Goal: Communication & Community: Answer question/provide support

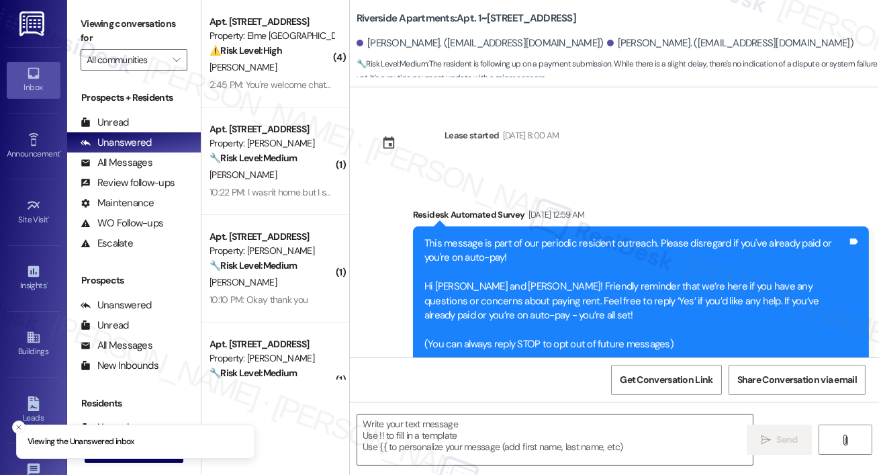
scroll to position [6396, 0]
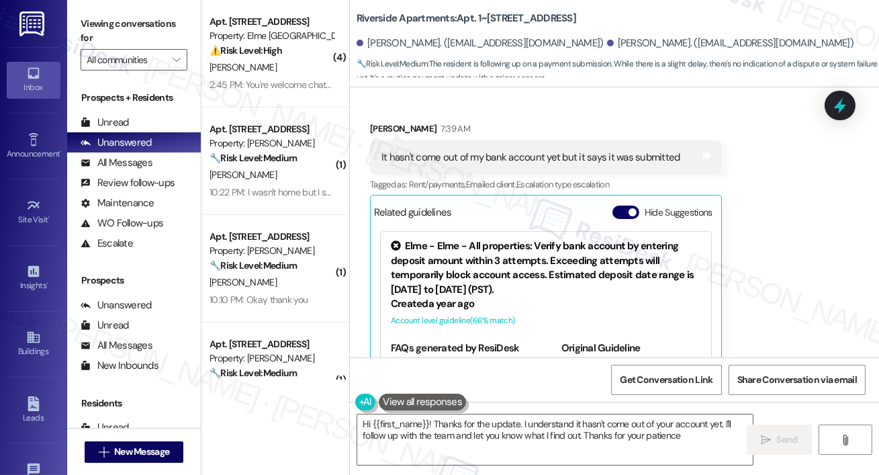
type textarea "Hi {{first_name}}! Thanks for the update. I understand it hasn't come out of yo…"
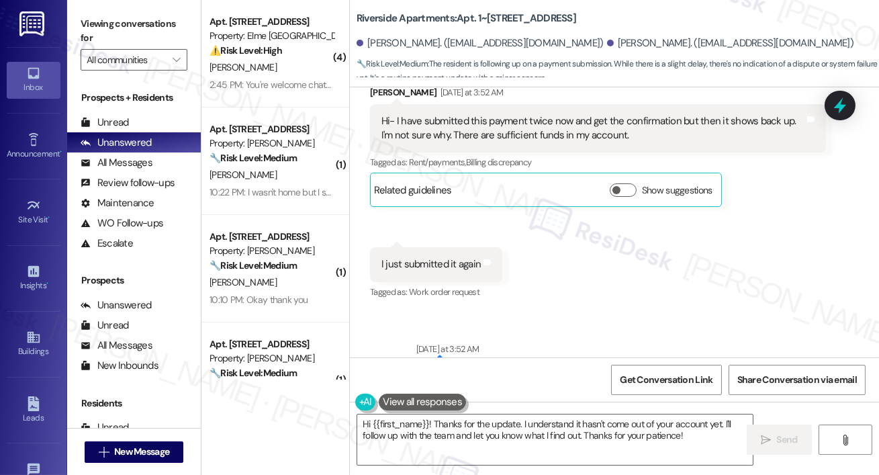
scroll to position [4780, 0]
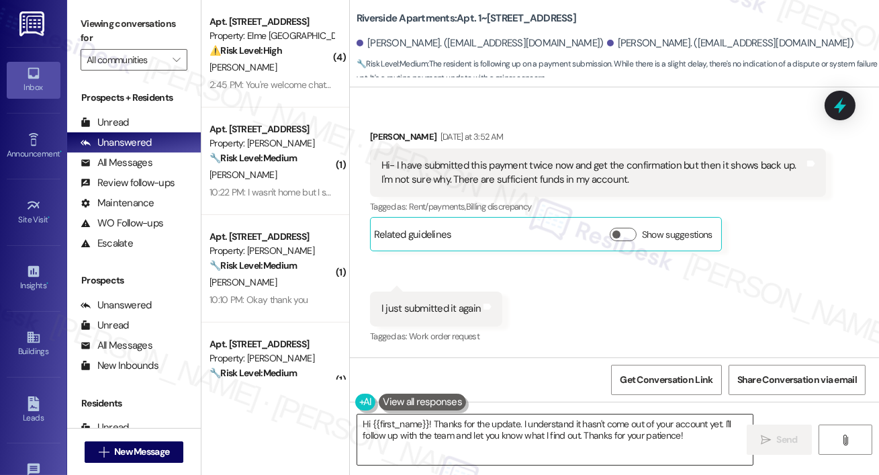
click at [500, 438] on textarea "Hi {{first_name}}! Thanks for the update. I understand it hasn't come out of yo…" at bounding box center [555, 439] width 396 height 50
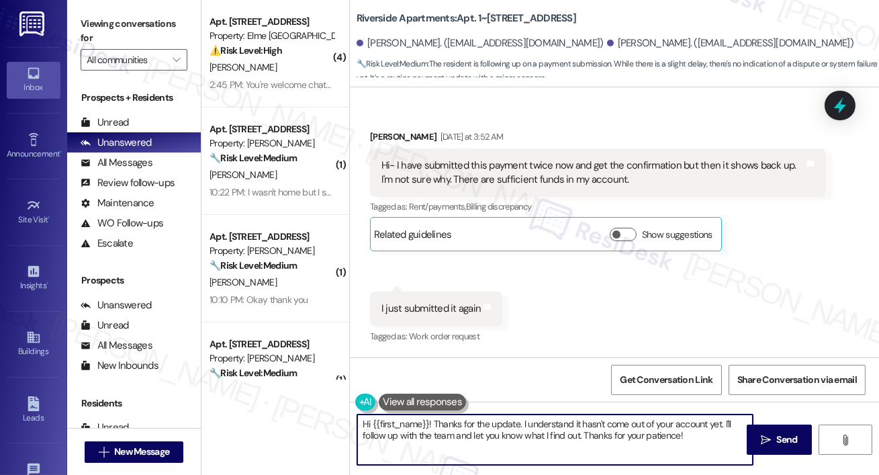
click at [525, 441] on textarea "Hi {{first_name}}! Thanks for the update. I understand it hasn't come out of yo…" at bounding box center [555, 439] width 396 height 50
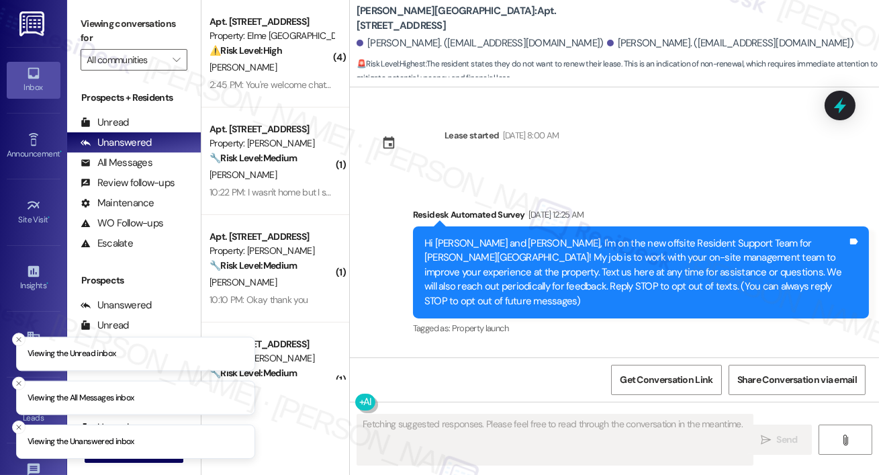
scroll to position [18270, 0]
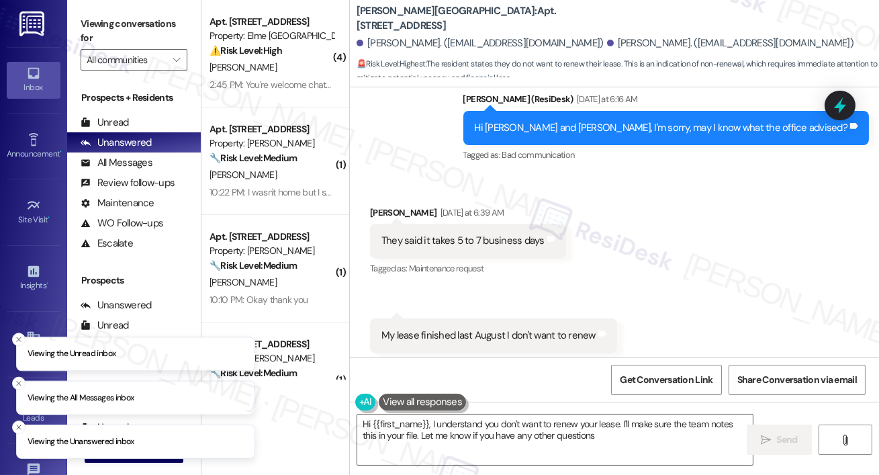
type textarea "Hi {{first_name}}, I understand you don't want to renew your lease. I'll make s…"
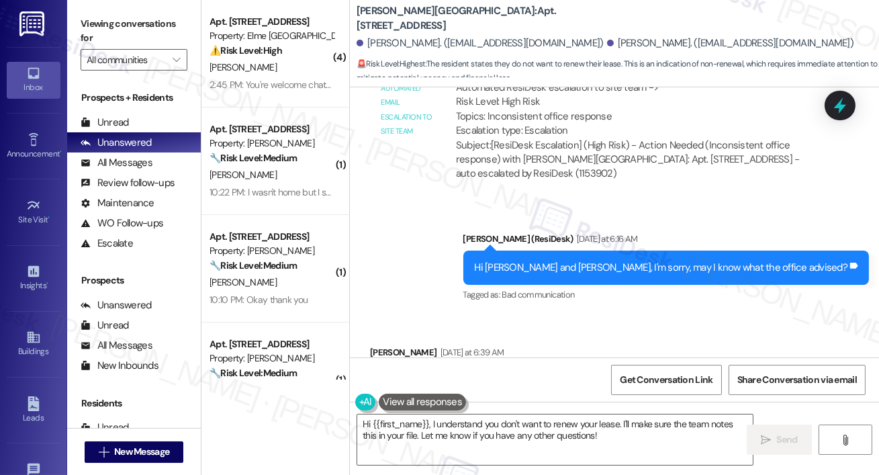
scroll to position [17967, 0]
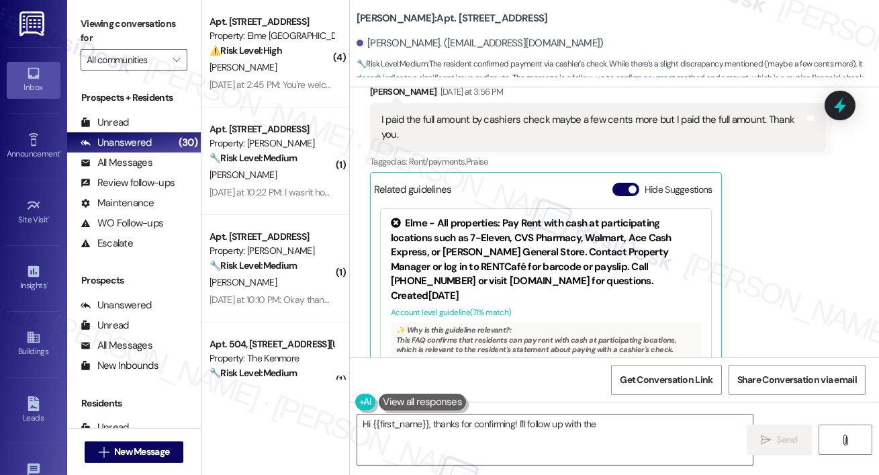
scroll to position [14703, 0]
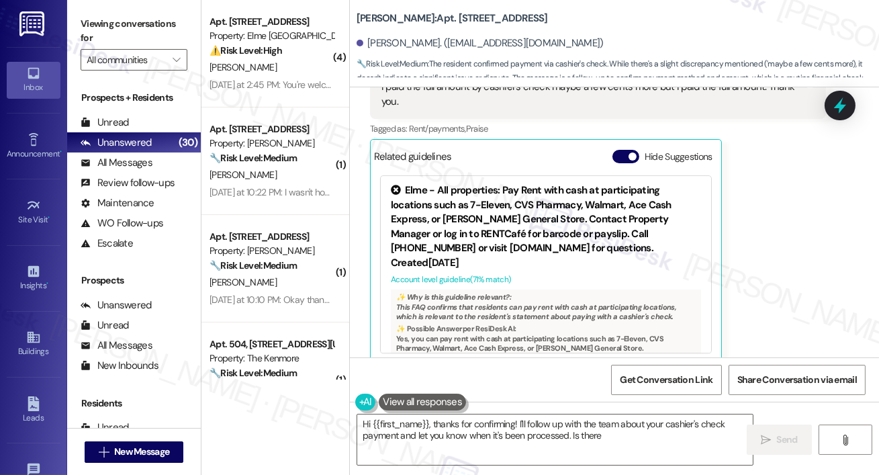
type textarea "Hi {{first_name}}, thanks for confirming! I'll follow up with the team about yo…"
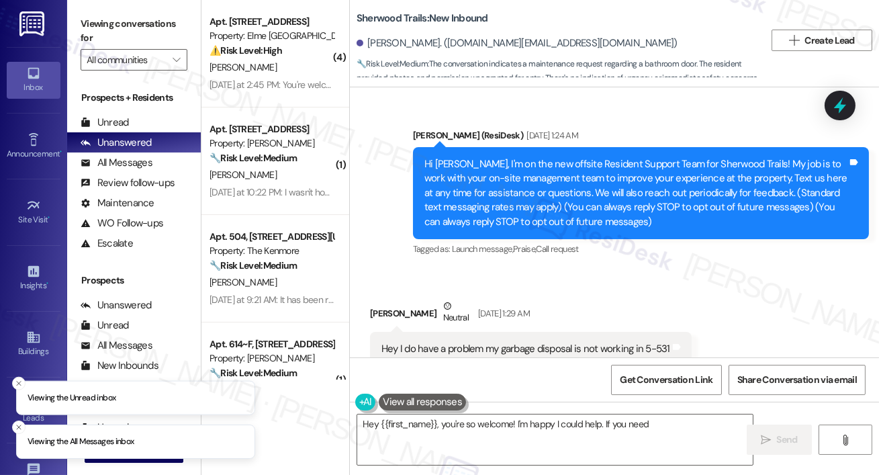
scroll to position [9671, 0]
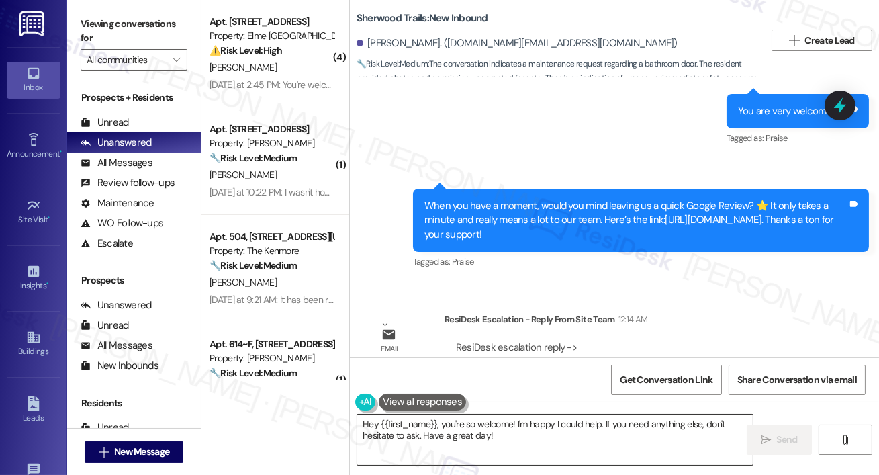
click at [500, 442] on textarea "Hey {{first_name}}, you're so welcome! I'm happy I could help. If you need anyt…" at bounding box center [555, 439] width 396 height 50
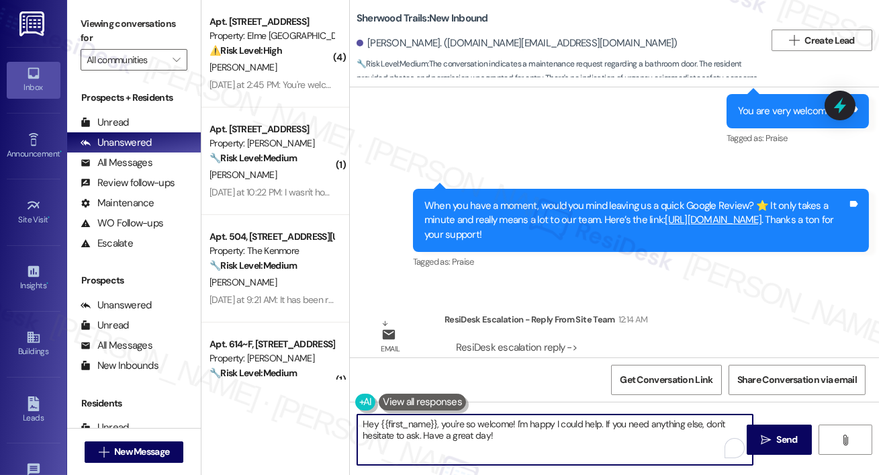
click at [443, 424] on textarea "Hey {{first_name}}, you're so welcome! I'm happy I could help. If you need anyt…" at bounding box center [555, 439] width 396 height 50
paste textarea "I just got an update from the site team-- could you let us know exactly what is…"
type textarea "Hey {{first_name}}, I just got an update from the site team-- could you let us …"
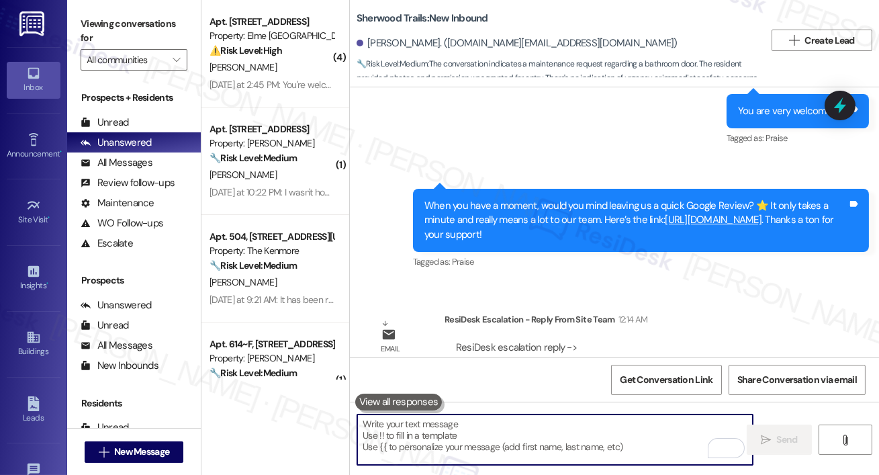
click at [449, 431] on textarea "To enrich screen reader interactions, please activate Accessibility in Grammarl…" at bounding box center [555, 439] width 396 height 50
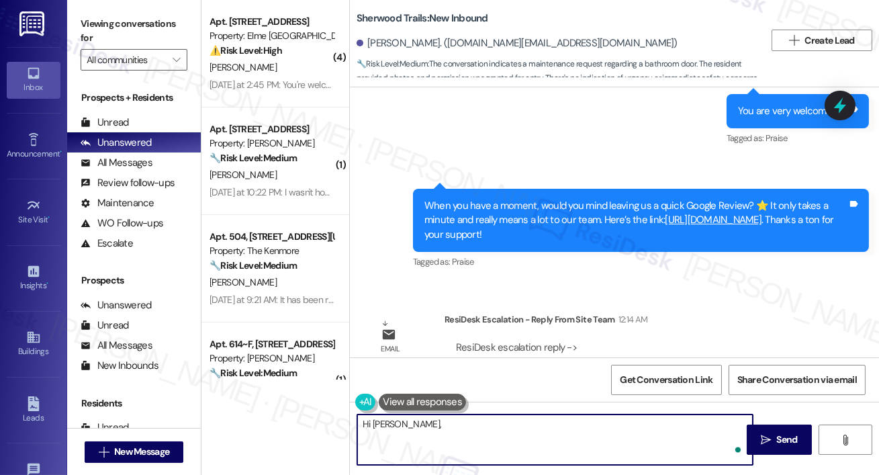
paste textarea "I just got an update from the site team-- could you let us know exactly what is…"
type textarea "Hi Stephanie, I just got an update from the site team-- could you let us know e…"
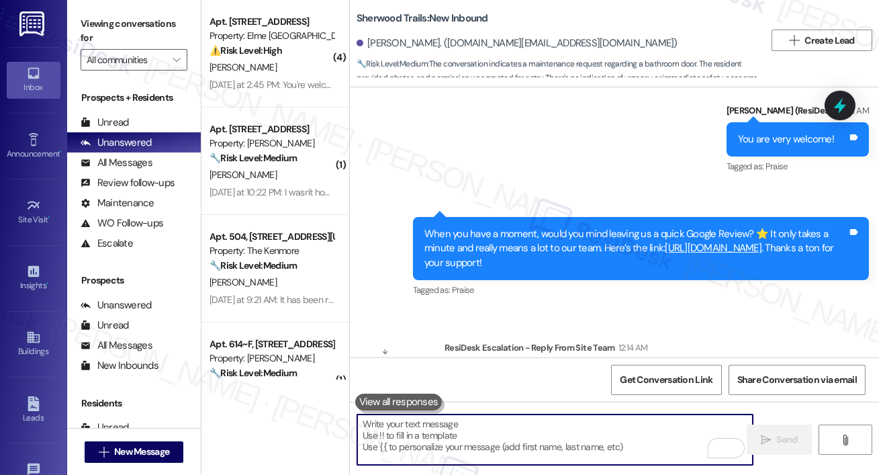
scroll to position [9629, 0]
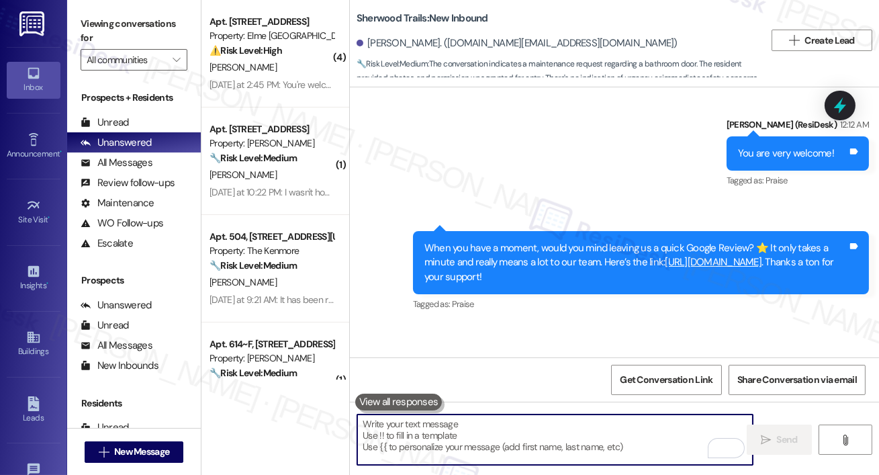
click at [595, 440] on textarea "To enrich screen reader interactions, please activate Accessibility in Grammarl…" at bounding box center [555, 439] width 396 height 50
click at [595, 439] on textarea "To enrich screen reader interactions, please activate Accessibility in Grammarl…" at bounding box center [555, 439] width 396 height 50
paste textarea "I just got an update from the site team-- could you let us know exactly what is…"
type textarea "I just got an update from the site team-- could you let us know exactly what is…"
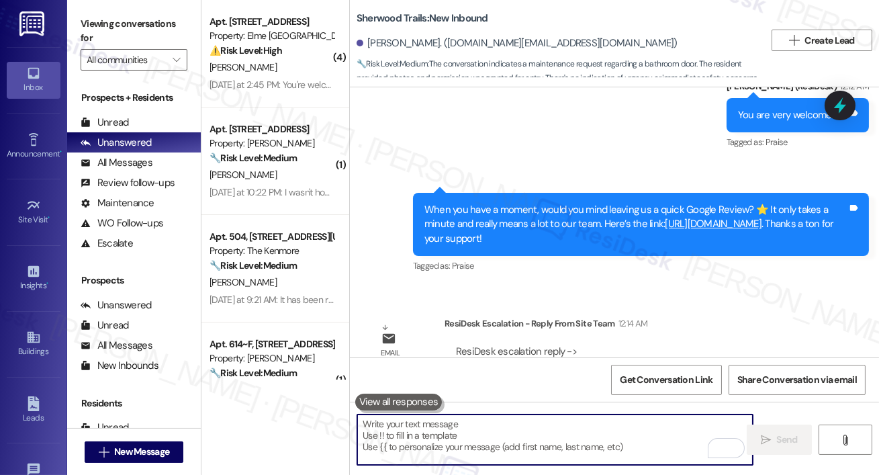
scroll to position [9671, 0]
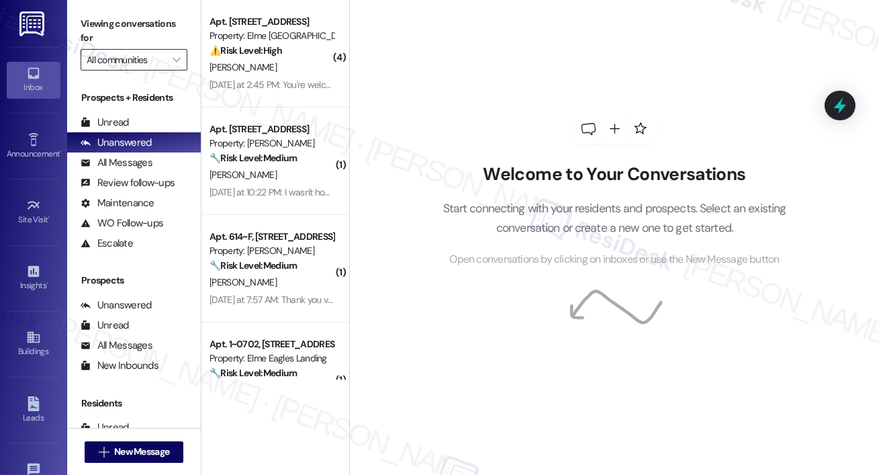
click at [162, 63] on input "All communities" at bounding box center [126, 59] width 79 height 21
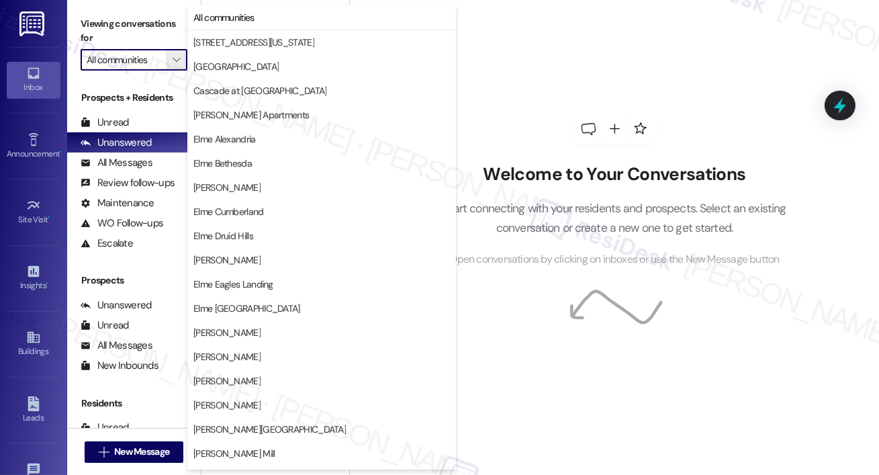
type input "Elme Alexandria"
click at [114, 64] on input "Elme Alexandria" at bounding box center [126, 59] width 79 height 21
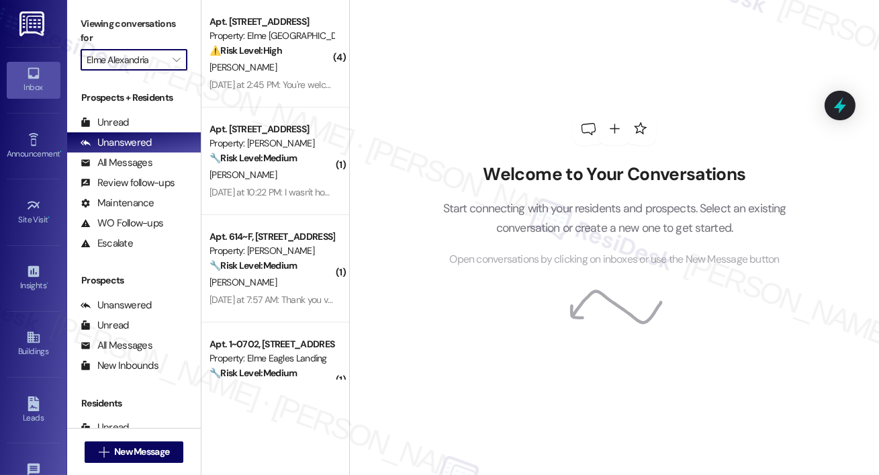
click at [114, 64] on input "Elme Alexandria" at bounding box center [126, 59] width 79 height 21
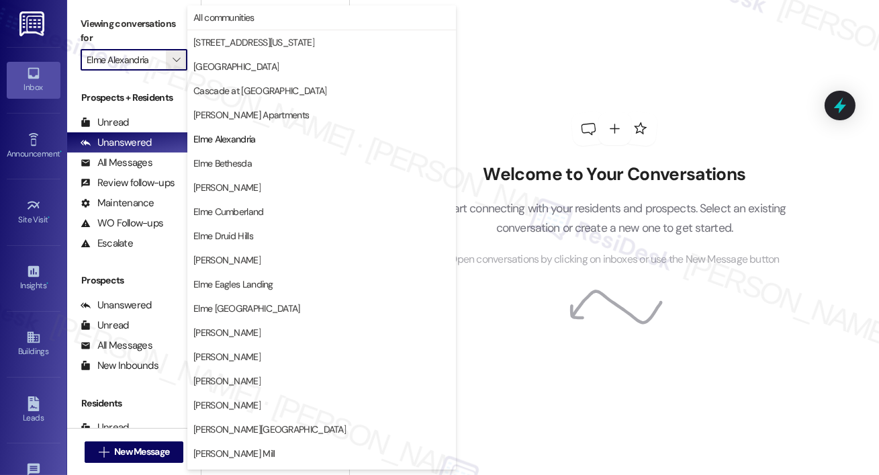
click at [114, 64] on input "Elme Alexandria" at bounding box center [126, 59] width 79 height 21
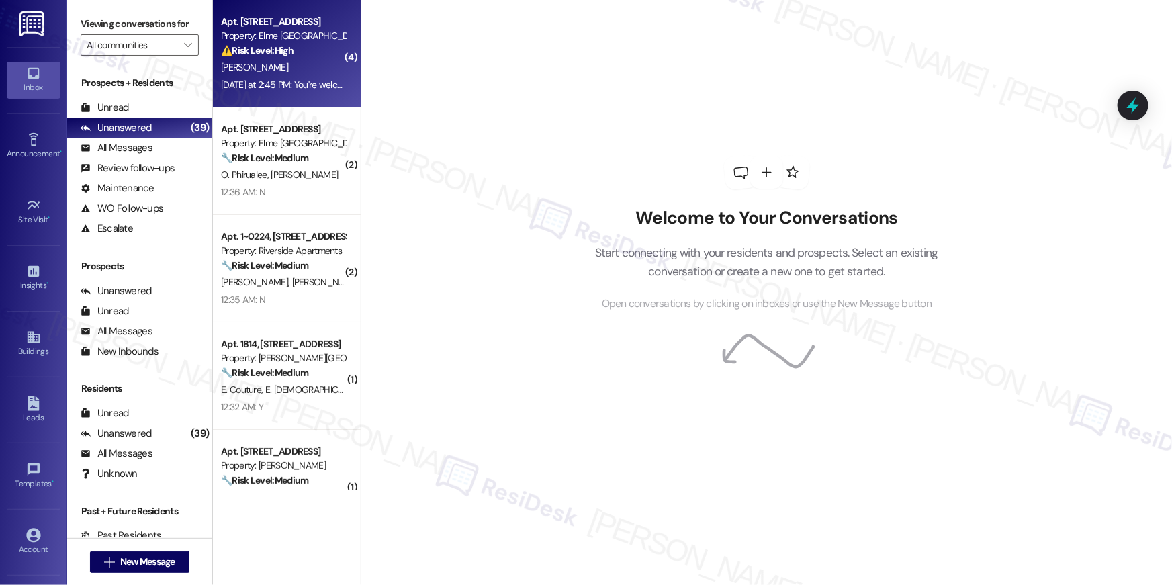
click at [303, 88] on div "[DATE] at 2:45 PM: You're welcome chatbot. [DATE] at 2:45 PM: You're welcome ch…" at bounding box center [305, 85] width 169 height 12
click at [254, 47] on strong "⚠️ Risk Level: High" at bounding box center [257, 50] width 73 height 12
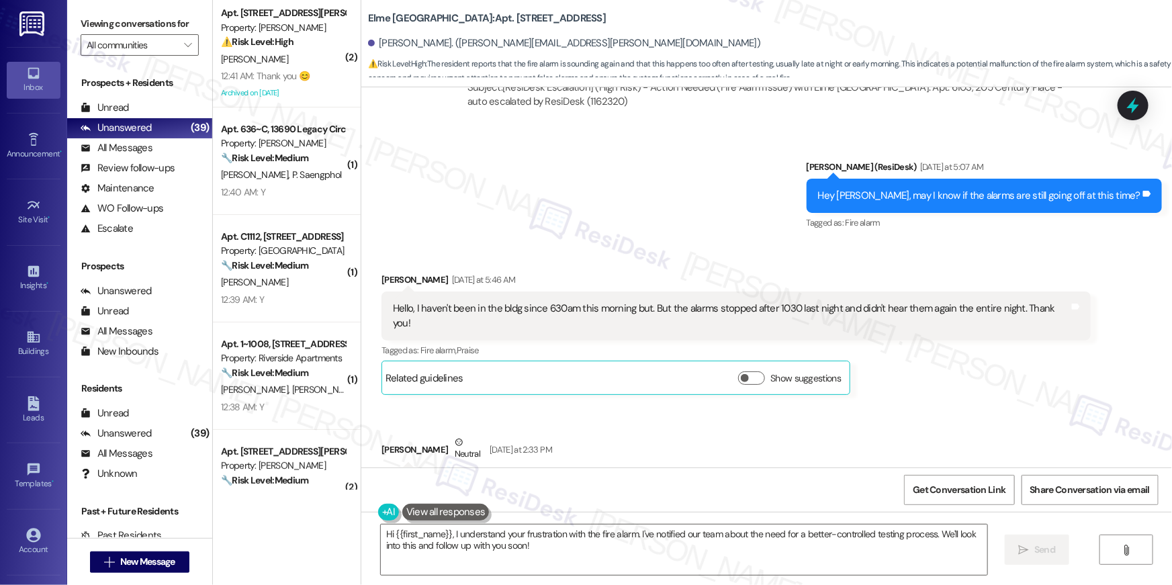
scroll to position [17433, 0]
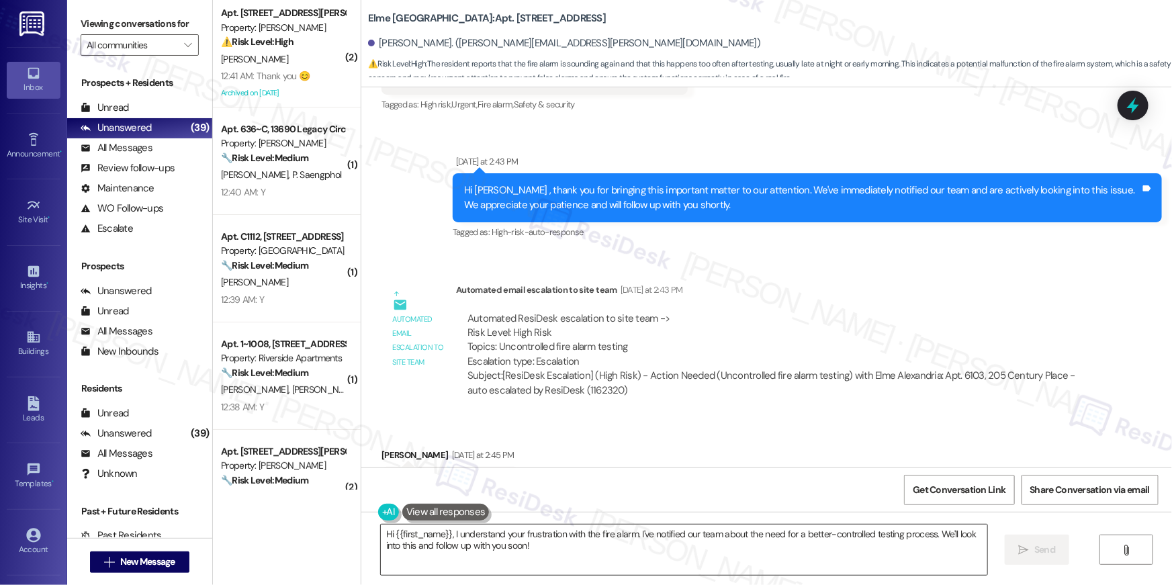
click at [652, 558] on textarea "Hi {{first_name}}, I understand your frustration with the fire alarm. I've noti…" at bounding box center [684, 550] width 607 height 50
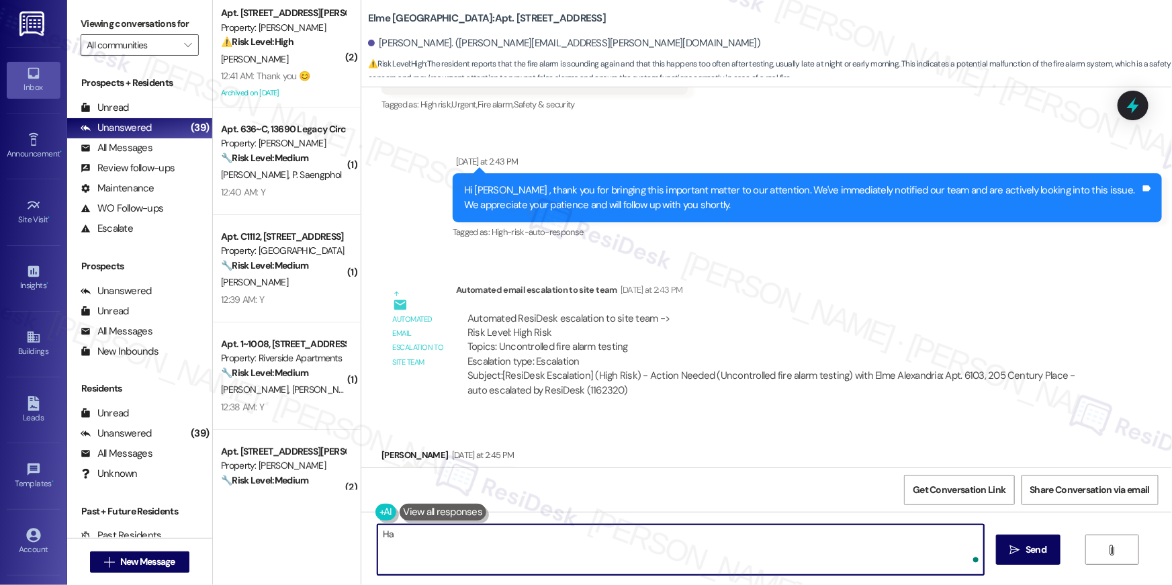
type textarea "H"
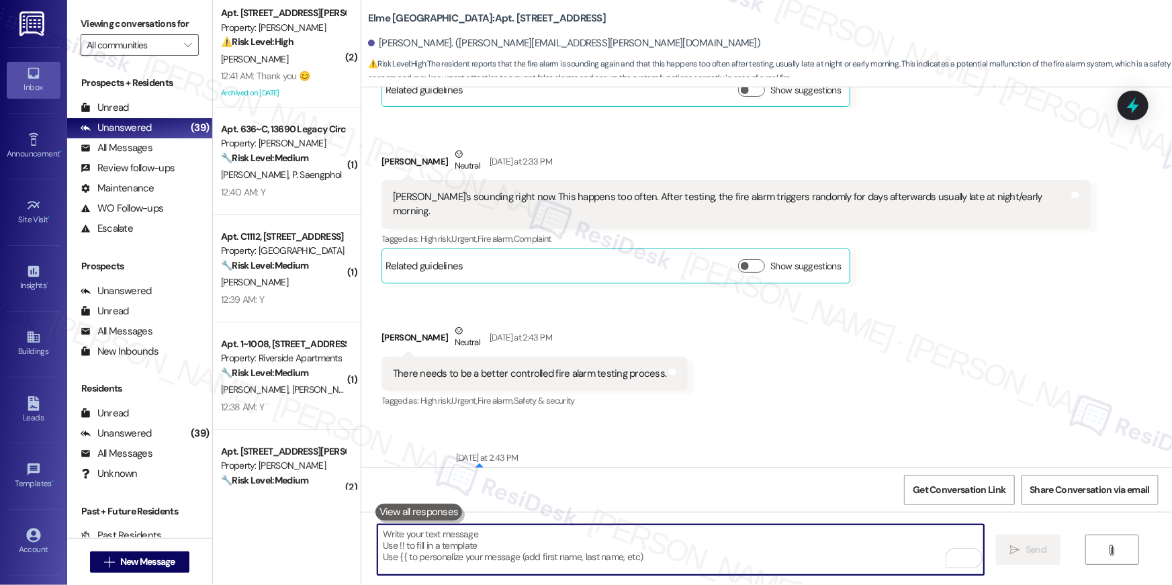
scroll to position [16948, 0]
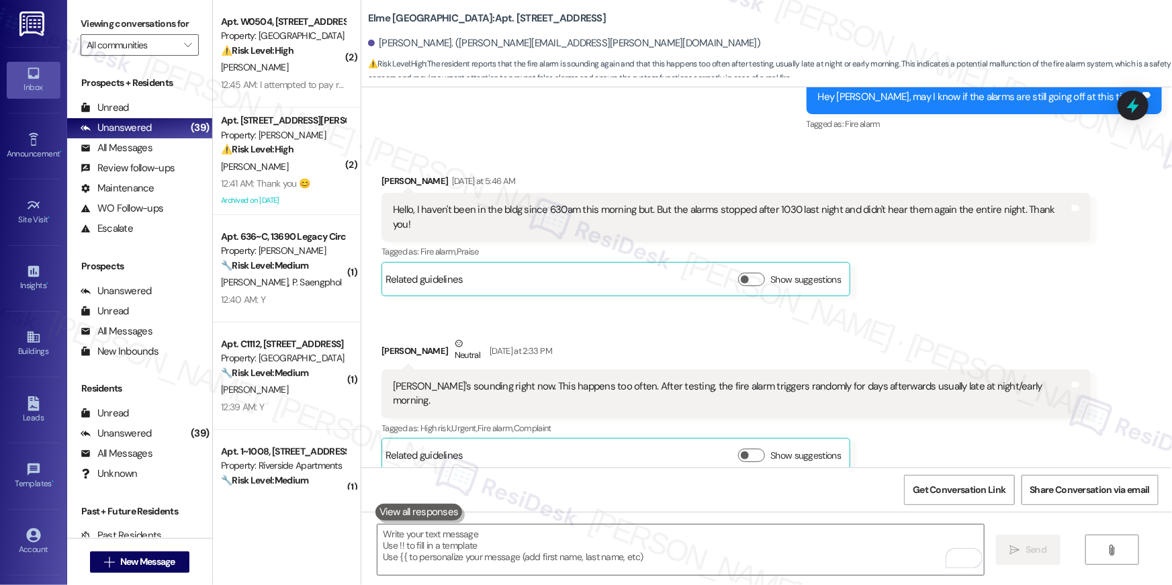
click at [722, 326] on div "Received via SMS [PERSON_NAME] [DATE] at 2:33 PM [PERSON_NAME]'s sounding right…" at bounding box center [736, 404] width 730 height 157
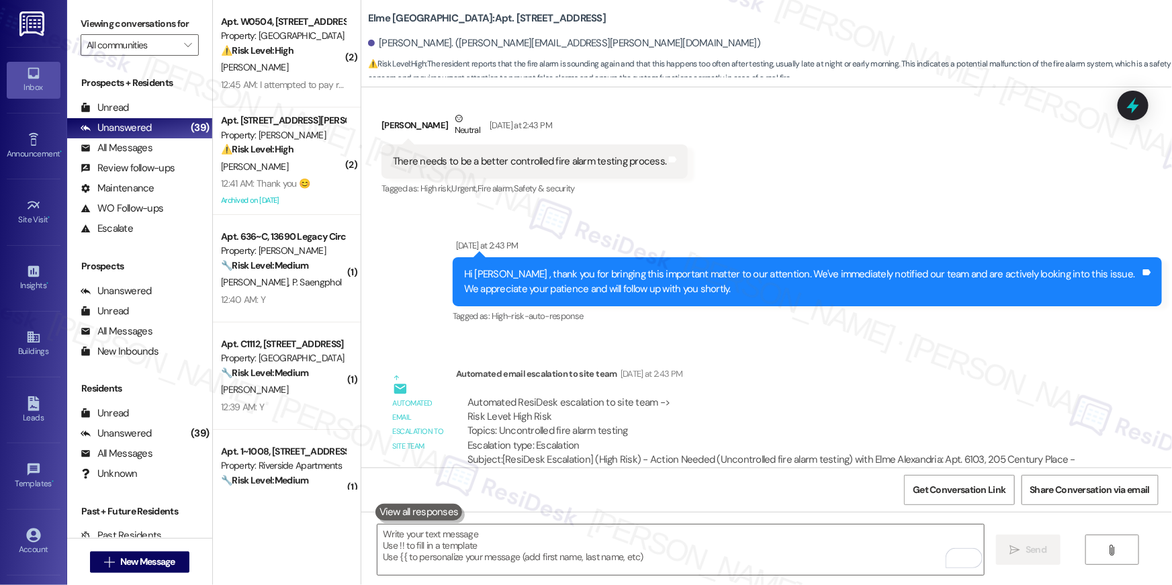
scroll to position [17433, 0]
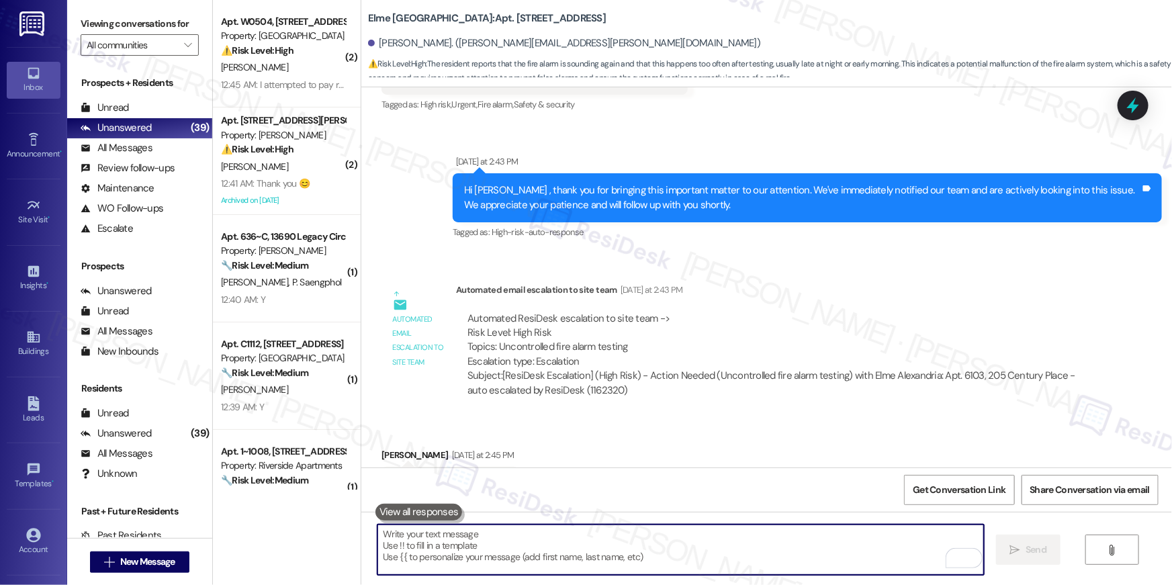
click at [719, 541] on textarea "To enrich screen reader interactions, please activate Accessibility in Grammarl…" at bounding box center [681, 550] width 607 height 50
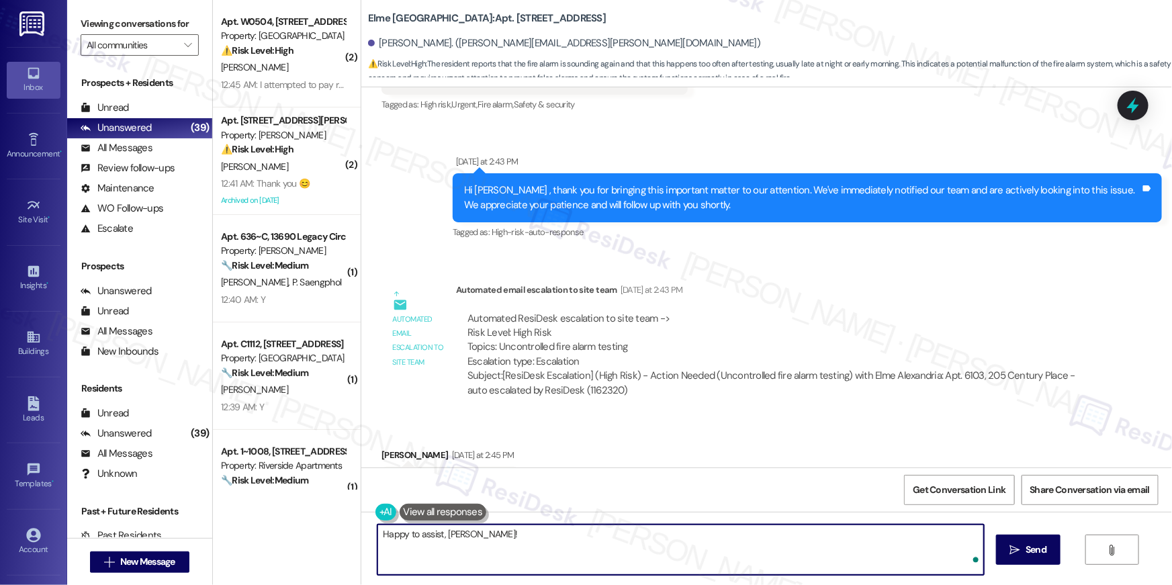
type textarea "Happy to assist, Brandon!"
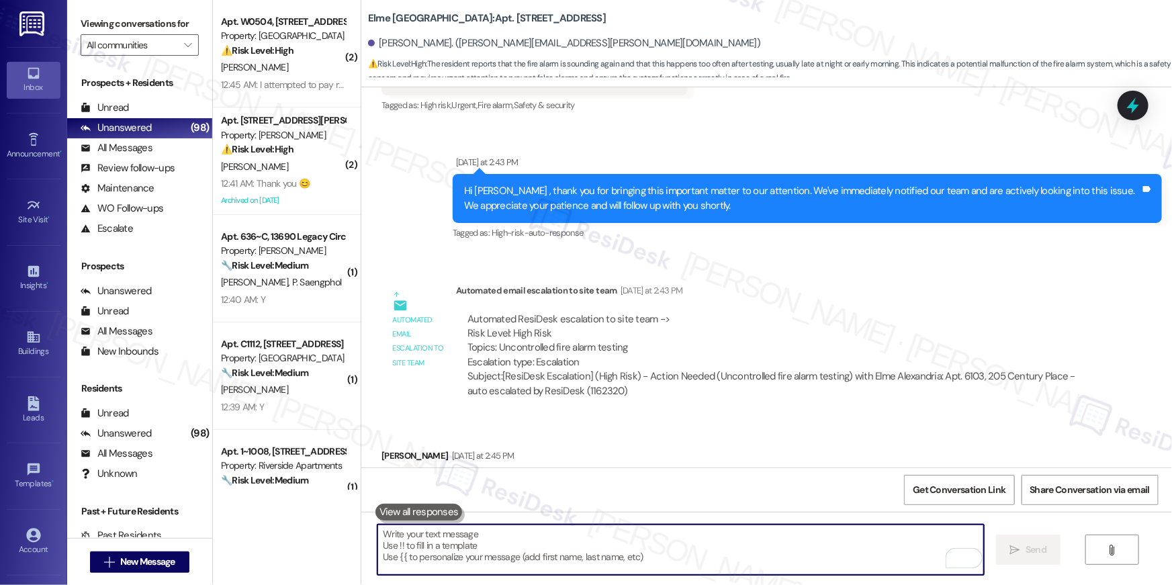
scroll to position [17527, 0]
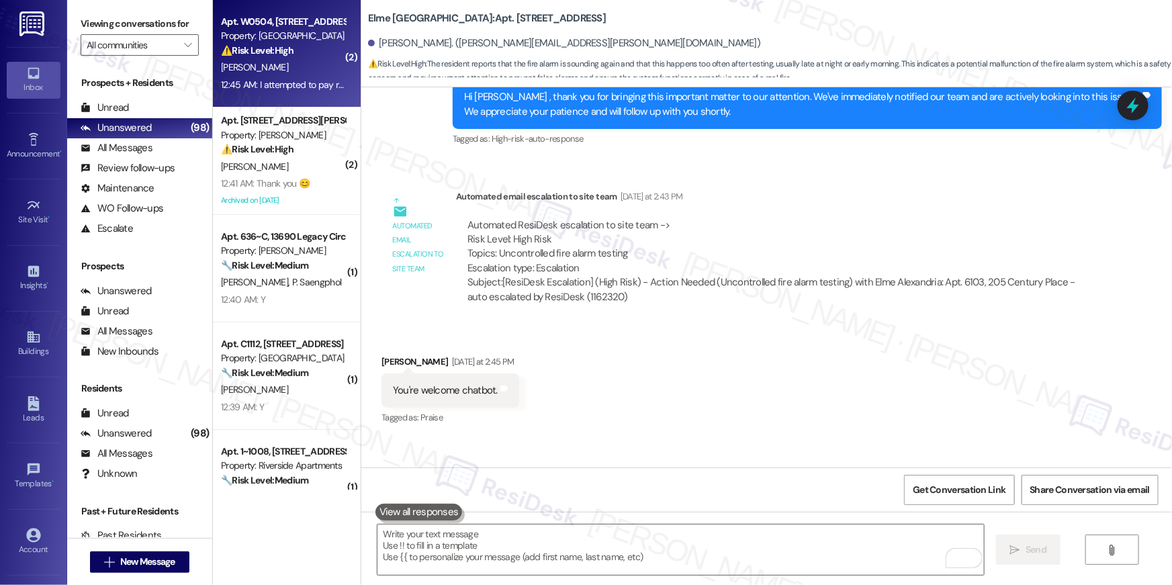
click at [279, 75] on div "L. Beckett" at bounding box center [283, 67] width 127 height 17
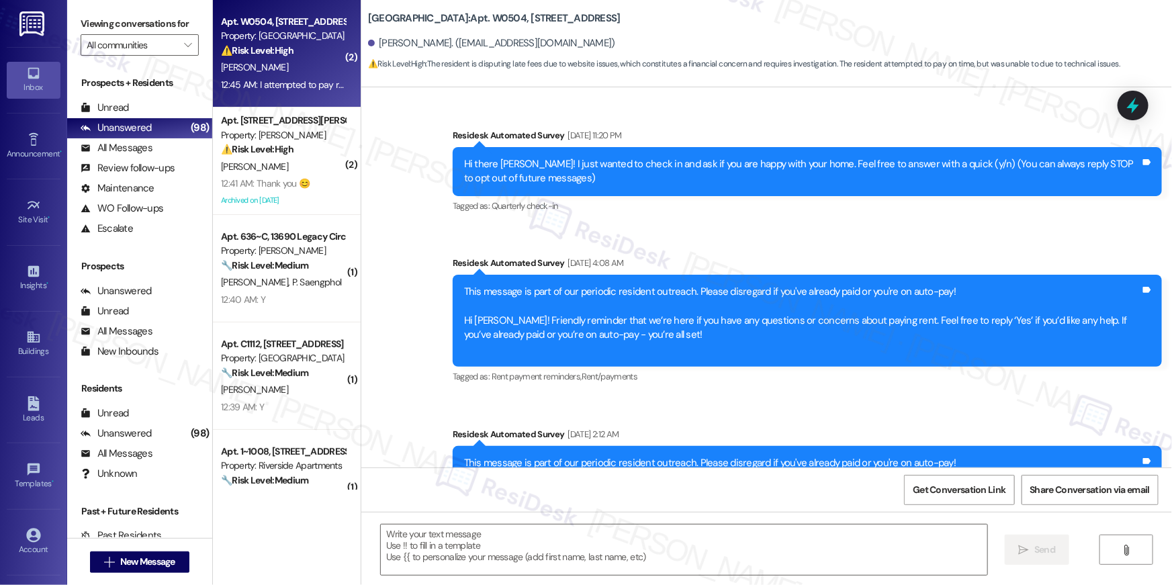
scroll to position [4907, 0]
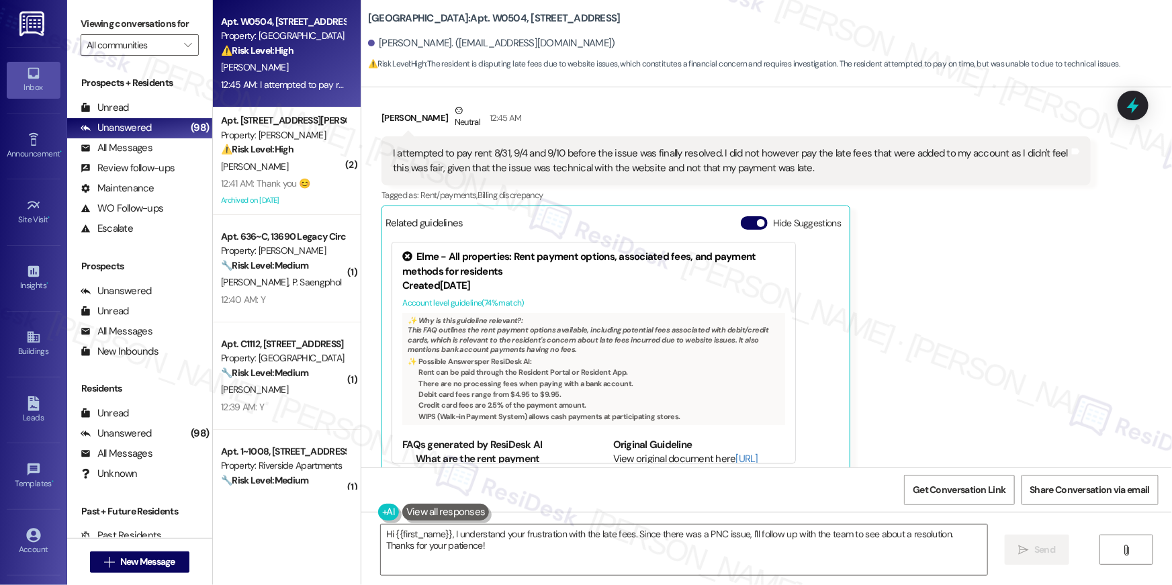
click at [918, 260] on div "Lauren Beckett Neutral 12:45 AM I attempted to pay rent 8/31, 9/4 and 9/10 befo…" at bounding box center [736, 288] width 709 height 370
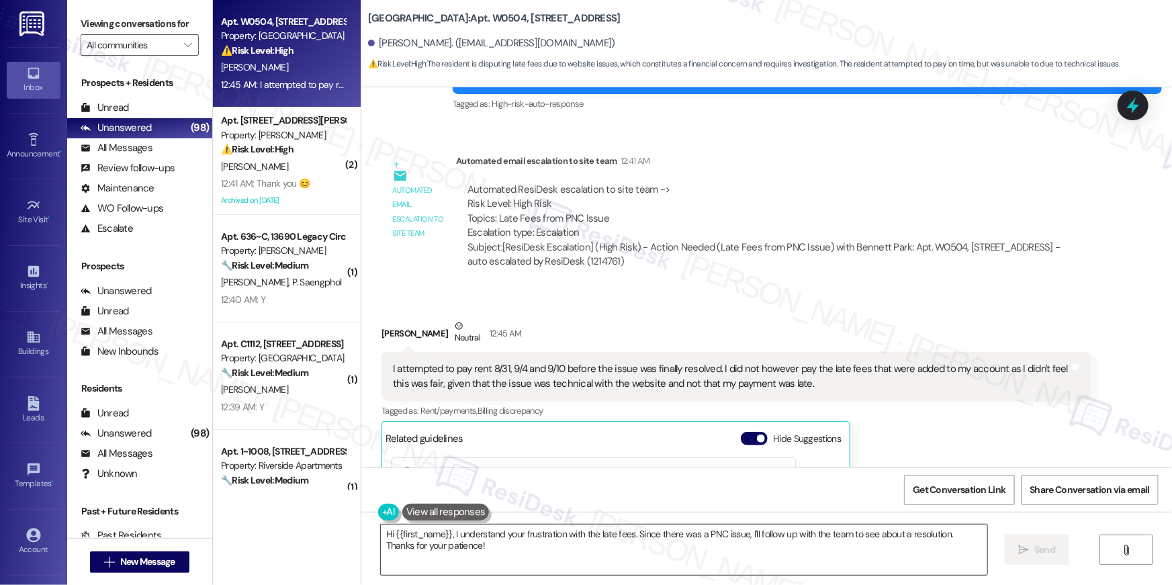
click at [480, 568] on textarea "Hi {{first_name}}, I understand your frustration with the late fees. Since ther…" at bounding box center [684, 550] width 607 height 50
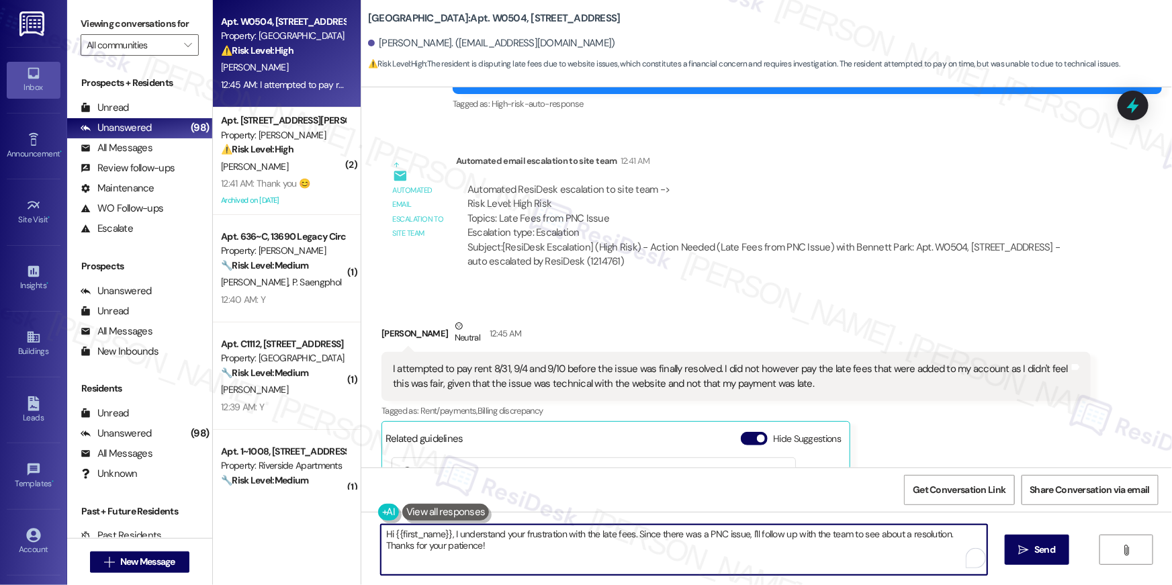
click at [492, 560] on textarea "Hi {{first_name}}, I understand your frustration with the late fees. Since ther…" at bounding box center [684, 550] width 607 height 50
drag, startPoint x: 557, startPoint y: 557, endPoint x: 378, endPoint y: 535, distance: 180.7
click at [378, 535] on textarea "Hi {{first_name}}, I understand your frustration with the late fees. Since ther…" at bounding box center [681, 550] width 607 height 50
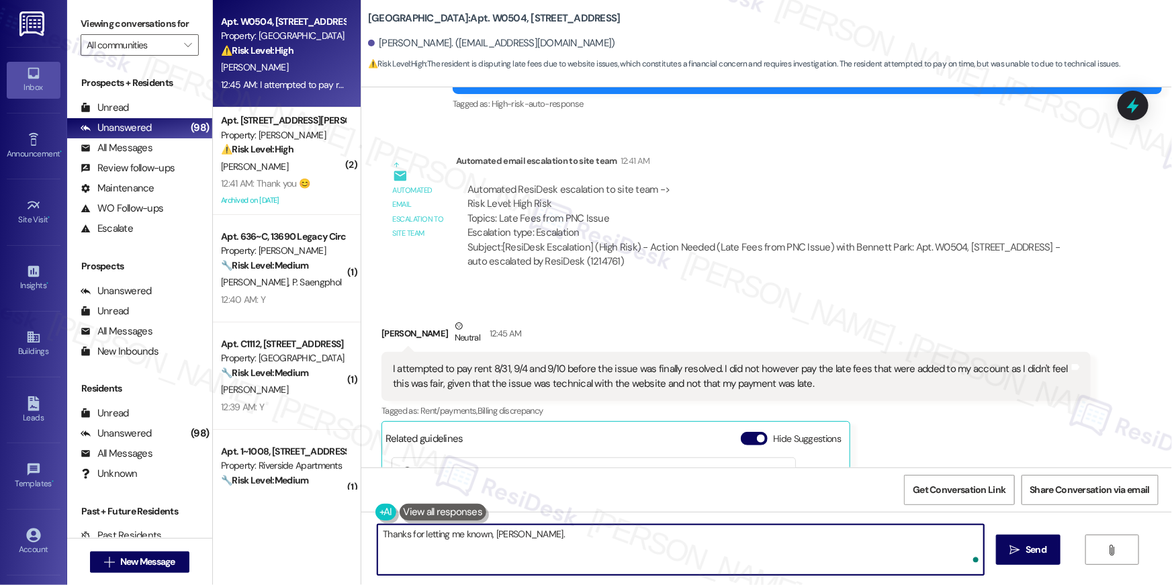
type textarea "Thanks for letting me known, Lauren."
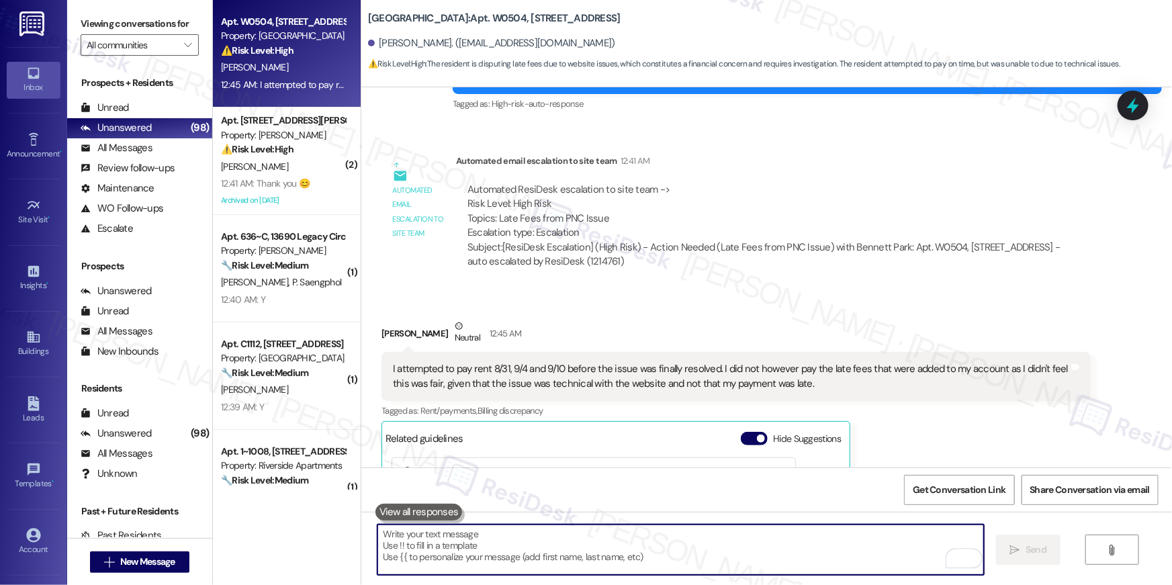
scroll to position [4906, 0]
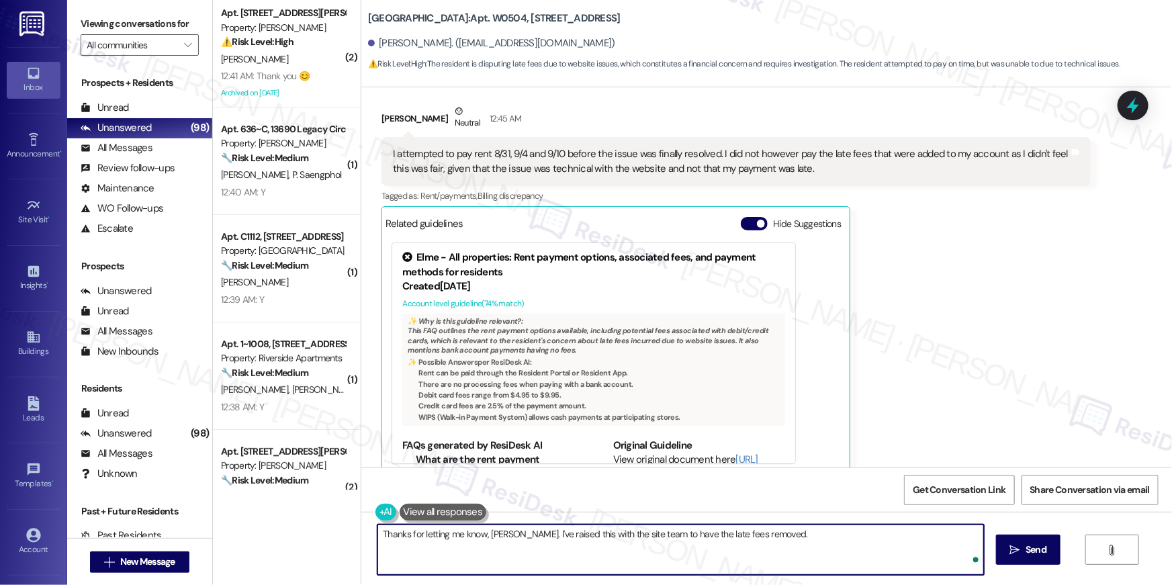
type textarea "Thanks for letting me know, Lauren. I've raised this with the site team to have…"
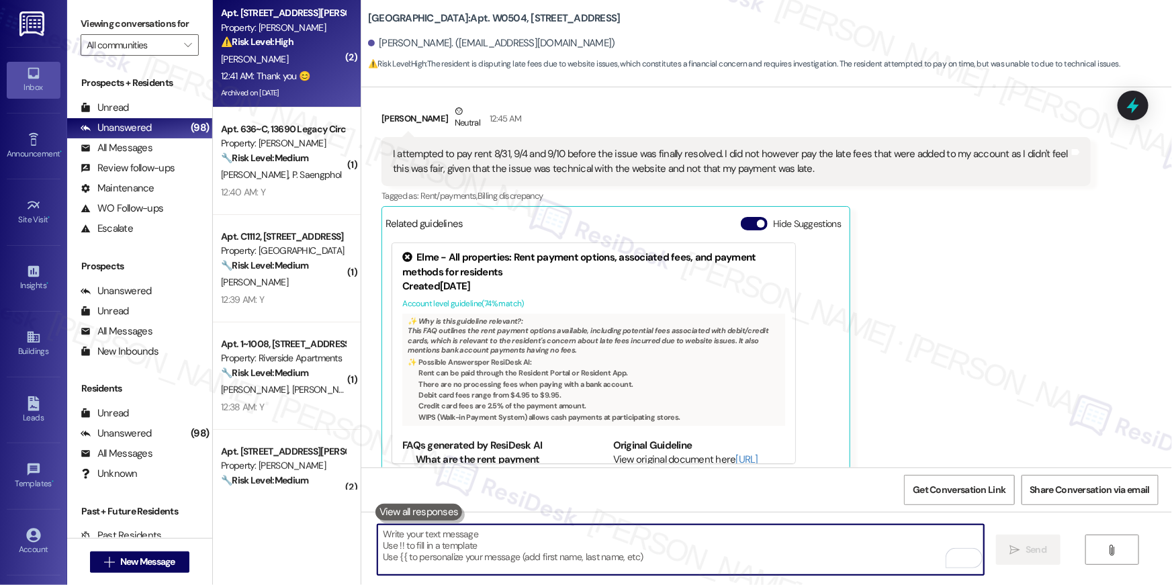
click at [283, 46] on strong "⚠️ Risk Level: High" at bounding box center [257, 42] width 73 height 12
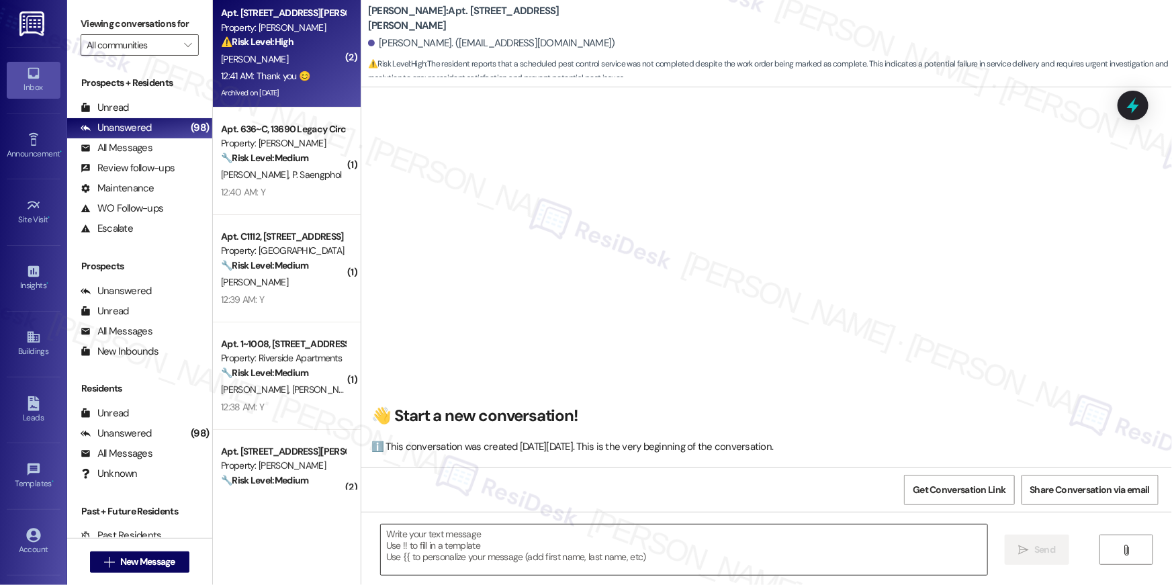
click at [587, 558] on textarea at bounding box center [684, 550] width 607 height 50
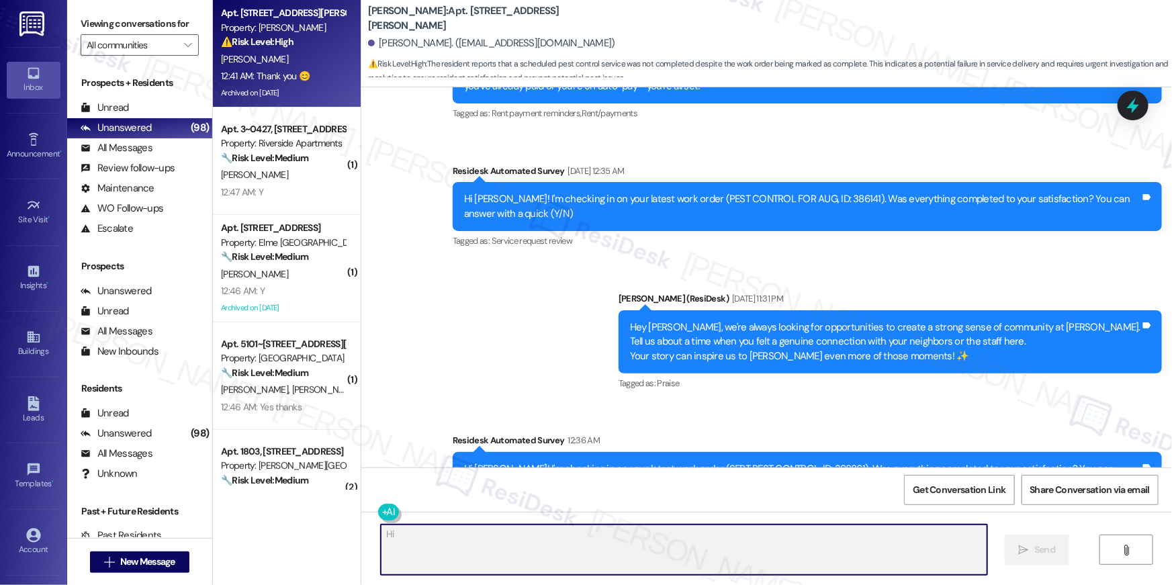
scroll to position [66640, 0]
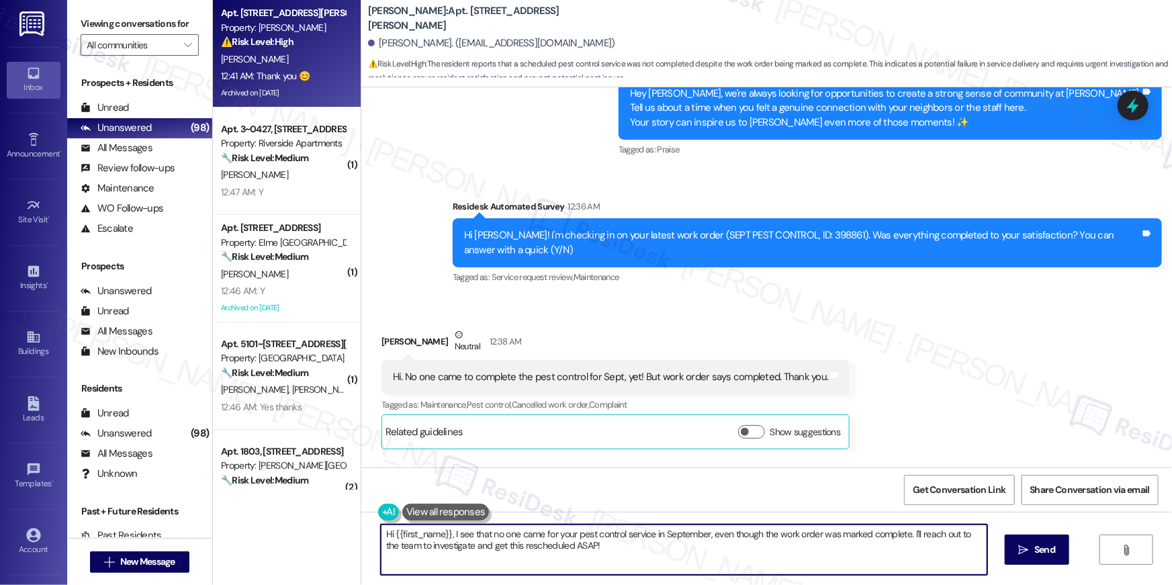
click at [607, 558] on textarea "Hi {{first_name}}, I see that no one came for your pest control service in Sept…" at bounding box center [684, 550] width 607 height 50
drag, startPoint x: 610, startPoint y: 552, endPoint x: 450, endPoint y: 535, distance: 160.8
click at [450, 535] on textarea "Hi {{first_name}}, I see that no one came for your pest control service in Sept…" at bounding box center [681, 550] width 607 height 50
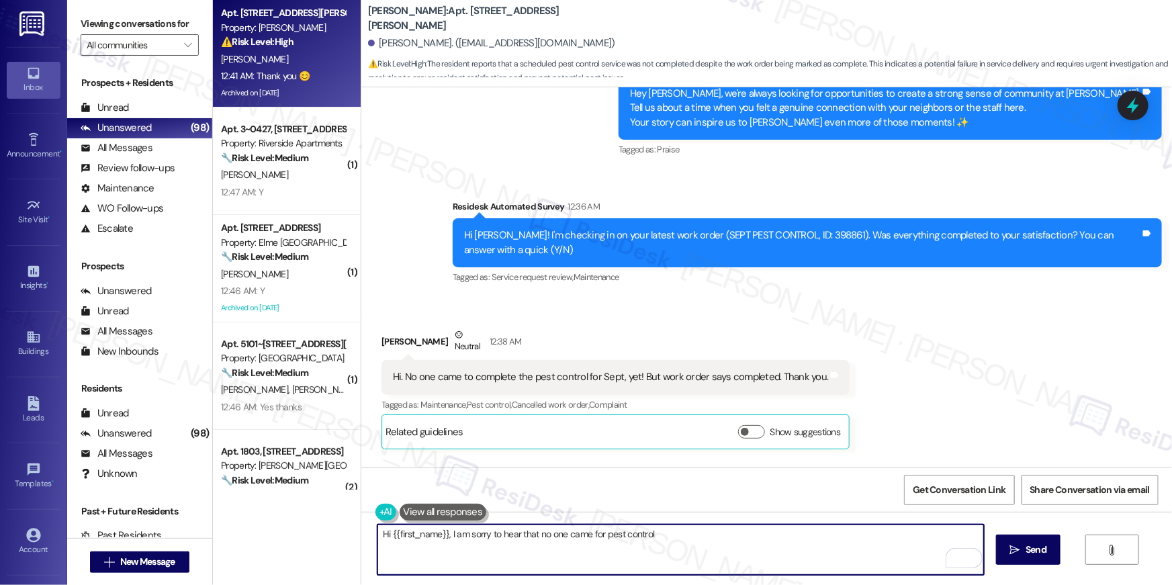
click at [693, 542] on textarea "Hi {{first_name}}, I am sorry to hear that no one came for pest control" at bounding box center [681, 550] width 607 height 50
type textarea "Hi {{first_name}}, I am sorry to hear that no one came for pest control. I'll f…"
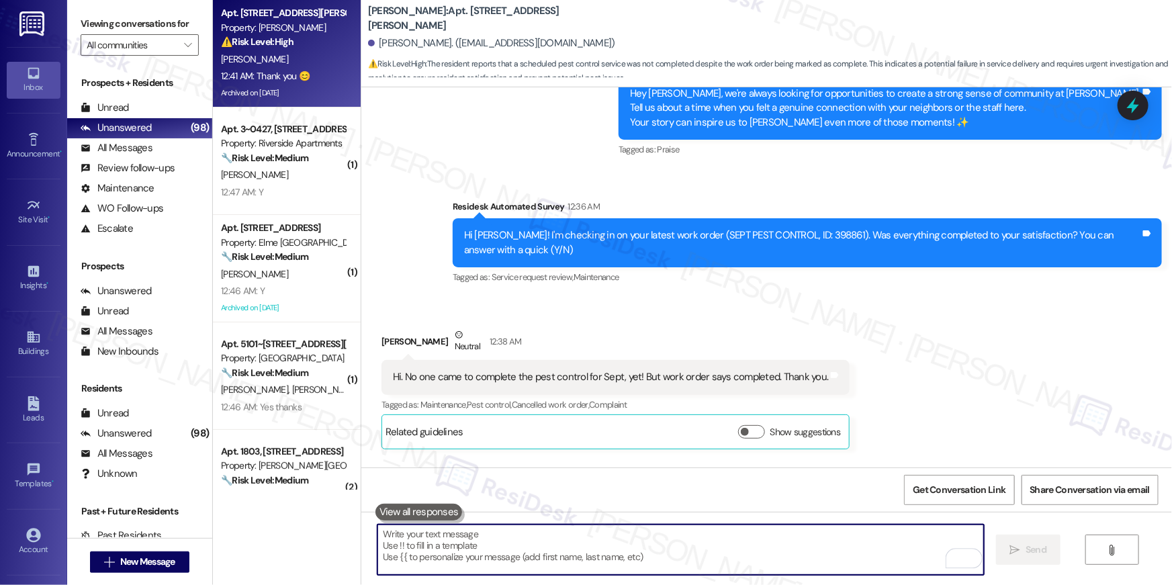
scroll to position [66882, 0]
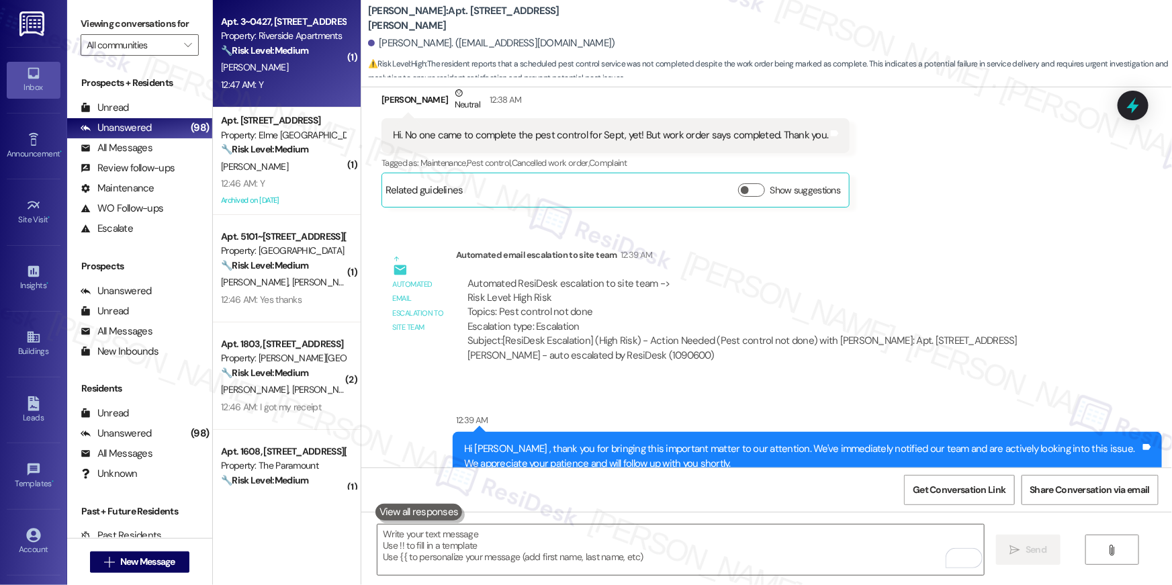
click at [267, 70] on div "[PERSON_NAME]" at bounding box center [283, 67] width 127 height 17
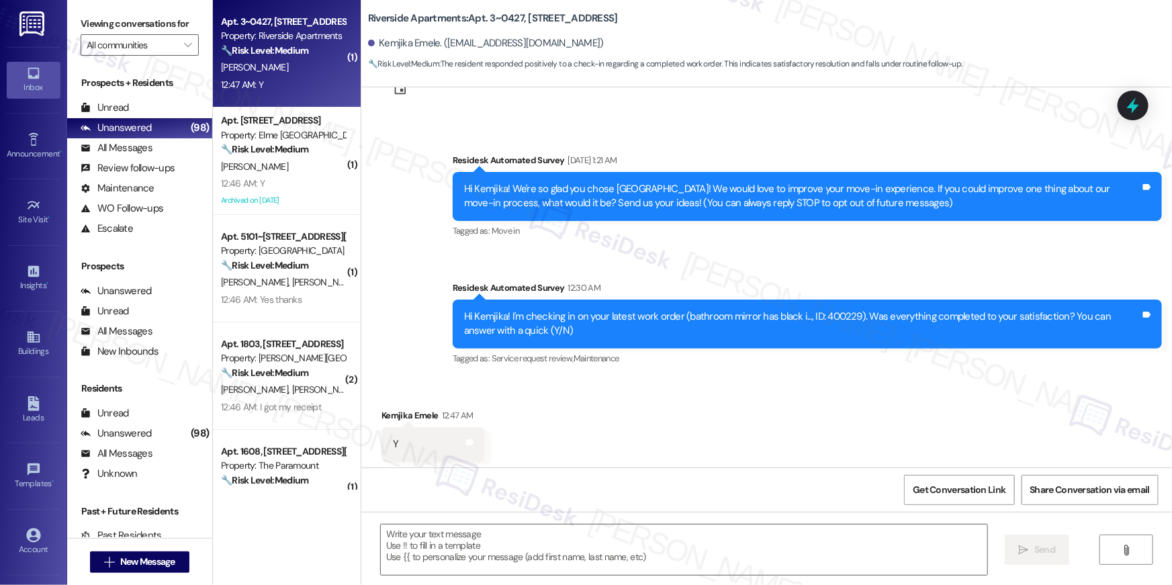
scroll to position [79, 0]
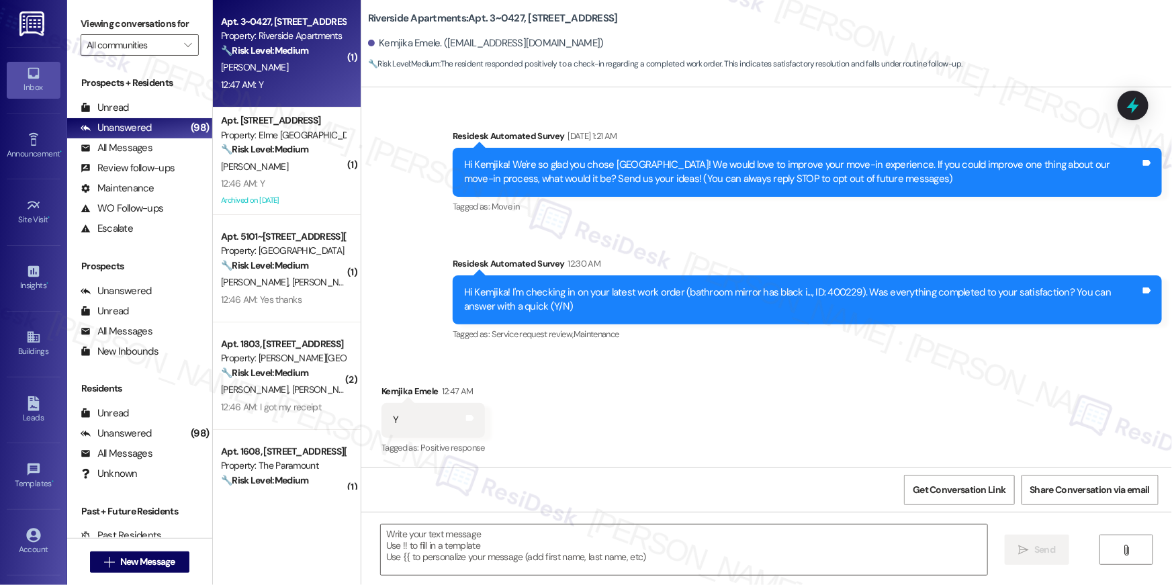
type textarea "Fetching suggested responses. Please feel free to read through the conversation…"
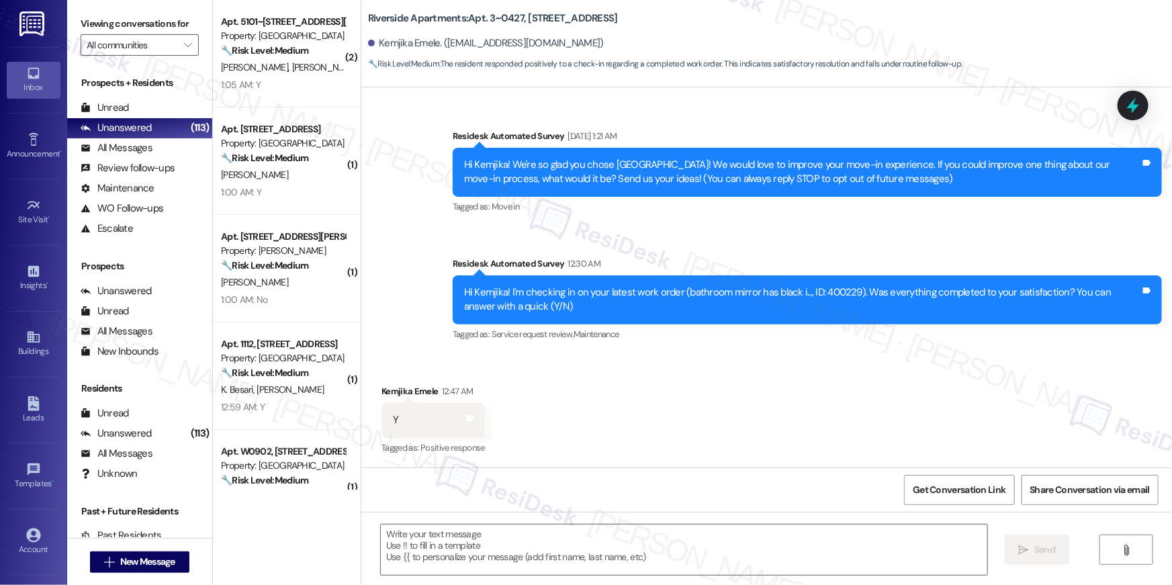
click at [766, 360] on div "Received via SMS Kemjika Emele 12:47 AM Y Tags and notes Tagged as: Positive re…" at bounding box center [766, 411] width 811 height 114
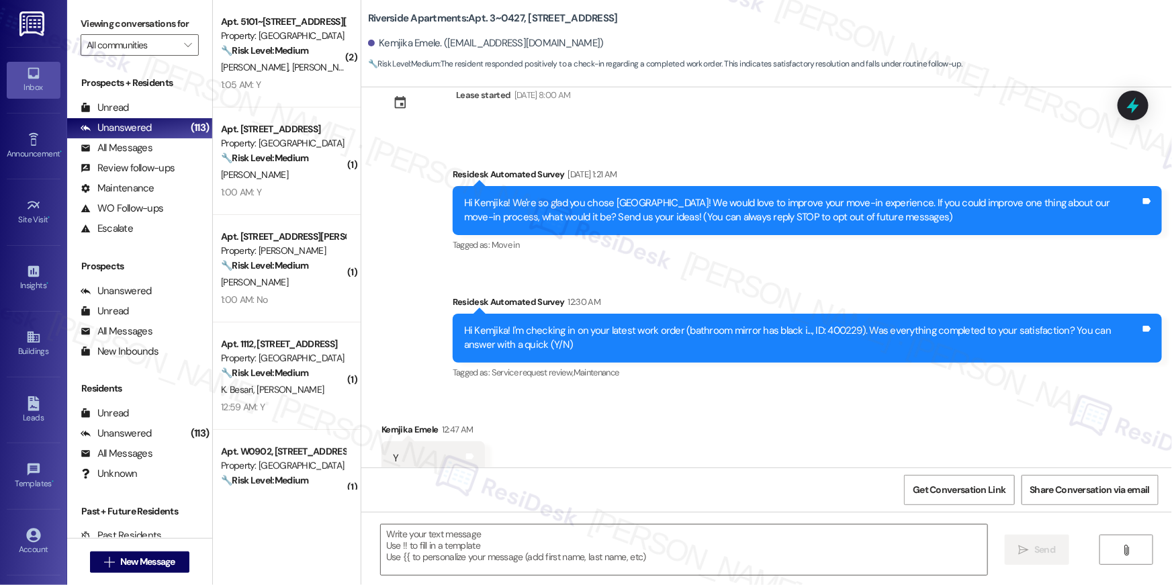
click at [769, 418] on div "Received via SMS Kemjika Emele 12:47 AM Y Tags and notes Tagged as: Positive re…" at bounding box center [766, 449] width 811 height 114
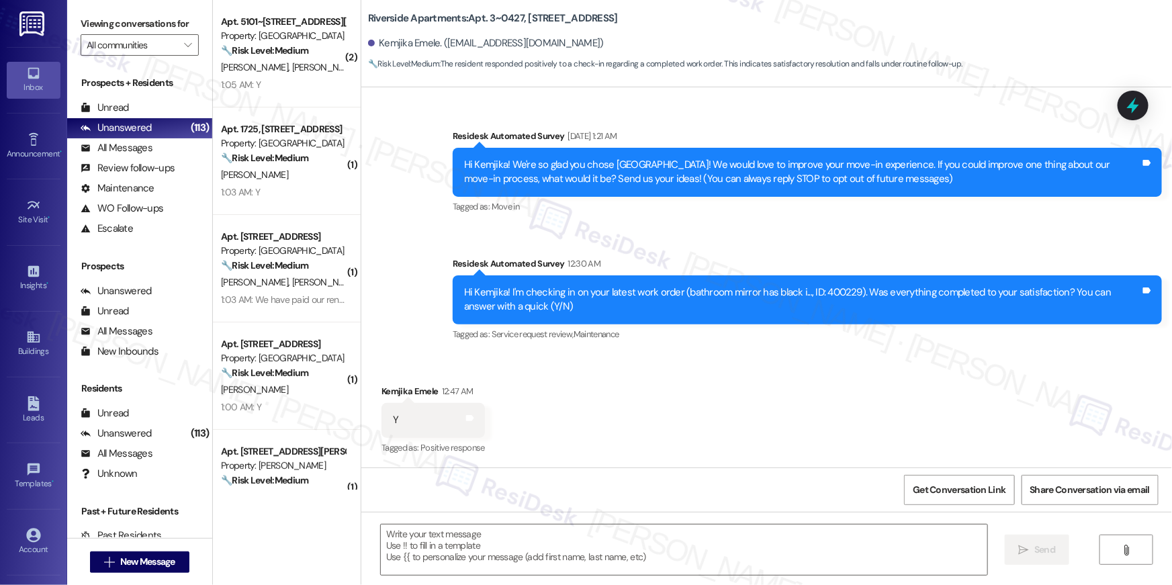
click at [691, 436] on div "Received via SMS Kemjika Emele 12:47 AM Y Tags and notes Tagged as: Positive re…" at bounding box center [766, 411] width 811 height 114
click at [734, 554] on textarea at bounding box center [684, 550] width 607 height 50
paste textarea "Hi {{first_name}}, I’m glad to hear your work order has been completed! If anyt…"
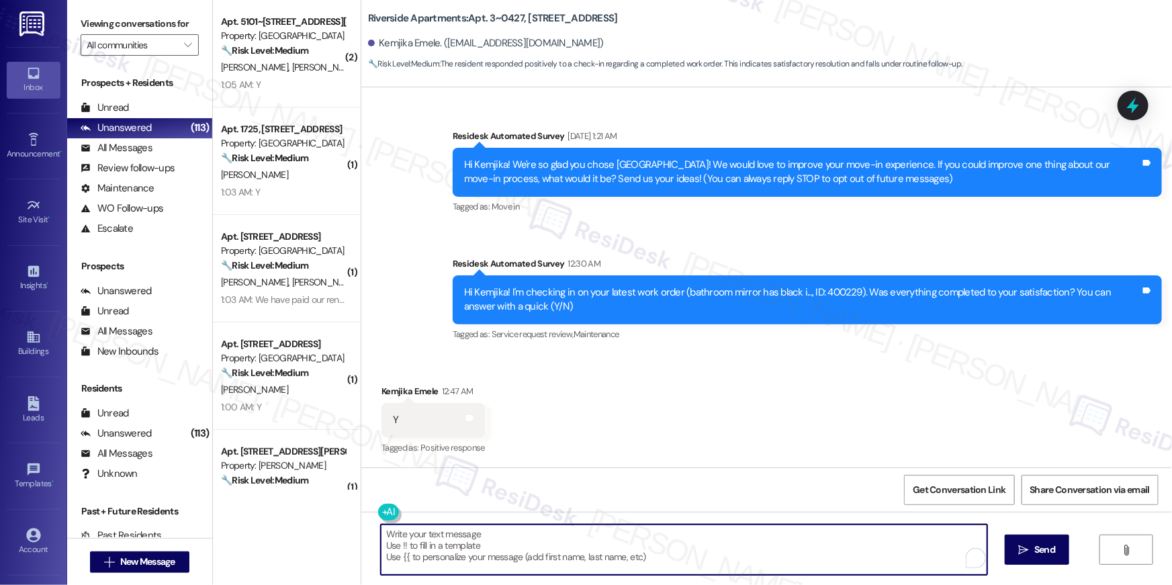
type textarea "Hi {{first_name}}, I’m glad to hear your work order has been completed! If anyt…"
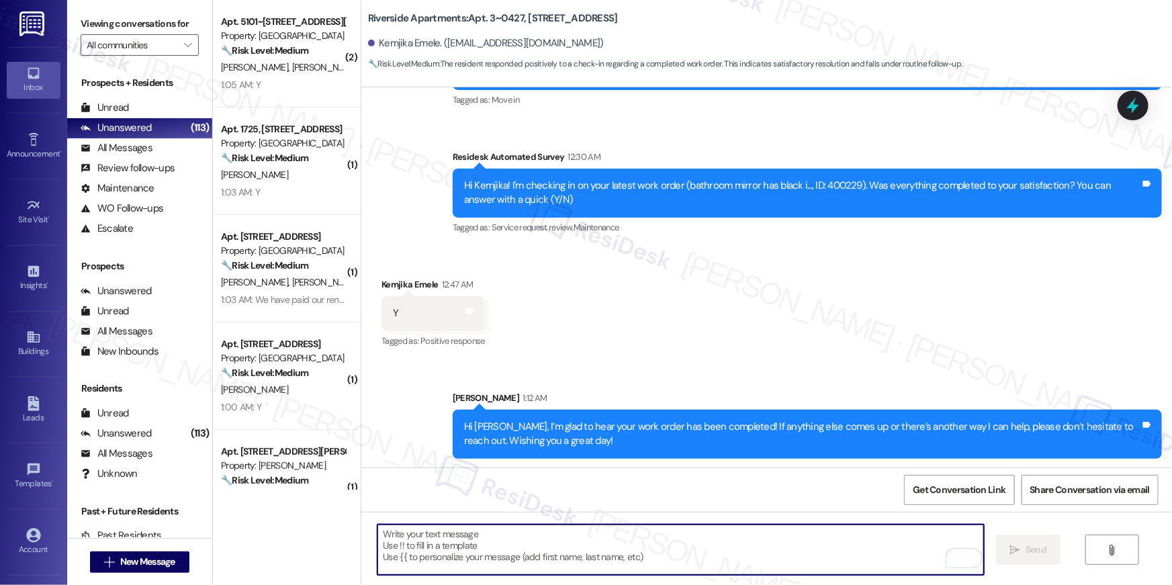
scroll to position [187, 0]
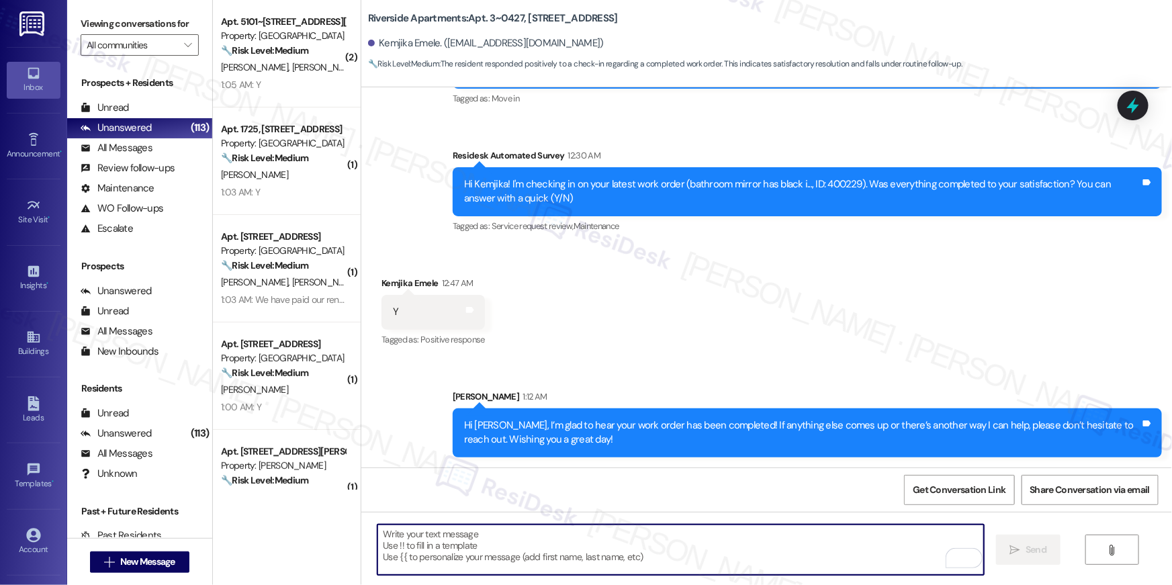
click at [860, 535] on textarea "To enrich screen reader interactions, please activate Accessibility in Grammarl…" at bounding box center [681, 550] width 607 height 50
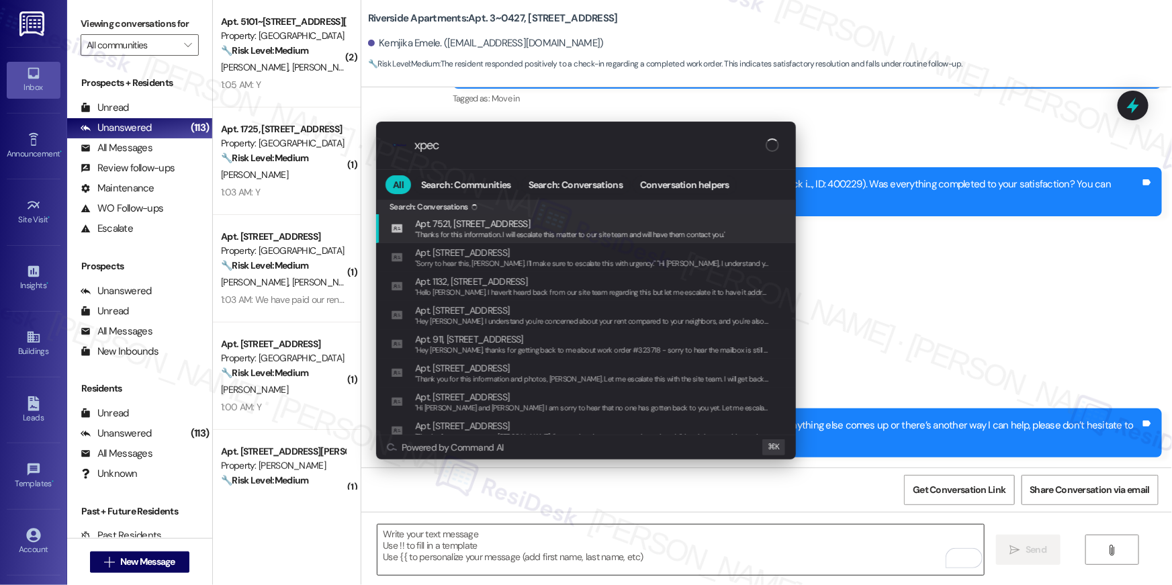
type input "xpect"
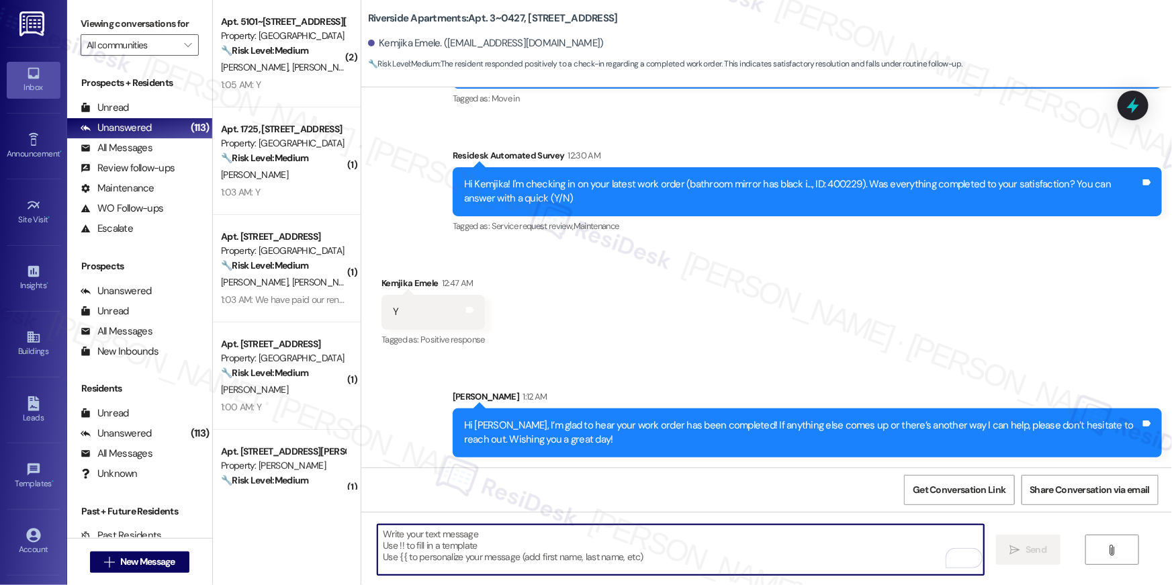
type textarea "If I may ask...has {{property}} lived up to your expectations?"
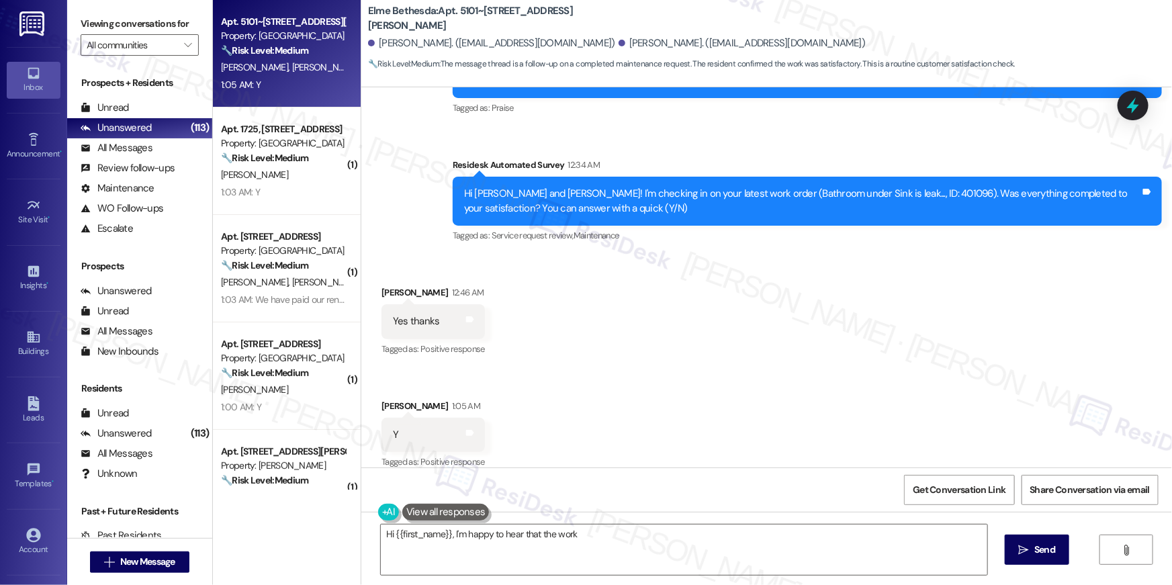
scroll to position [557, 0]
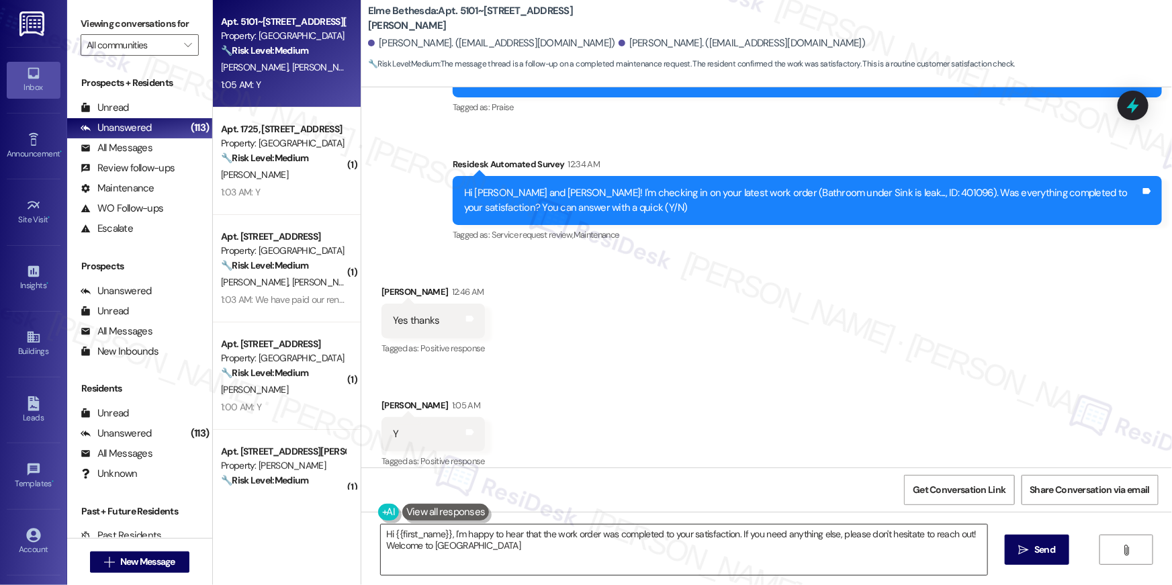
click at [782, 556] on textarea "Hi {{first_name}}, I'm happy to hear that the work order was completed to your …" at bounding box center [684, 550] width 607 height 50
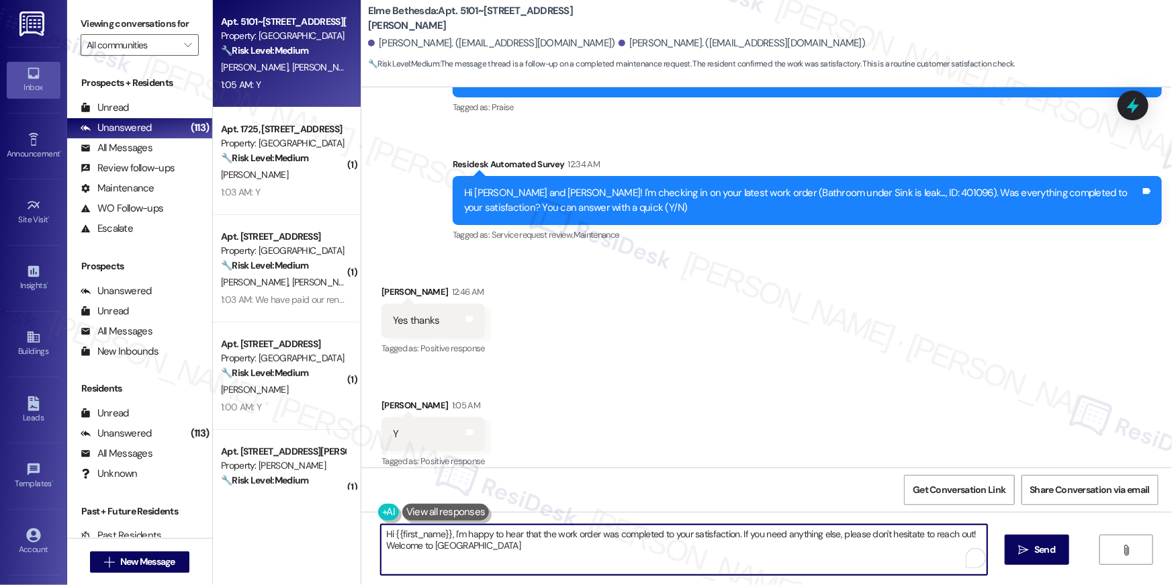
paste textarea "’m glad to hear your work order has been completed! If anything else comes up o…"
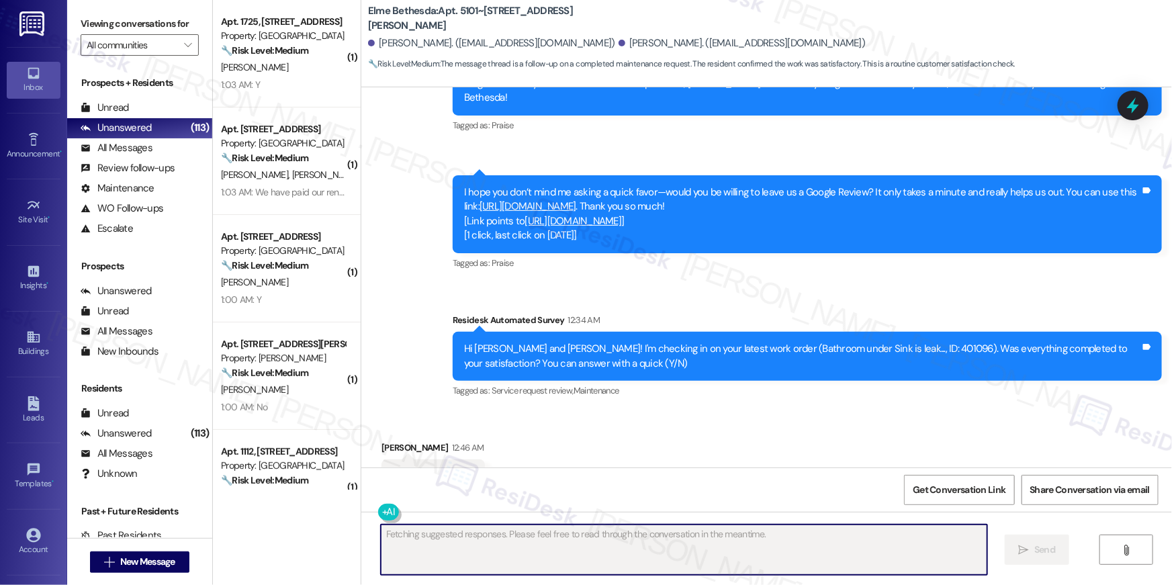
scroll to position [398, 0]
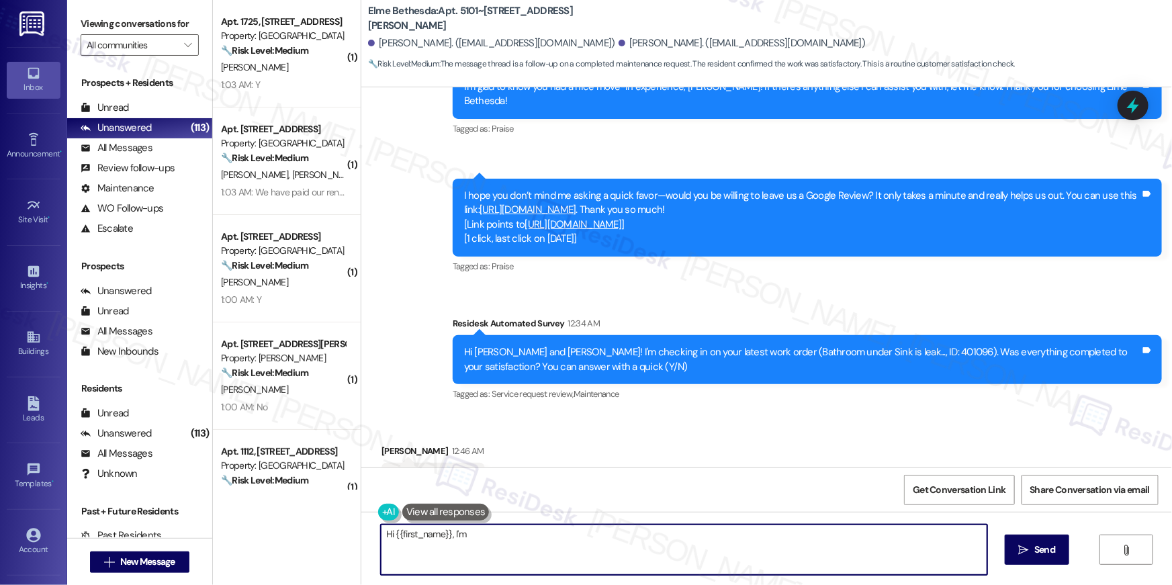
click at [576, 203] on link "[URL][DOMAIN_NAME]" at bounding box center [528, 209] width 97 height 13
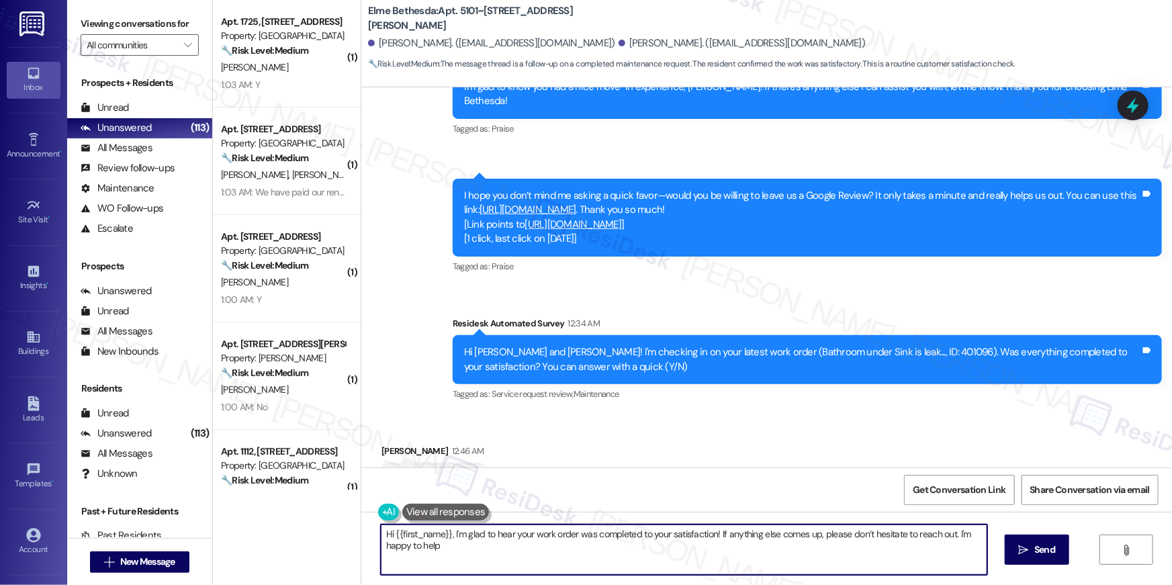
type textarea "Hi {{first_name}}, I'm glad to hear your work order was completed to your satis…"
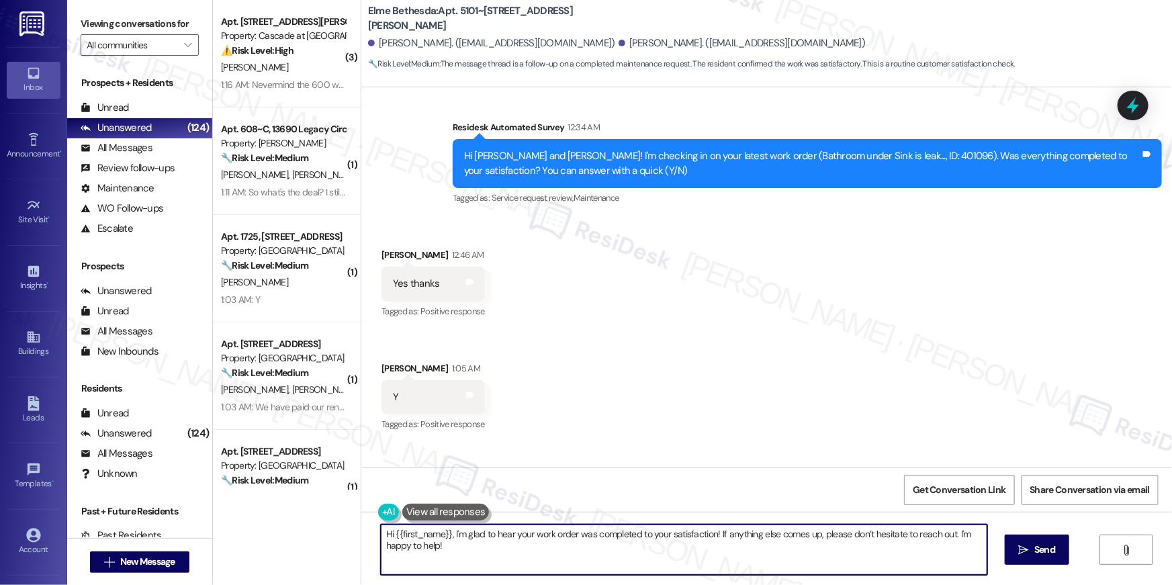
scroll to position [758, 0]
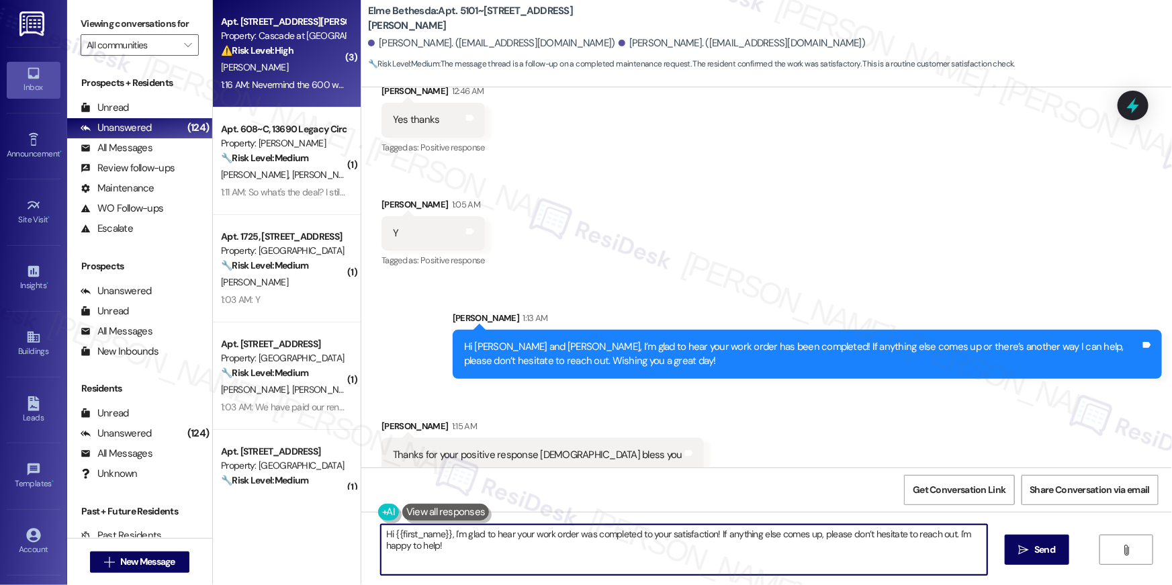
click at [261, 71] on div "D. Debnam" at bounding box center [283, 67] width 127 height 17
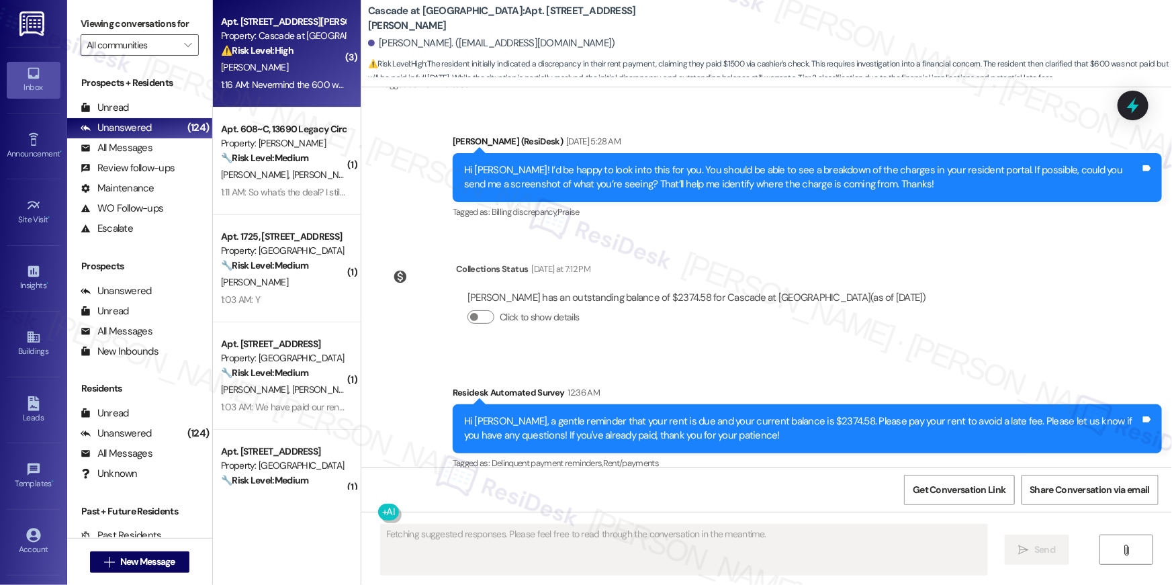
scroll to position [7479, 0]
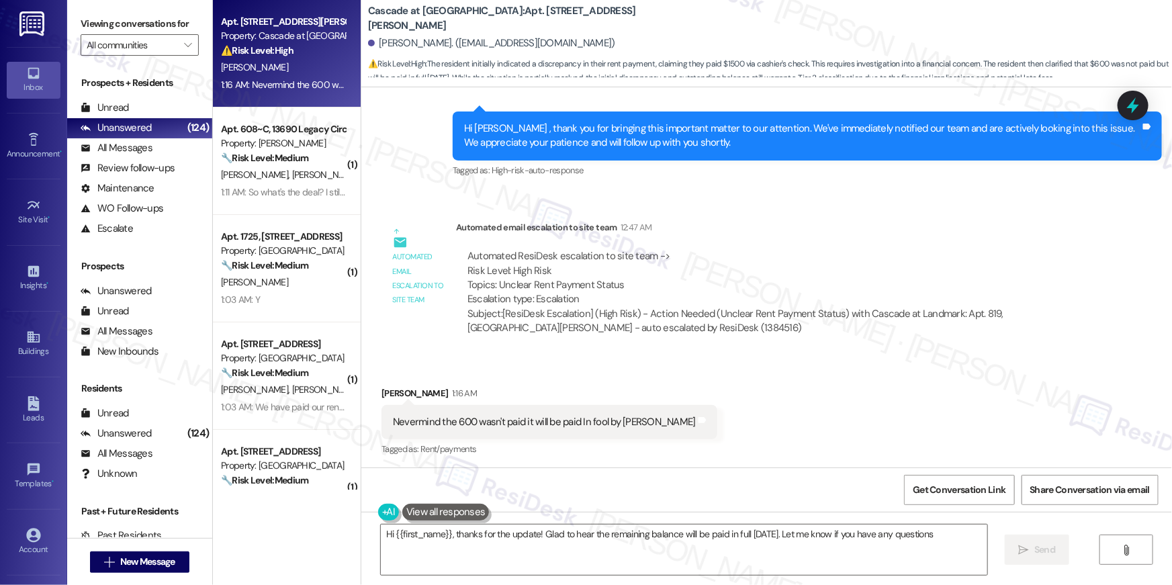
type textarea "Hi {{first_name}}, thanks for the update! Glad to hear the remaining balance wi…"
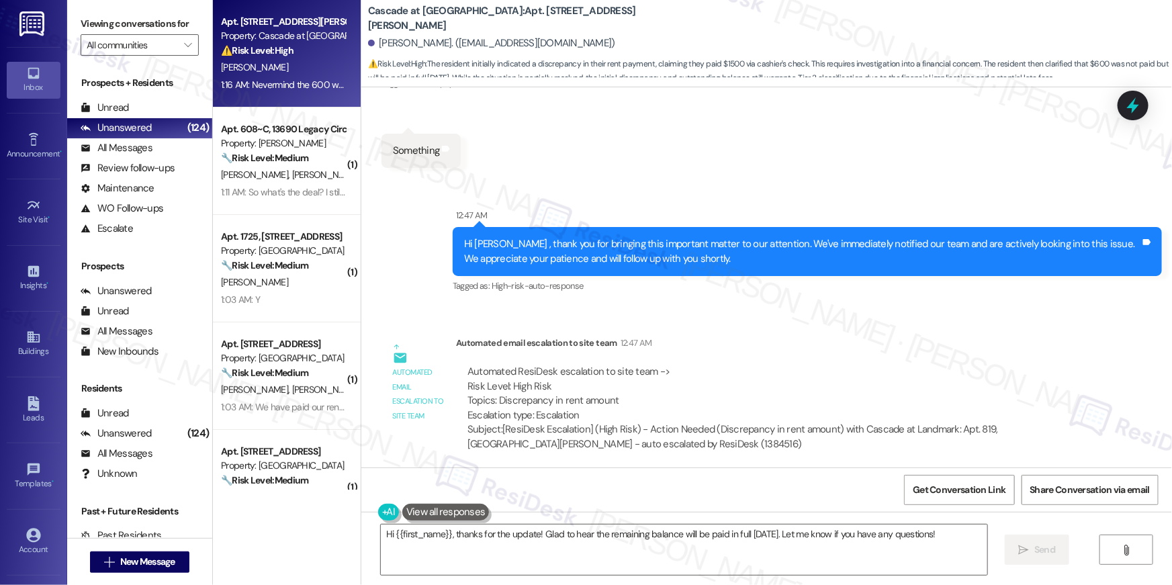
scroll to position [7059, 0]
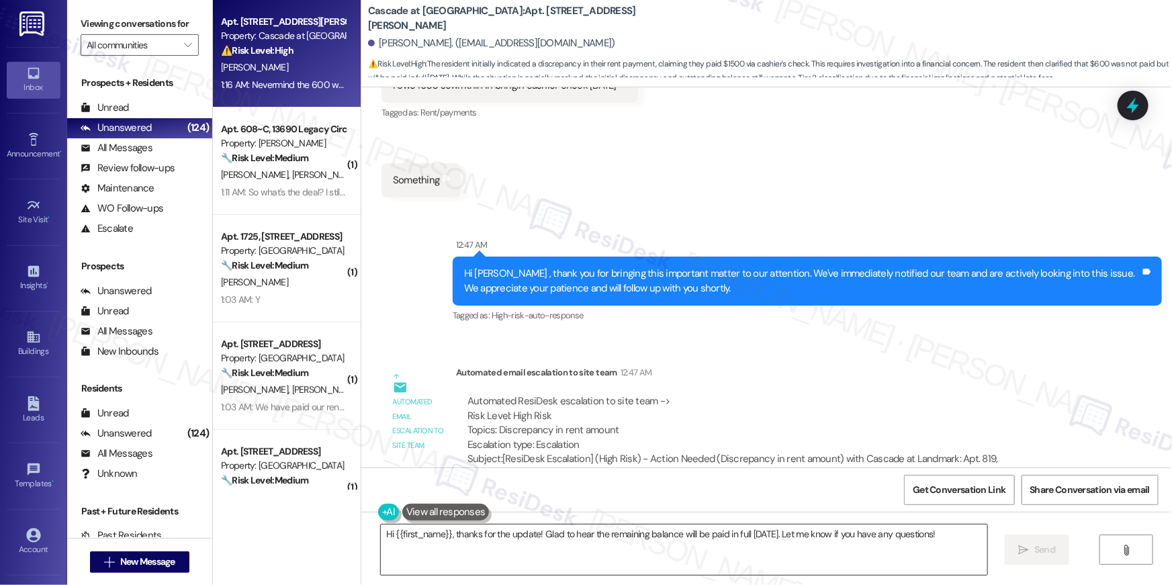
click at [565, 549] on textarea "Hi {{first_name}}, thanks for the update! Glad to hear the remaining balance wi…" at bounding box center [684, 550] width 607 height 50
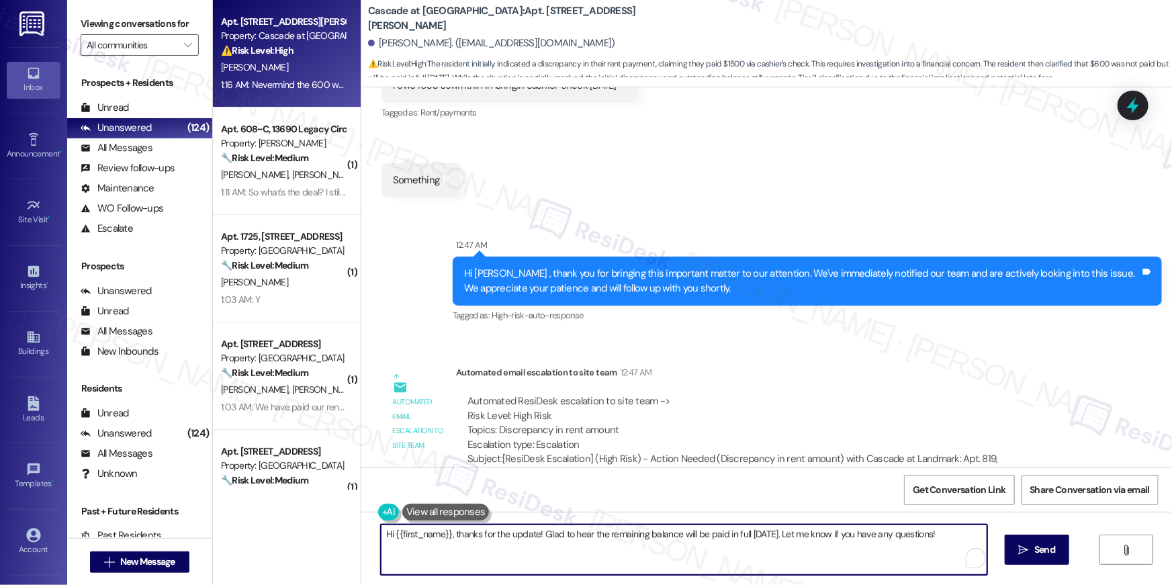
click at [791, 552] on textarea "Hi {{first_name}}, thanks for the update! Glad to hear the remaining balance wi…" at bounding box center [684, 550] width 607 height 50
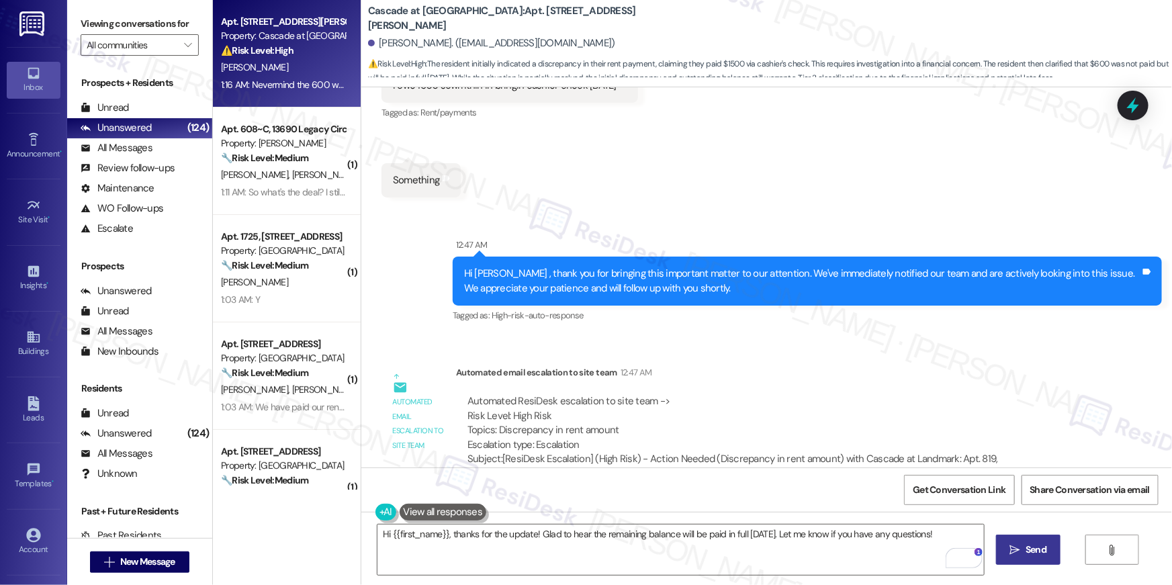
click at [1043, 546] on span "Send" at bounding box center [1036, 550] width 21 height 14
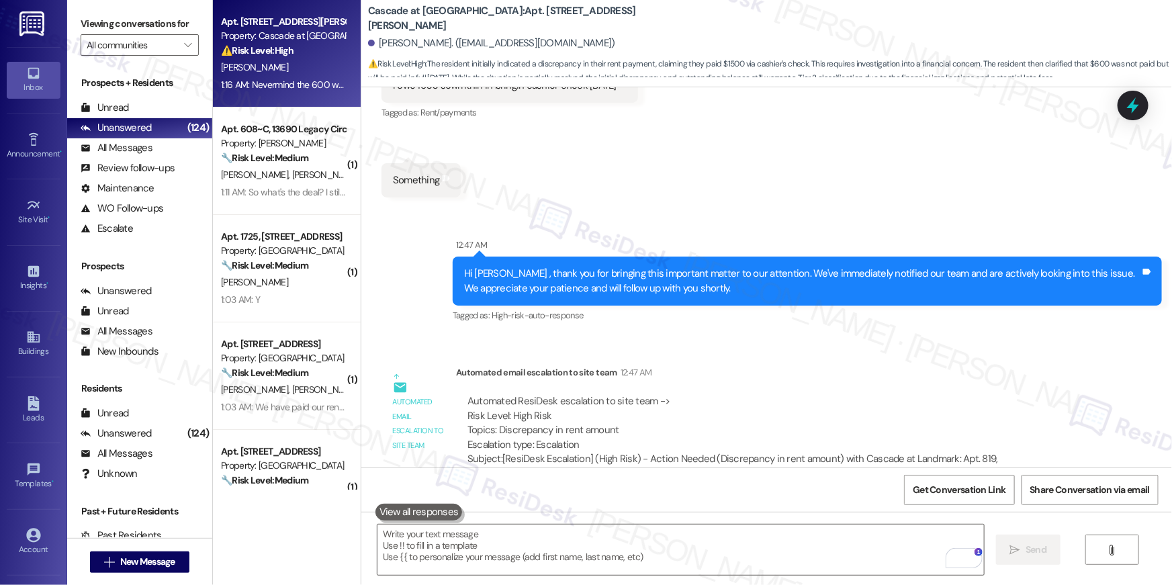
scroll to position [7479, 0]
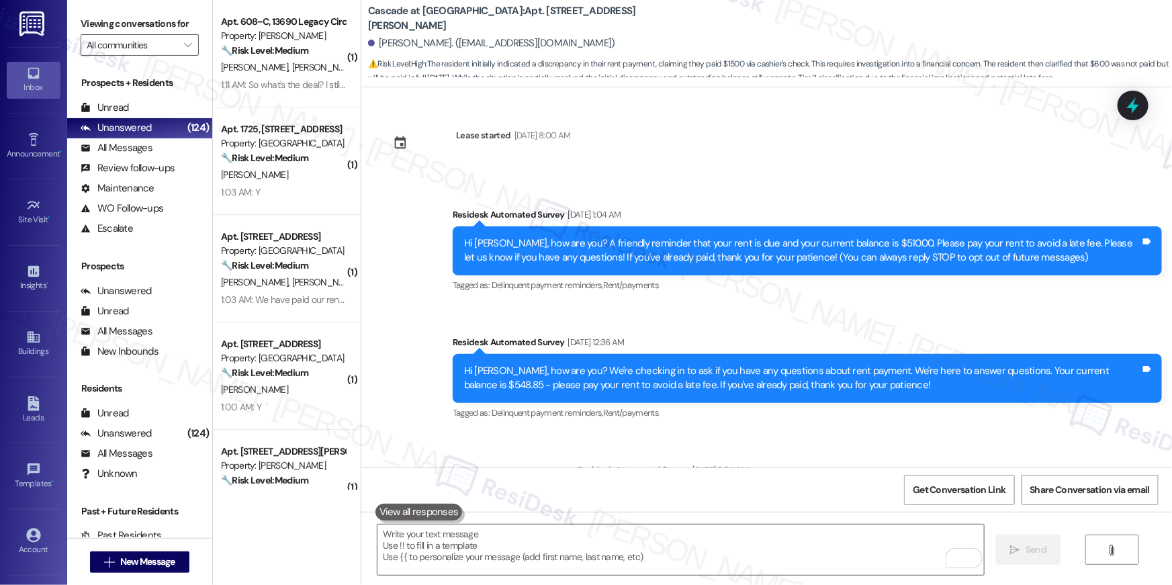
scroll to position [7479, 0]
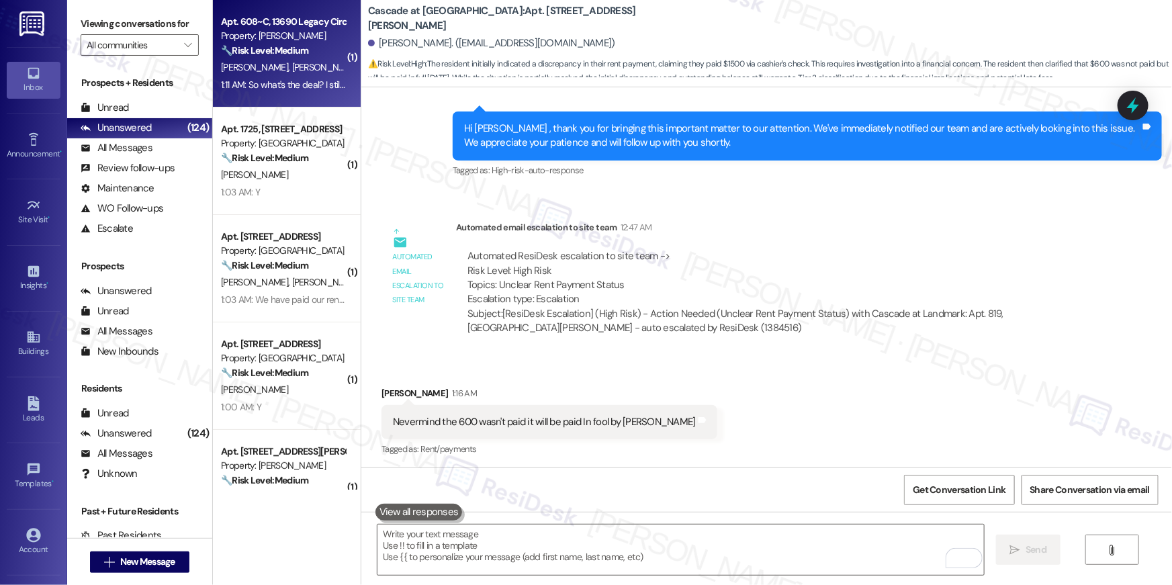
click at [289, 75] on div "H. Boxx J. Cubias" at bounding box center [283, 67] width 127 height 17
type textarea "Fetching suggested responses. Please feel free to read through the conversation…"
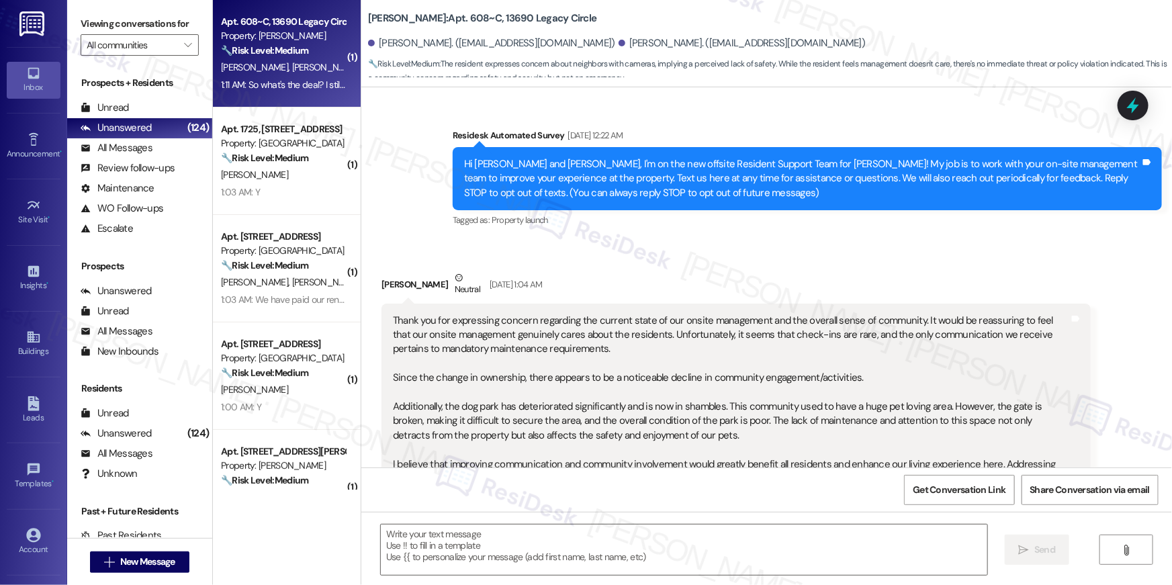
click at [290, 75] on div "H. Boxx J. Cubias" at bounding box center [283, 67] width 127 height 17
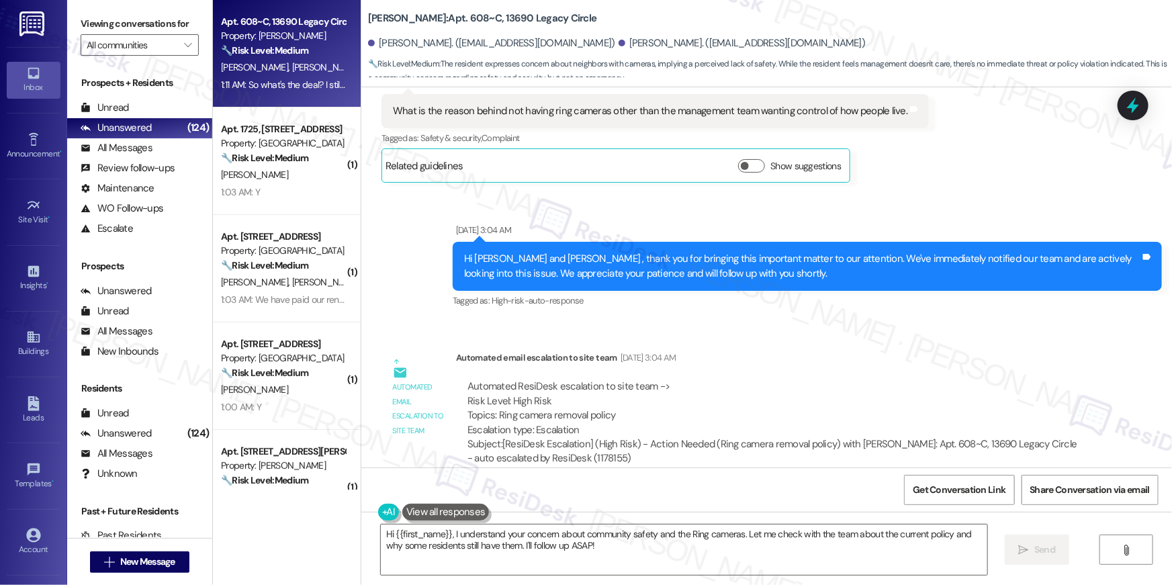
scroll to position [18618, 0]
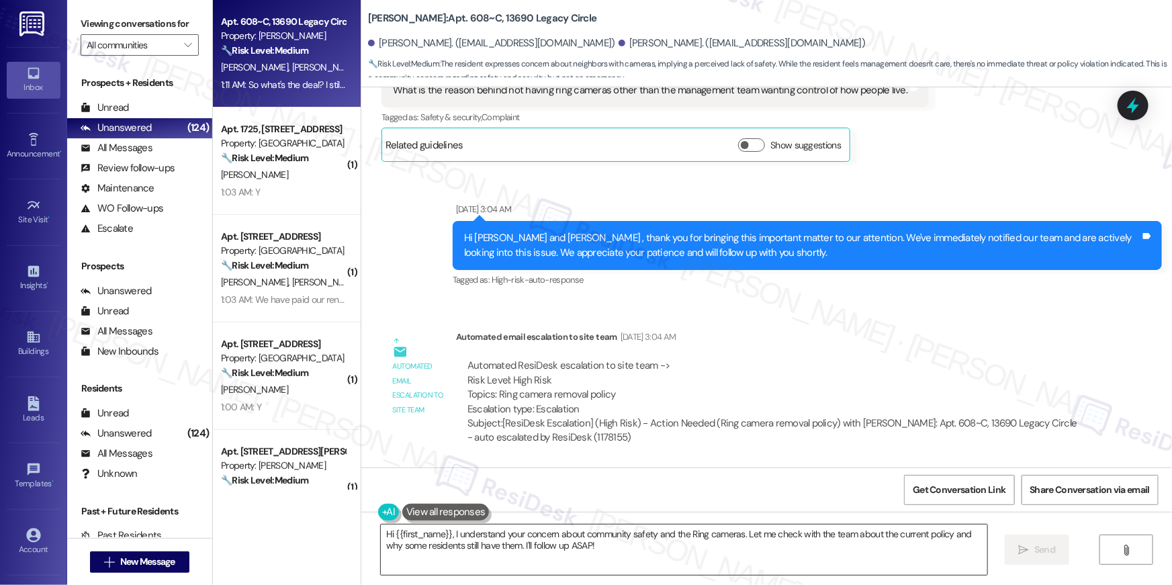
click at [627, 544] on textarea "Hi {{first_name}}, I understand your concern about community safety and the Rin…" at bounding box center [684, 550] width 607 height 50
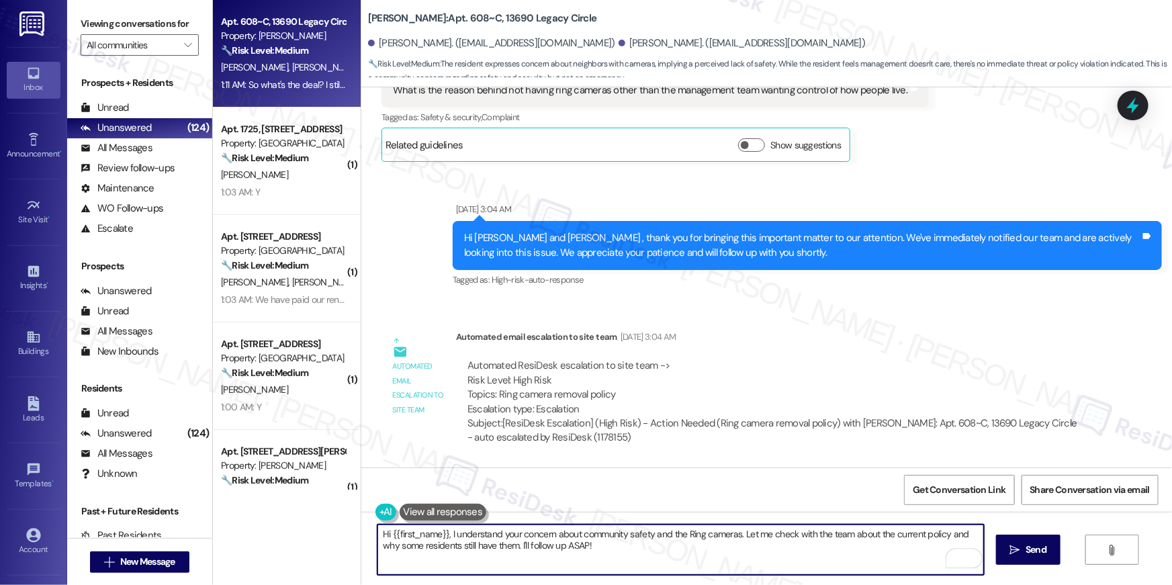
click at [566, 558] on textarea "Hi {{first_name}}, I understand your concern about community safety and the Rin…" at bounding box center [681, 550] width 607 height 50
type textarea "Hi {{first_name}}, I understand your concern, and I'm sorry I have not received…"
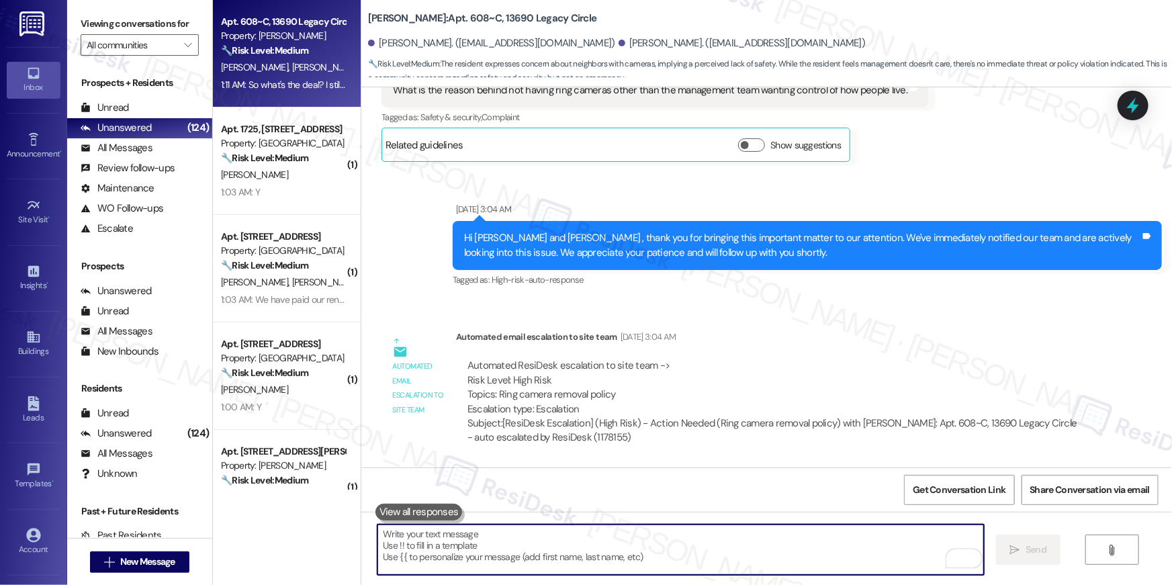
scroll to position [19100, 0]
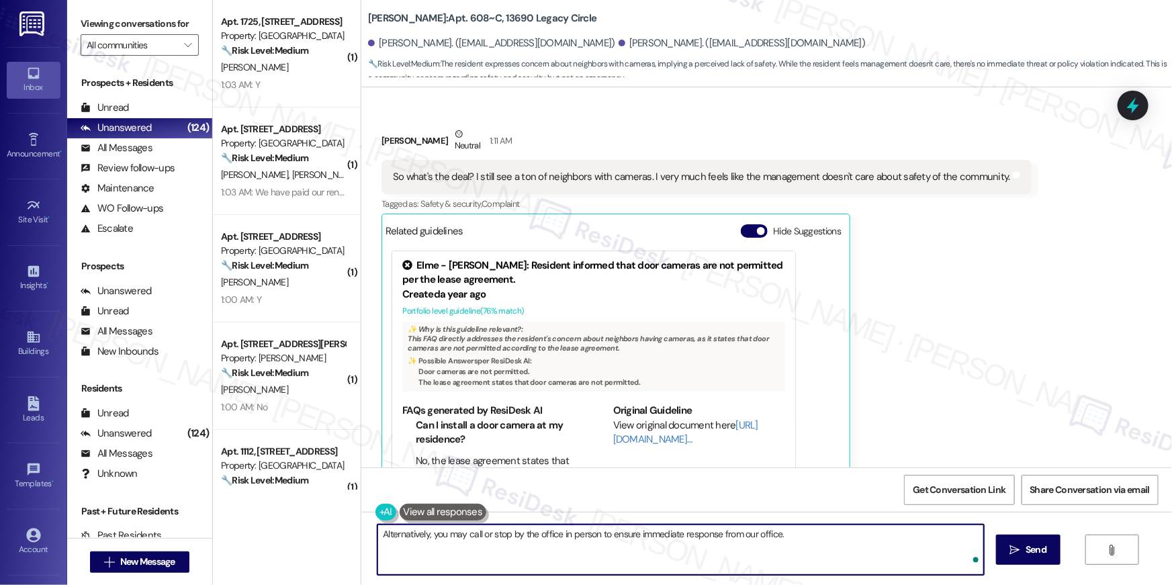
type textarea "Alternatively, you may call or stop by the office in person to ensure immediate…"
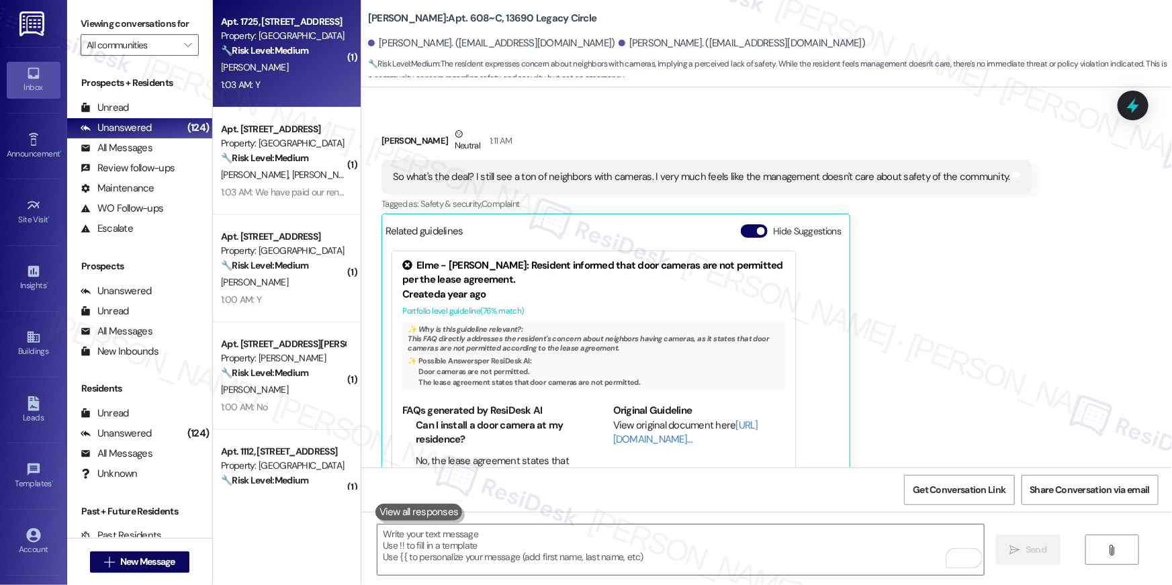
click at [312, 77] on div "1:03 AM: Y 1:03 AM: Y" at bounding box center [283, 85] width 127 height 17
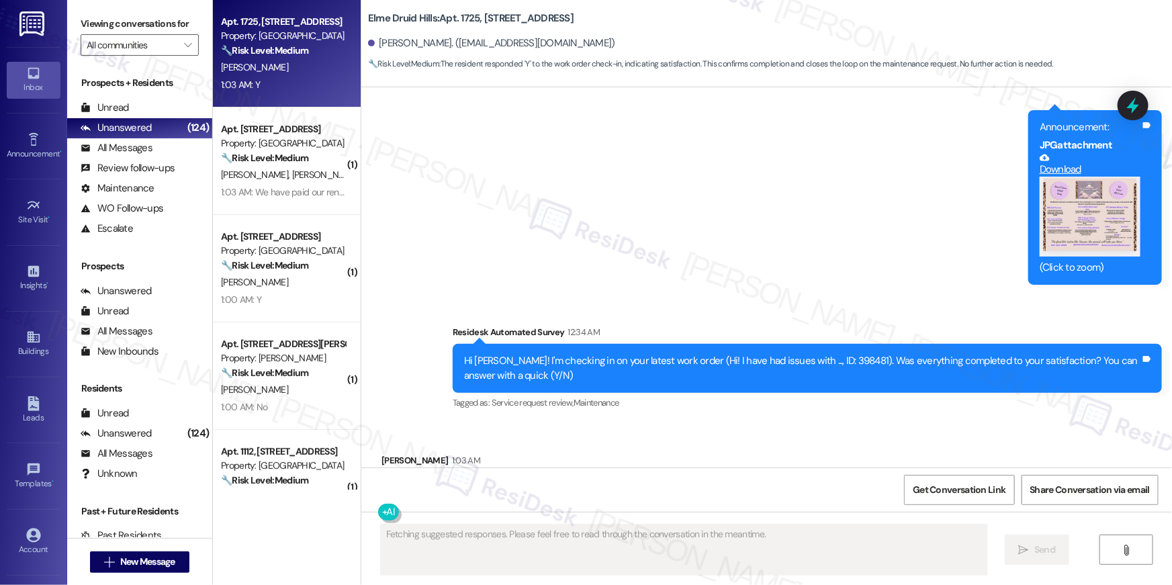
scroll to position [29547, 0]
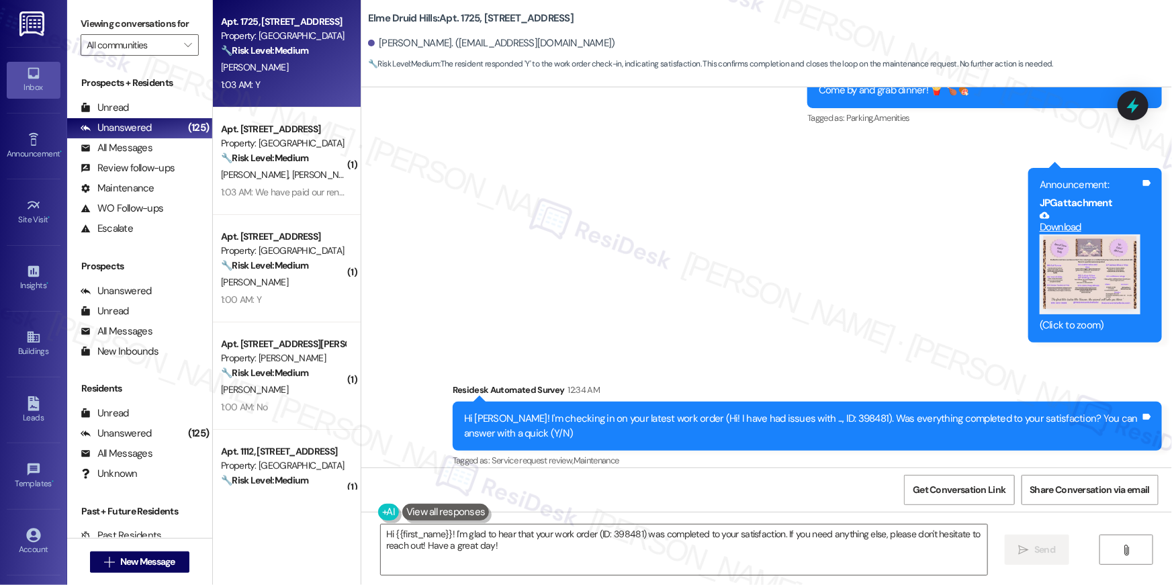
click at [848, 481] on div "Received via SMS Anisha Saddy 1:03 AM Y Tags and notes Tagged as: Positive resp…" at bounding box center [766, 538] width 811 height 114
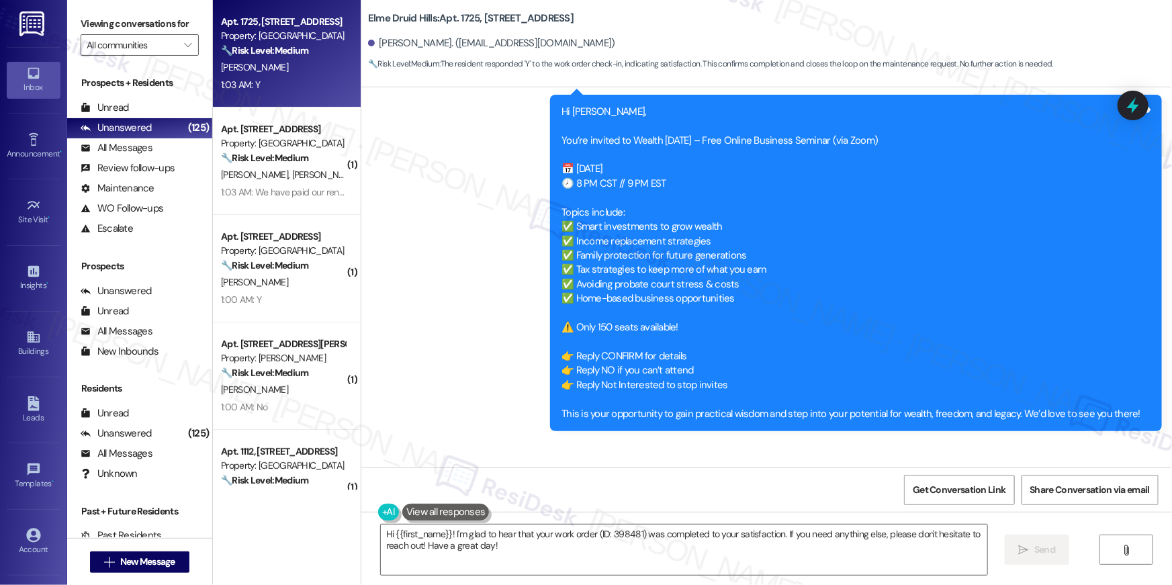
scroll to position [29548, 0]
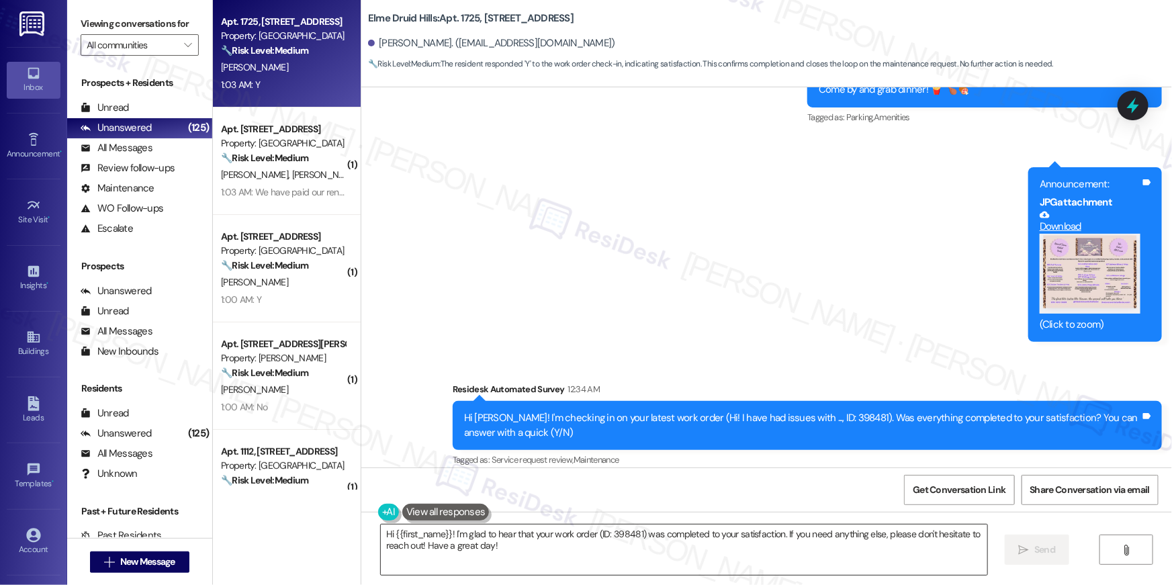
click at [668, 554] on textarea "Hi {{first_name}}! I'm glad to hear that your work order (ID: 398481) was compl…" at bounding box center [684, 550] width 607 height 50
click at [512, 549] on textarea "Hi {{first_name}}! I'm glad to hear that your work order (ID: 398481) was compl…" at bounding box center [684, 550] width 607 height 50
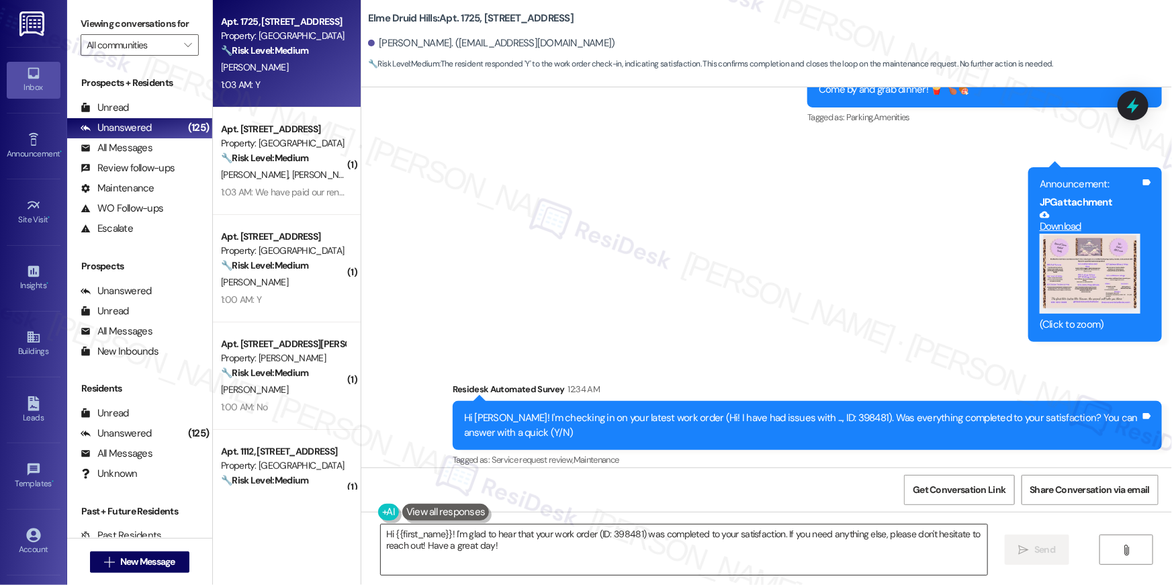
click at [512, 549] on textarea "Hi {{first_name}}! I'm glad to hear that your work order (ID: 398481) was compl…" at bounding box center [684, 550] width 607 height 50
click at [593, 480] on div "Received via SMS Anisha Saddy 1:03 AM Y Tags and notes Tagged as: Positive resp…" at bounding box center [766, 537] width 811 height 114
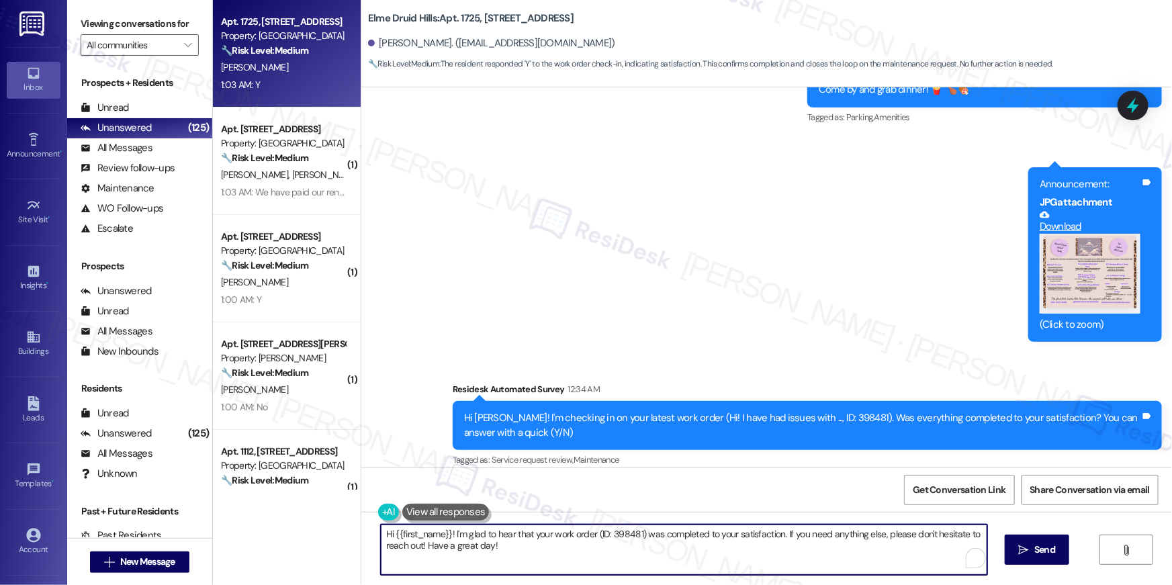
click at [556, 561] on textarea "Hi {{first_name}}! I'm glad to hear that your work order (ID: 398481) was compl…" at bounding box center [684, 550] width 607 height 50
click at [497, 550] on textarea "Hi {{first_name}}! I'm glad to hear that your work order (ID: 398481) was compl…" at bounding box center [684, 550] width 607 height 50
paste textarea "Thank you, {{first_name}}! I’ve submitted your request, and our maintenance tea…"
type textarea "Thank you, {{first_name}}! I’ve submitted your request, and our maintenance tea…"
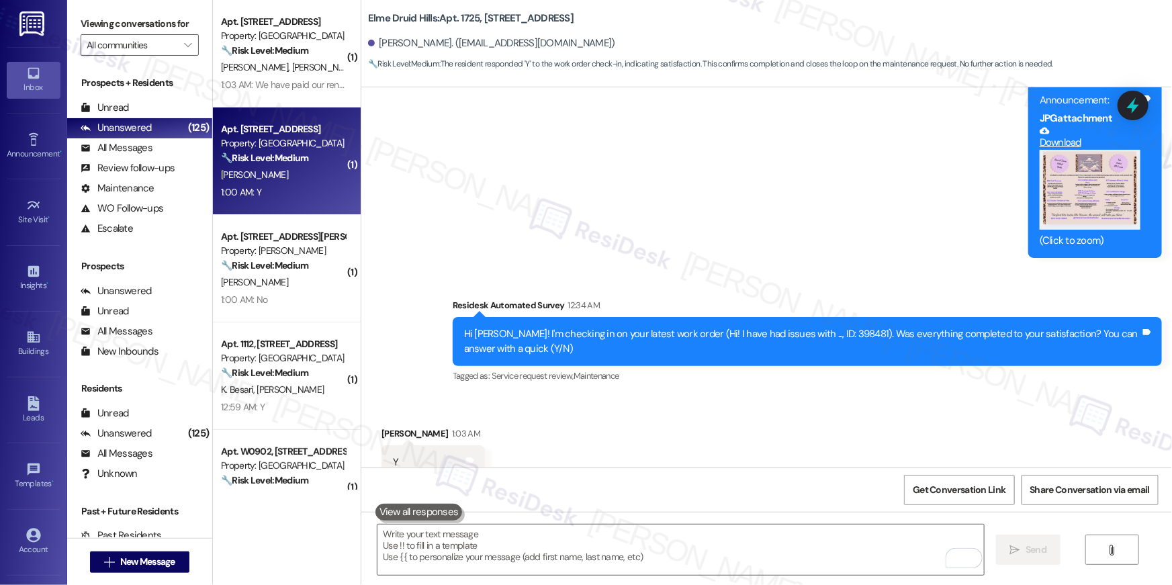
scroll to position [29641, 0]
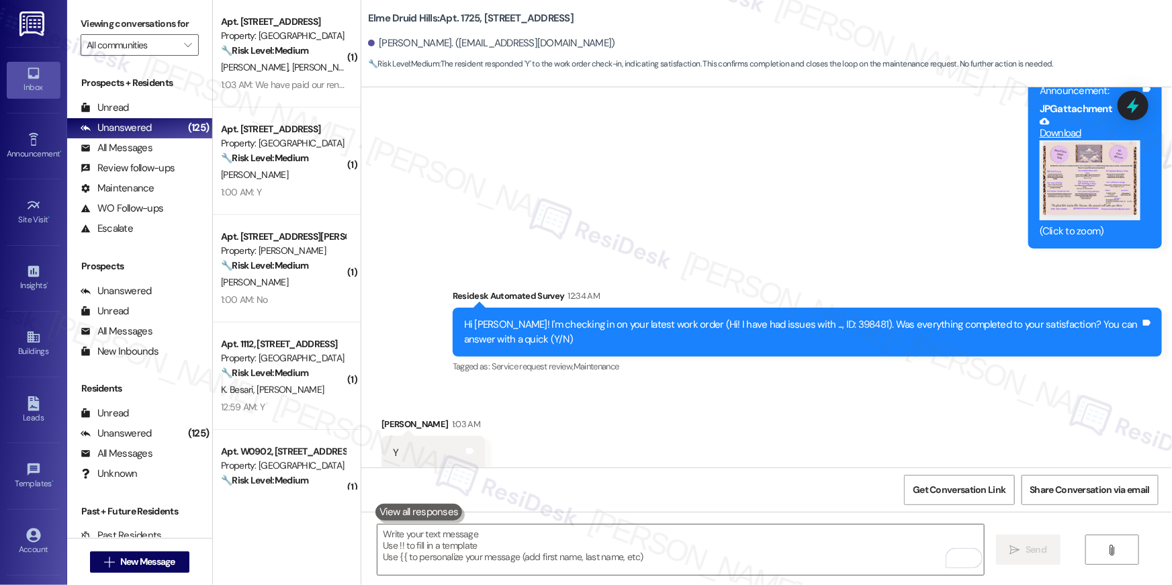
click at [295, 179] on div "J. Durr-Cannon" at bounding box center [283, 175] width 127 height 17
click at [746, 387] on div "Received via SMS Anisha Saddy 1:03 AM Y Tags and notes Tagged as: Positive resp…" at bounding box center [766, 444] width 811 height 114
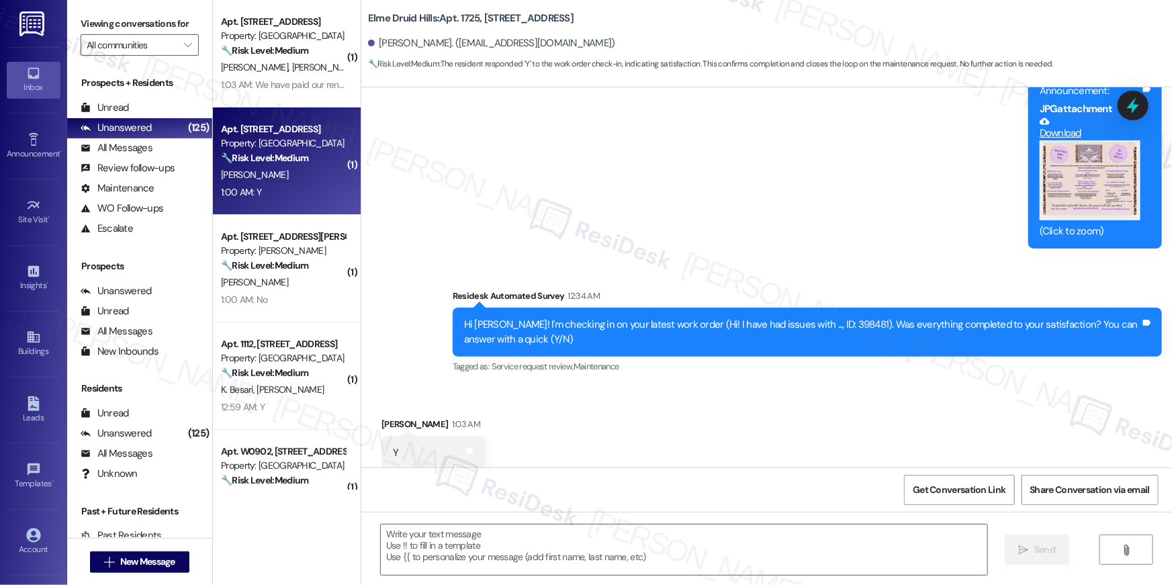
click at [622, 387] on div "Received via SMS Anisha Saddy 1:03 AM Y Tags and notes Tagged as: Positive resp…" at bounding box center [766, 444] width 811 height 114
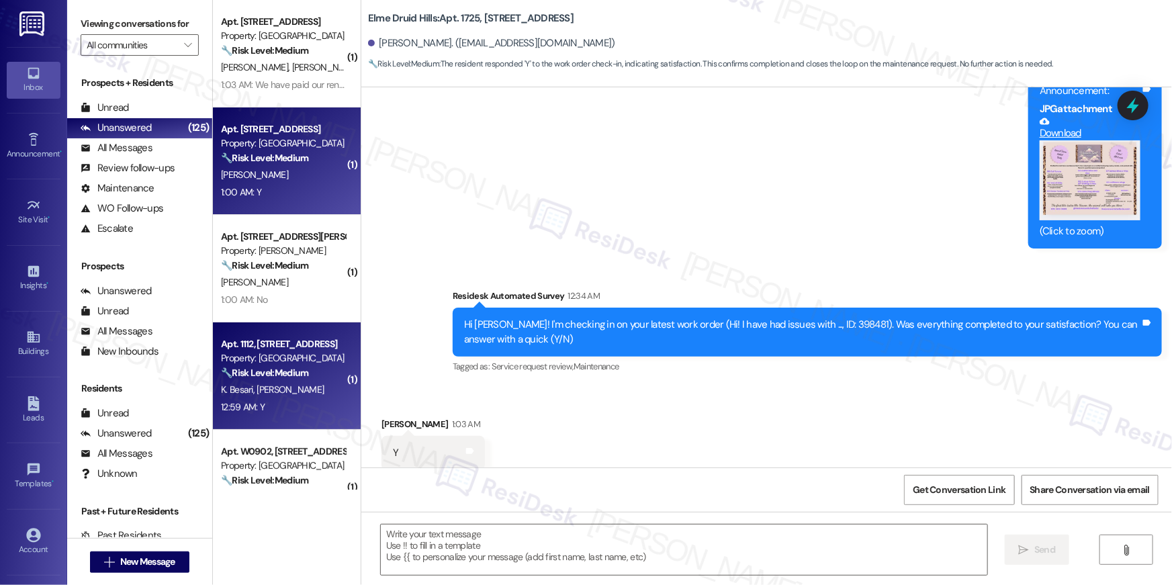
click at [261, 355] on div "Property: Elme Manassas" at bounding box center [283, 358] width 124 height 14
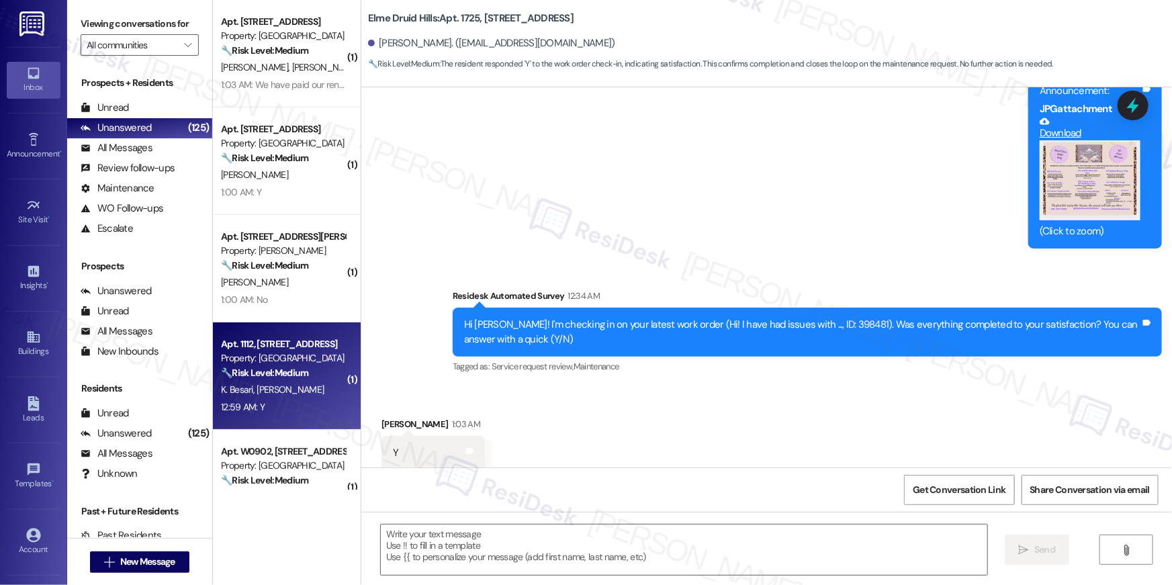
click at [262, 355] on div "Property: Elme Manassas" at bounding box center [283, 358] width 124 height 14
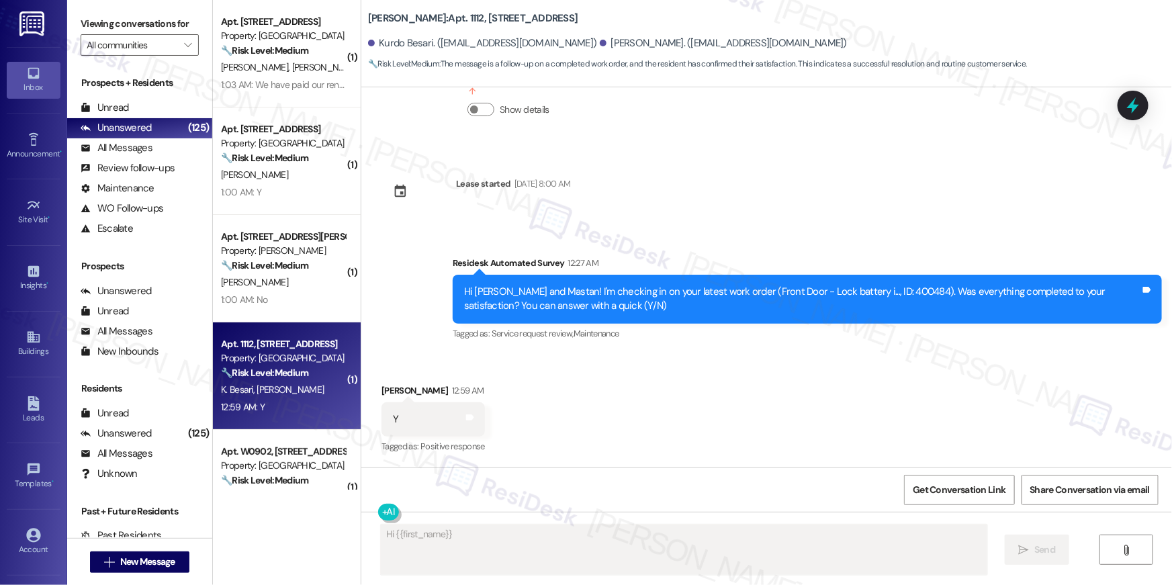
scroll to position [1423, 0]
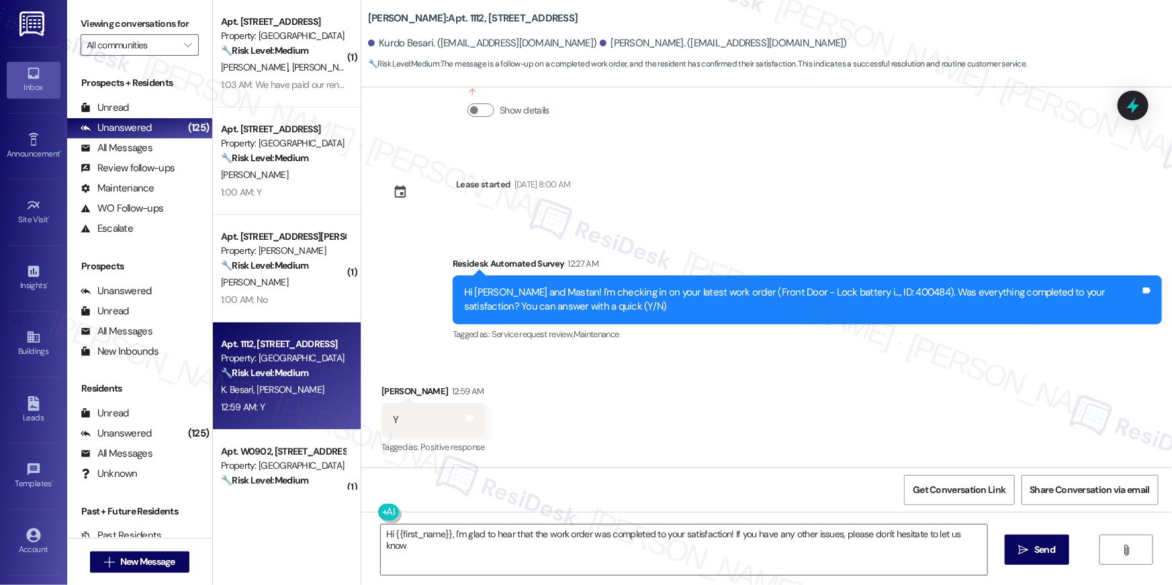
type textarea "Hi {{first_name}}, I'm glad to hear that the work order was completed to your s…"
click at [642, 423] on div "Received via SMS Mastan Mahmud 12:59 AM Y Tags and notes Tagged as: Positive re…" at bounding box center [766, 411] width 811 height 114
click at [574, 563] on textarea "Hi {{first_name}}, I'm glad to hear that the work order was completed to your s…" at bounding box center [684, 550] width 607 height 50
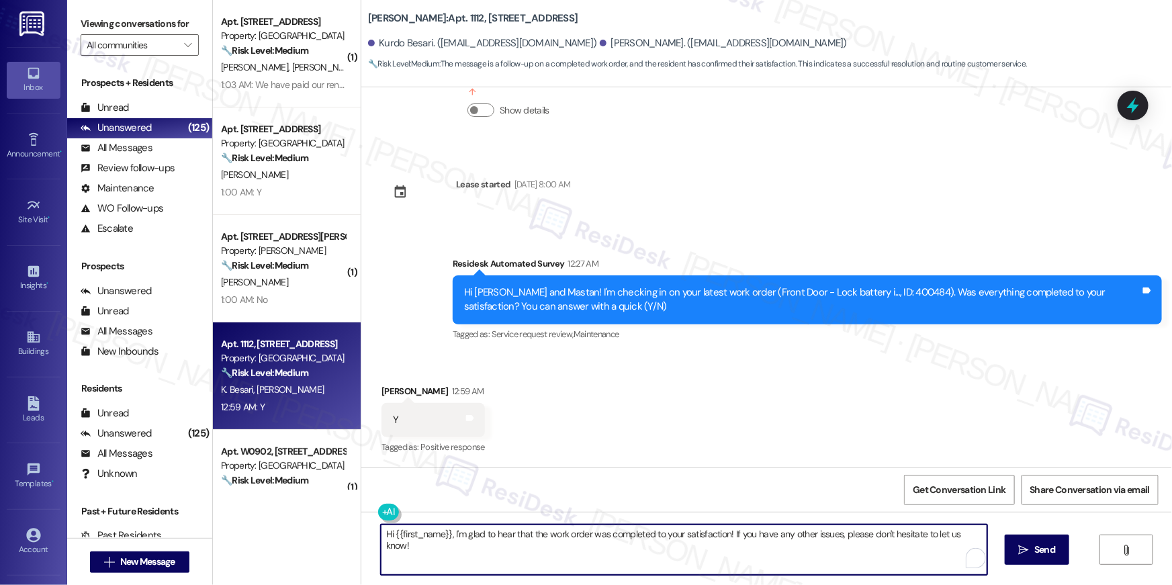
click at [620, 558] on textarea "Hi {{first_name}}, I'm glad to hear that the work order was completed to your s…" at bounding box center [684, 550] width 607 height 50
click at [713, 531] on textarea "Hi {{first_name}}, I'm glad to hear that the work order was completed to your s…" at bounding box center [684, 550] width 607 height 50
click at [743, 525] on textarea "Hi {{first_name}}, I'm glad to hear that the work order was completed to your s…" at bounding box center [684, 550] width 607 height 50
click at [1023, 544] on span "Send" at bounding box center [1036, 550] width 26 height 14
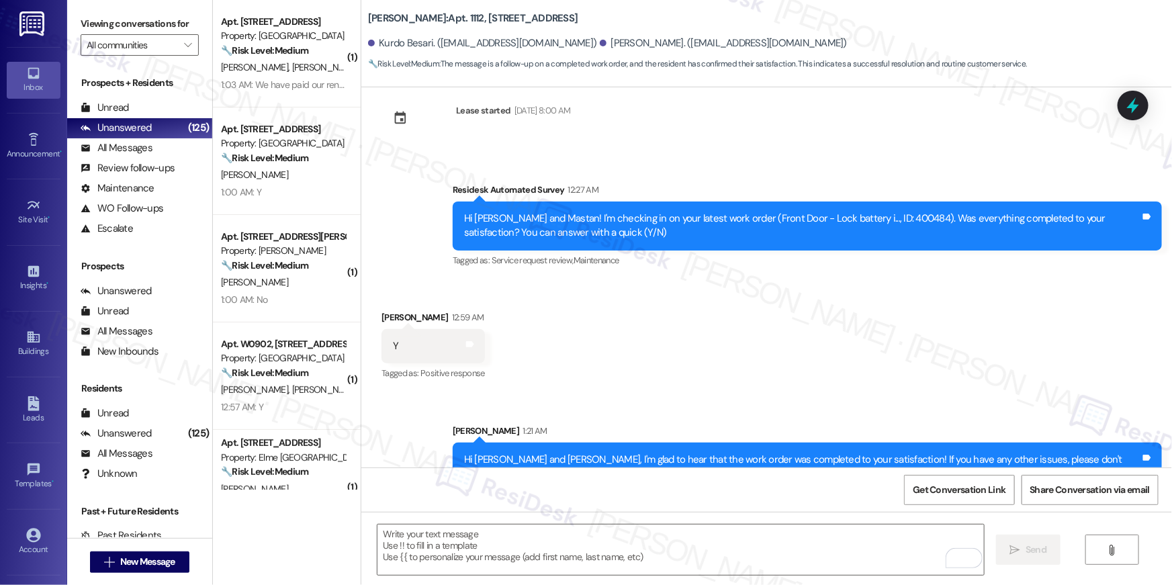
scroll to position [1516, 0]
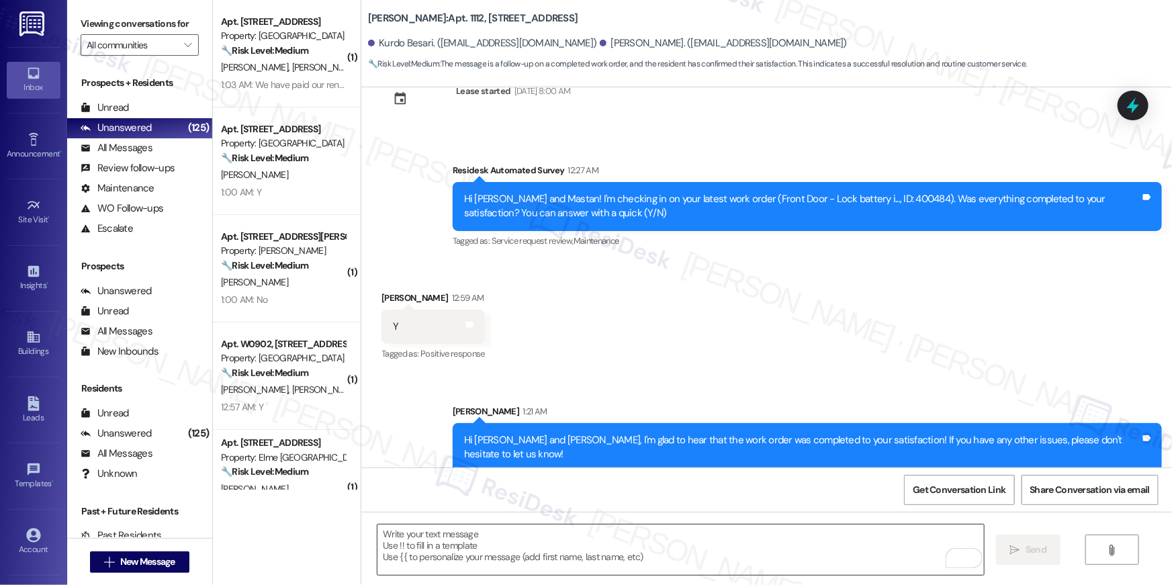
click at [834, 543] on textarea "To enrich screen reader interactions, please activate Accessibility in Grammarl…" at bounding box center [681, 550] width 607 height 50
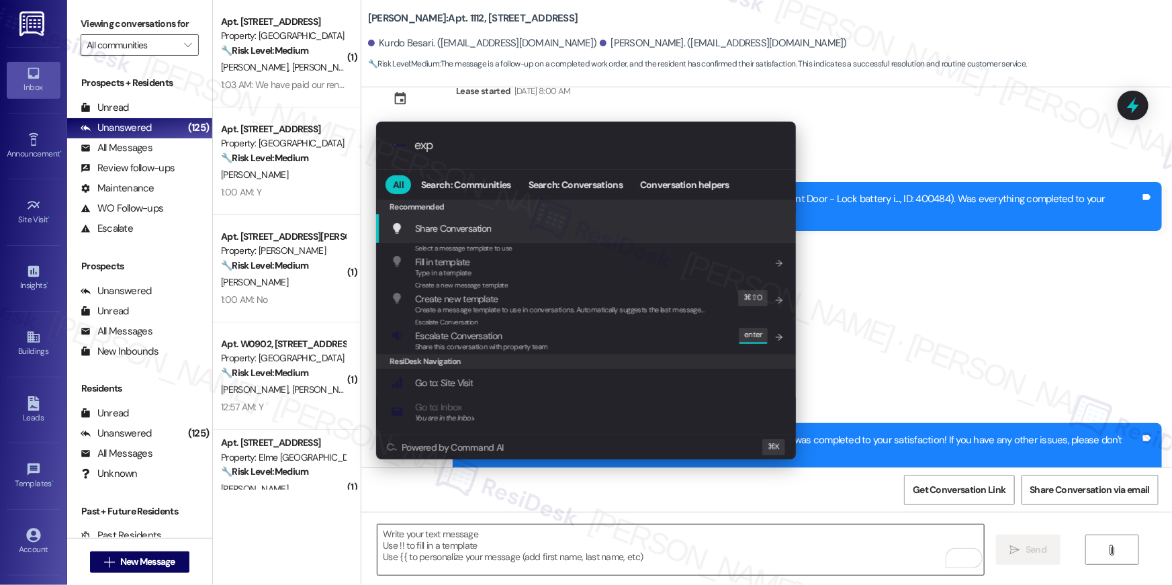
type input "expe"
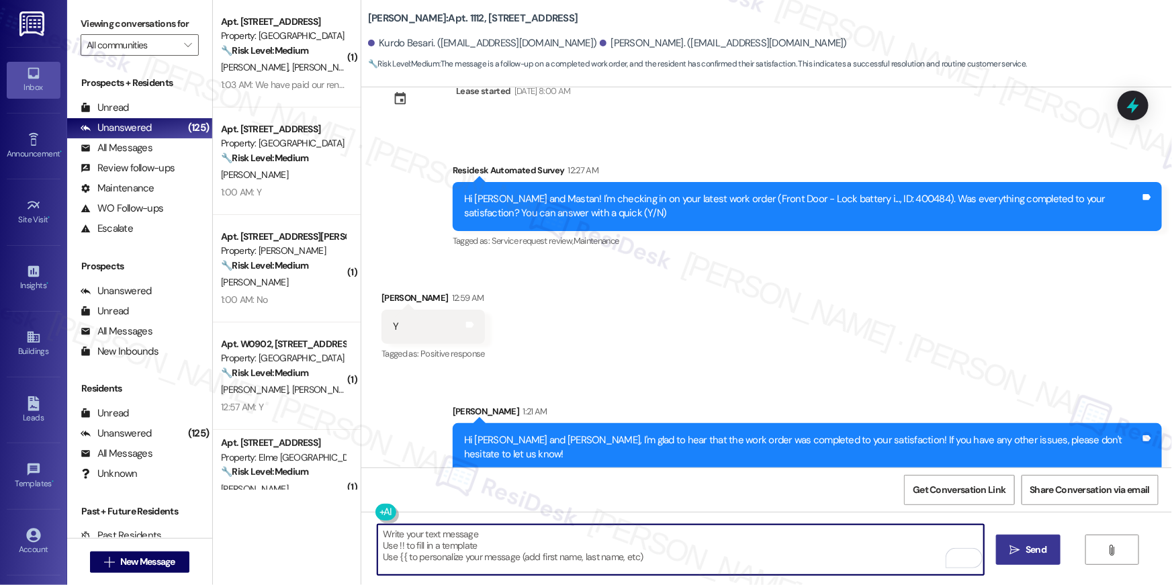
type textarea "If I may ask...has {{property}} lived up to your expectations?"
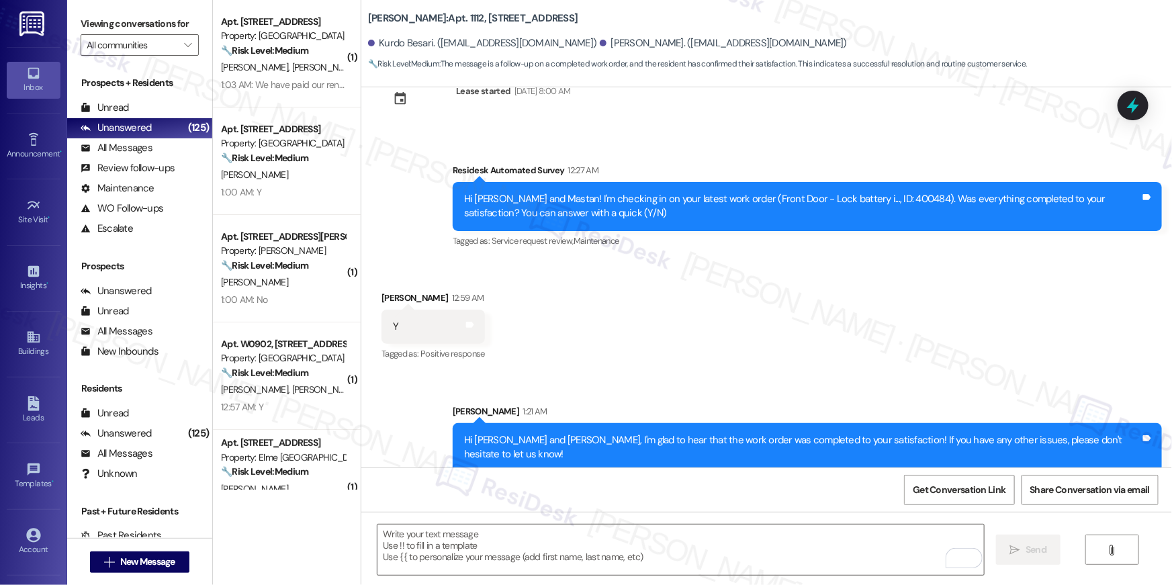
scroll to position [1610, 0]
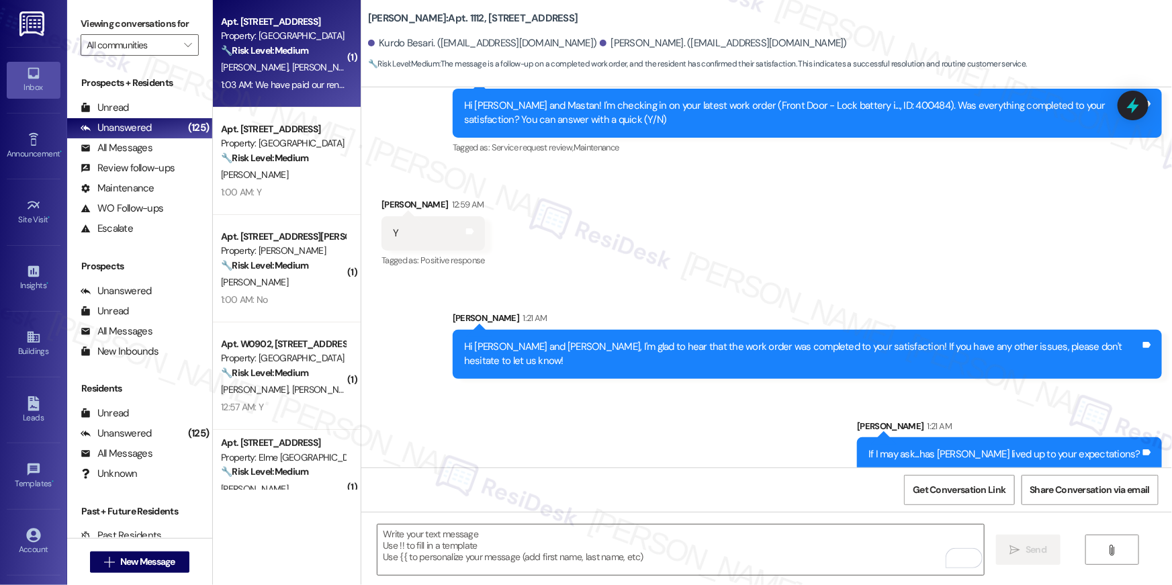
click at [297, 64] on div "M. Fuller L. Jones" at bounding box center [283, 67] width 127 height 17
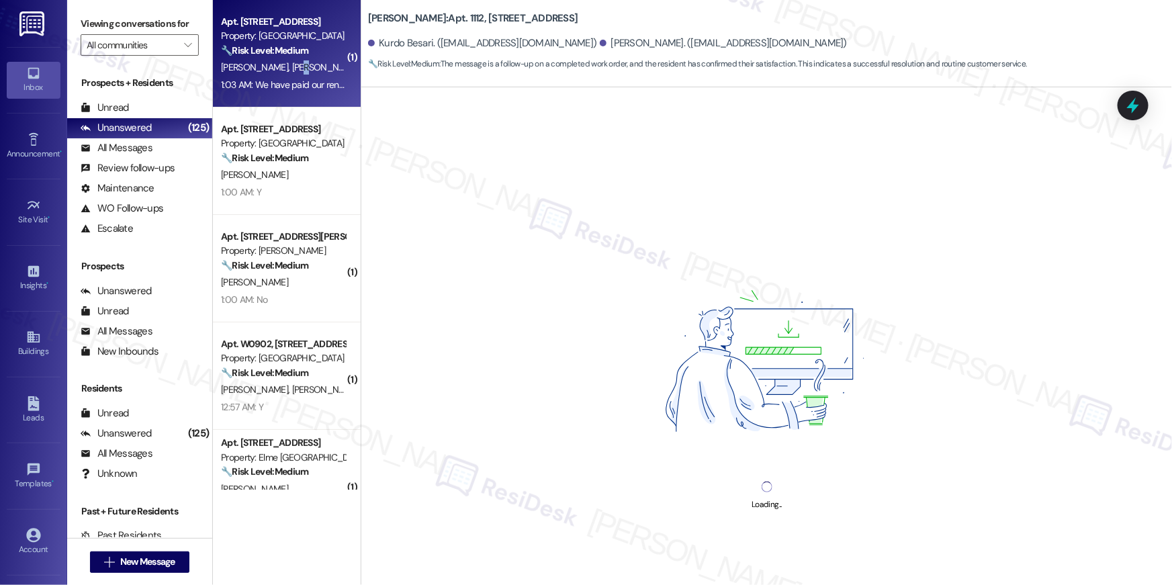
click at [292, 69] on span "L. Jones" at bounding box center [325, 67] width 67 height 12
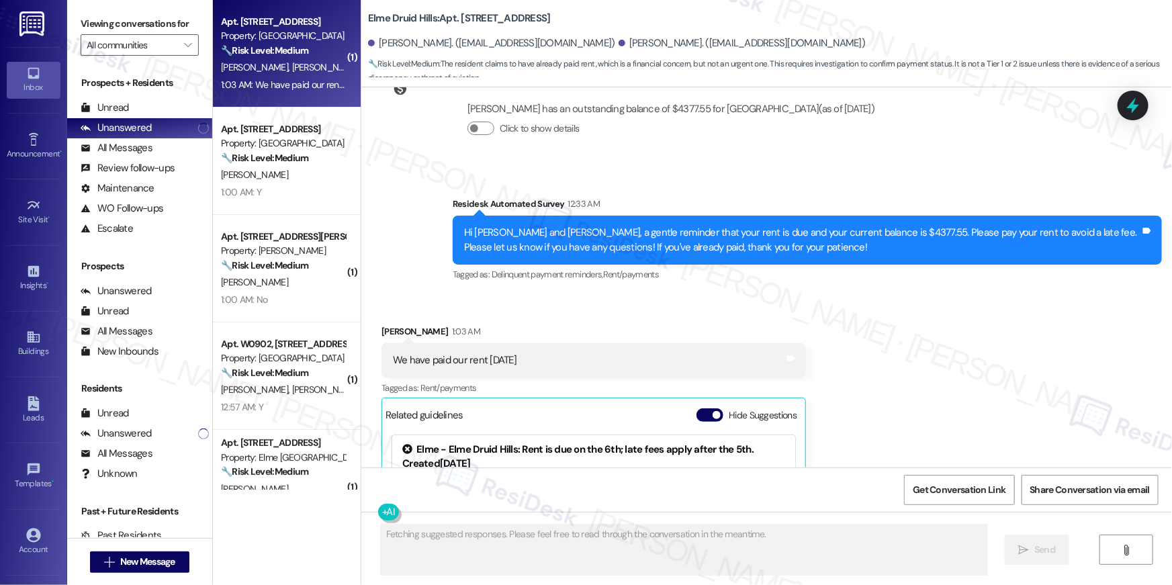
scroll to position [30613, 0]
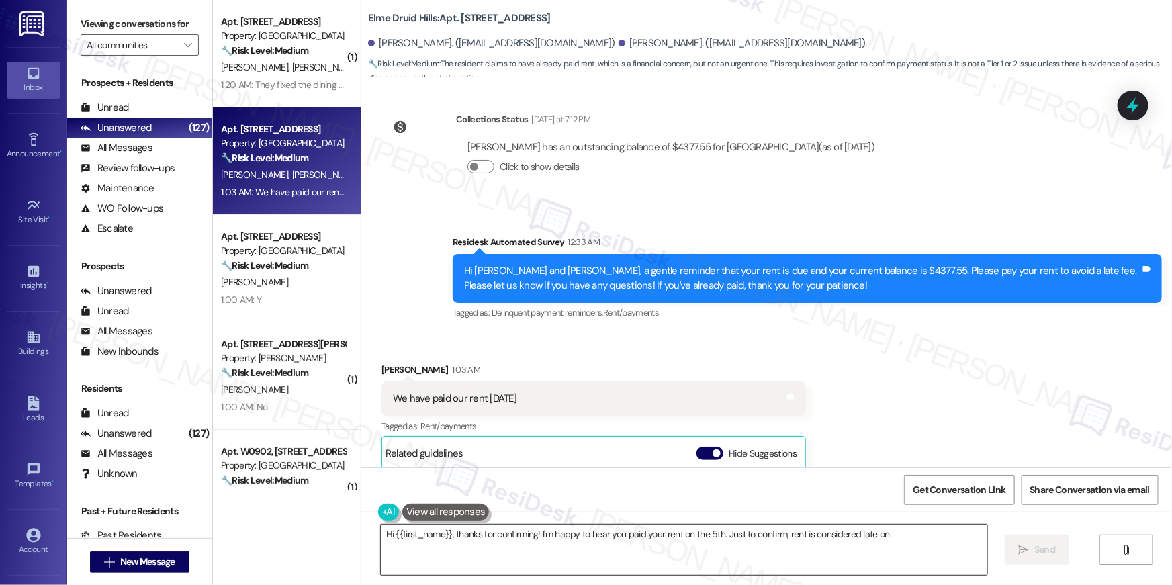
click at [718, 539] on textarea "Hi {{first_name}}, thanks for confirming! I'm happy to hear you paid your rent …" at bounding box center [684, 550] width 607 height 50
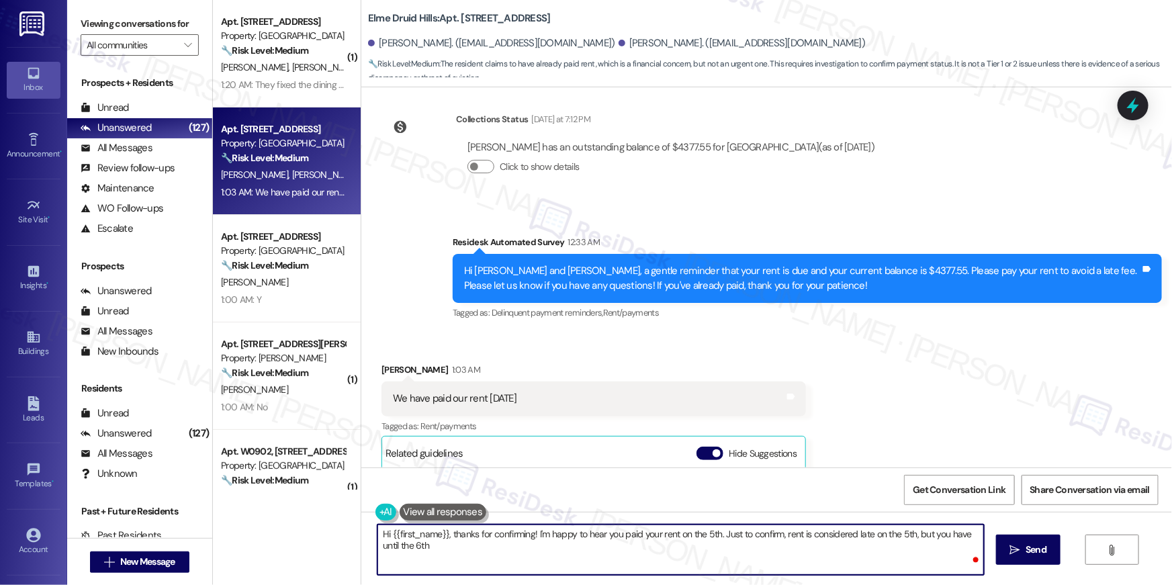
click at [724, 562] on textarea "Hi {{first_name}}, thanks for confirming! I'm happy to hear you paid your rent …" at bounding box center [681, 550] width 607 height 50
click at [720, 534] on textarea "Hi {{first_name}}, thanks for confirming! I'm happy to hear you paid your rent …" at bounding box center [681, 550] width 607 height 50
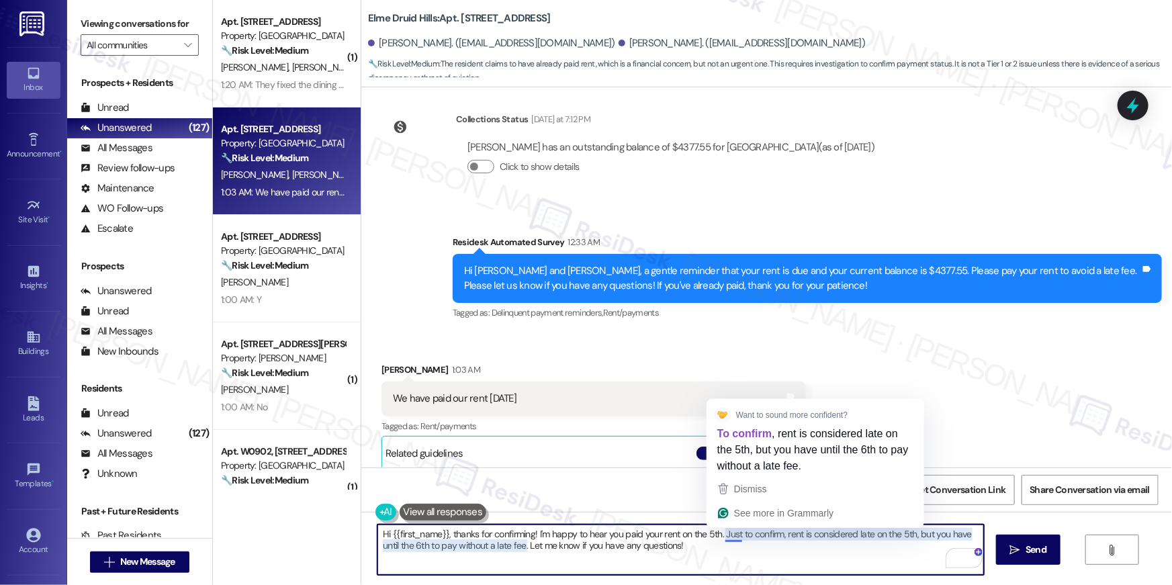
click at [705, 535] on textarea "Hi {{first_name}}, thanks for confirming! I'm happy to hear you paid your rent …" at bounding box center [681, 550] width 607 height 50
drag, startPoint x: 719, startPoint y: 529, endPoint x: 723, endPoint y: 550, distance: 20.6
click at [723, 550] on textarea "Hi {{first_name}}, thanks for confirming! I'm happy to hear you paid your rent …" at bounding box center [681, 550] width 607 height 50
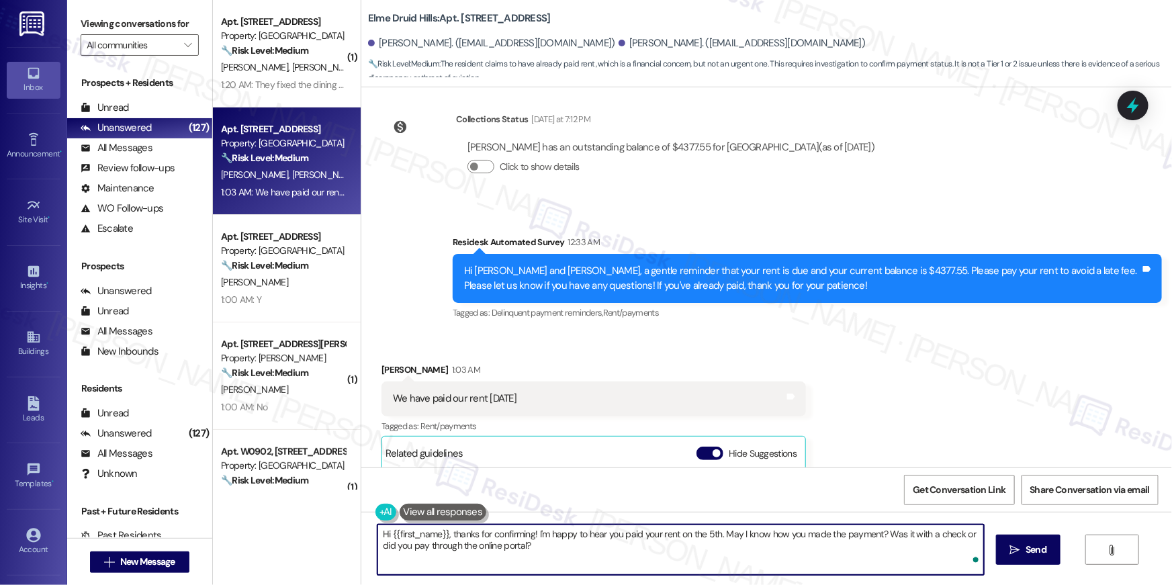
type textarea "Hi {{first_name}}, thanks for confirming! I'm happy to hear you paid your rent …"
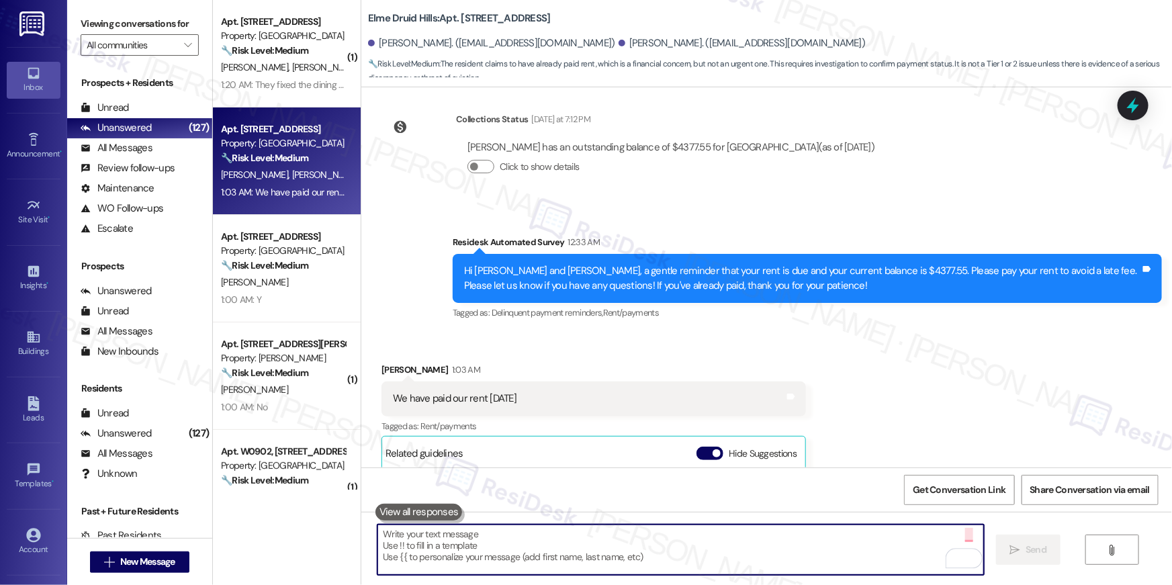
scroll to position [30777, 0]
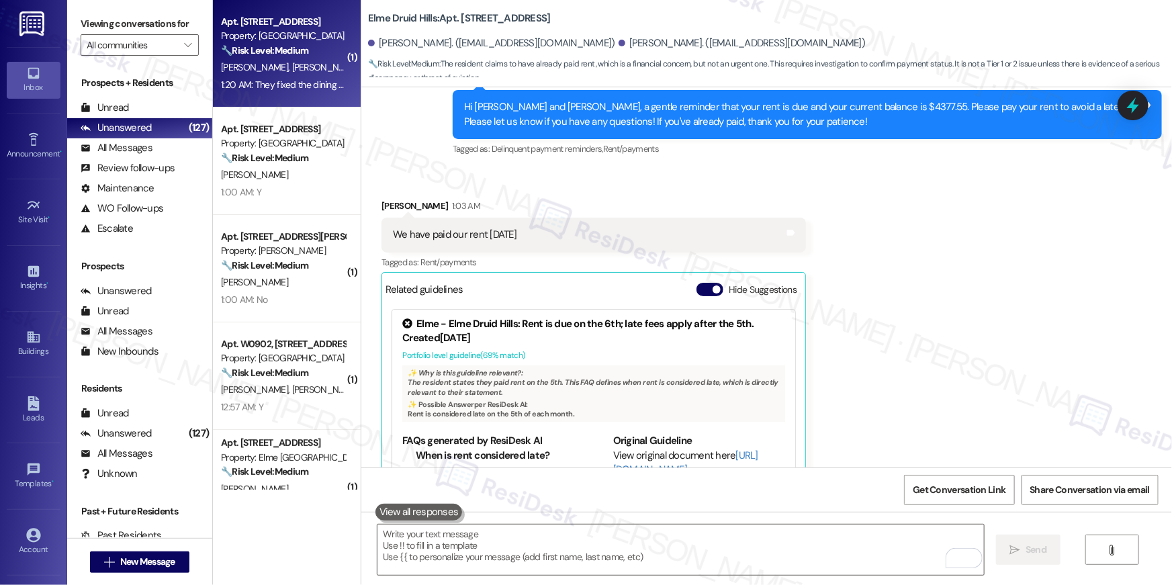
click at [292, 64] on span "M. Crawley" at bounding box center [325, 67] width 67 height 12
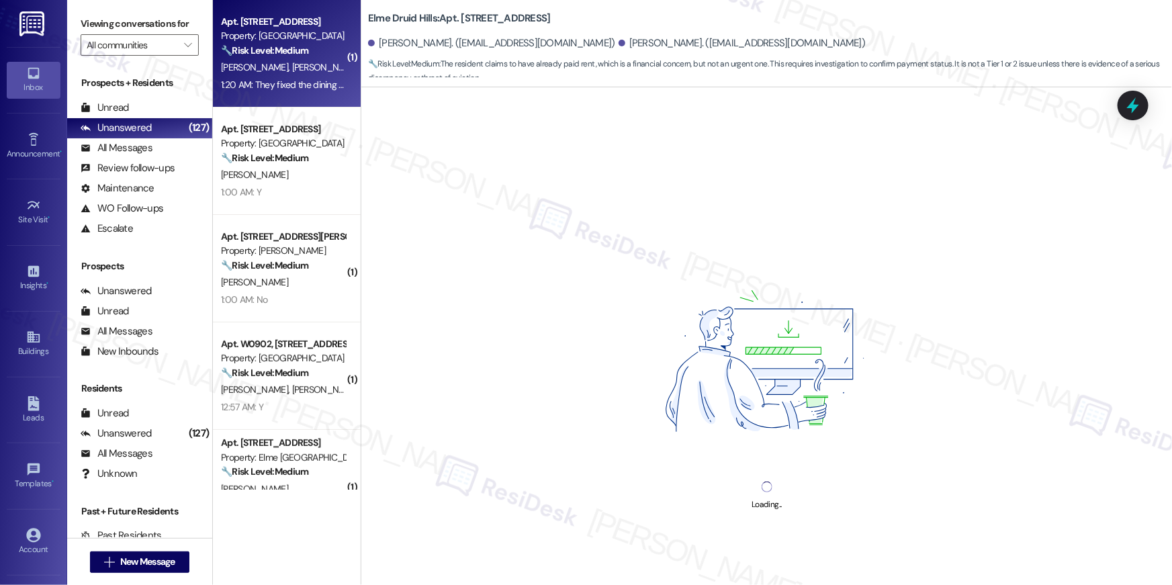
click at [292, 64] on span "M. Crawley" at bounding box center [325, 67] width 67 height 12
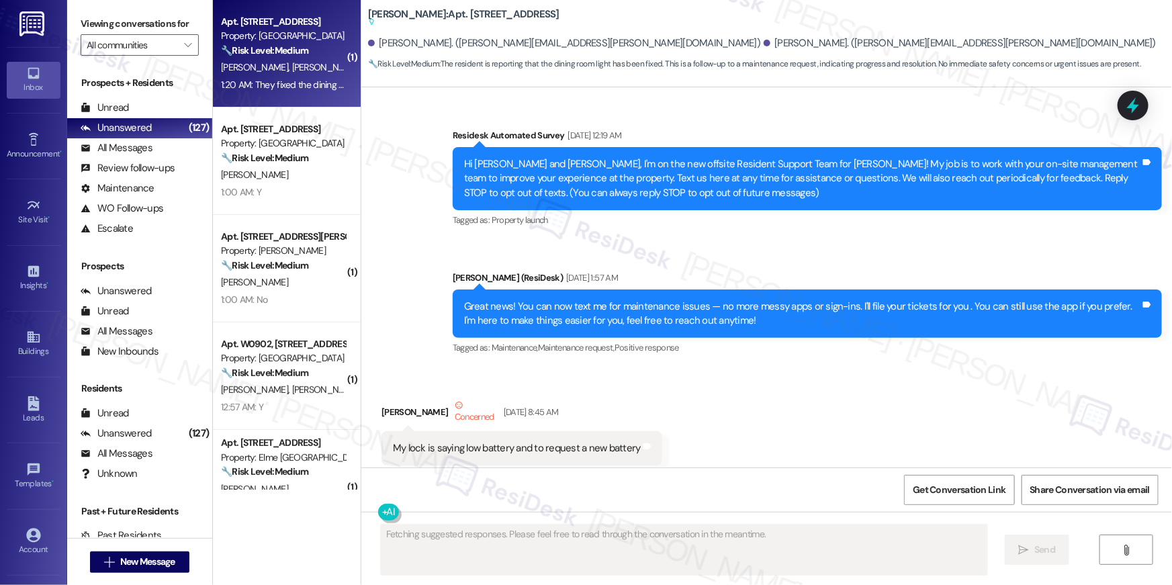
scroll to position [7559, 0]
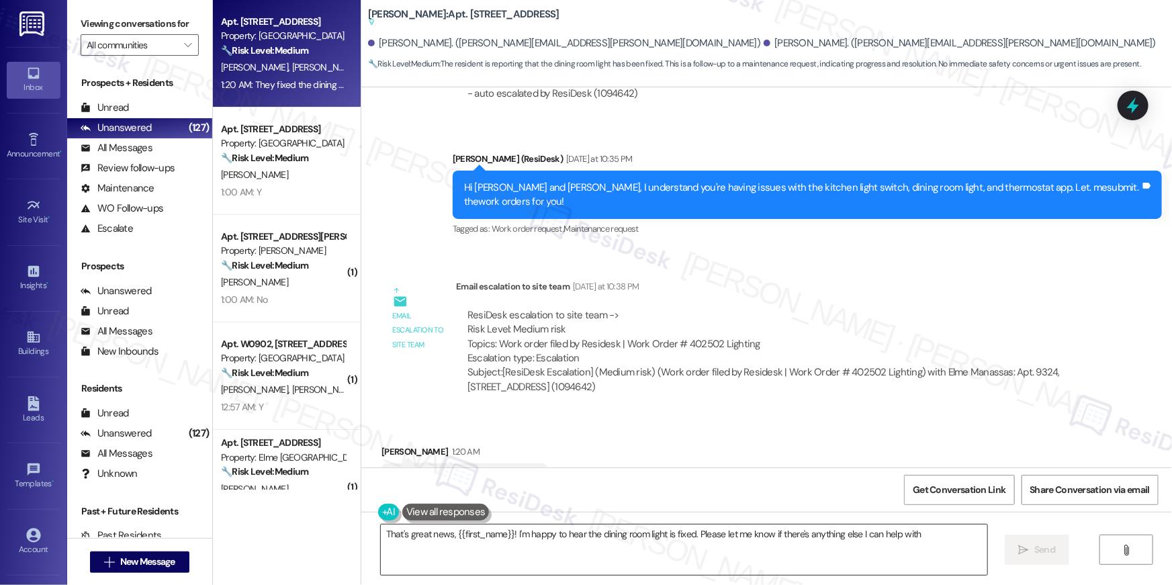
type textarea "That's great news, {{first_name}}! I'm happy to hear the dining room light is f…"
drag, startPoint x: 732, startPoint y: 551, endPoint x: 908, endPoint y: 553, distance: 175.3
click at [732, 551] on textarea "That's great news, {{first_name}}! I'm happy to hear the dining room light is f…" at bounding box center [684, 550] width 607 height 50
click at [1048, 554] on span "Send" at bounding box center [1045, 550] width 21 height 14
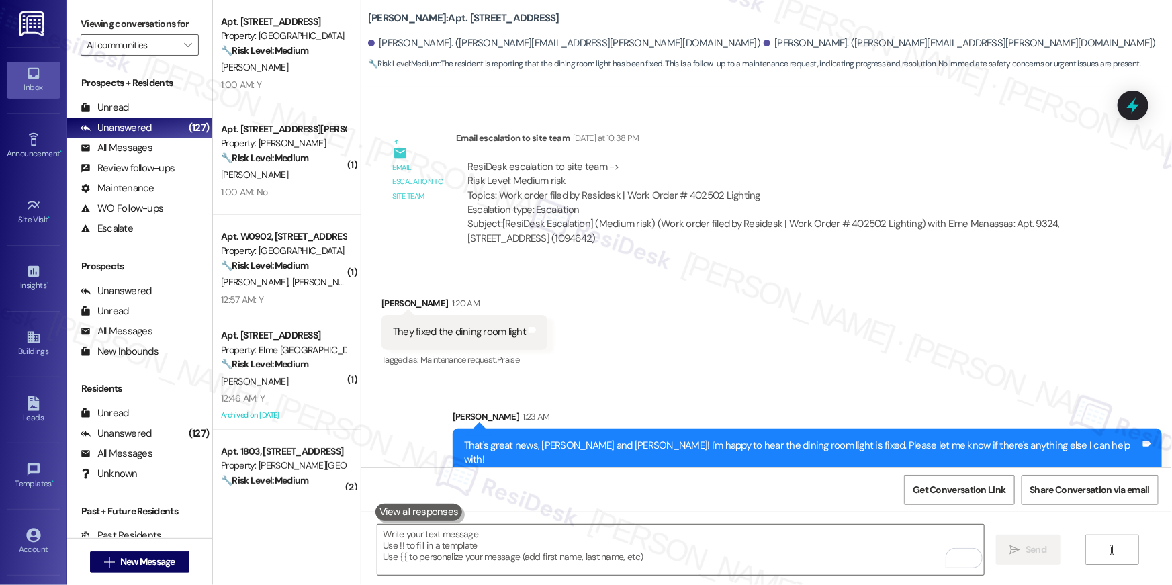
scroll to position [7746, 0]
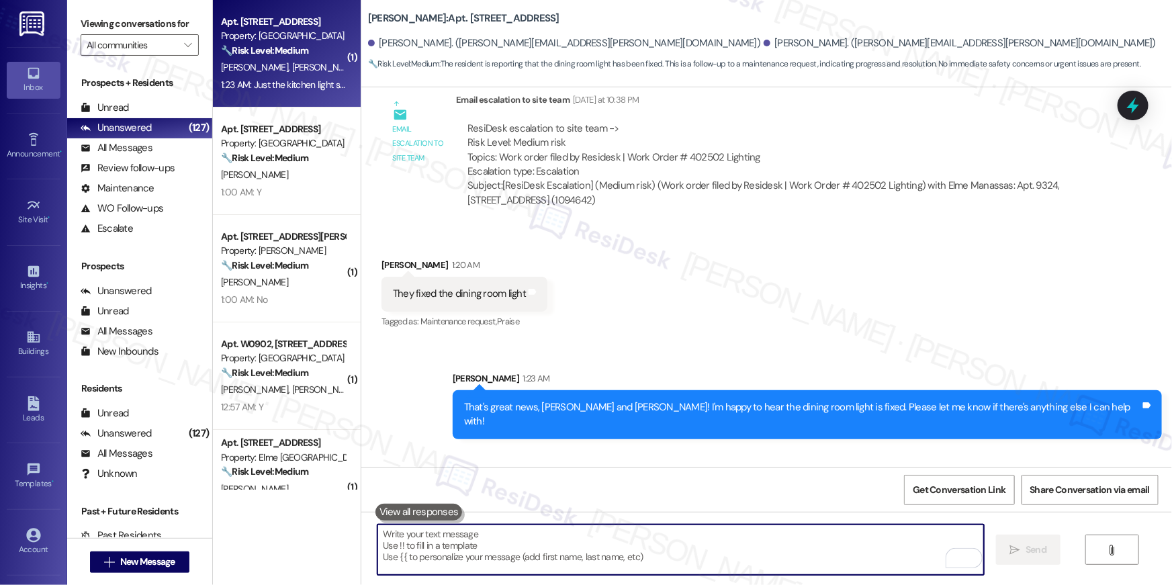
click at [545, 554] on textarea "To enrich screen reader interactions, please activate Accessibility in Grammarl…" at bounding box center [681, 550] width 607 height 50
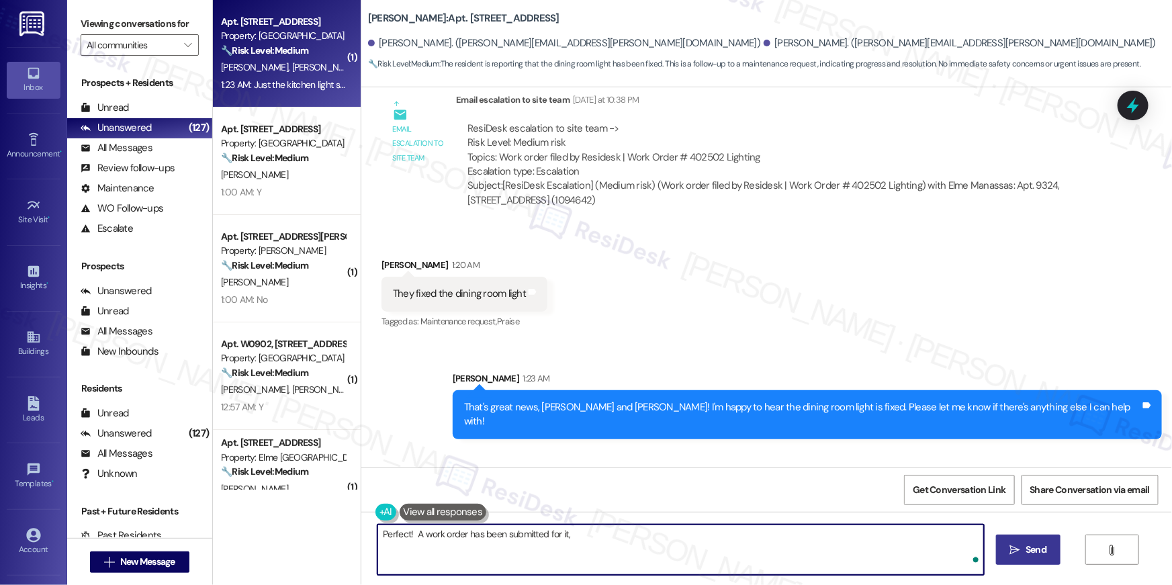
type textarea "Perfect! A work order has been submitted for it, t"
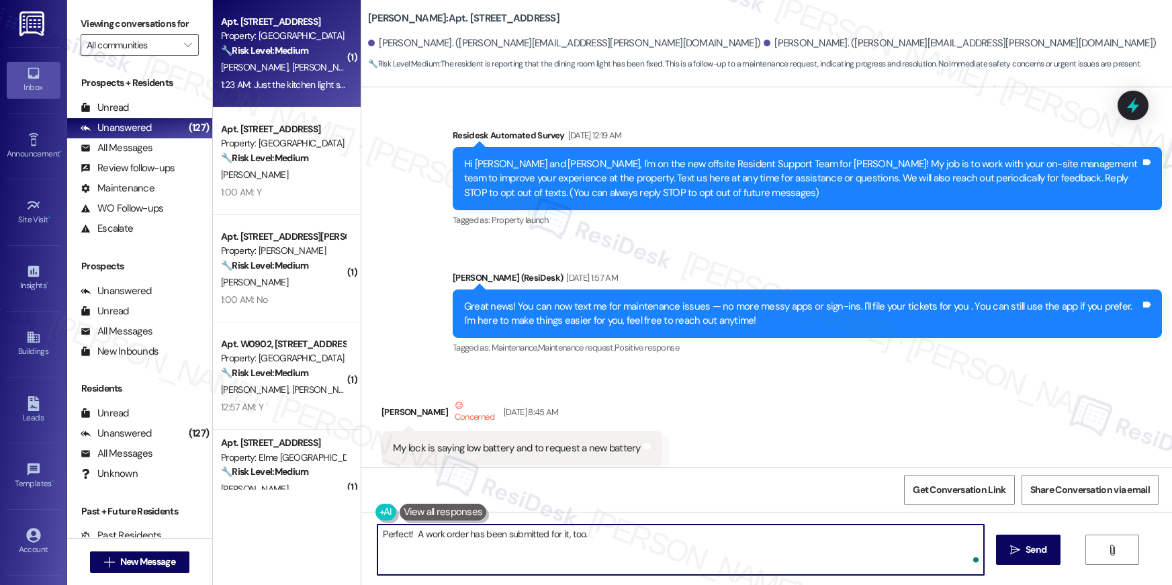
type textarea "Perfect! A work order has been submitted for it, too."
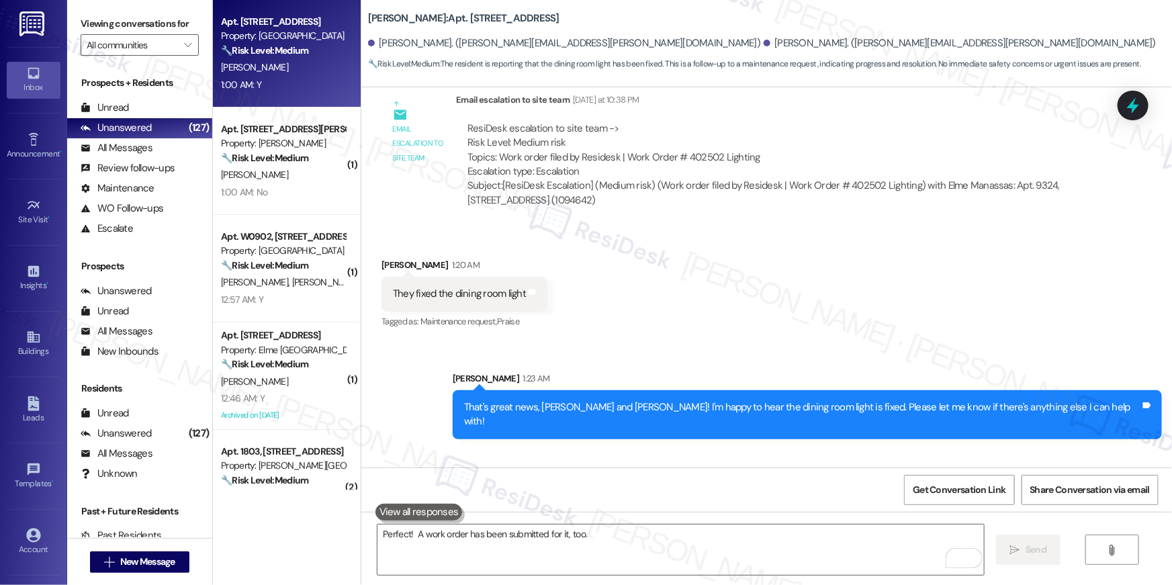
click at [283, 73] on div "[PERSON_NAME]" at bounding box center [283, 67] width 127 height 17
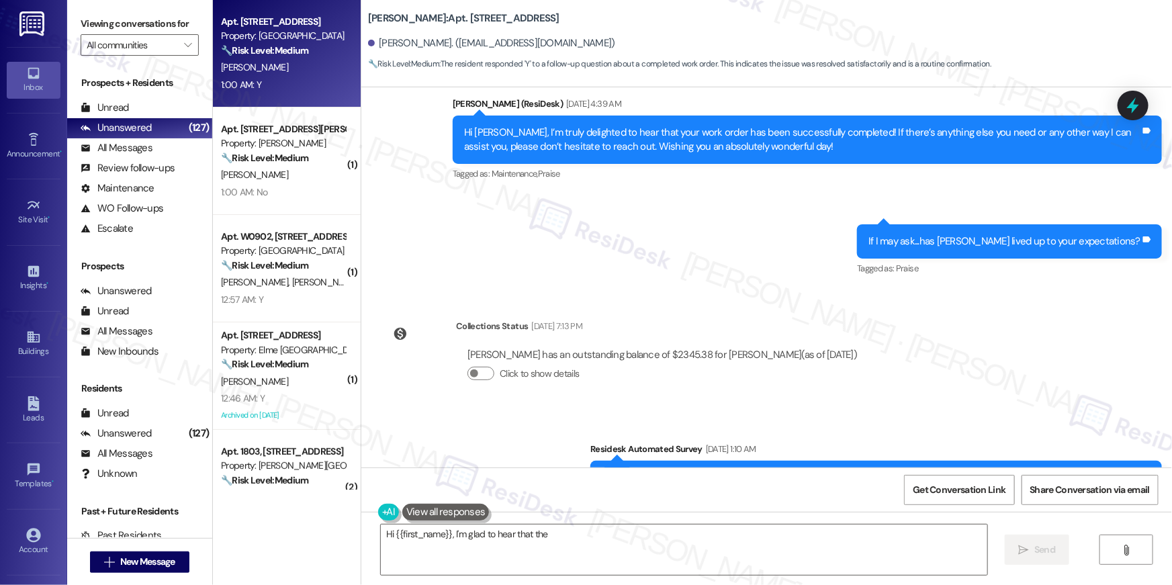
scroll to position [2097, 0]
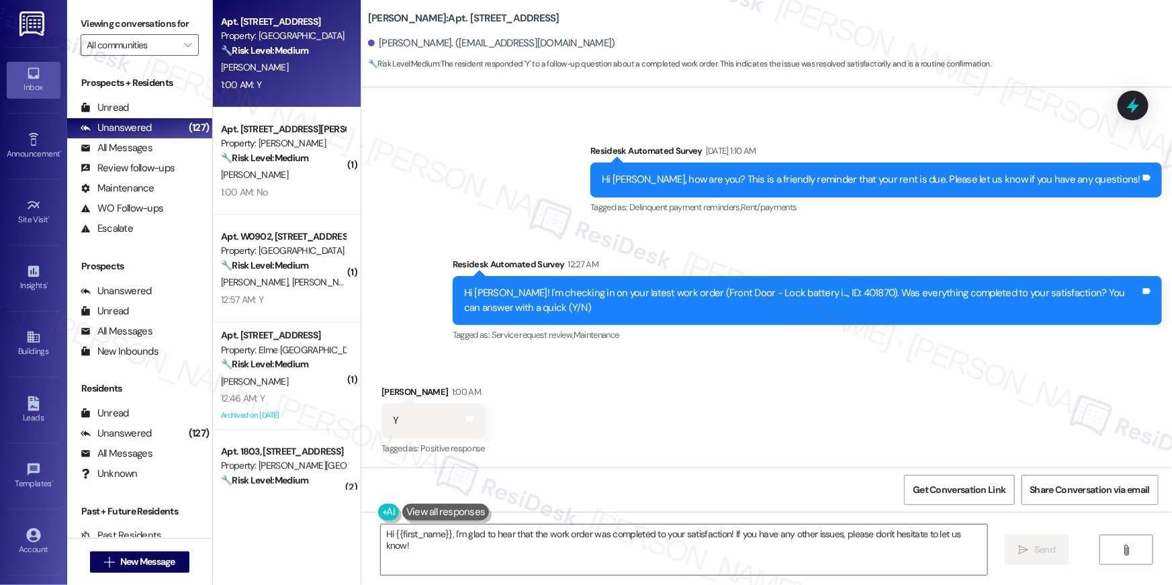
drag, startPoint x: 722, startPoint y: 394, endPoint x: 731, endPoint y: 399, distance: 9.9
click at [721, 395] on div "Received via SMS [PERSON_NAME] 1:00 AM Y Tags and notes Tagged as: Positive res…" at bounding box center [766, 412] width 811 height 114
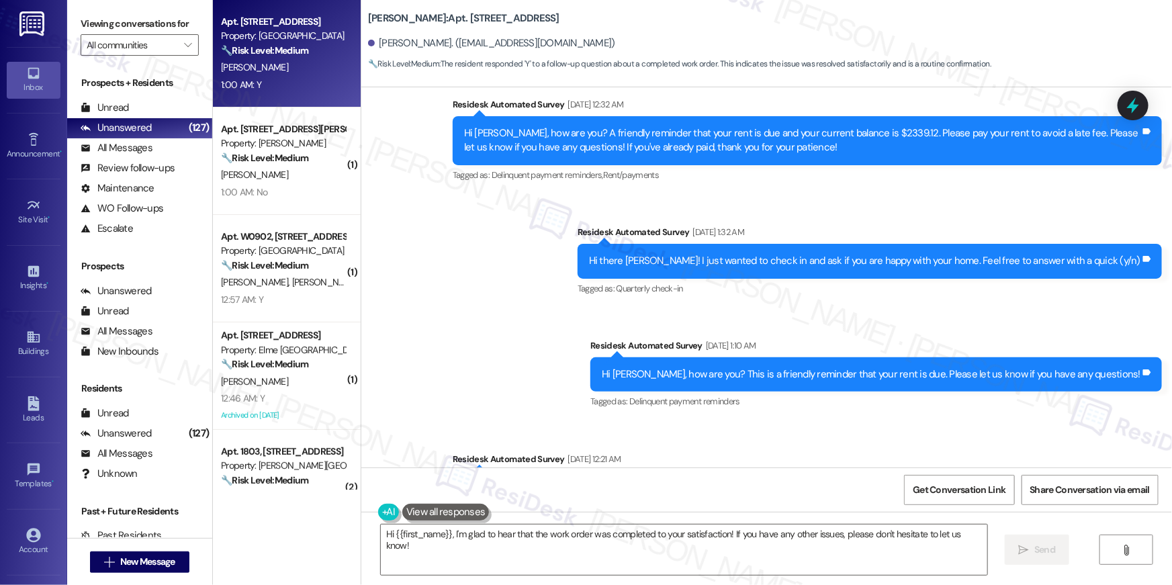
scroll to position [239, 0]
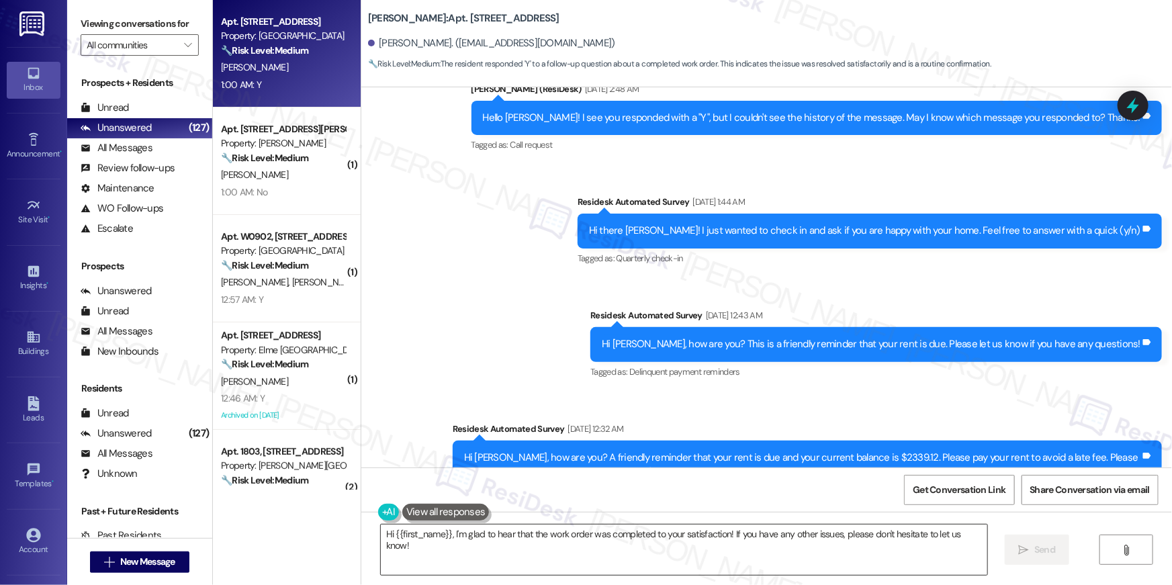
click at [728, 539] on textarea "Hi {{first_name}}, I'm glad to hear that the work order was completed to your s…" at bounding box center [684, 550] width 607 height 50
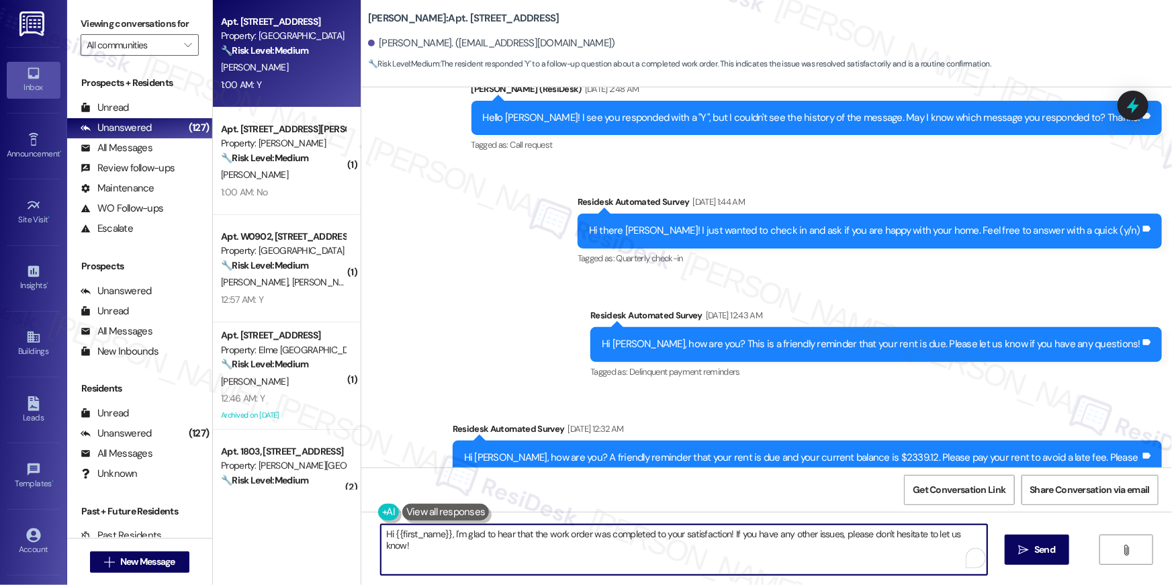
paste textarea "’m glad to hear your work order has been completed! If anything else comes up o…"
click at [1015, 545] on icon "" at bounding box center [1015, 550] width 10 height 11
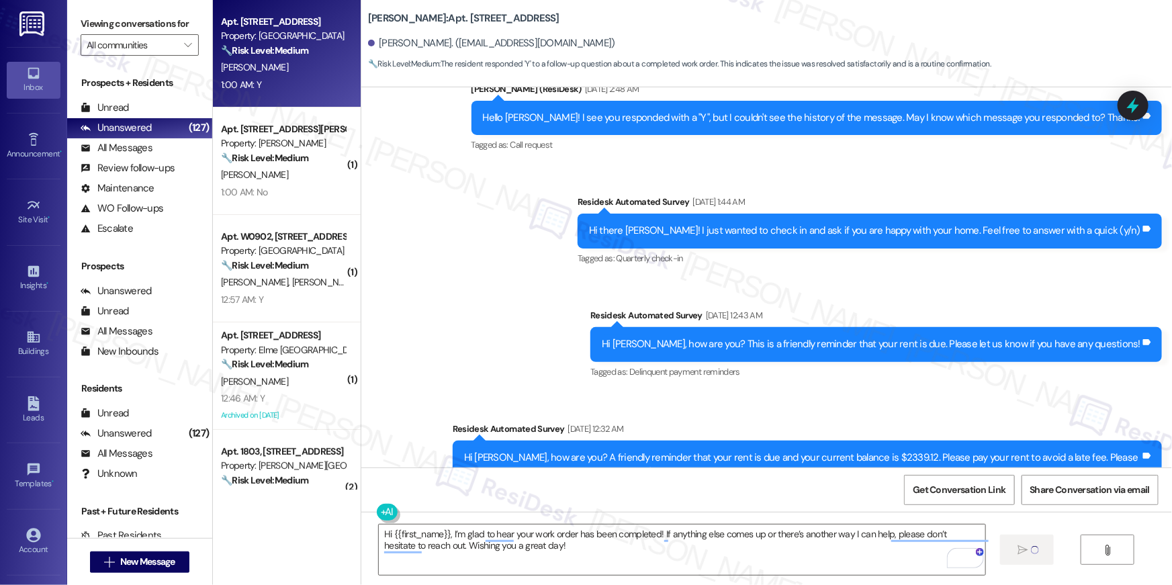
type textarea "Fetching suggested responses. Please feel free to read through the conversation…"
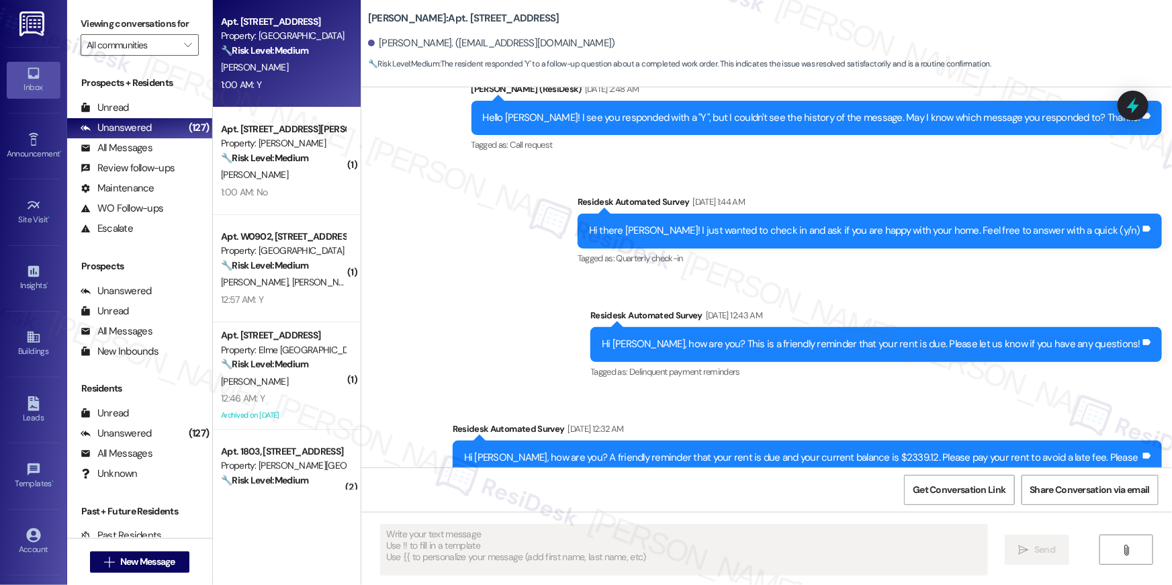
scroll to position [2097, 0]
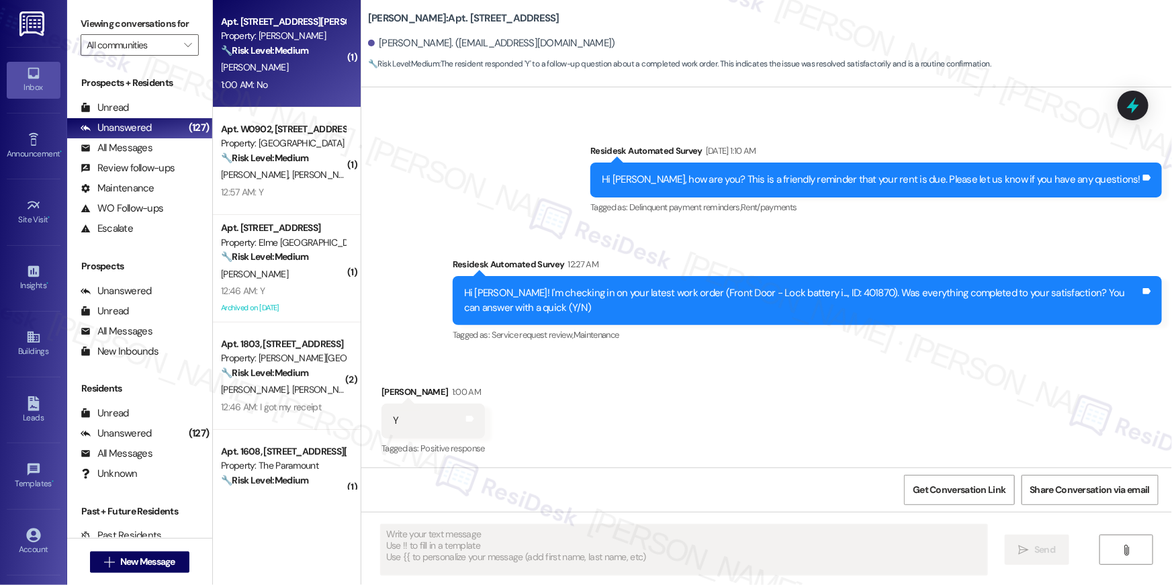
click at [264, 46] on strong "🔧 Risk Level: Medium" at bounding box center [264, 50] width 87 height 12
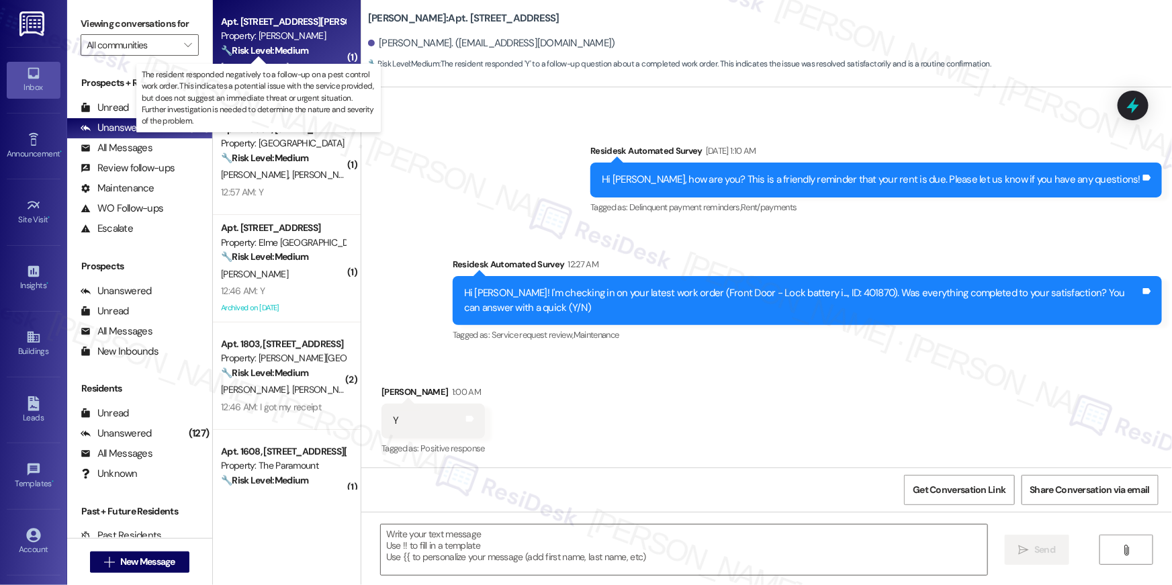
type textarea "Fetching suggested responses. Please feel free to read through the conversation…"
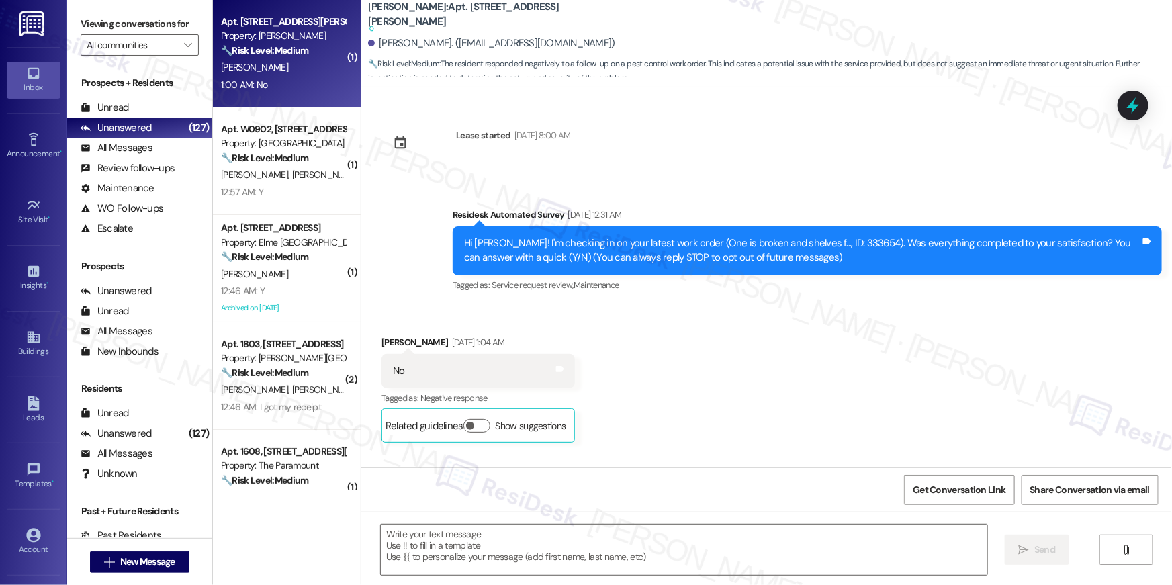
scroll to position [19398, 0]
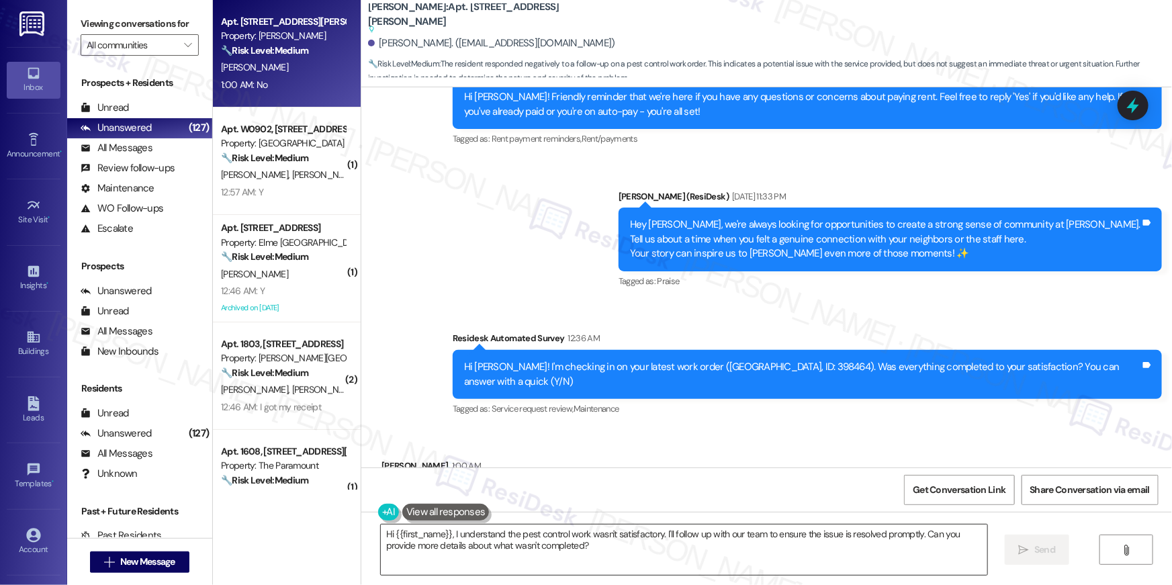
click at [787, 547] on textarea "Hi {{first_name}}, I understand the pest control work wasn't satisfactory. I'll…" at bounding box center [684, 550] width 607 height 50
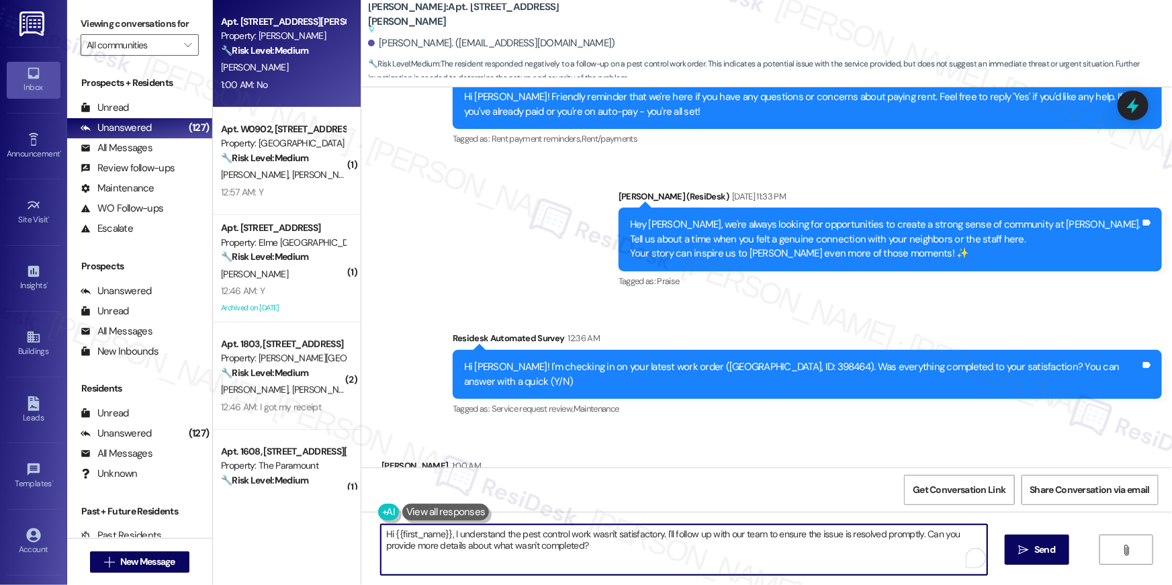
paste textarea "’m sorry to hear your work order hasn’t been fully completed. Could you share a…"
type textarea "Hi {{first_name}}, I’m sorry to hear your work order hasn’t been fully complete…"
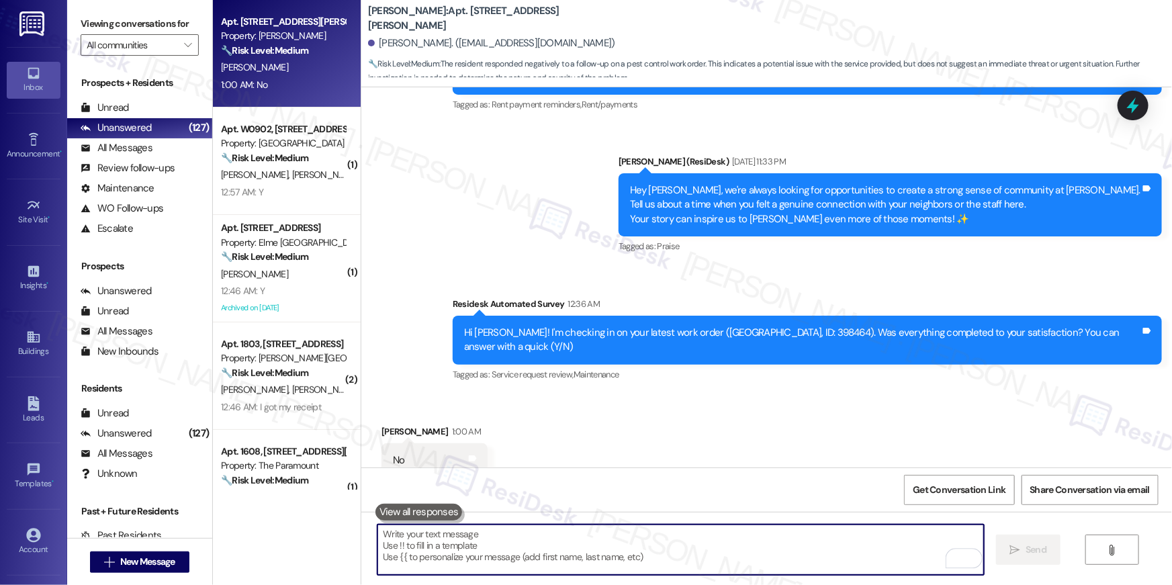
scroll to position [19363, 0]
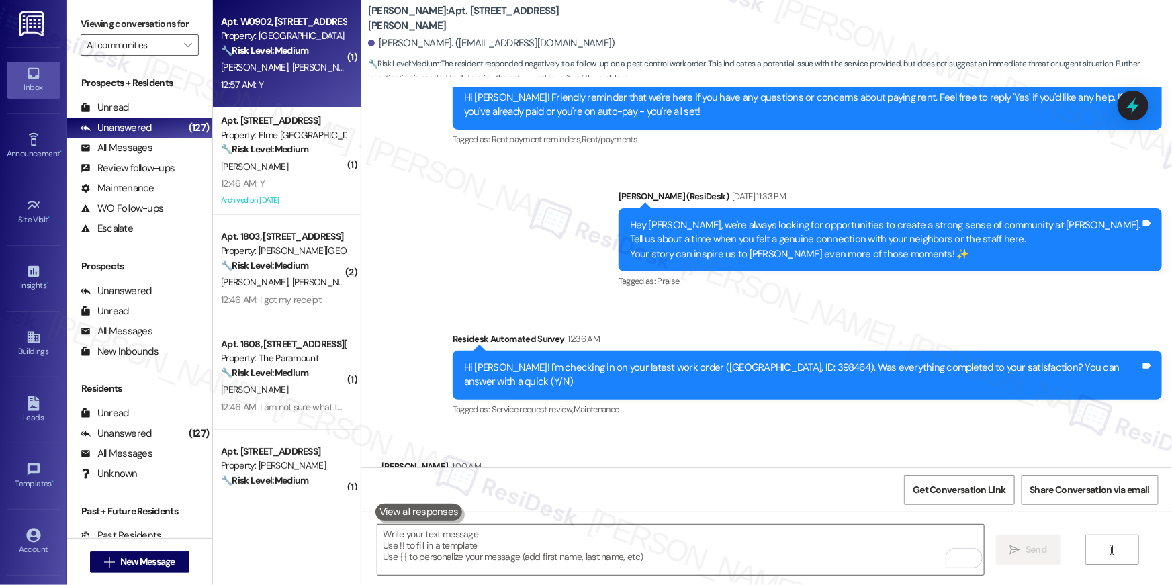
click at [221, 62] on span "[PERSON_NAME]" at bounding box center [256, 67] width 71 height 12
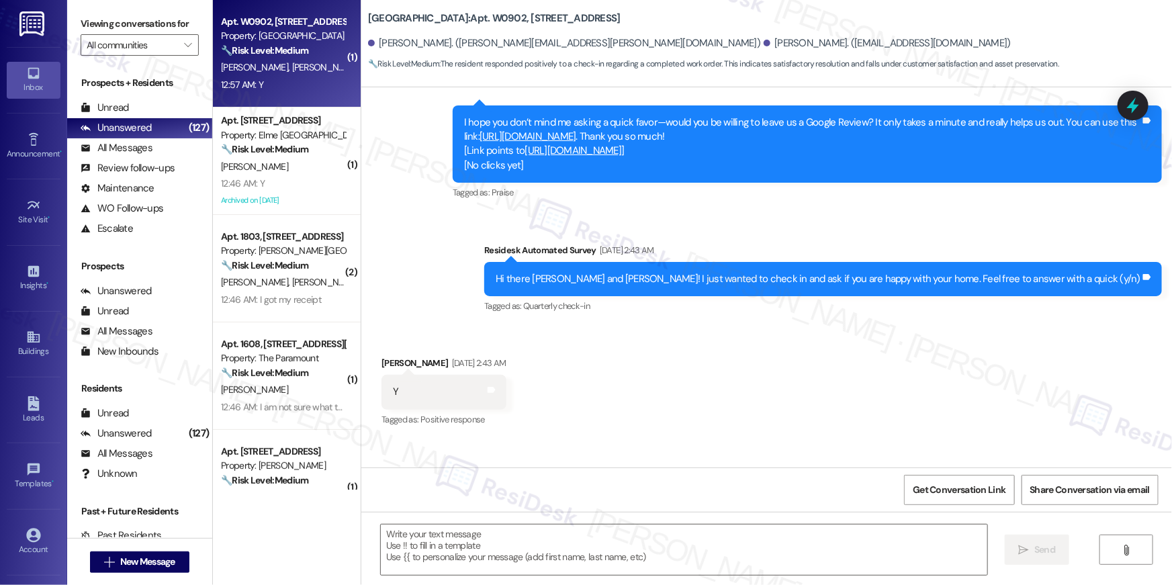
type textarea "Fetching suggested responses. Please feel free to read through the conversation…"
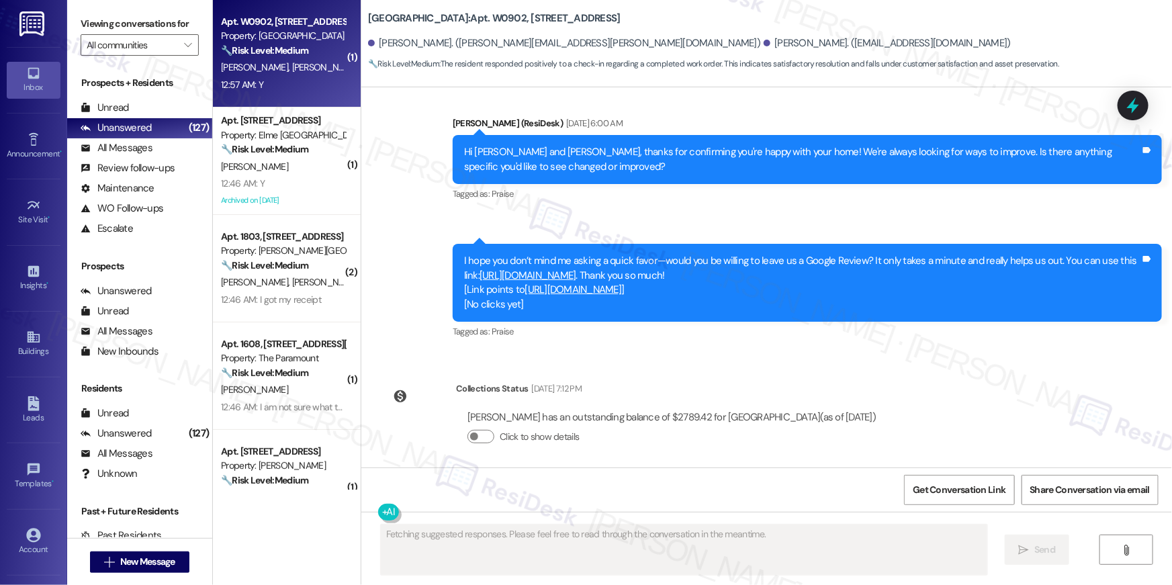
scroll to position [1243, 0]
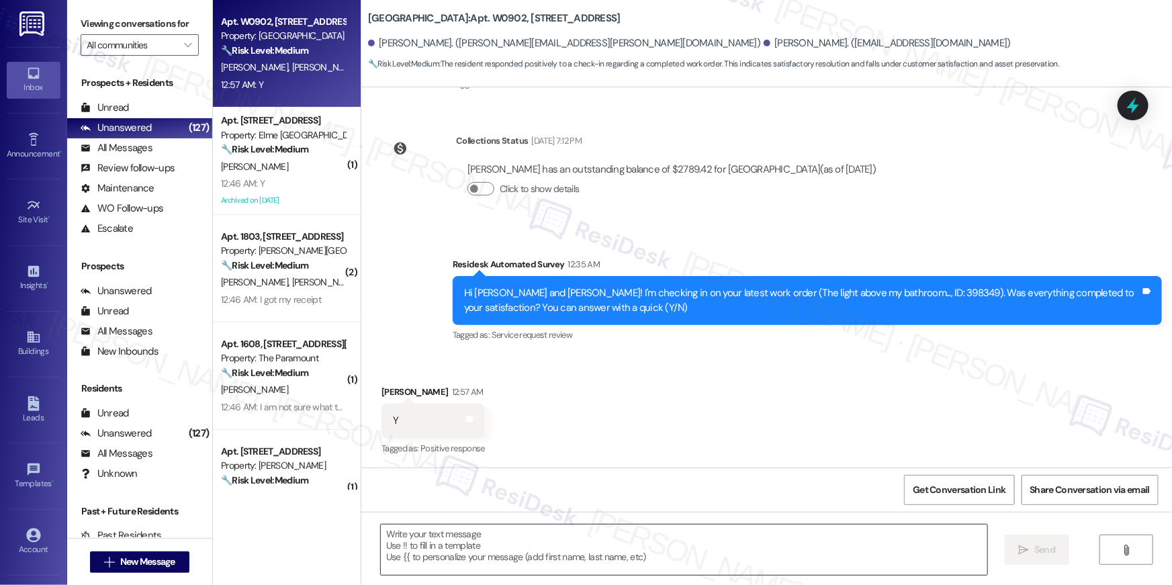
click at [611, 537] on textarea at bounding box center [684, 550] width 607 height 50
paste textarea "Hi {{first_name}}, I’m glad to hear your work order has been completed! If anyt…"
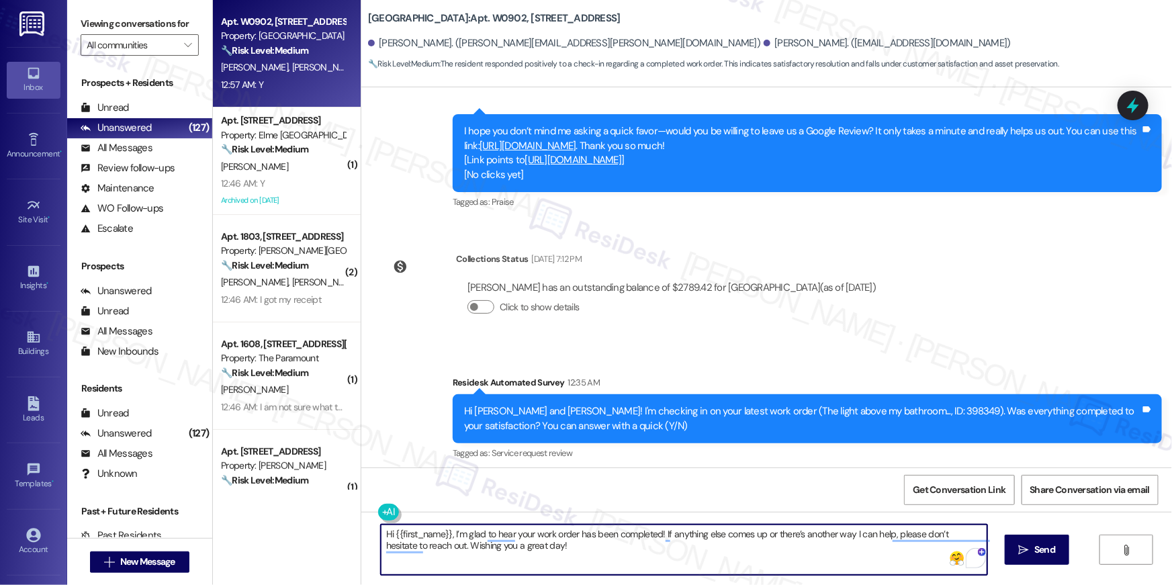
scroll to position [1125, 0]
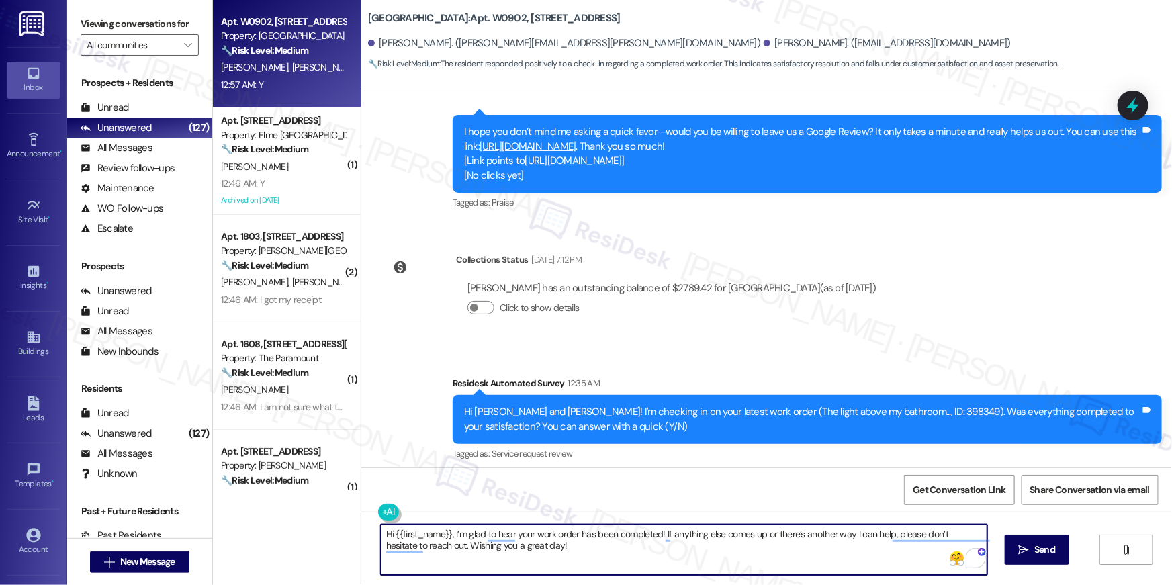
type textarea "Hi {{first_name}}, I’m glad to hear your work order has been completed! If anyt…"
click at [1023, 548] on icon "" at bounding box center [1024, 550] width 10 height 11
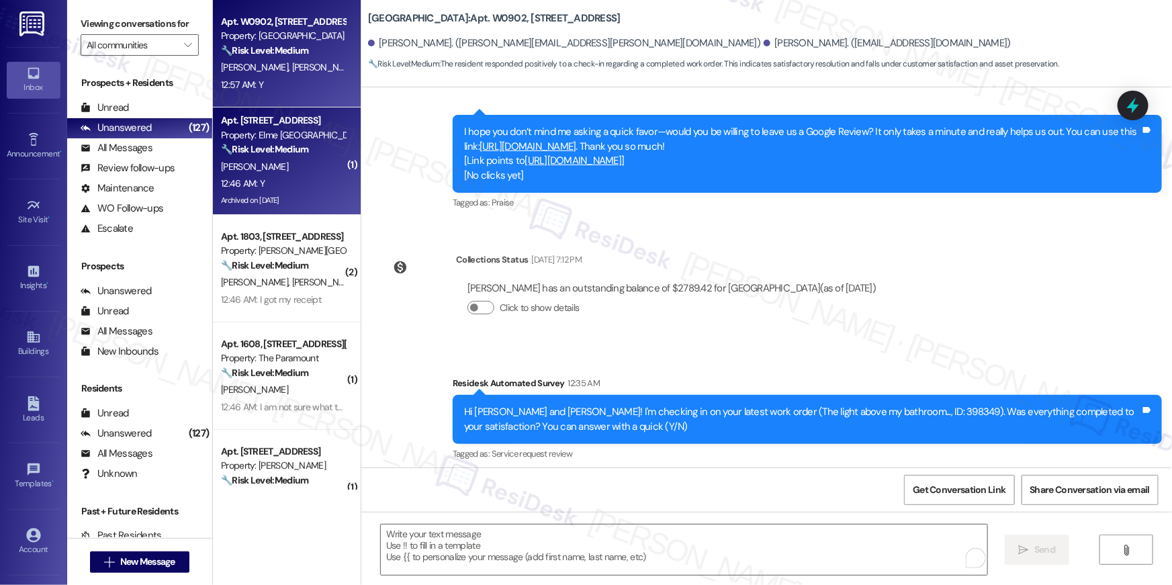
scroll to position [1243, 0]
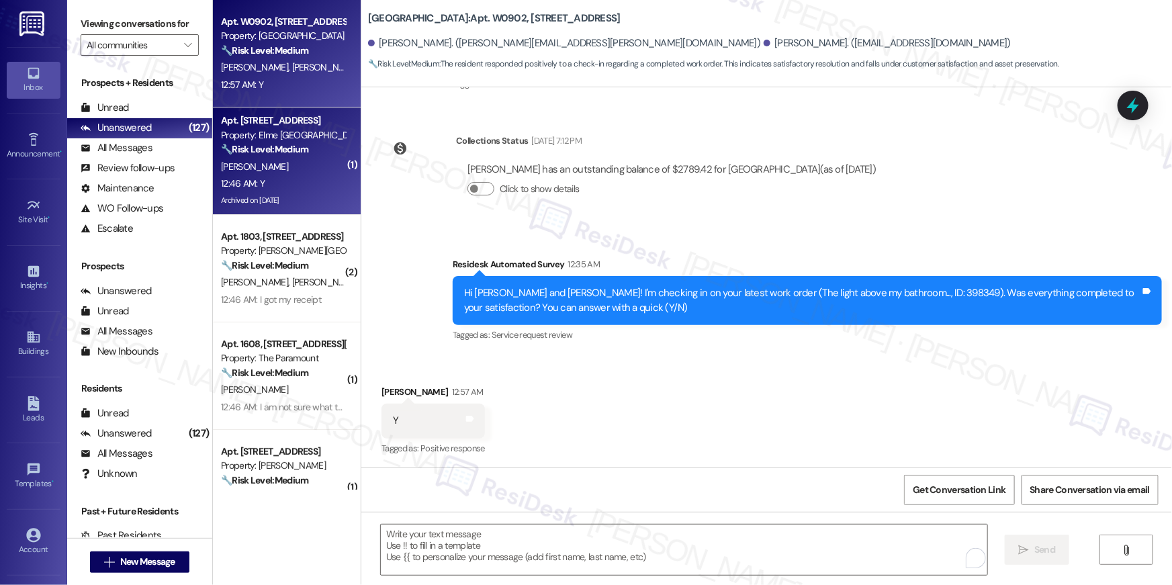
click at [285, 163] on div "[PERSON_NAME]" at bounding box center [283, 167] width 127 height 17
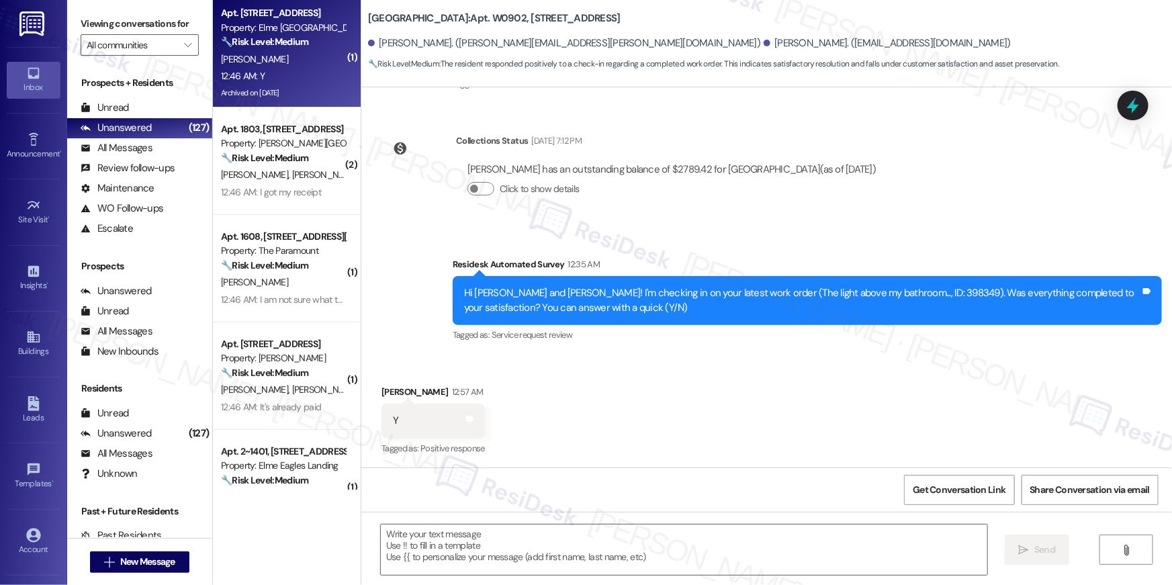
click at [265, 68] on div "12:46 AM: Y 12:46 AM: Y" at bounding box center [283, 76] width 127 height 17
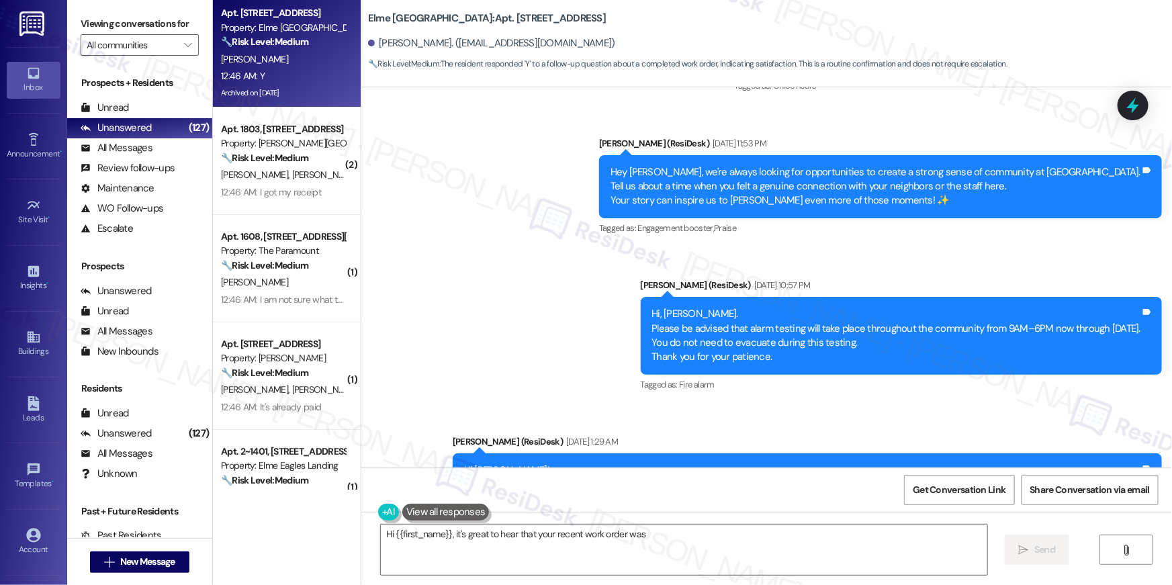
scroll to position [15955, 0]
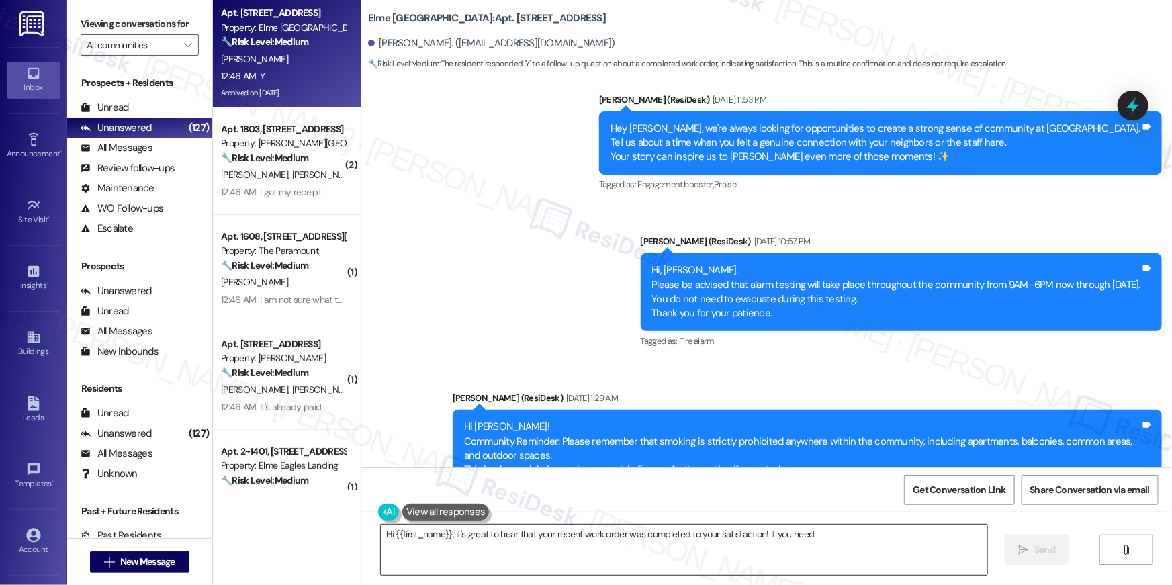
click at [719, 541] on textarea "Hi {{first_name}}, it's great to hear that your recent work order was completed…" at bounding box center [684, 550] width 607 height 50
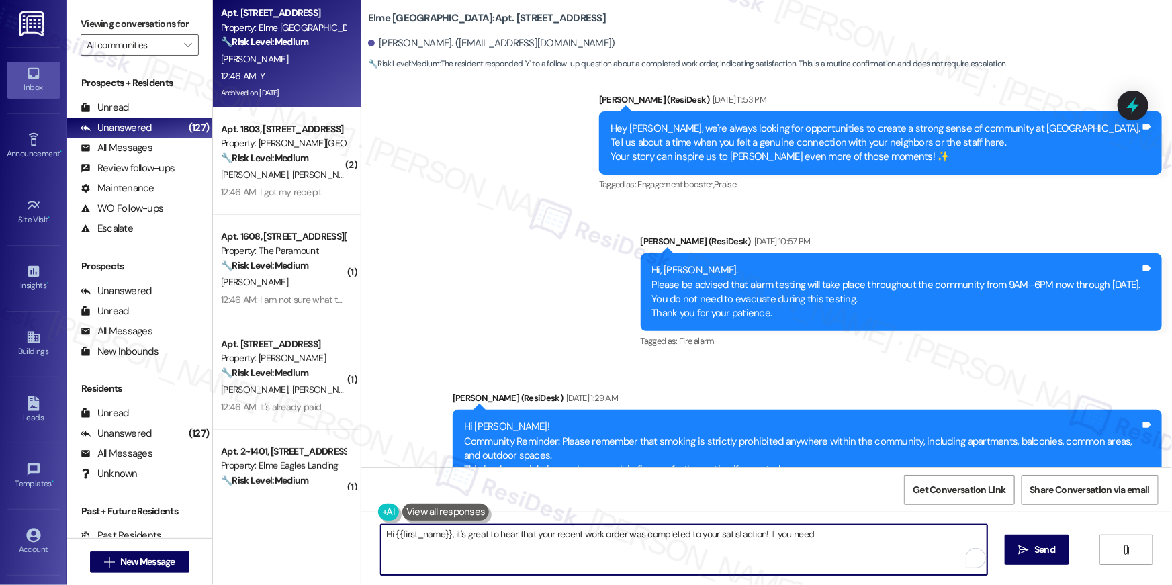
click at [719, 541] on textarea "Hi {{first_name}}, it's great to hear that your recent work order was completed…" at bounding box center [684, 550] width 607 height 50
paste textarea "Hi {{first_name}}, I’m glad to hear your work order has been completed! If anyt…"
click at [717, 545] on textarea "Hi {{first_name}}, it's great to hear that your recent work order was completed…" at bounding box center [681, 550] width 607 height 50
paste textarea "Hi {{first_name}}, I’m glad to hear your work order has been completed! If anyt…"
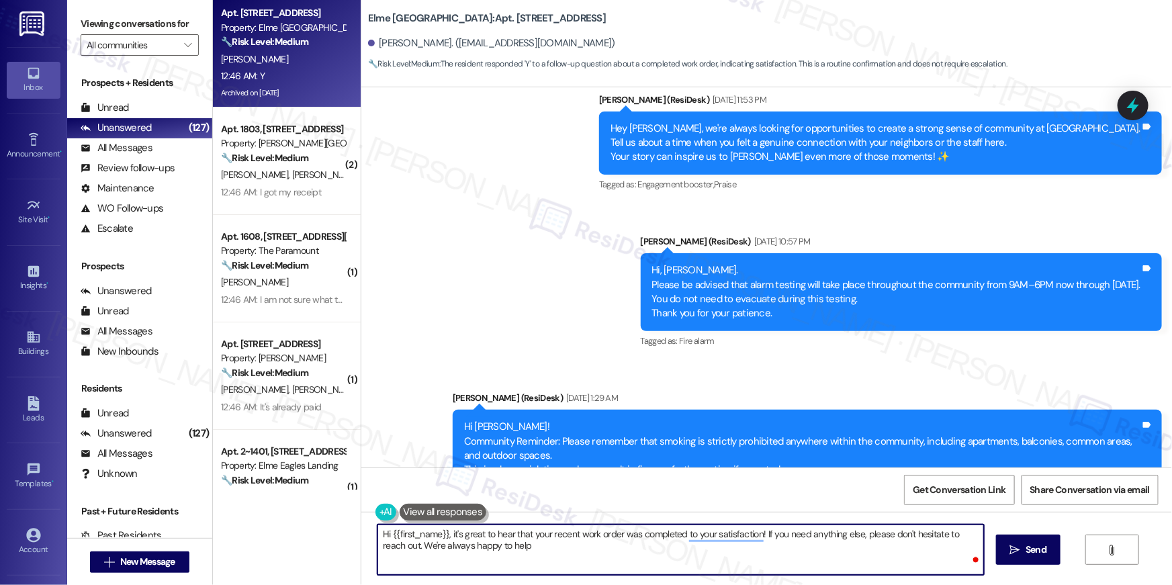
click at [714, 546] on textarea "Hi {{first_name}}, it's great to hear that your recent work order was completed…" at bounding box center [681, 550] width 607 height 50
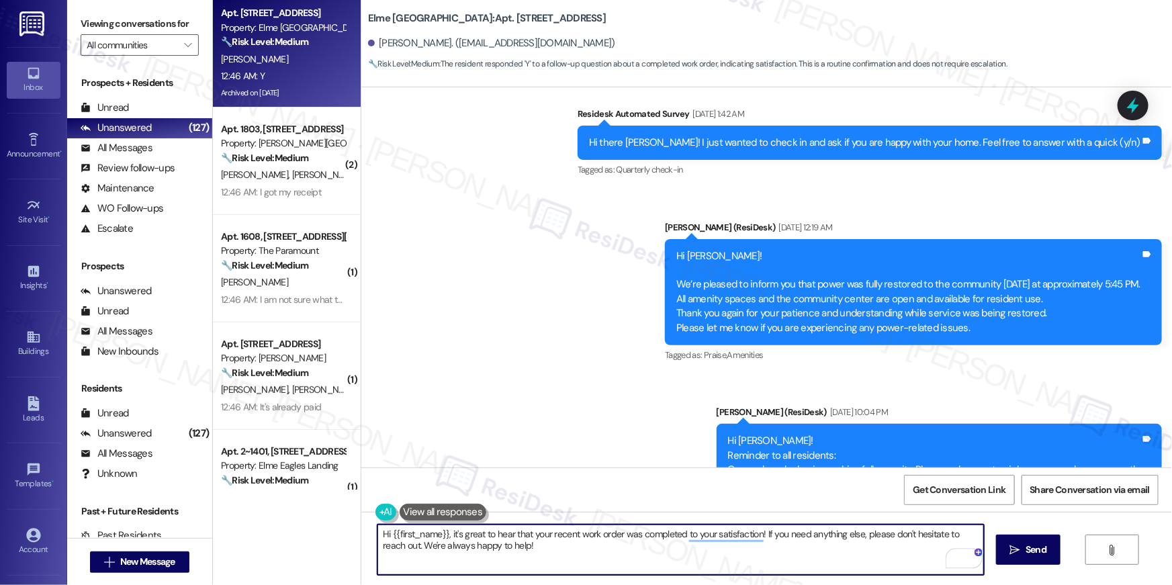
scroll to position [16909, 0]
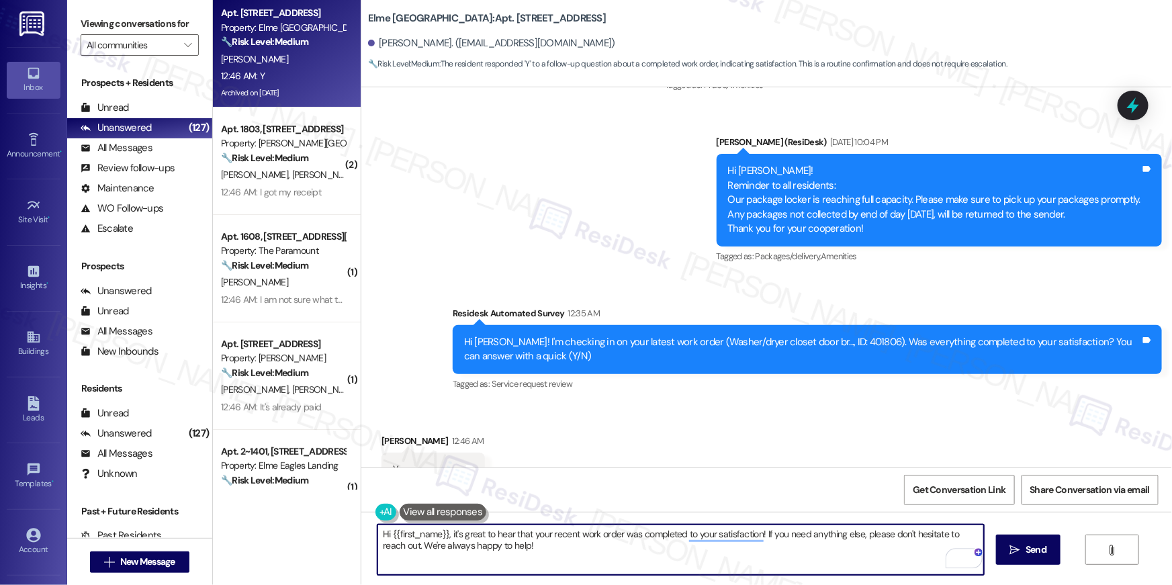
click at [617, 544] on textarea "Hi {{first_name}}, it's great to hear that your recent work order was completed…" at bounding box center [681, 550] width 607 height 50
paste textarea "I’m glad to hear your work order has been completed! If anything else comes up …"
type textarea "Hi {{first_name}}, I’m glad to hear your work order has been completed! If anyt…"
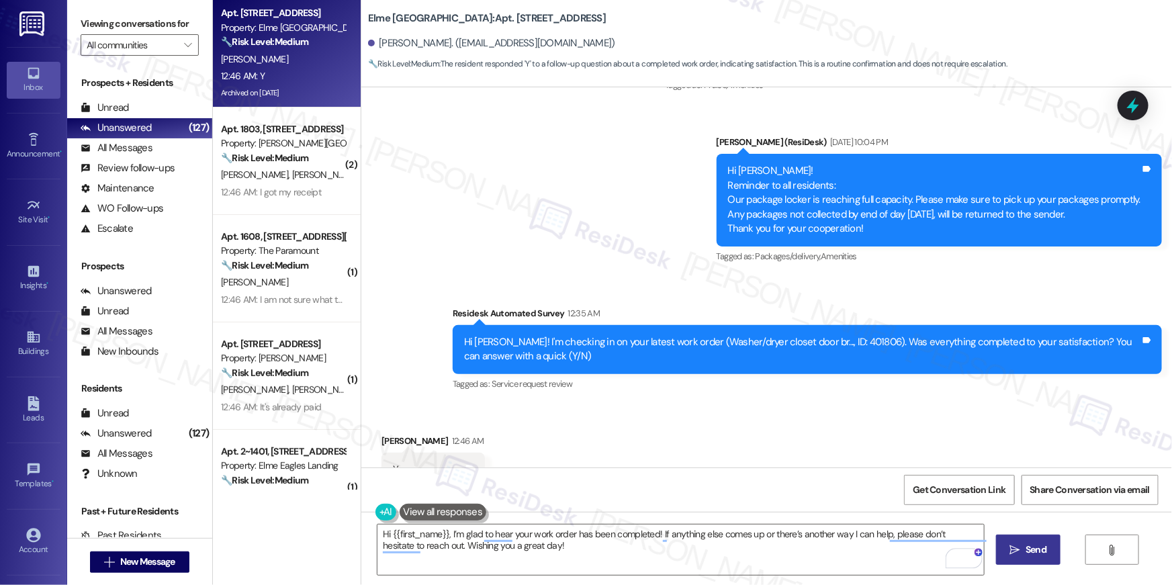
click at [1049, 542] on button " Send" at bounding box center [1028, 550] width 65 height 30
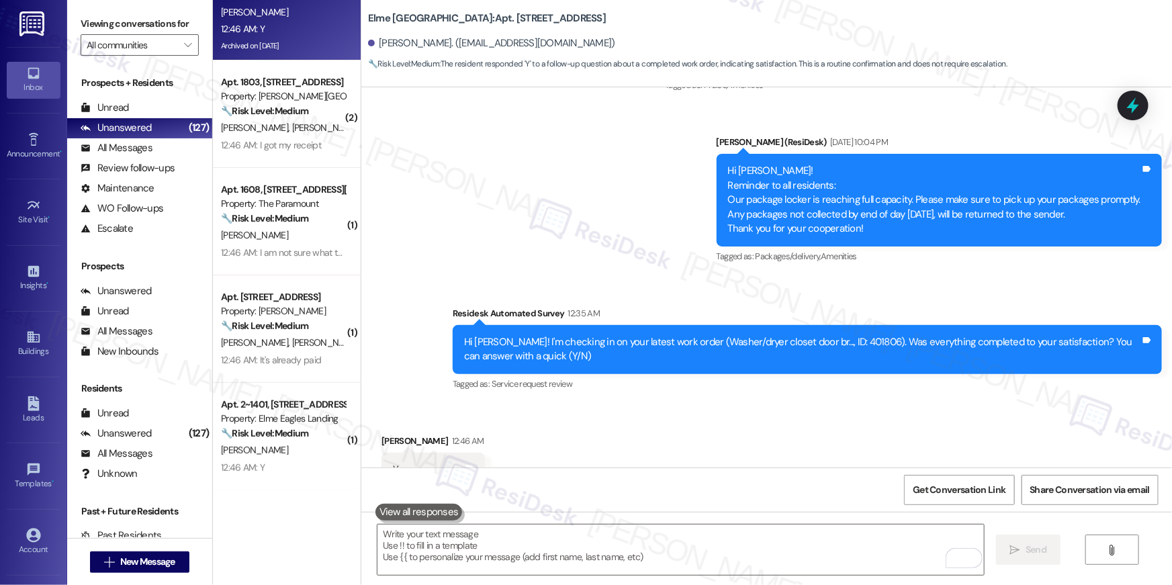
scroll to position [92, 0]
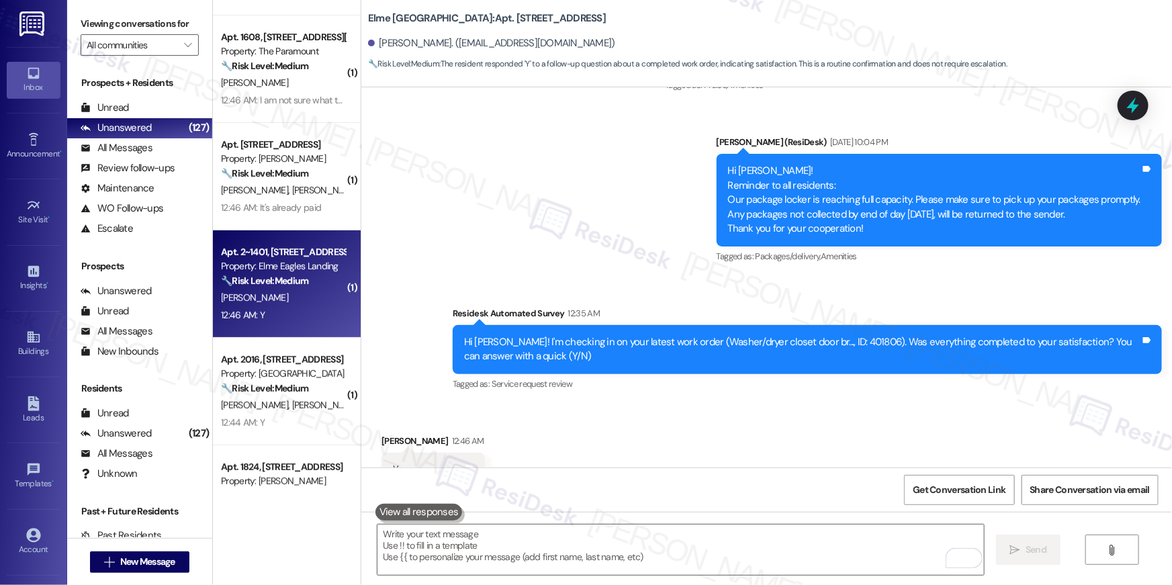
click at [255, 292] on div "B. Thomas" at bounding box center [283, 298] width 127 height 17
type textarea "Fetching suggested responses. Please feel free to read through the conversation…"
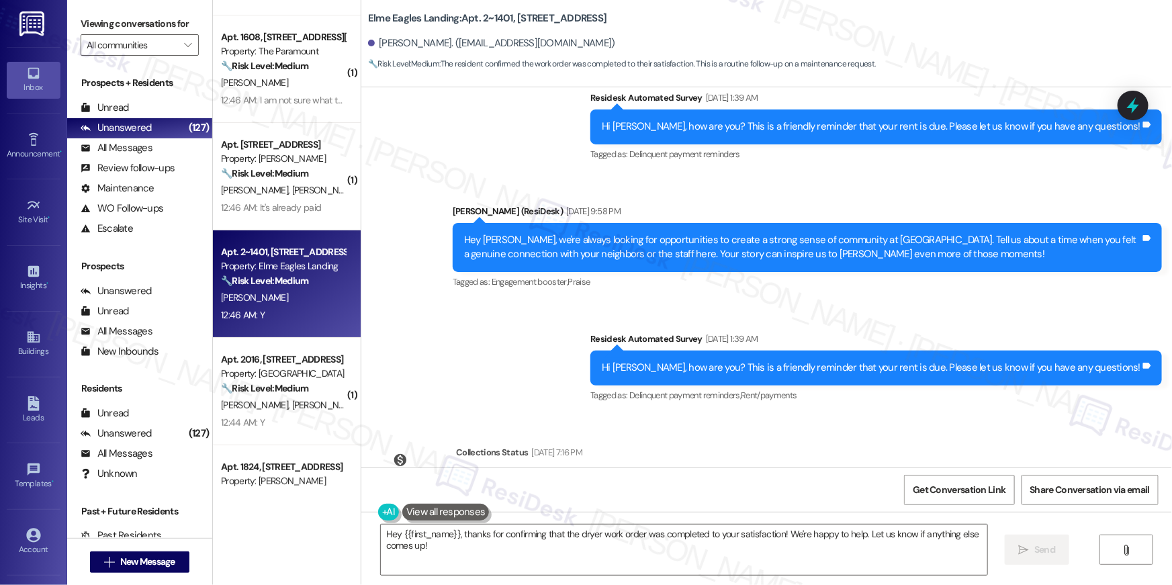
scroll to position [1020, 0]
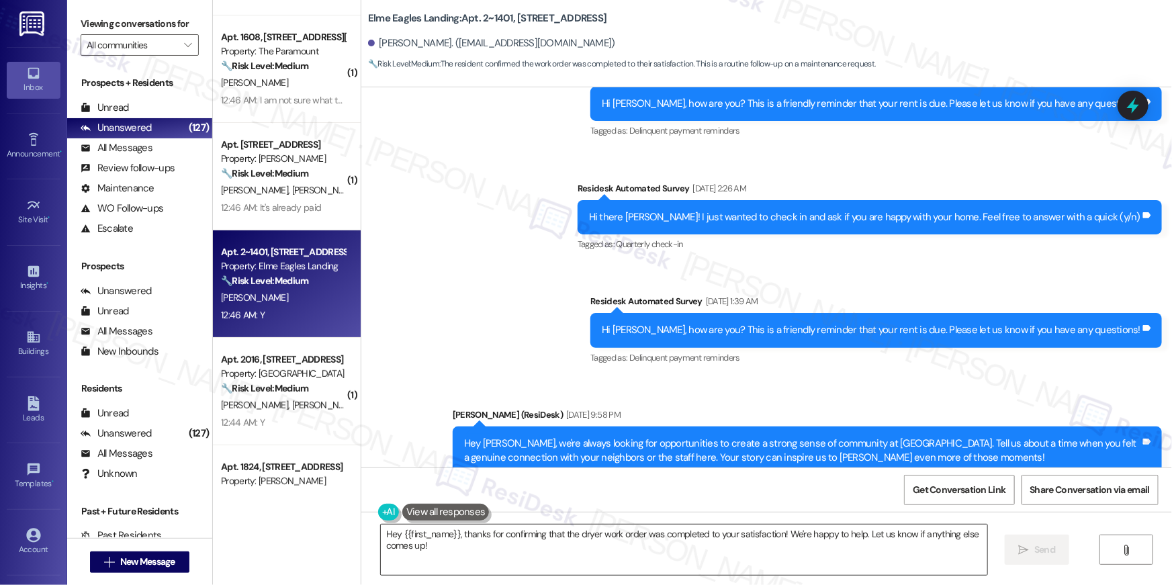
click at [687, 555] on textarea "Hey {{first_name}}, thanks for confirming that the dryer work order was complet…" at bounding box center [684, 550] width 607 height 50
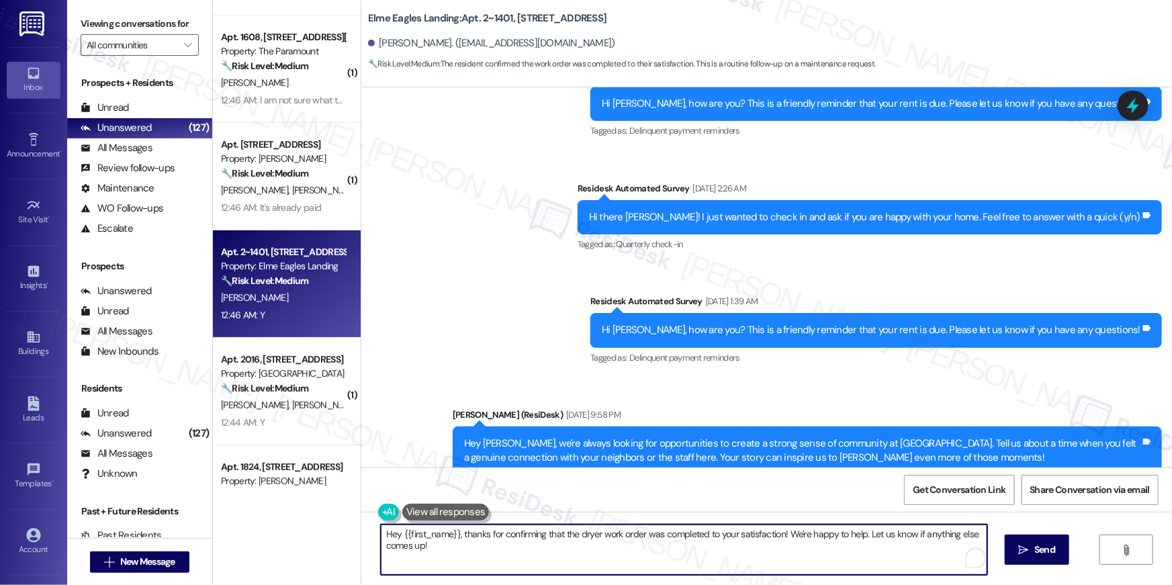
click at [687, 555] on textarea "Hey {{first_name}}, thanks for confirming that the dryer work order was complet…" at bounding box center [684, 550] width 607 height 50
paste textarea "i {{first_name}}, I’m glad to hear your work order has been completed! If anyth…"
type textarea "Hi {{first_name}}, I’m glad to hear your work order has been completed! If anyt…"
click at [1020, 547] on span " Send" at bounding box center [1029, 550] width 42 height 14
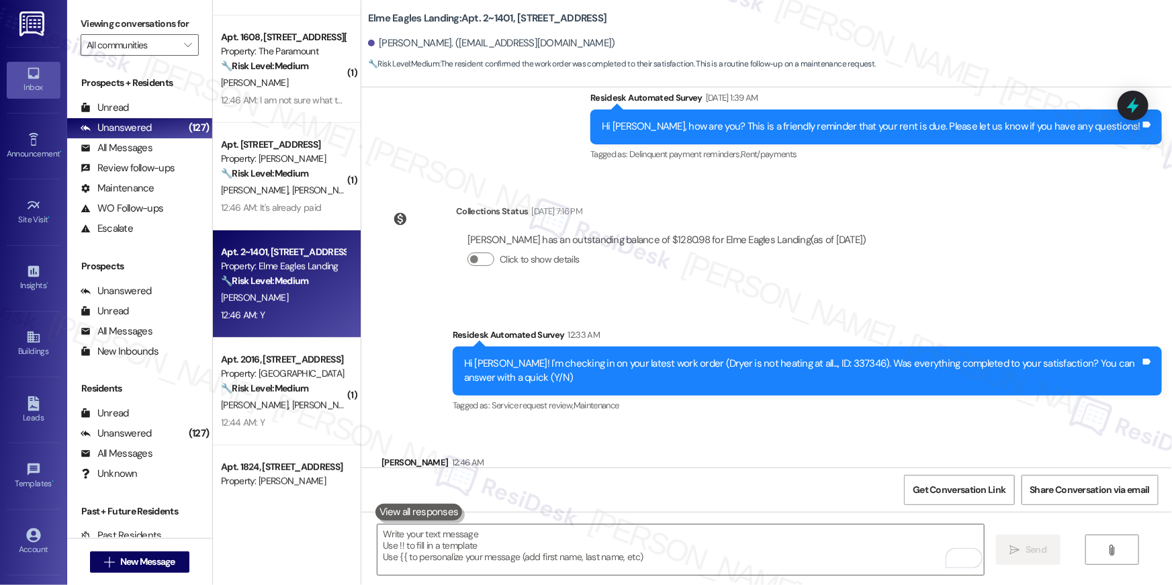
scroll to position [1520, 0]
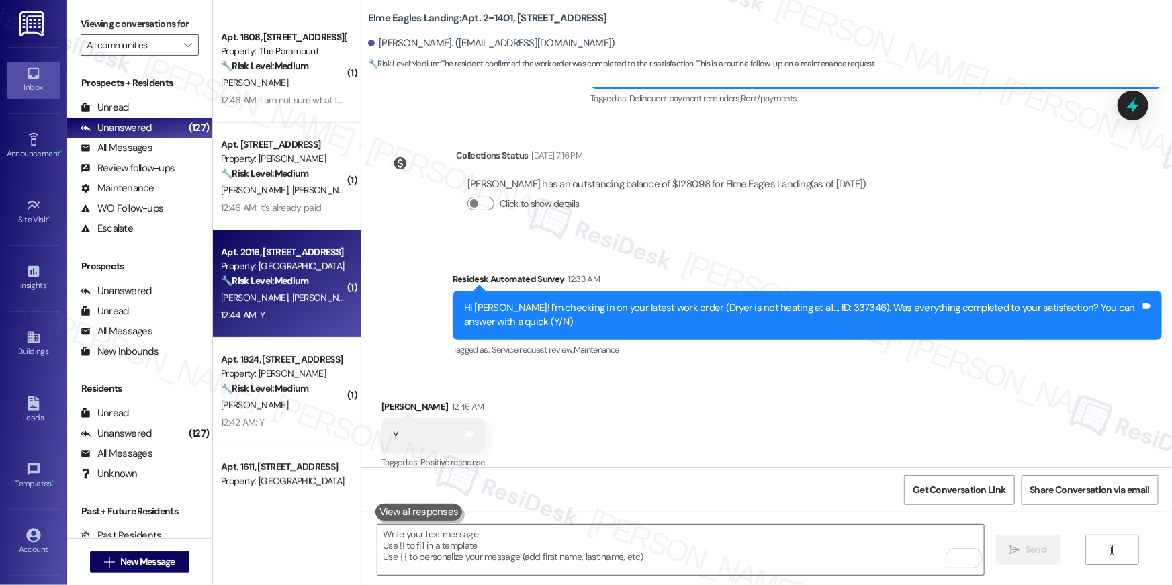
click at [286, 304] on div "I. Burth C. Burth" at bounding box center [283, 298] width 127 height 17
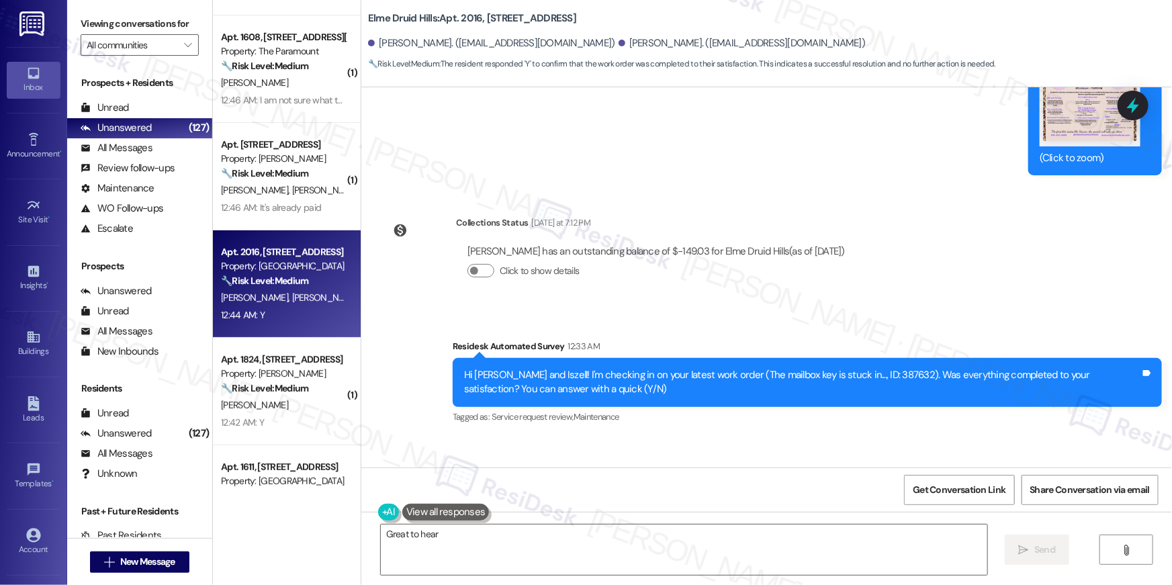
scroll to position [26408, 0]
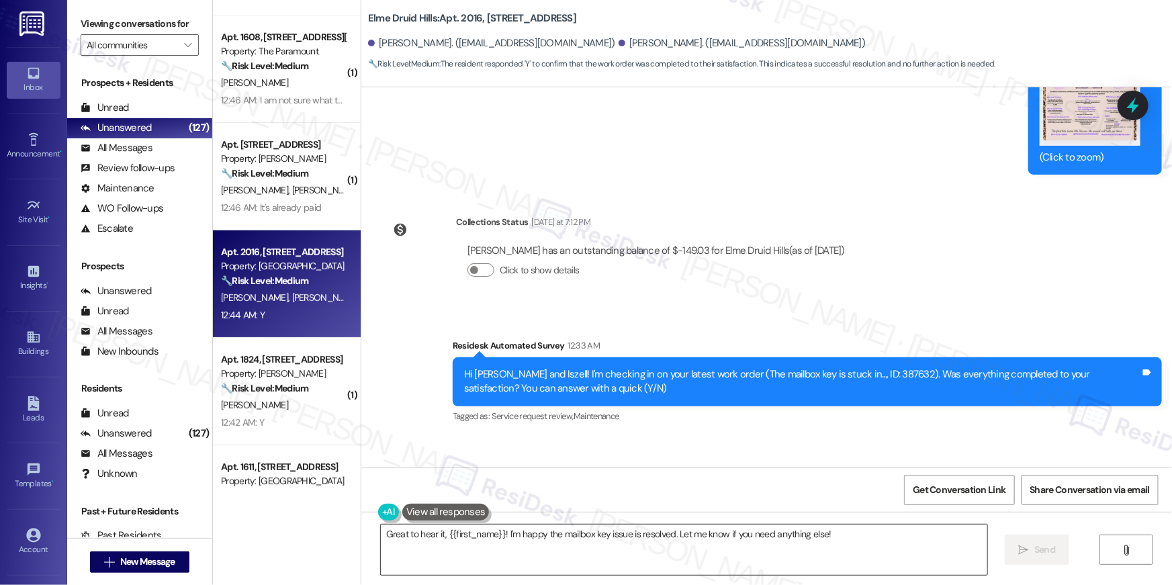
click at [672, 538] on textarea "Great to hear it, {{first_name}}! I'm happy the mailbox key issue is resolved. …" at bounding box center [684, 550] width 607 height 50
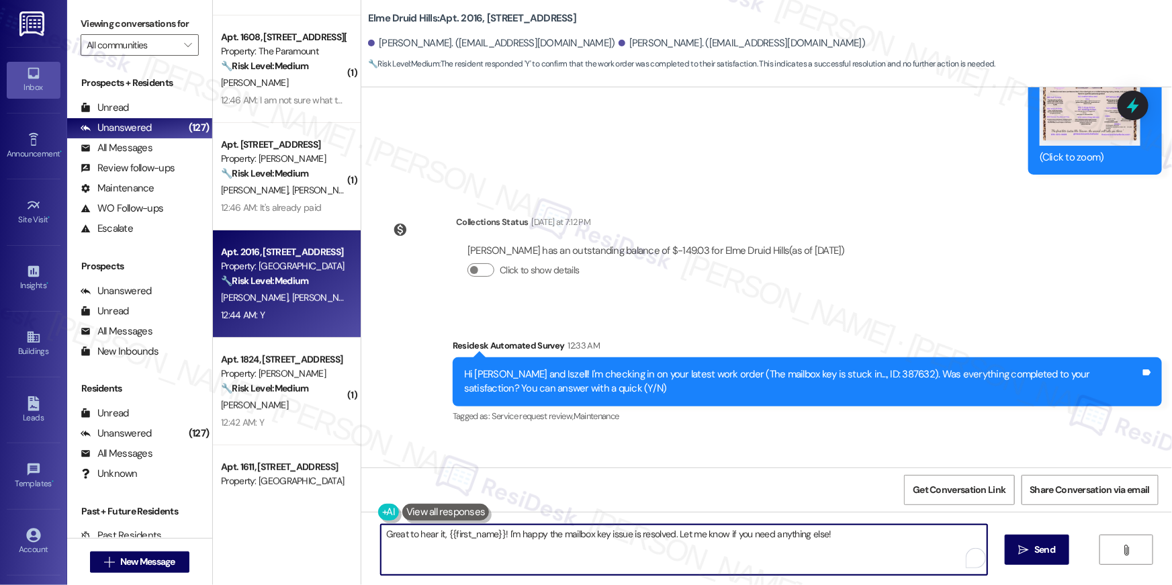
click at [672, 538] on textarea "Great to hear it, {{first_name}}! I'm happy the mailbox key issue is resolved. …" at bounding box center [684, 550] width 607 height 50
paste textarea "Hi {{first_name}}, I’m glad to hear your work order has been completed! If anyt…"
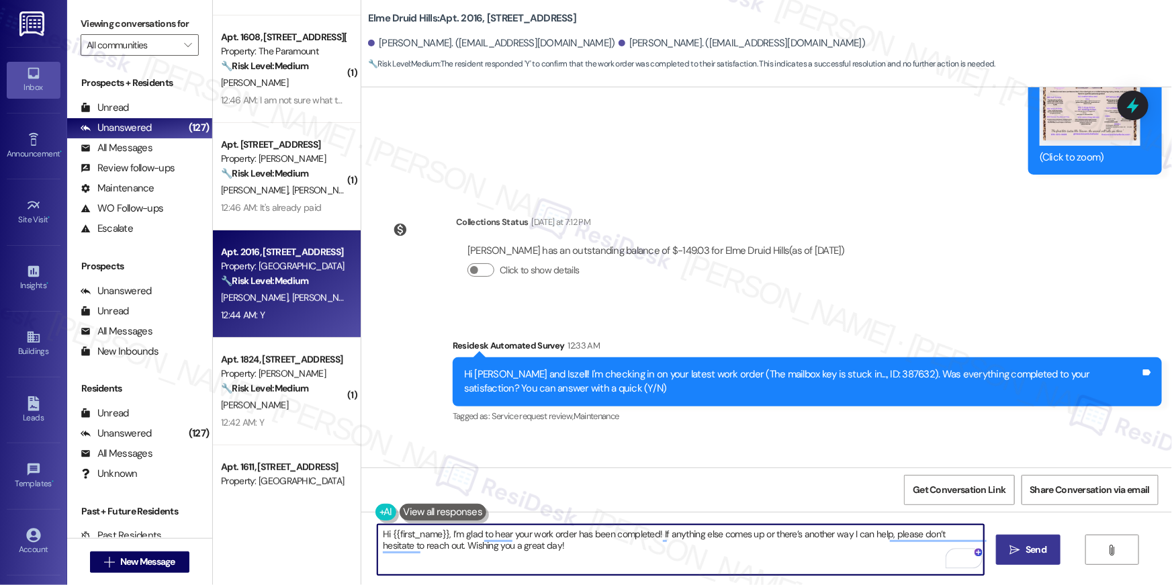
type textarea "Hi {{first_name}}, I’m glad to hear your work order has been completed! If anyt…"
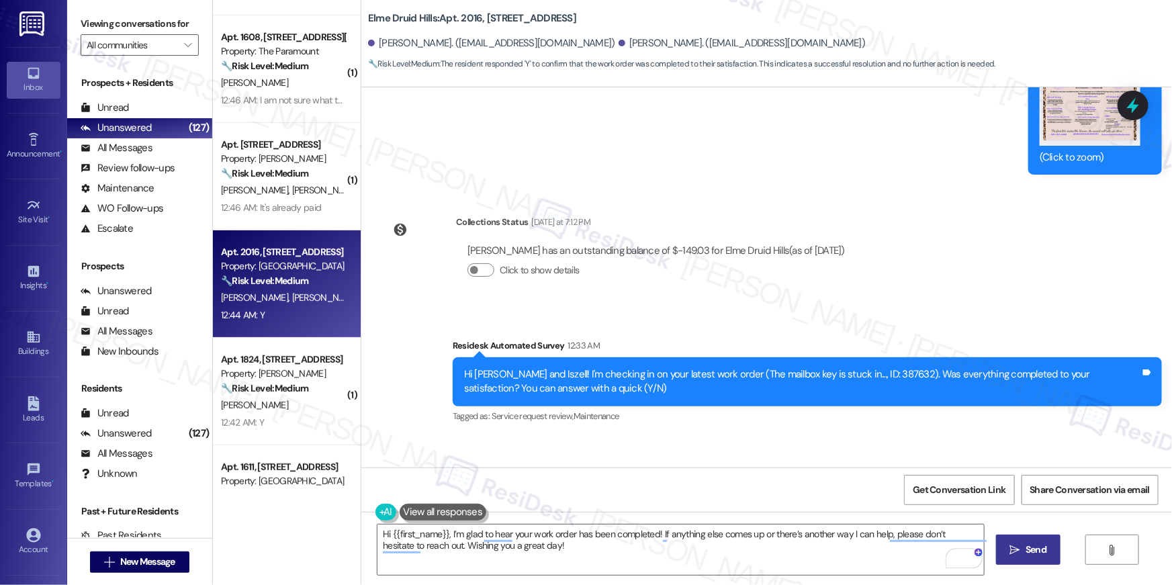
click at [1023, 549] on span "Send" at bounding box center [1036, 550] width 26 height 14
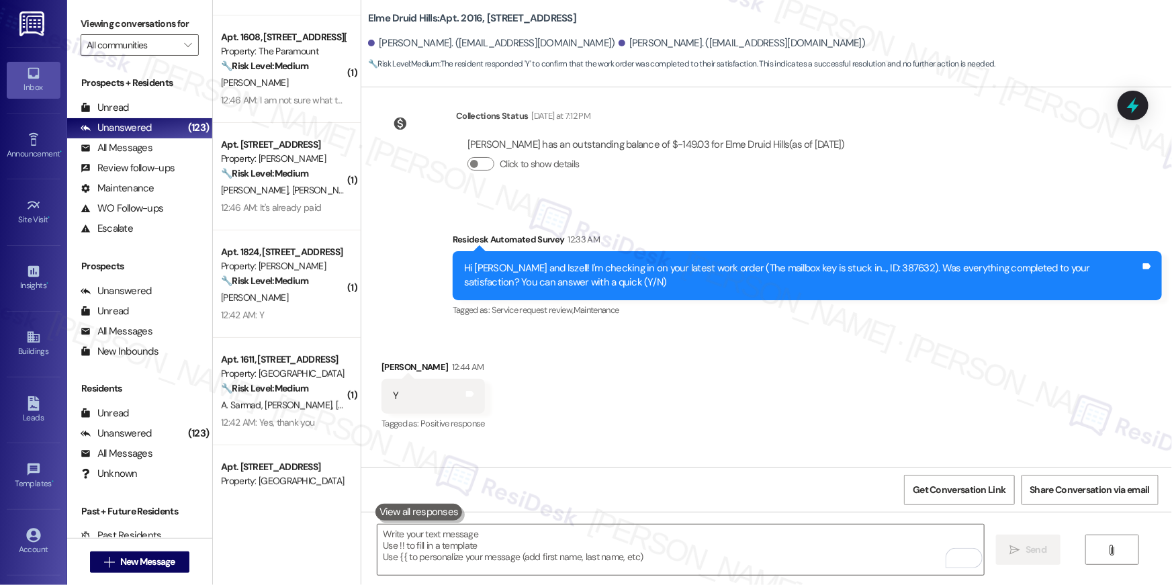
scroll to position [26516, 0]
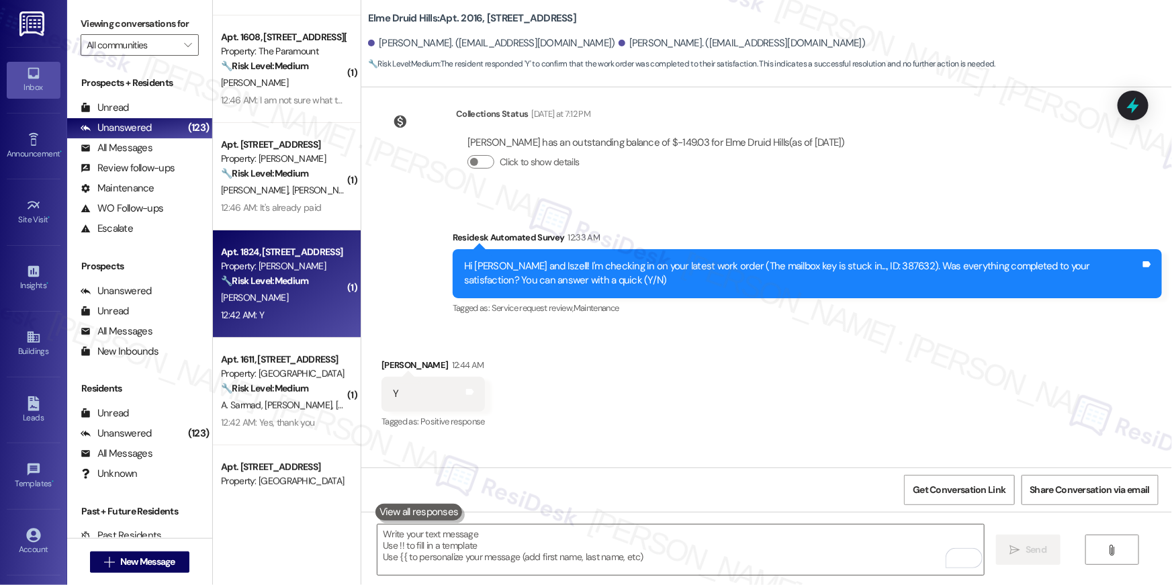
click at [308, 317] on div "12:42 AM: Y 12:42 AM: Y" at bounding box center [283, 315] width 127 height 17
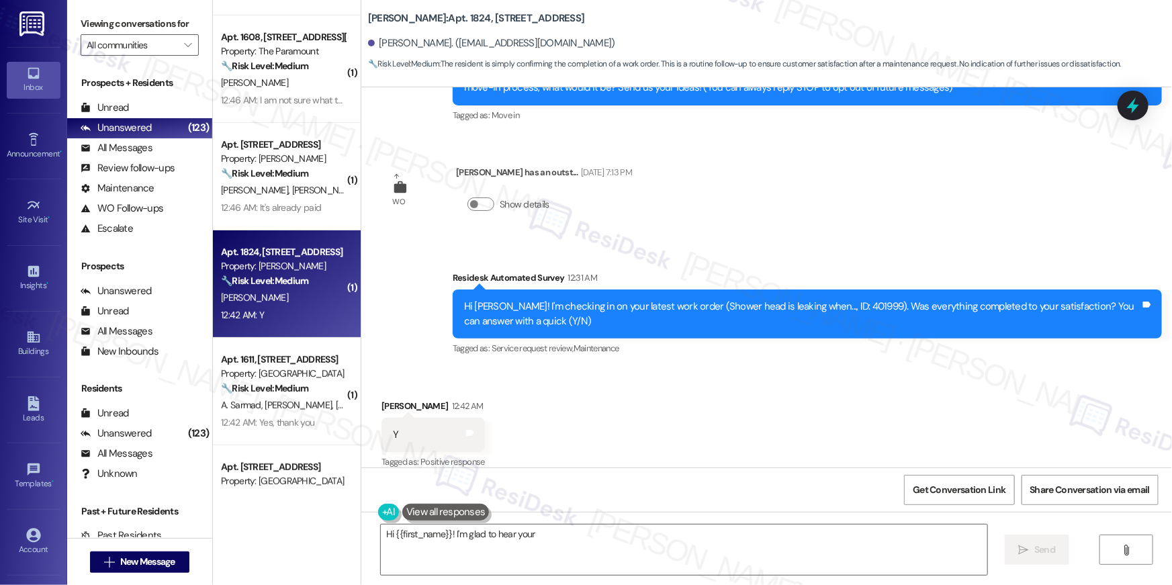
scroll to position [184, 0]
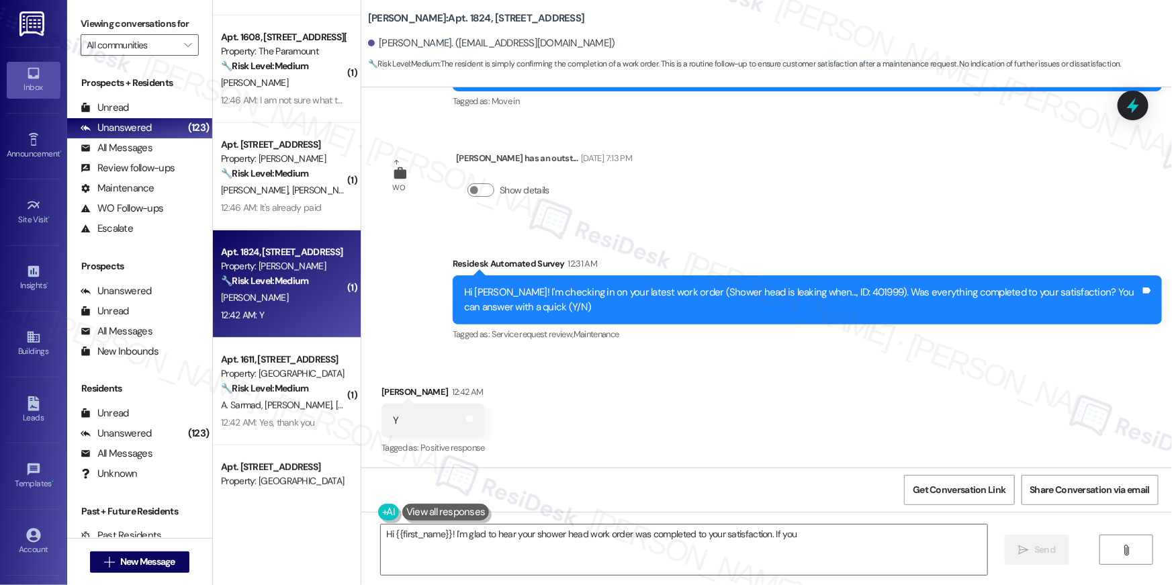
type textarea "Hi {{first_name}}! I'm glad to hear your shower head work order was completed t…"
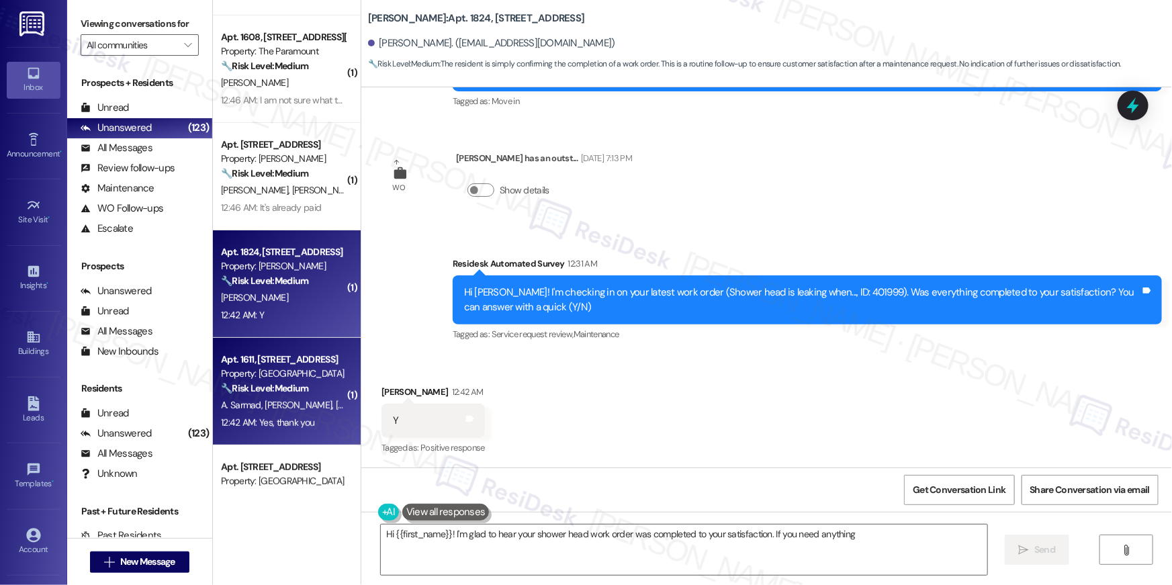
click at [302, 367] on div "Property: [GEOGRAPHIC_DATA]" at bounding box center [283, 374] width 124 height 14
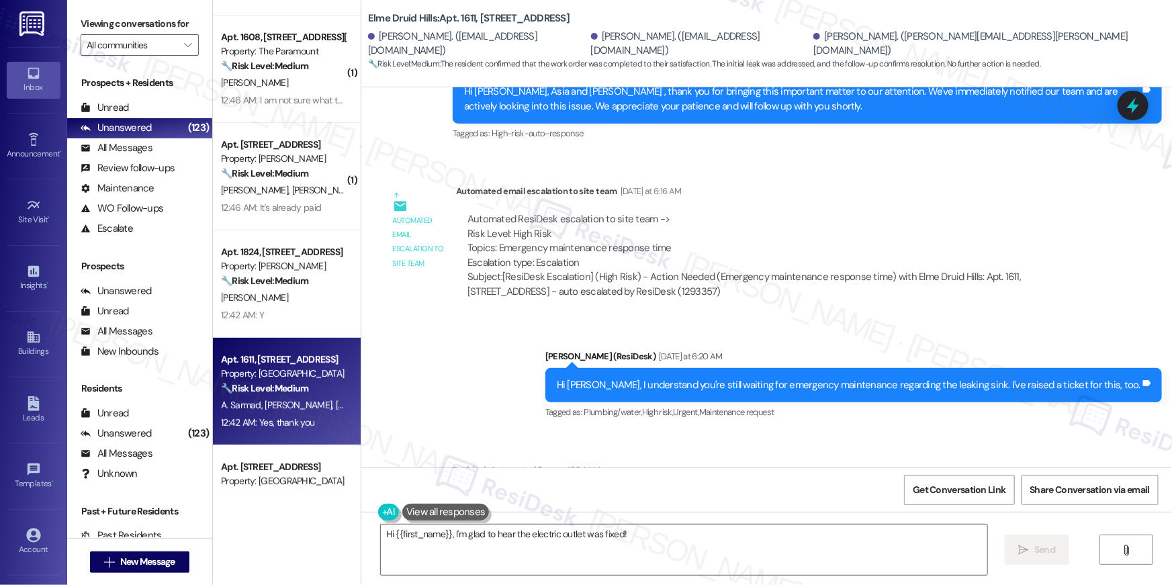
scroll to position [30042, 0]
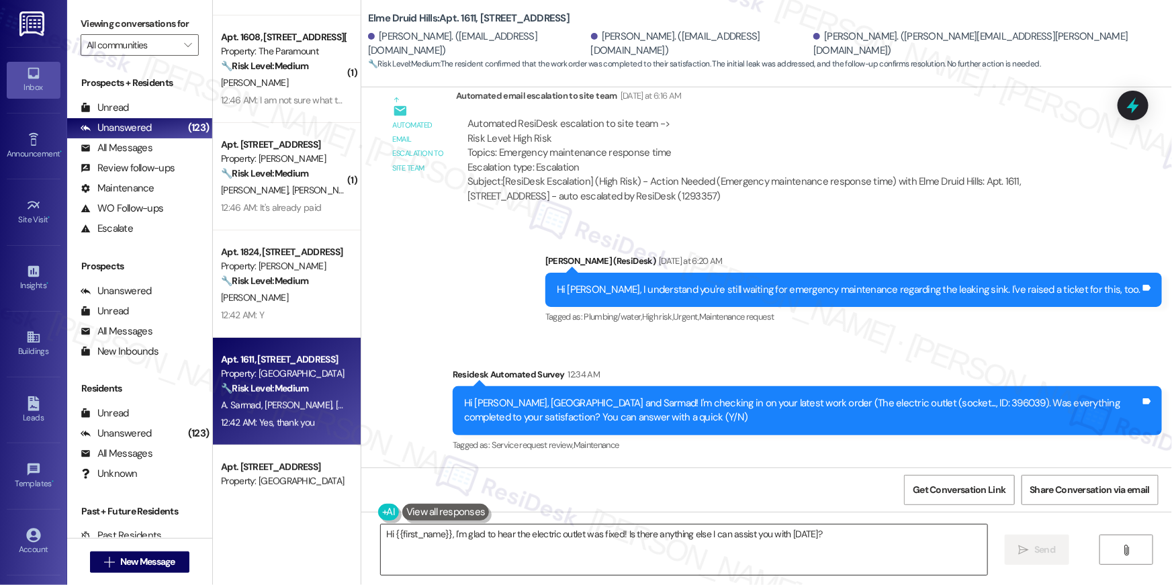
click at [685, 551] on textarea "Hi {{first_name}}, I'm glad to hear the electric outlet was fixed! Is there any…" at bounding box center [684, 550] width 607 height 50
paste textarea "’m glad to hear your work order has been completed! If anything else comes up o…"
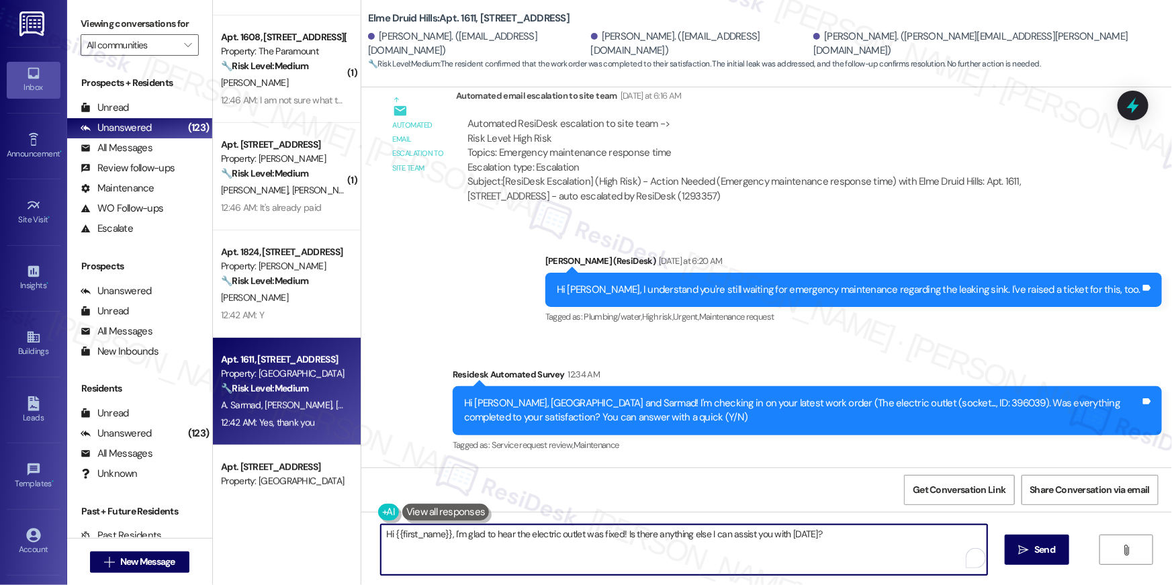
type textarea "Hi {{first_name}}, I’m glad to hear your work order has been completed! If anyt…"
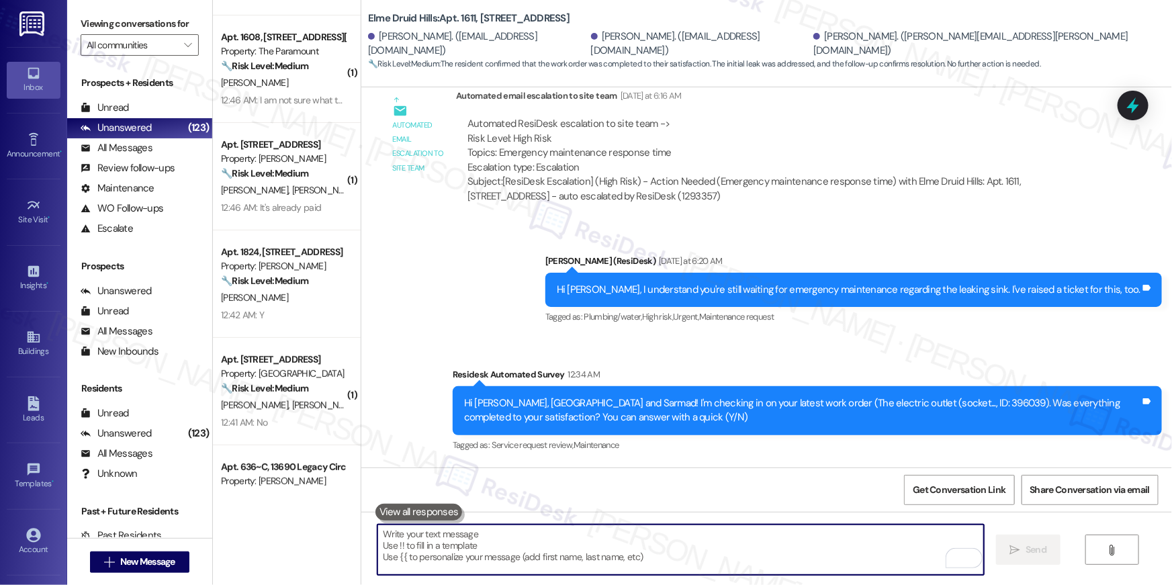
scroll to position [30041, 0]
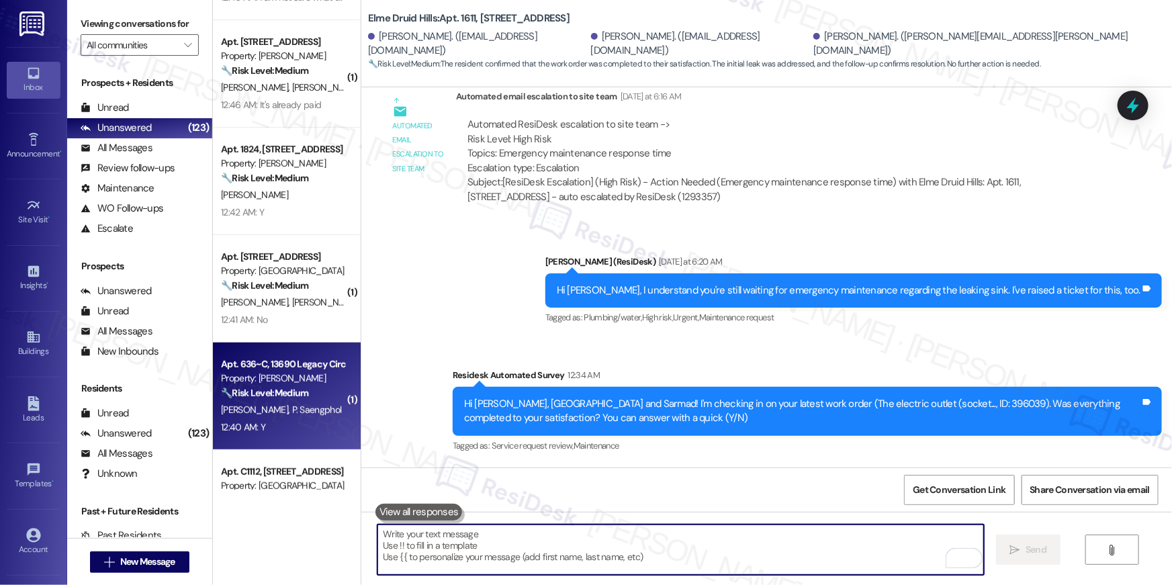
click at [301, 385] on div "Property: [PERSON_NAME]" at bounding box center [283, 378] width 124 height 14
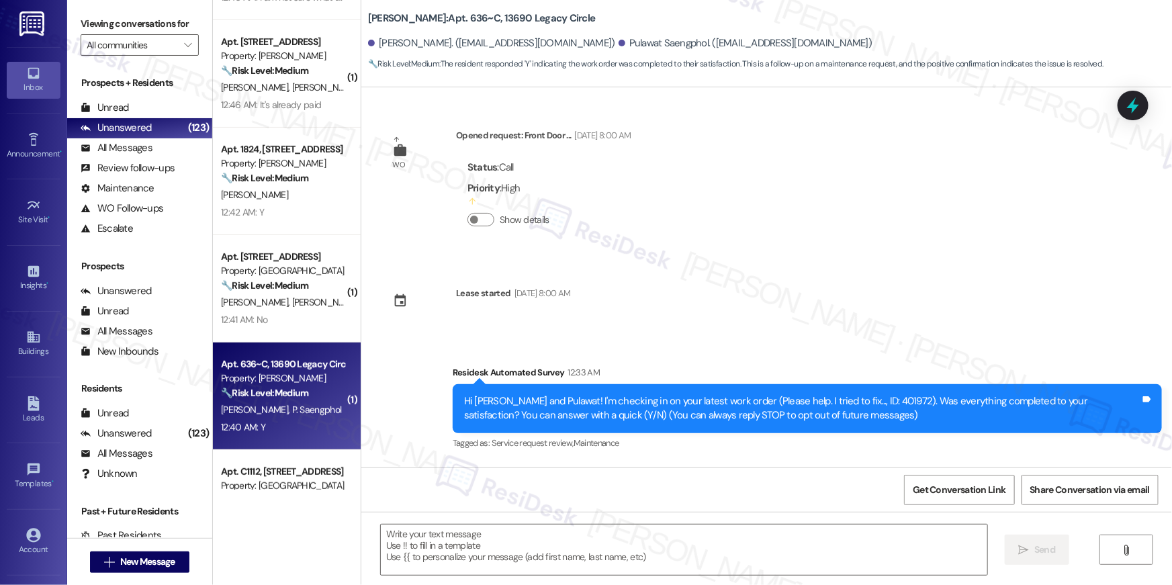
type textarea "Fetching suggested responses. Please feel free to read through the conversation…"
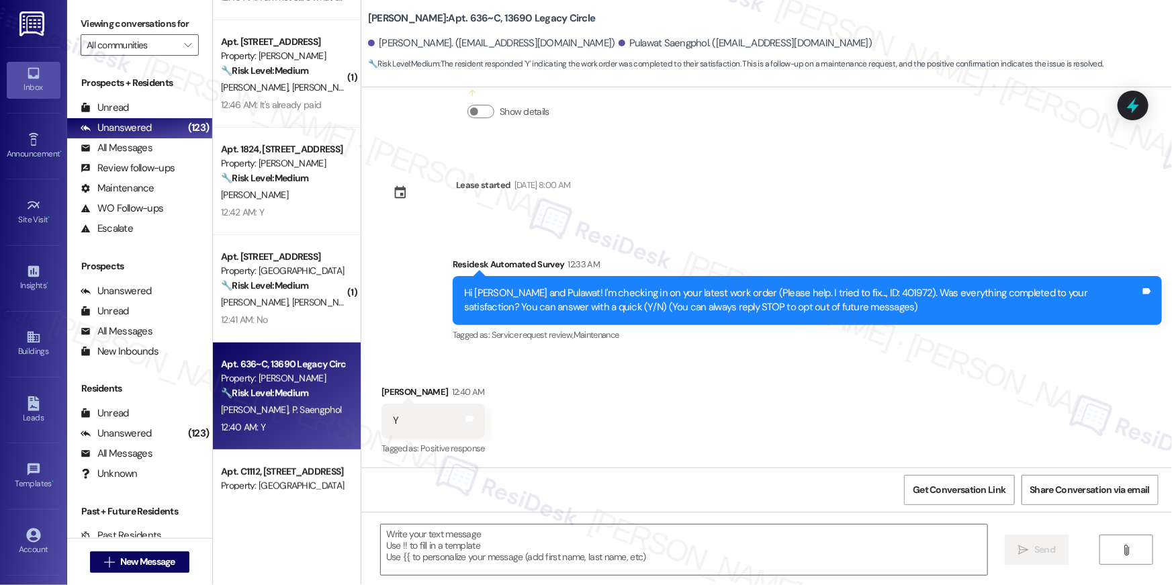
scroll to position [0, 0]
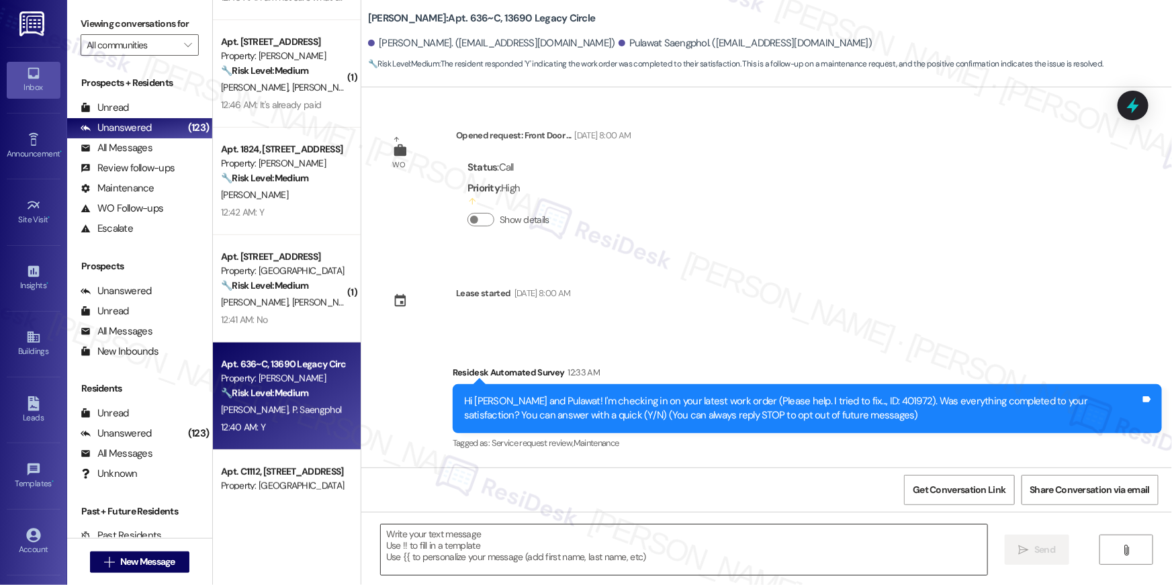
click at [698, 546] on textarea at bounding box center [684, 550] width 607 height 50
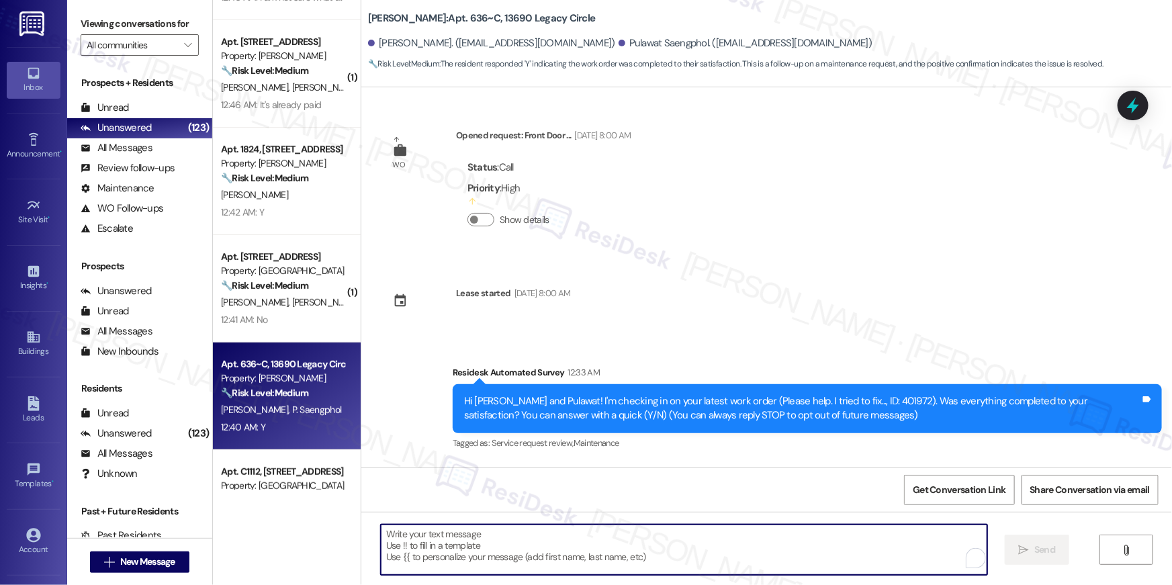
paste textarea "Hi {{first_name}}, I’m glad to hear your work order has been completed! If anyt…"
type textarea "Hi {{first_name}}, I’m glad to hear your work order has been completed! If anyt…"
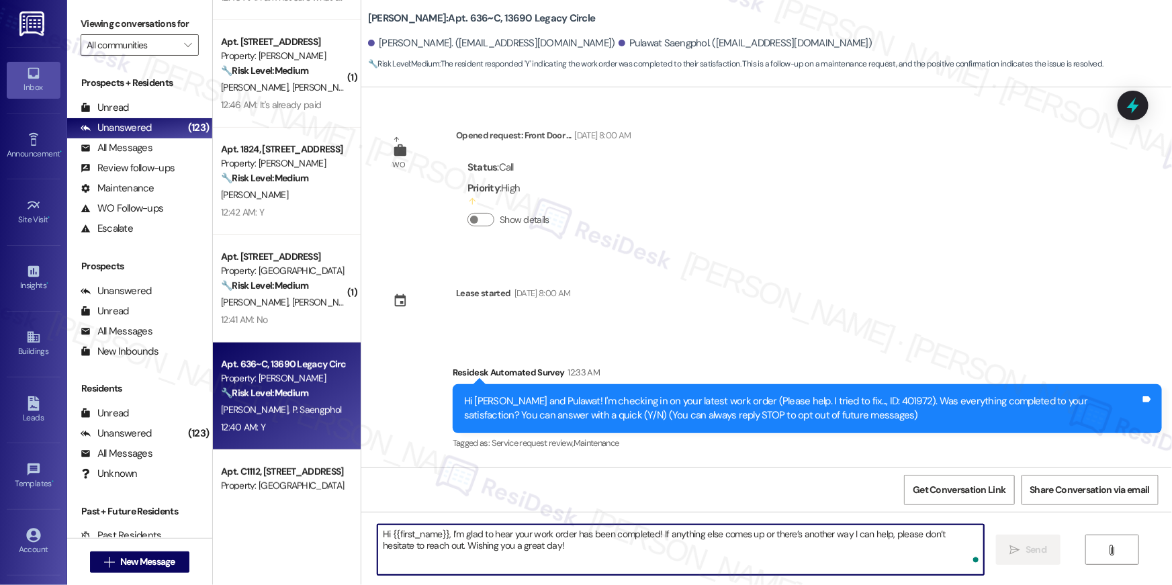
scroll to position [108, 0]
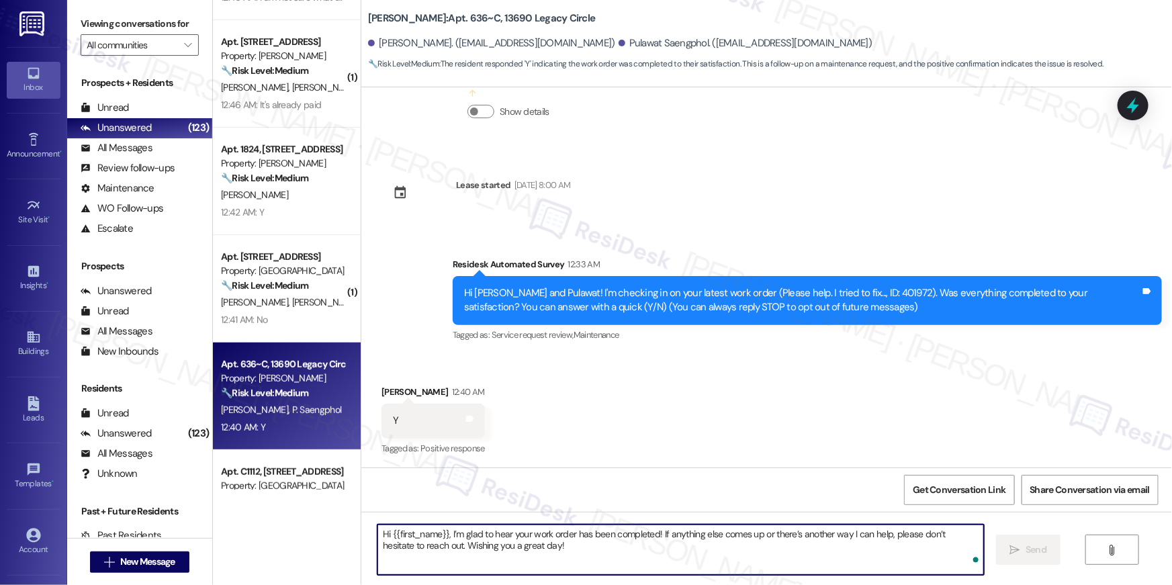
click at [701, 544] on textarea "Hi {{first_name}}, I’m glad to hear your work order has been completed! If anyt…" at bounding box center [681, 550] width 607 height 50
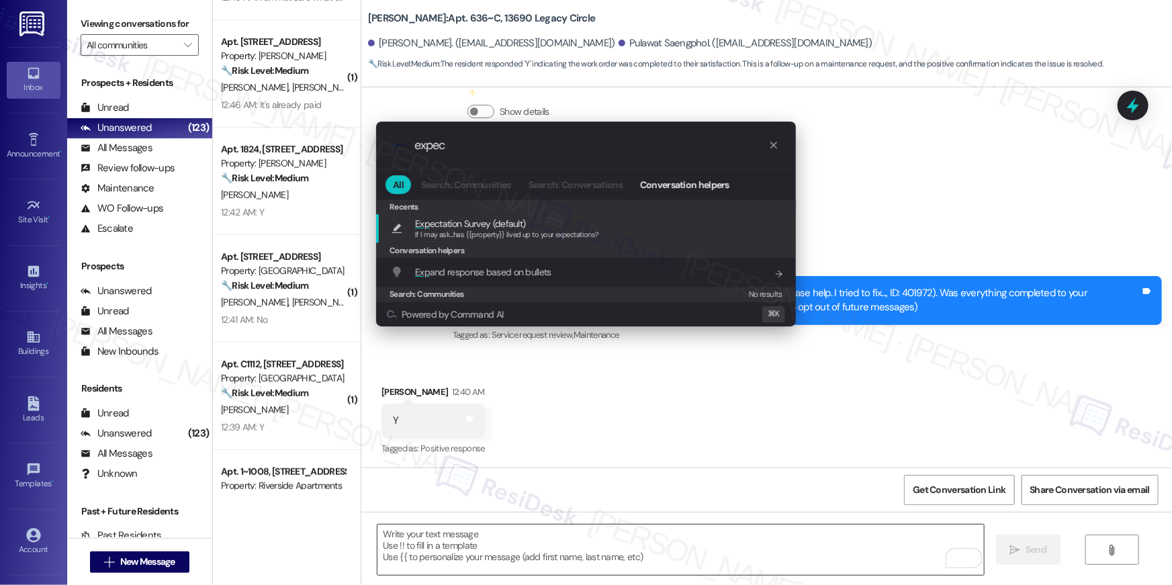
type input "expect"
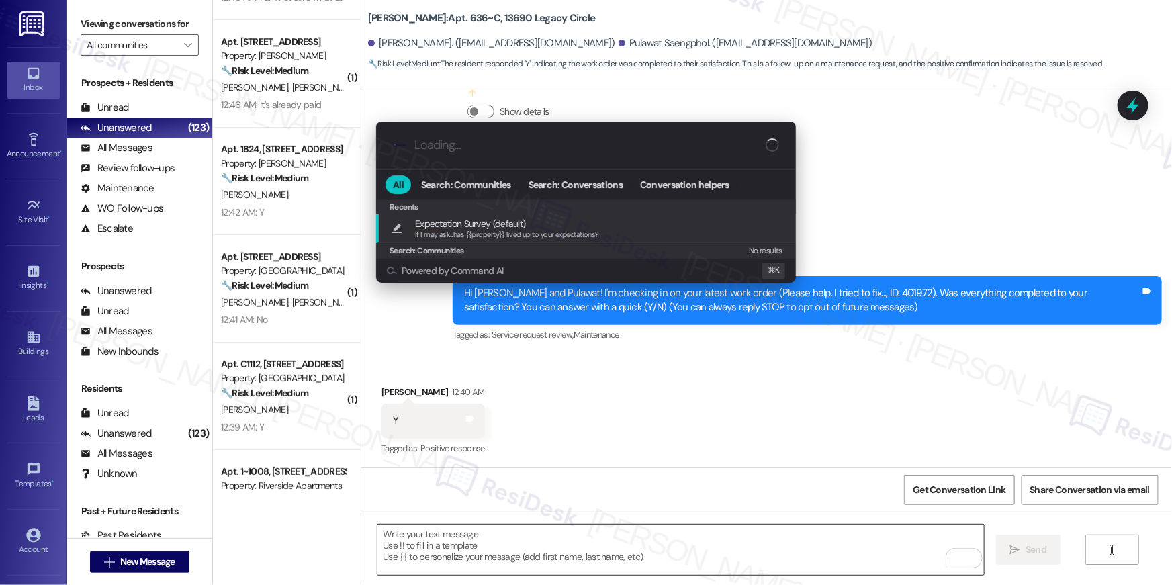
type textarea "If I may ask...has {{property}} lived up to your expectations?"
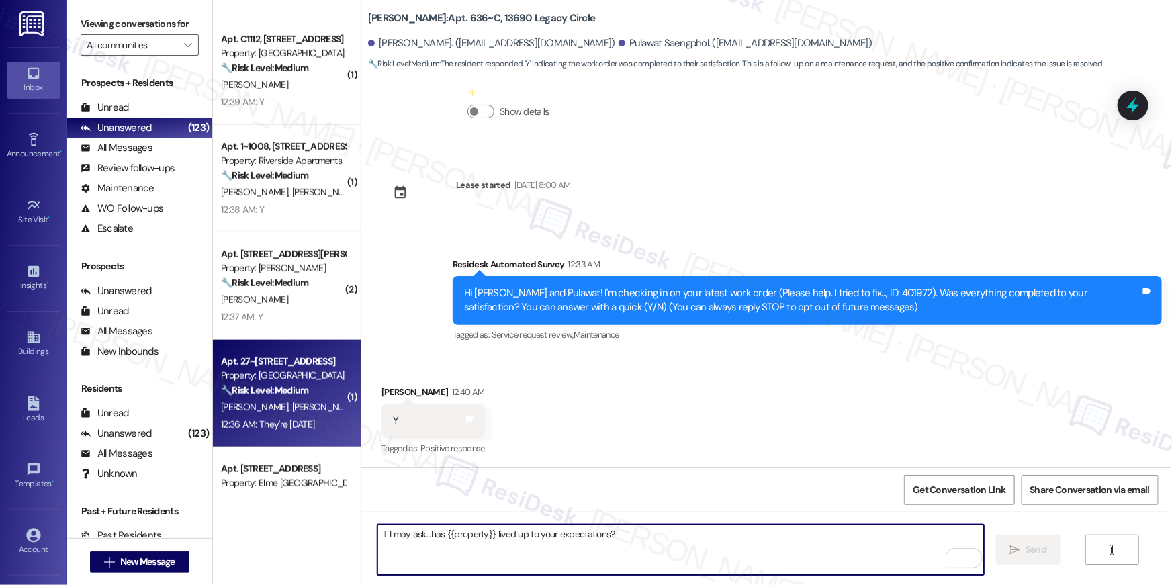
scroll to position [300, 0]
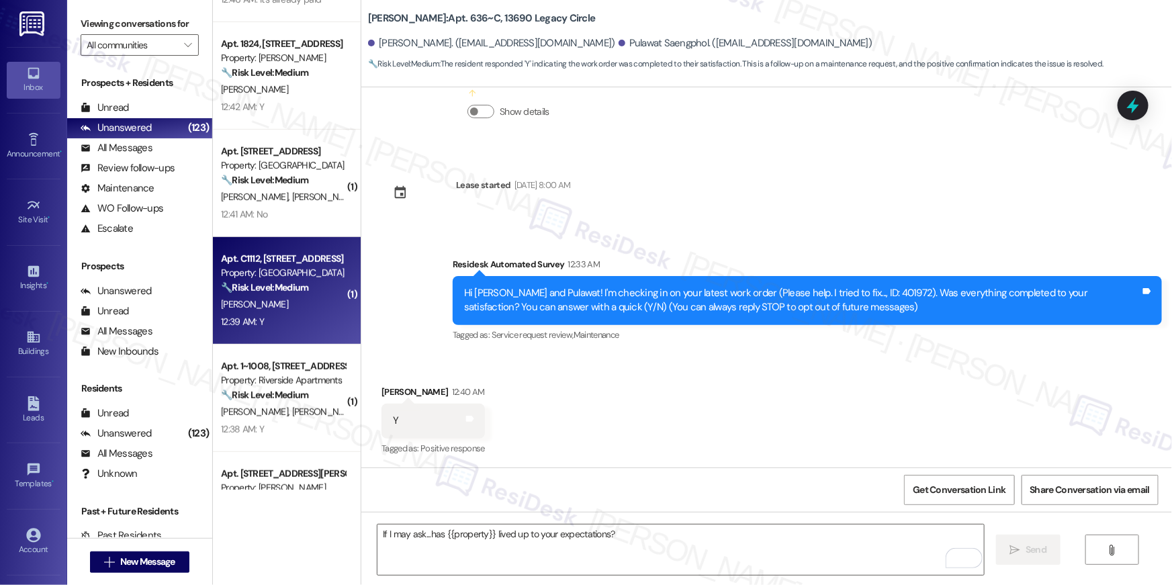
click at [306, 308] on div "L. Norfrey" at bounding box center [283, 304] width 127 height 17
type textarea "Fetching suggested responses. Please feel free to read through the conversation…"
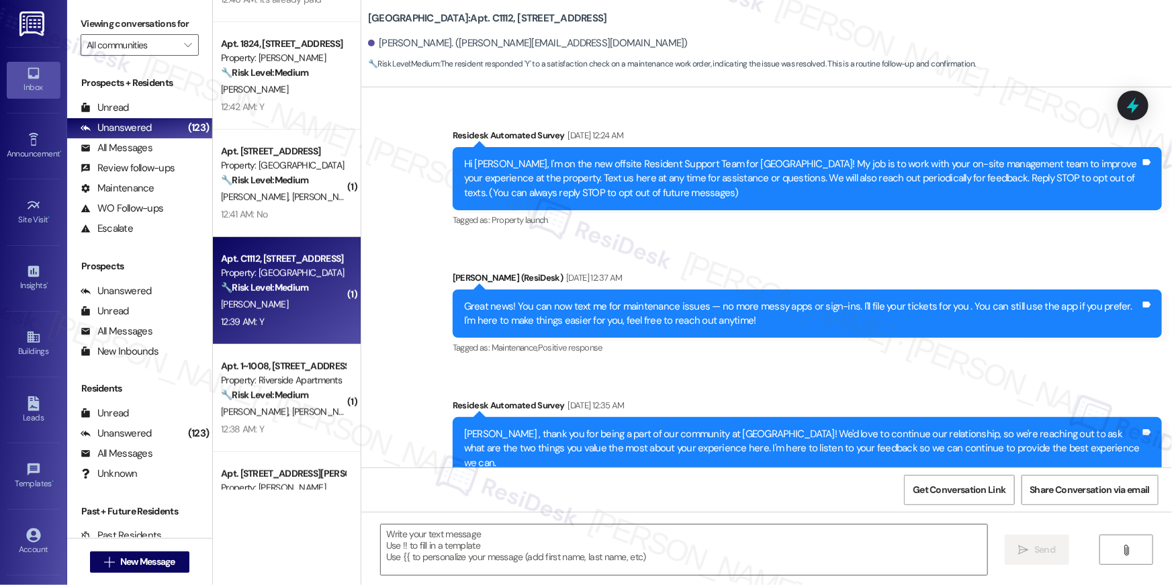
scroll to position [4004, 0]
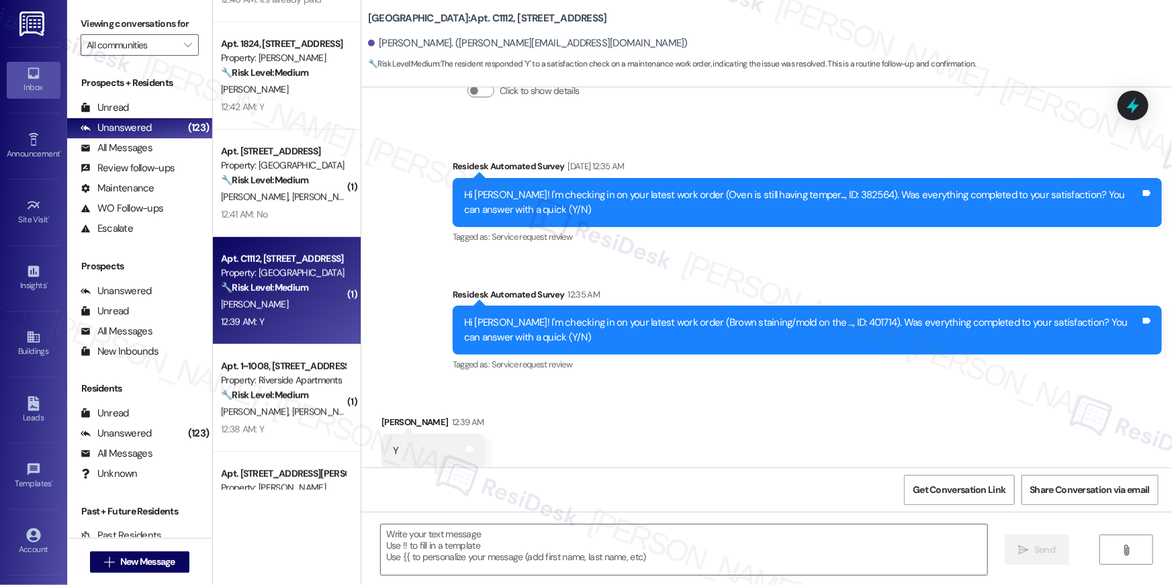
type textarea "Fetching suggested responses. Please feel free to read through the conversation…"
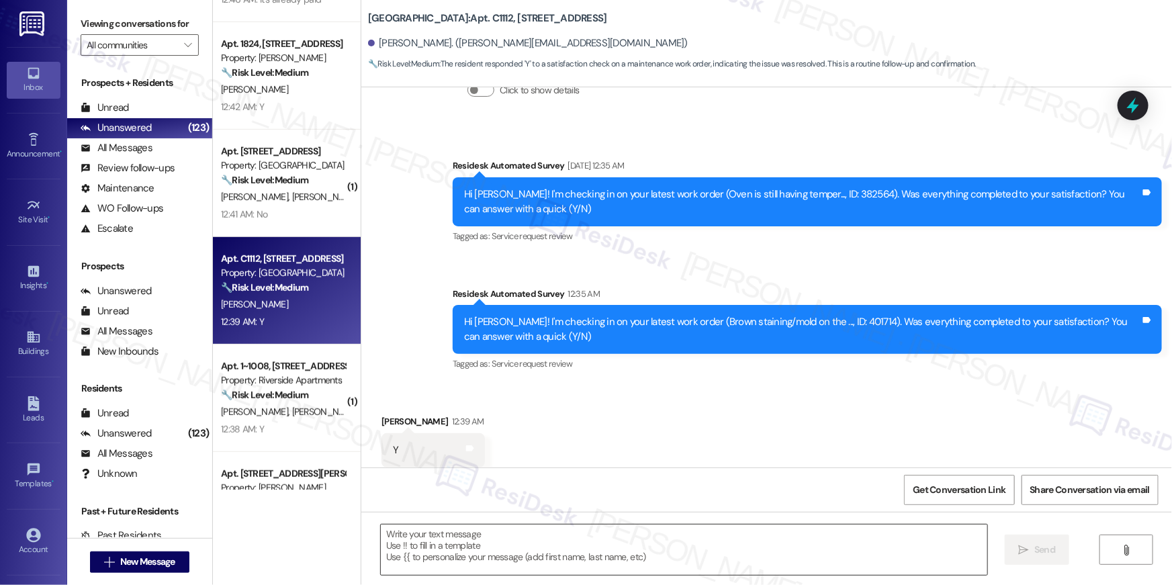
click at [698, 556] on textarea at bounding box center [684, 550] width 607 height 50
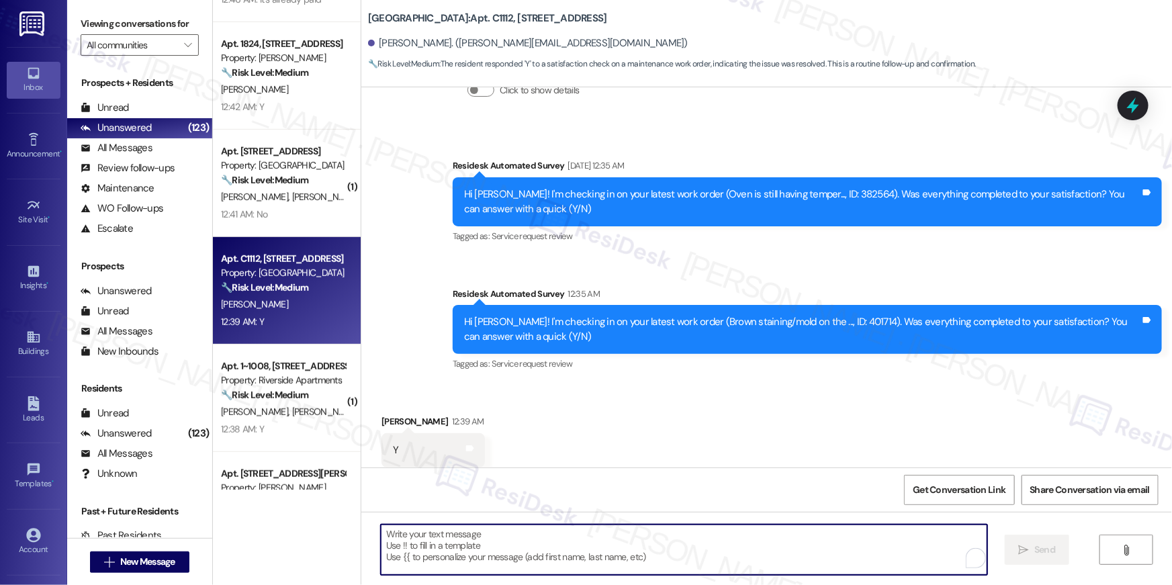
paste textarea "Hi {{first_name}}, I’m glad to hear your work order has been completed! If anyt…"
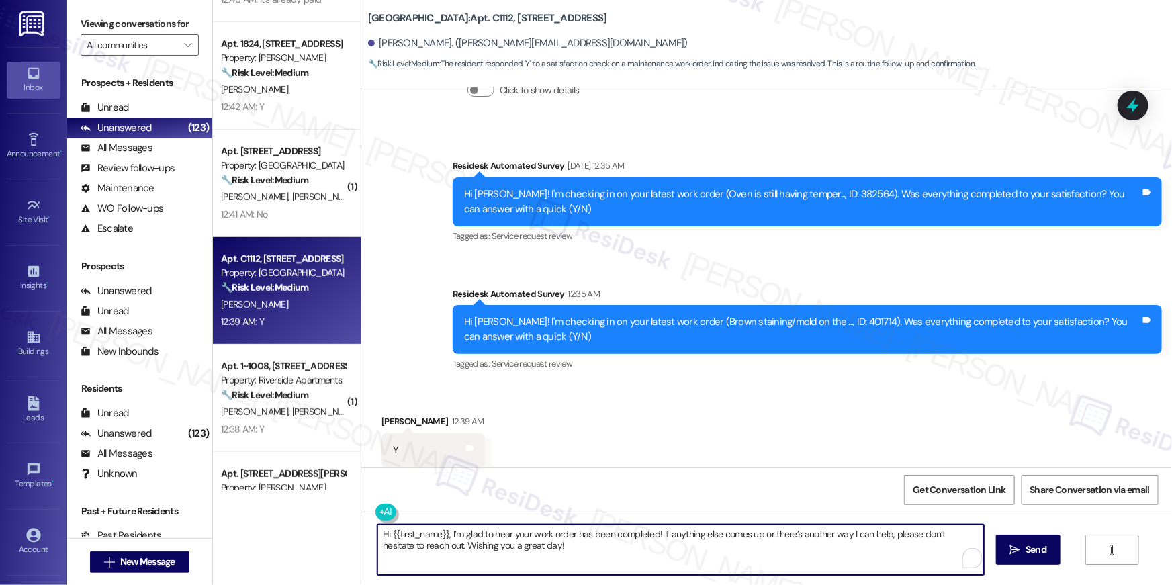
type textarea "Hi {{first_name}}, I’m glad to hear your work order has been completed! If anyt…"
click at [1042, 548] on span "Send" at bounding box center [1036, 550] width 21 height 14
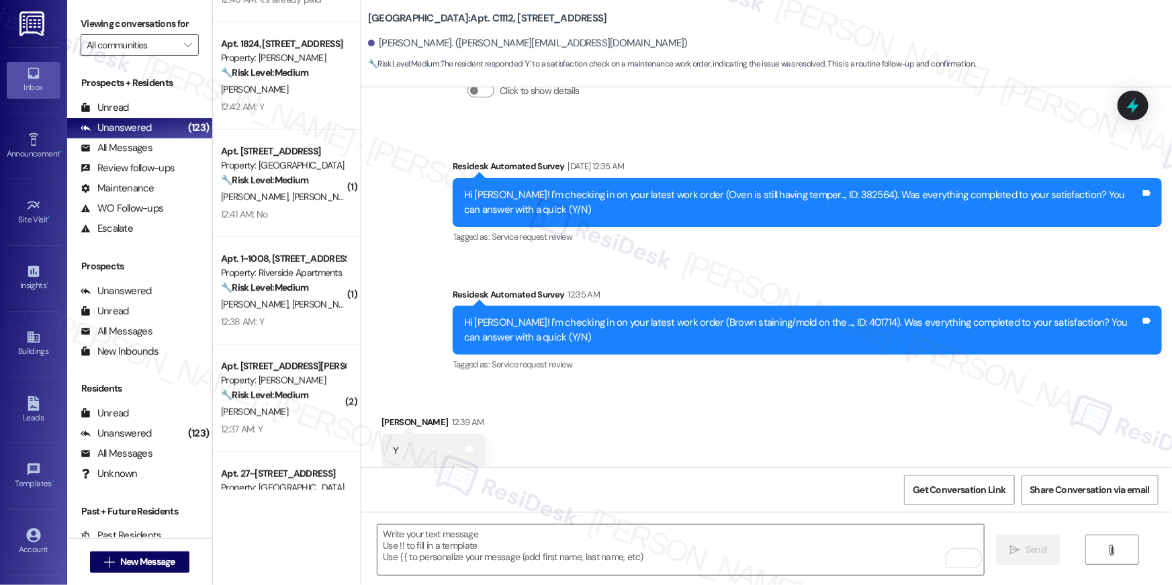
scroll to position [541, 0]
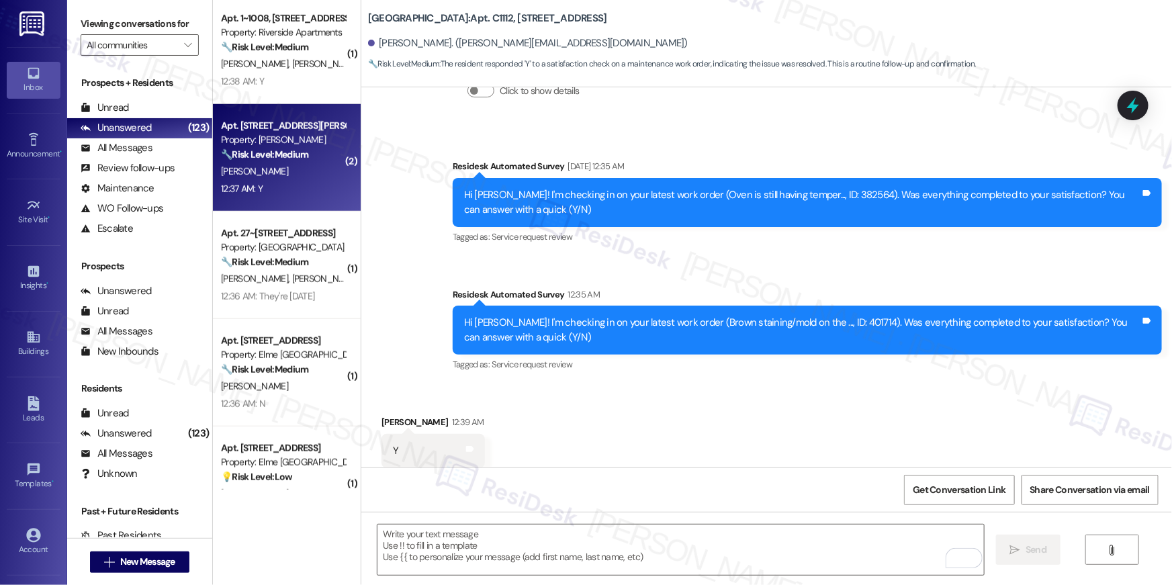
click at [295, 181] on div "12:37 AM: Y 12:37 AM: Y" at bounding box center [283, 189] width 127 height 17
type textarea "Fetching suggested responses. Please feel free to read through the conversation…"
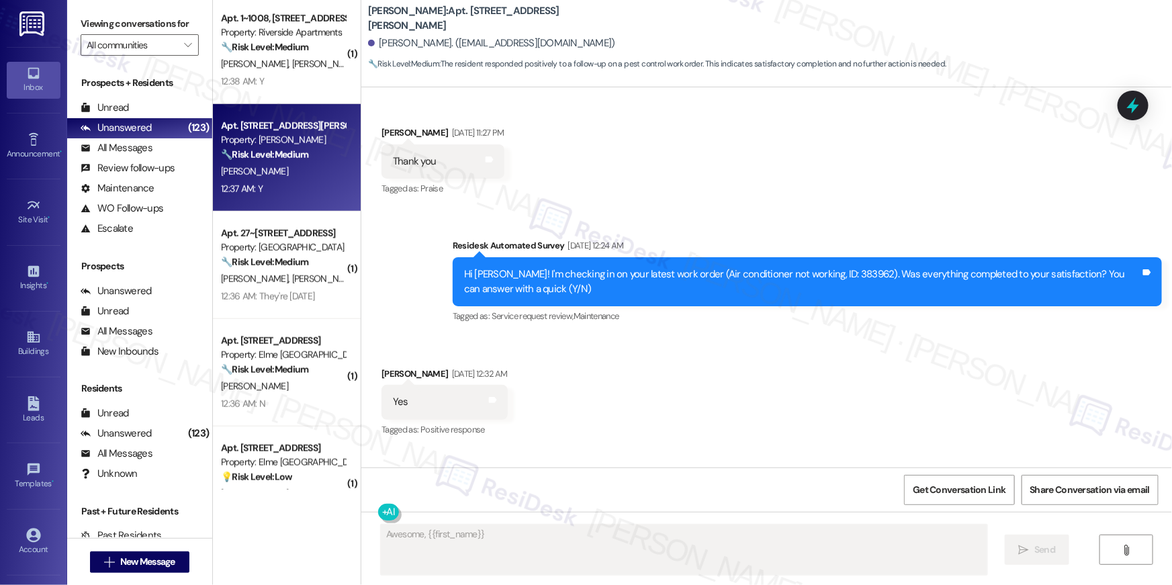
scroll to position [11272, 0]
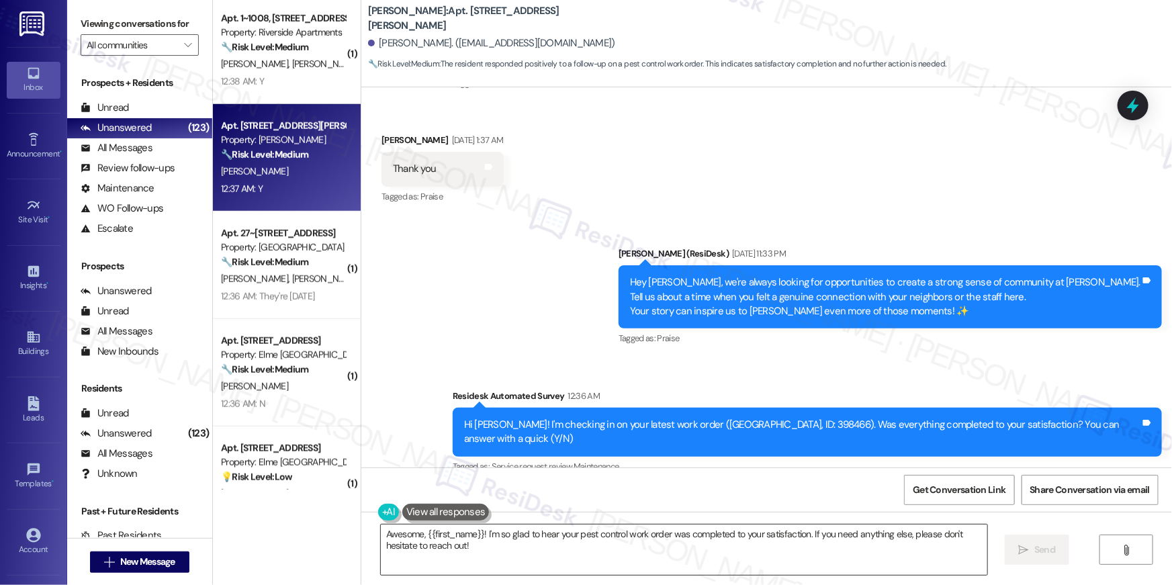
click at [753, 550] on textarea "Awesome, {{first_name}}! I'm so glad to hear your pest control work order was c…" at bounding box center [684, 550] width 607 height 50
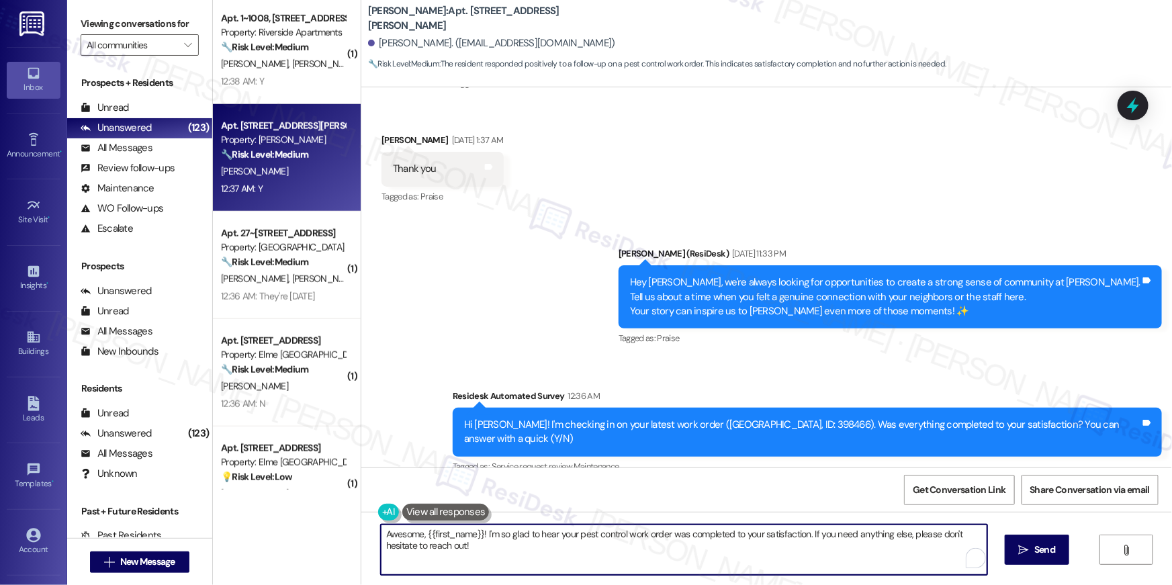
paste textarea "Hi {{first_name}}, I’m glad to hear your work order has been completed! If anyt…"
type textarea "Hi {{first_name}}, I’m glad to hear your work order has been completed! If anyt…"
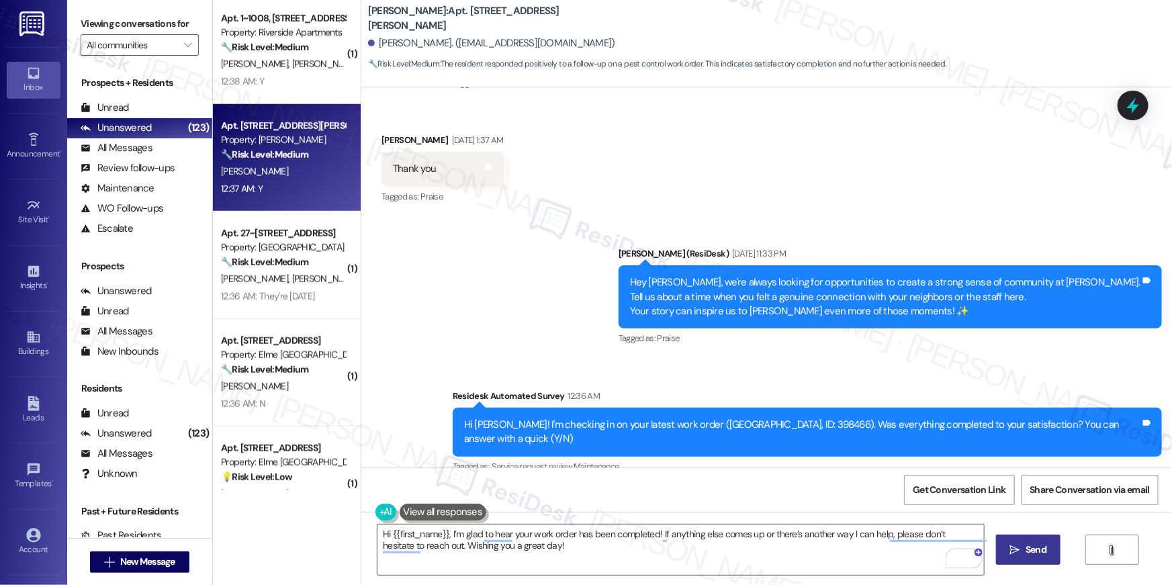
click at [1041, 553] on span "Send" at bounding box center [1036, 550] width 21 height 14
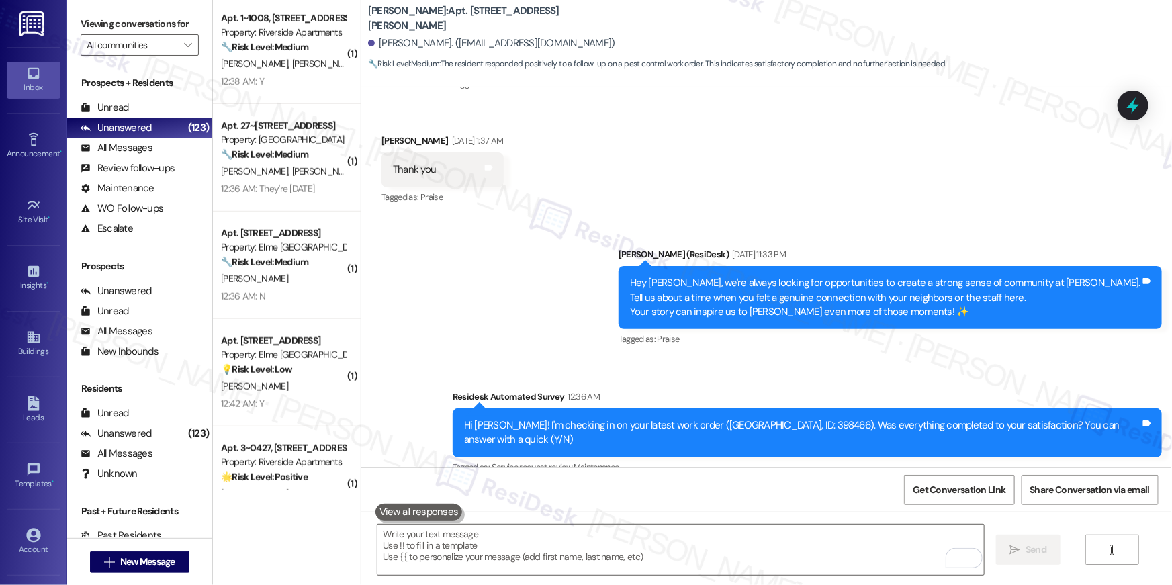
scroll to position [957, 0]
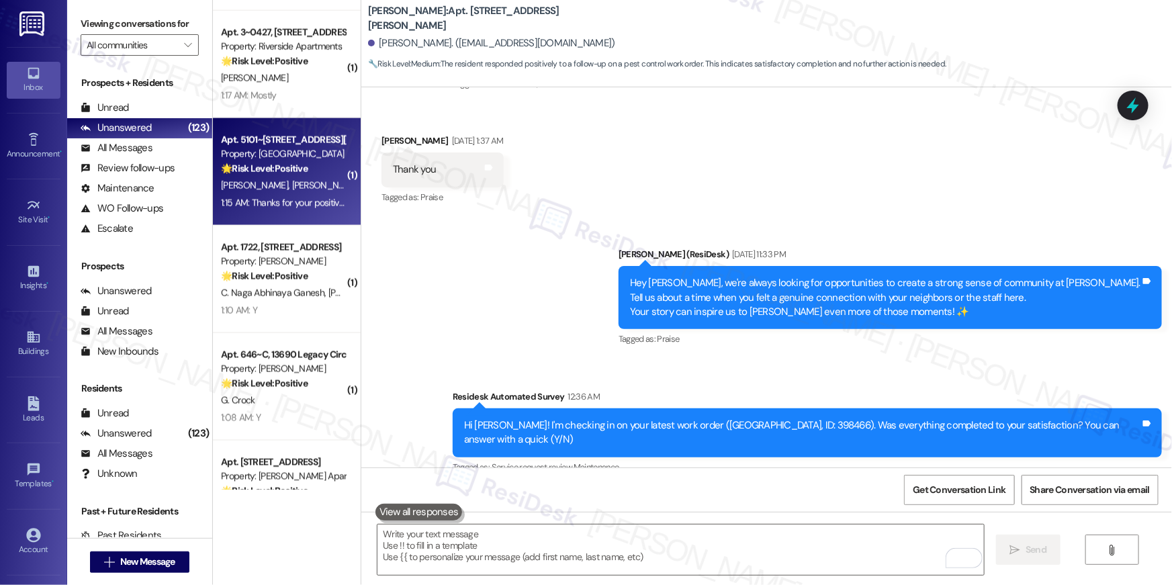
click at [285, 195] on div "1:15 AM: Thanks for your positive response God bless you 1:15 AM: Thanks for yo…" at bounding box center [283, 203] width 127 height 17
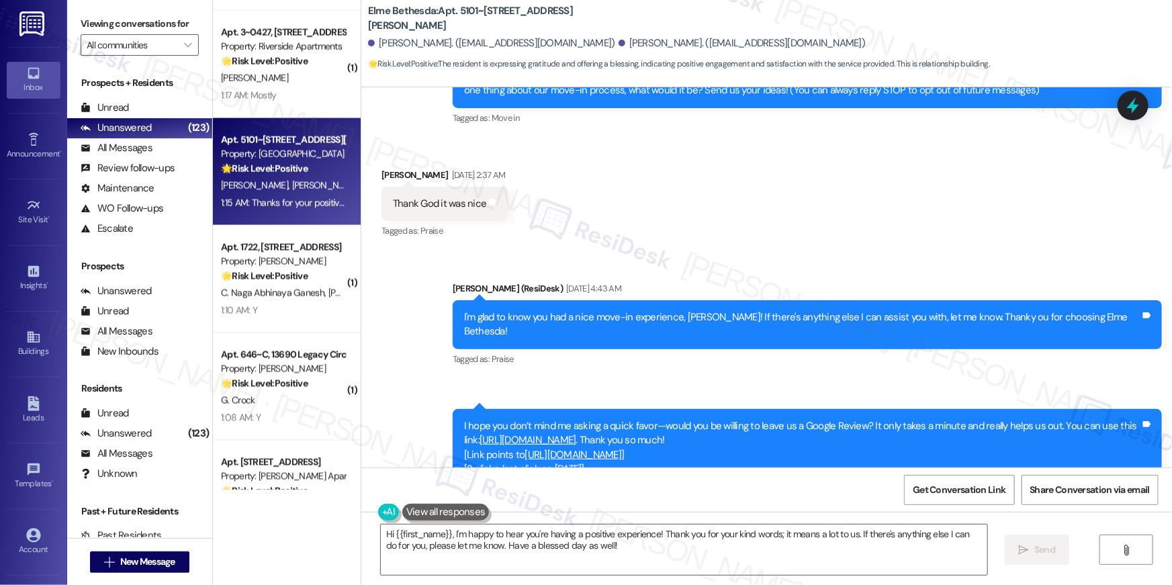
scroll to position [212, 0]
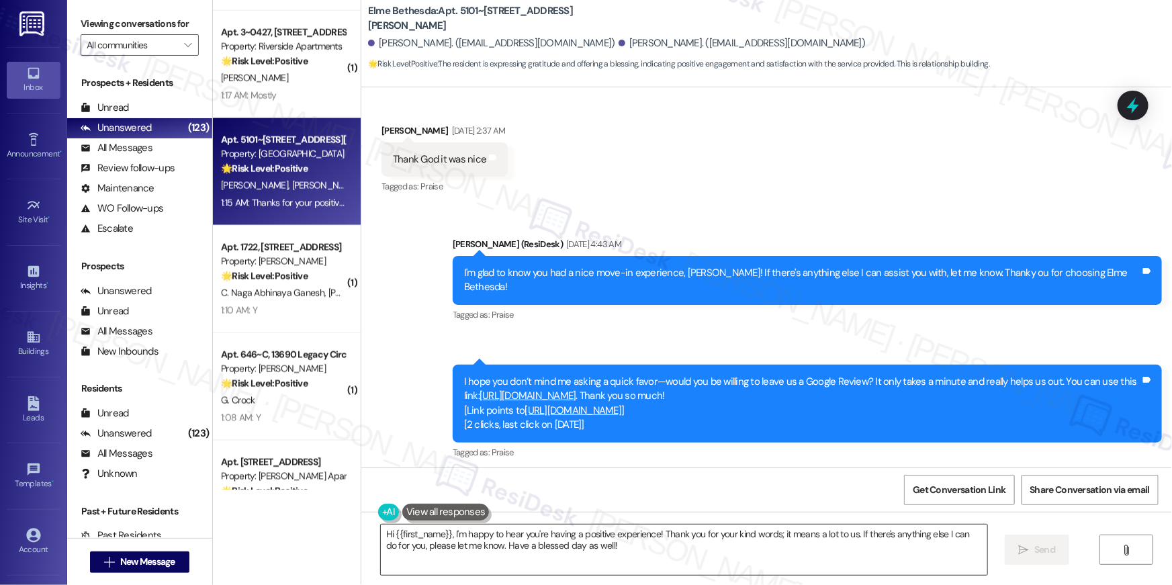
click at [621, 545] on textarea "Hi {{first_name}}, I'm happy to hear you're having a positive experience! Thank…" at bounding box center [684, 550] width 607 height 50
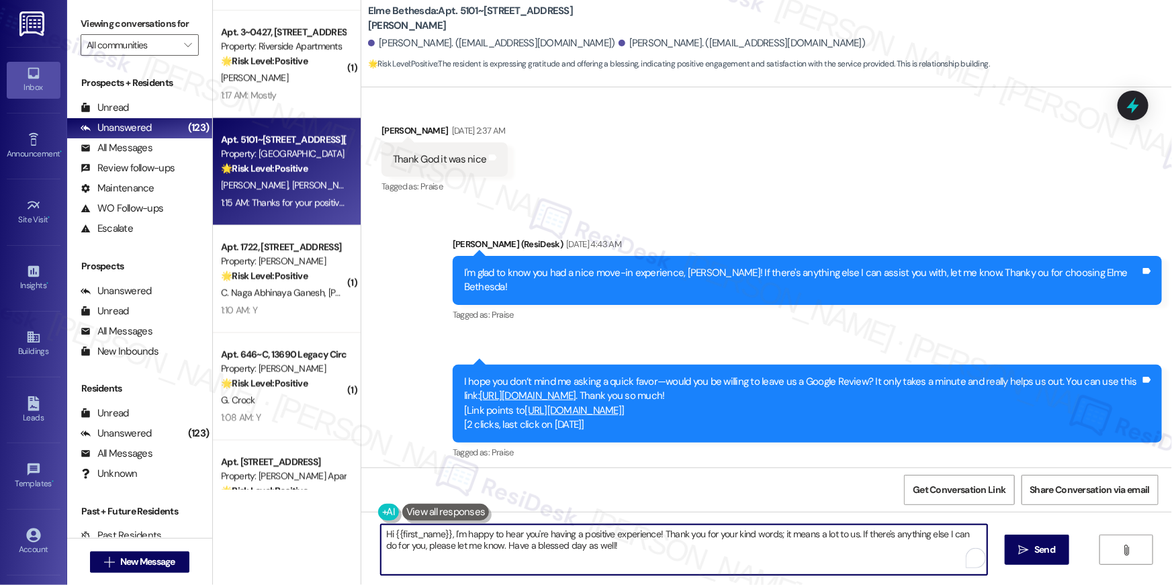
click at [724, 556] on textarea "Hi {{first_name}}, I'm happy to hear you're having a positive experience! Thank…" at bounding box center [684, 550] width 607 height 50
click at [724, 556] on textarea "Hi {{first_name}}, I'm happy to hear you're having a positive experience! Thank…" at bounding box center [681, 550] width 607 height 50
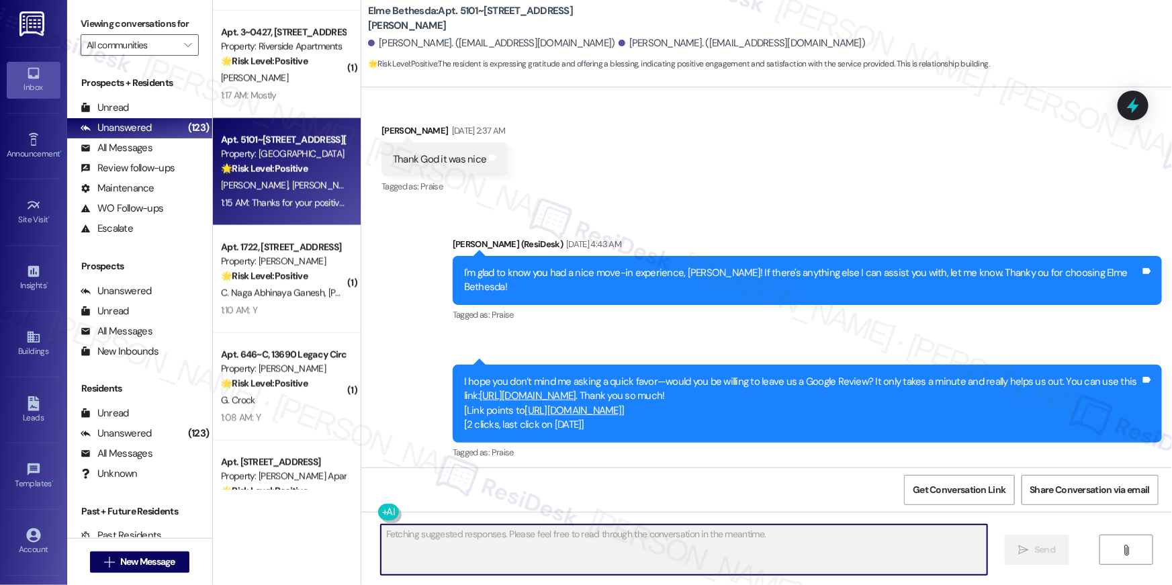
scroll to position [797, 0]
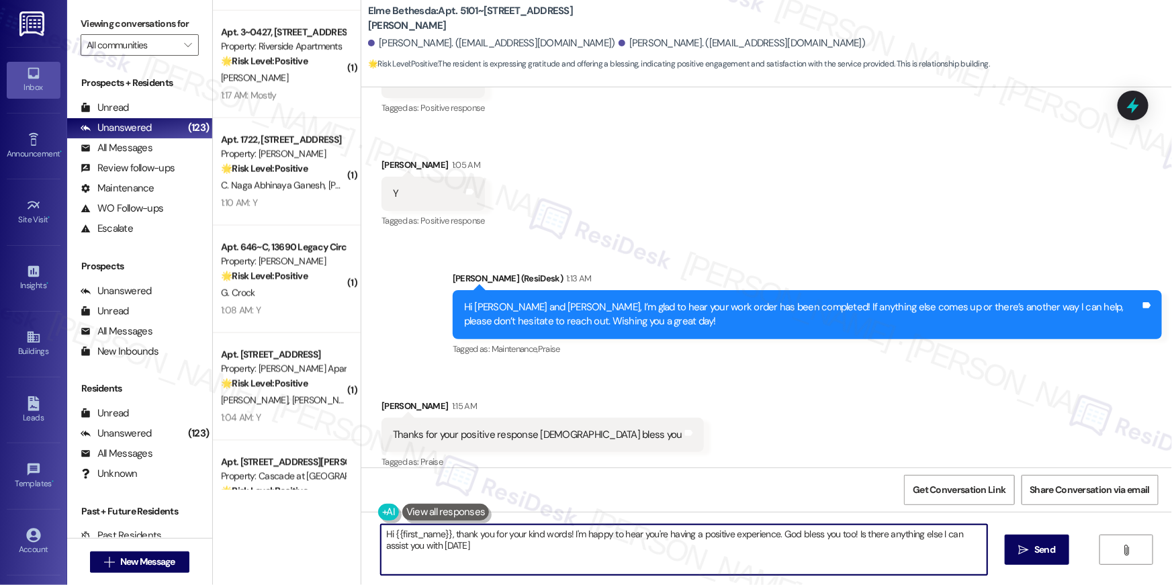
type textarea "Hi {{first_name}}, thank you for your kind words! I'm happy to hear you're havi…"
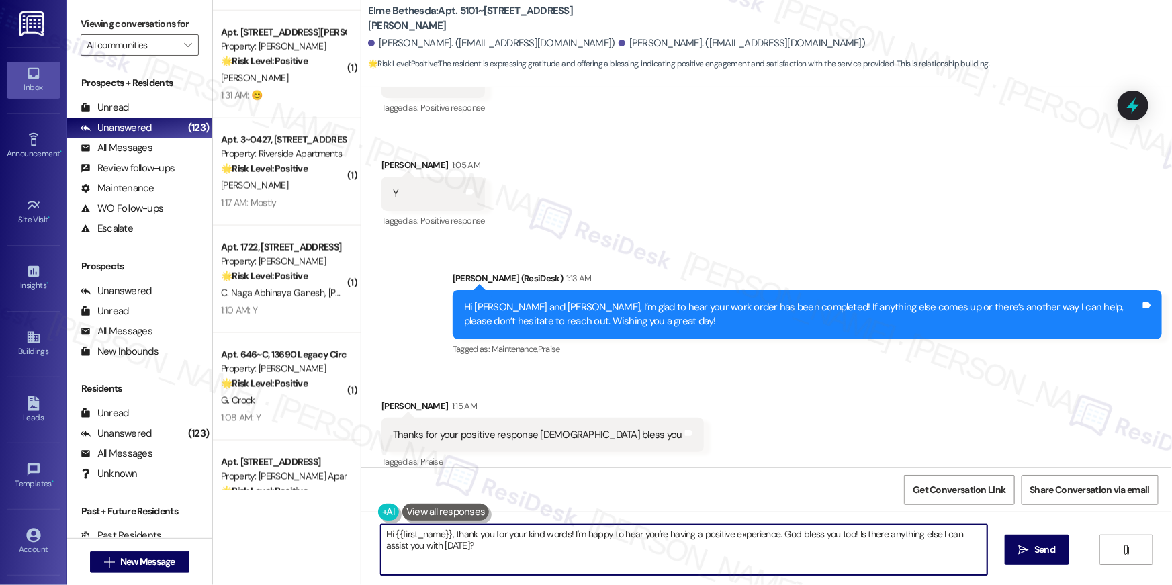
click at [651, 417] on div "Received via SMS Eleni Tafesse 1:15 AM Thanks for your positive response God bl…" at bounding box center [766, 426] width 811 height 114
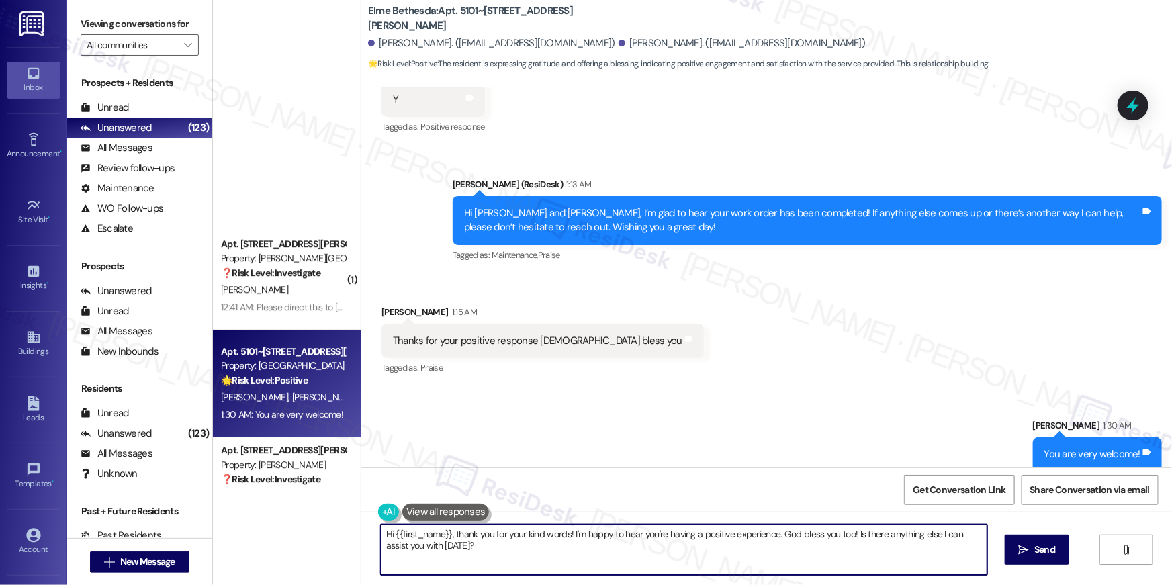
scroll to position [4884, 0]
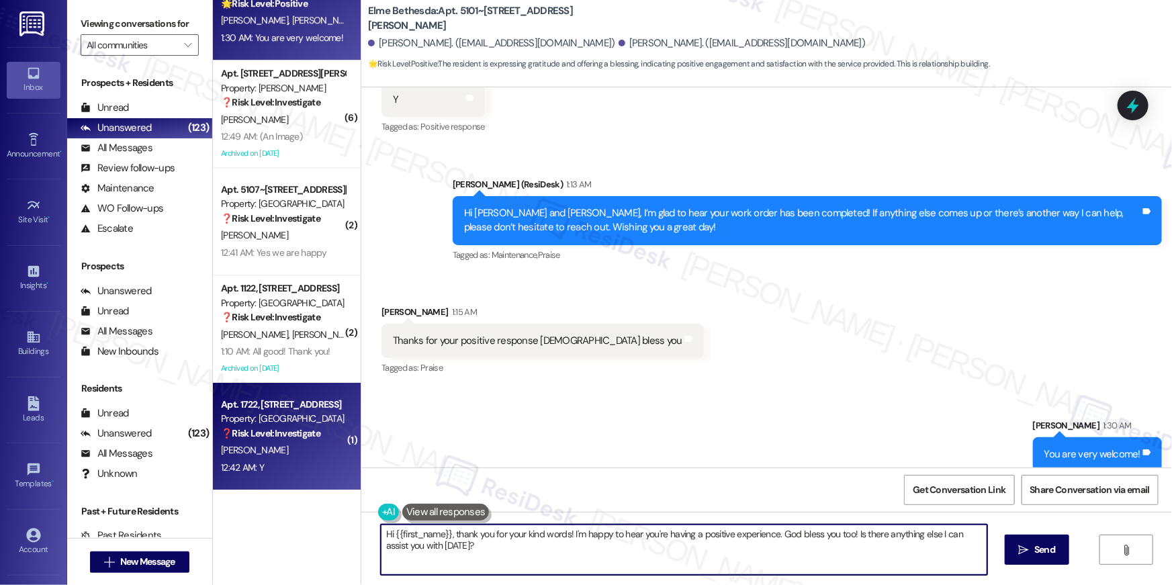
click at [274, 433] on strong "❓ Risk Level: Investigate" at bounding box center [270, 433] width 99 height 12
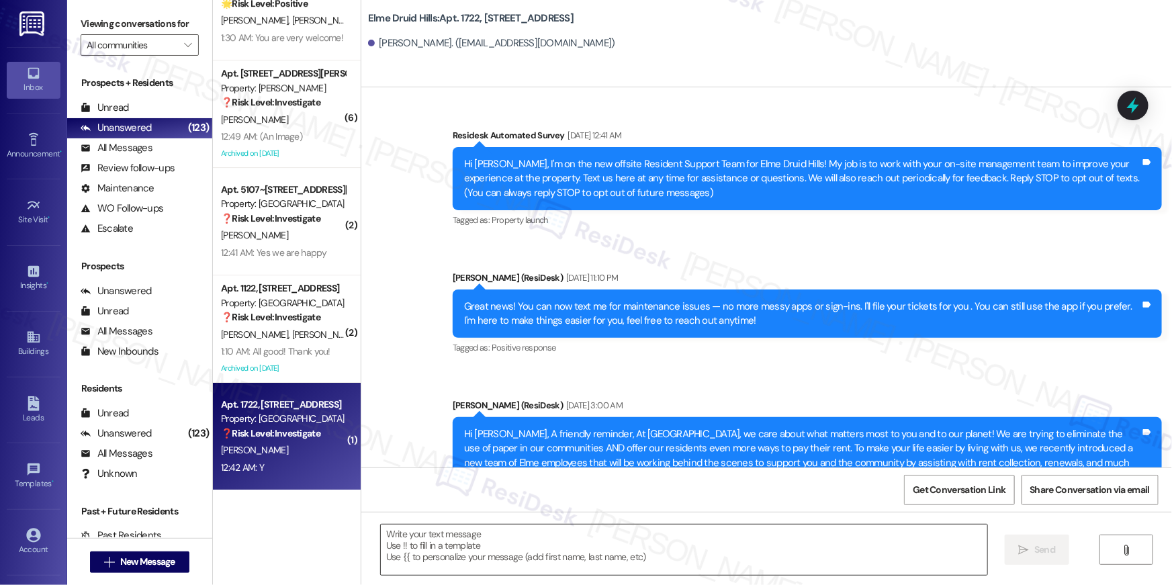
click at [709, 548] on textarea at bounding box center [684, 550] width 607 height 50
click at [710, 548] on textarea at bounding box center [684, 550] width 607 height 50
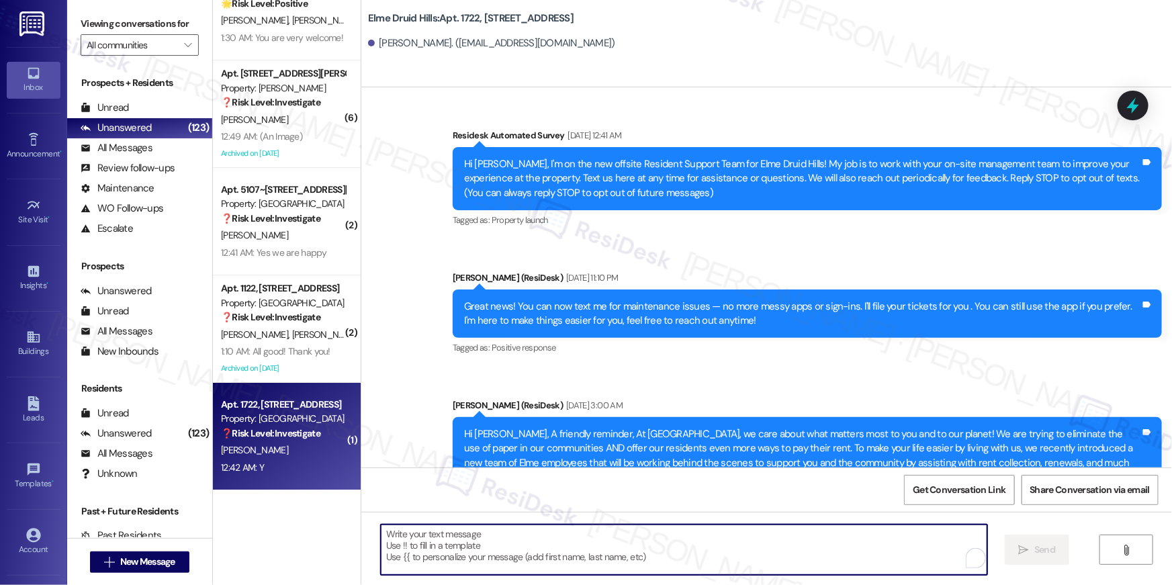
click at [710, 547] on textarea "To enrich screen reader interactions, please activate Accessibility in Grammarl…" at bounding box center [684, 550] width 607 height 50
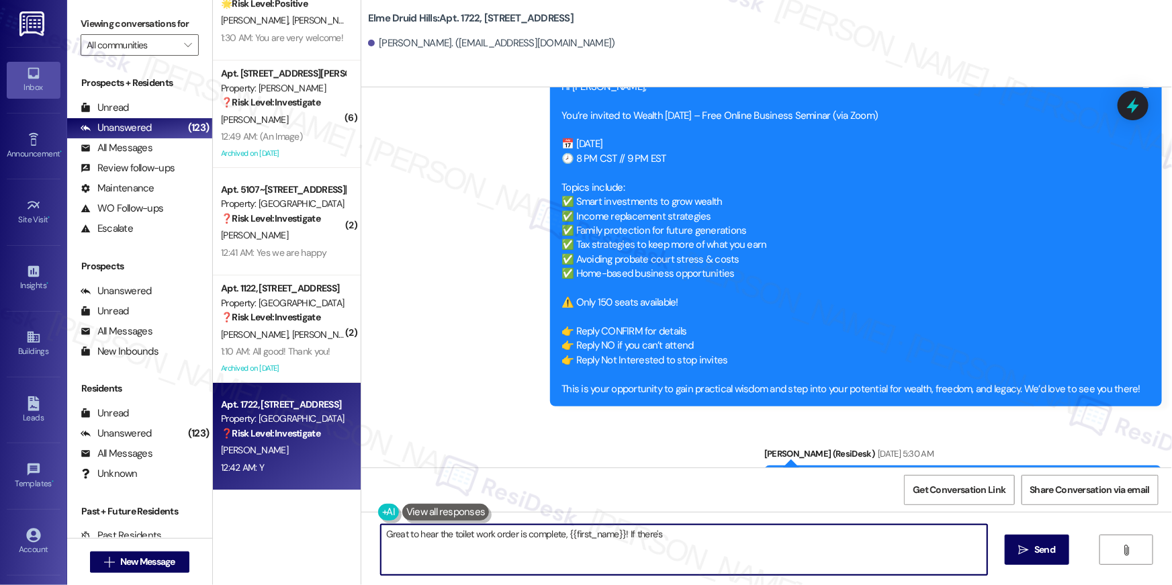
scroll to position [29365, 0]
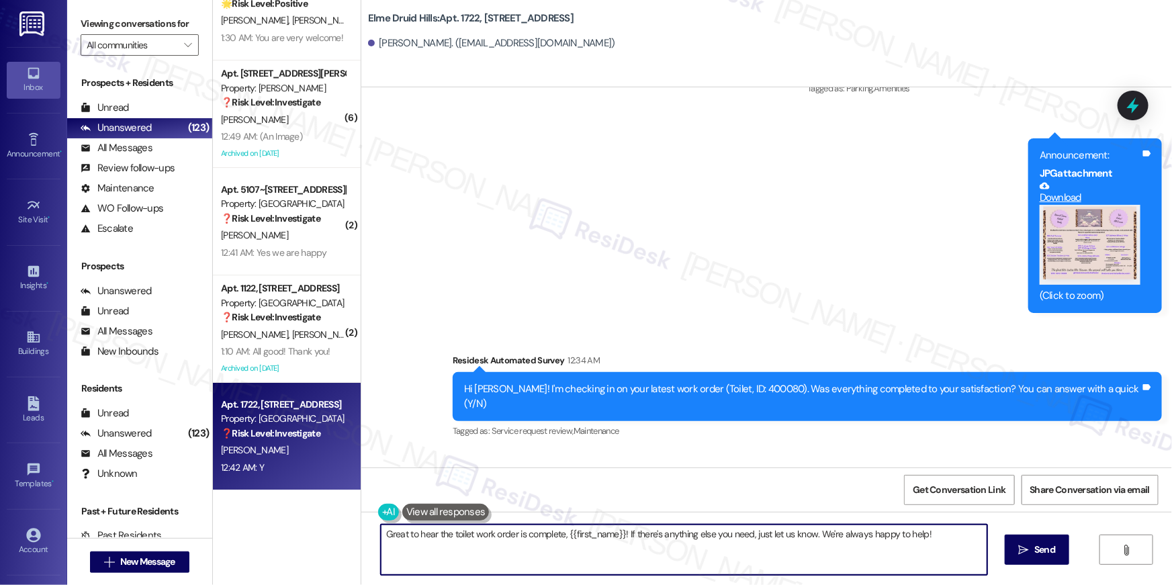
click at [779, 564] on textarea "Great to hear the toilet work order is complete, {{first_name}}! If there's any…" at bounding box center [684, 550] width 607 height 50
paste textarea "Hi {{first_name}}, I’m glad to hear your work order has been completed! If anyt…"
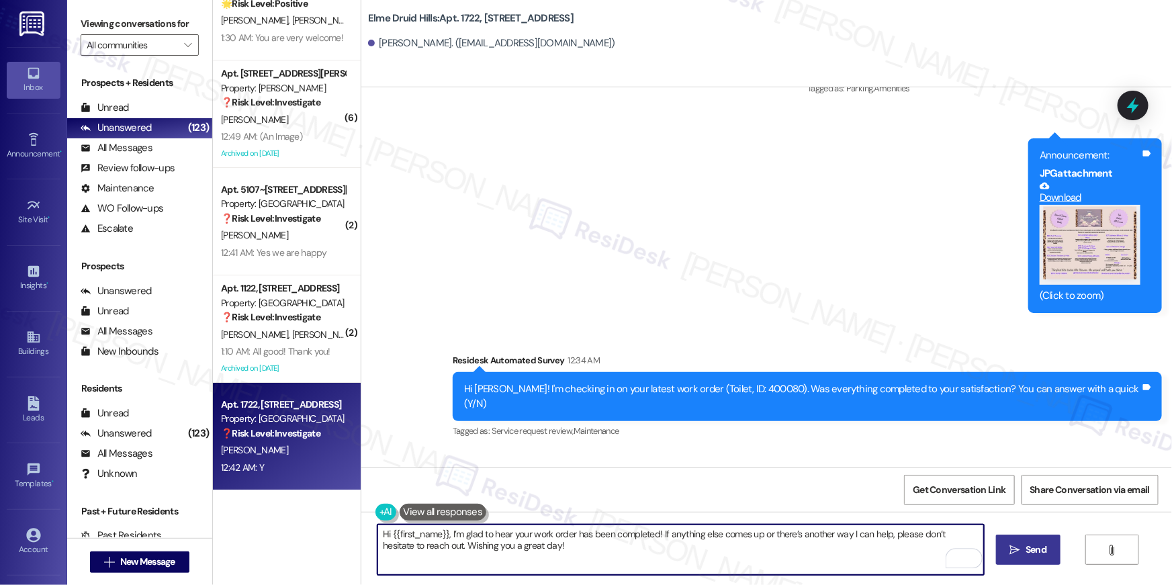
type textarea "Hi {{first_name}}, I’m glad to hear your work order has been completed! If anyt…"
click at [1047, 551] on span "Send" at bounding box center [1036, 550] width 26 height 14
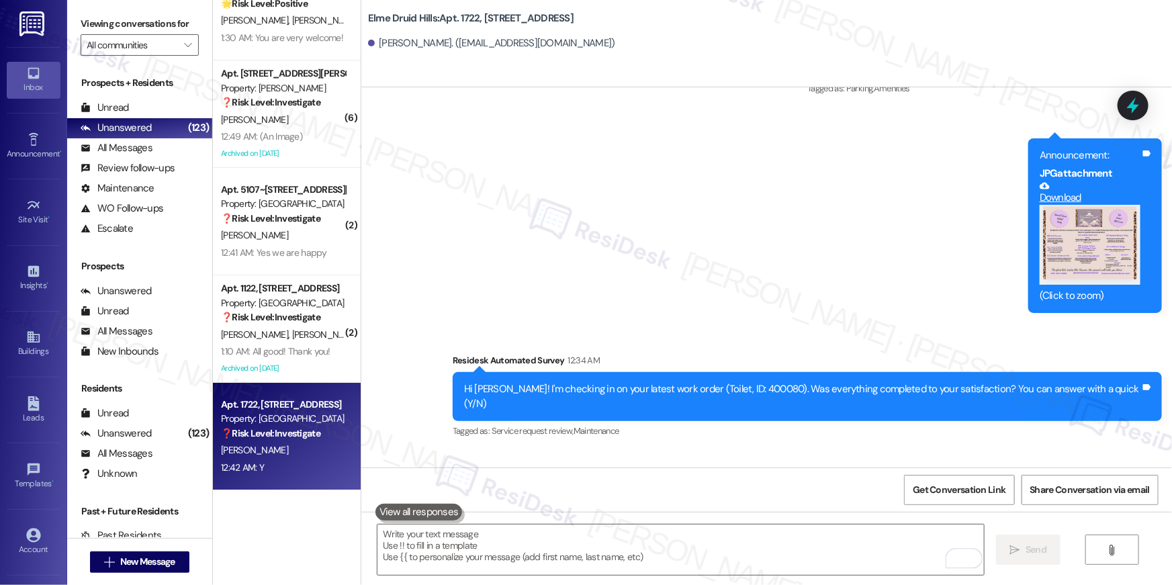
scroll to position [29364, 0]
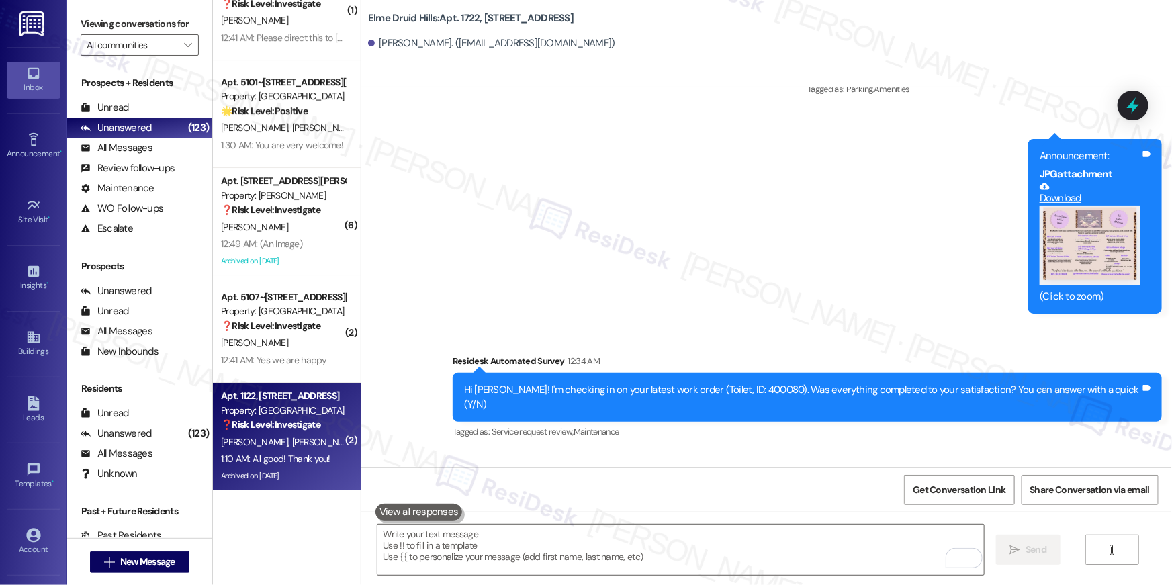
click at [245, 434] on div "N. Zimbel L. Roberts" at bounding box center [283, 442] width 127 height 17
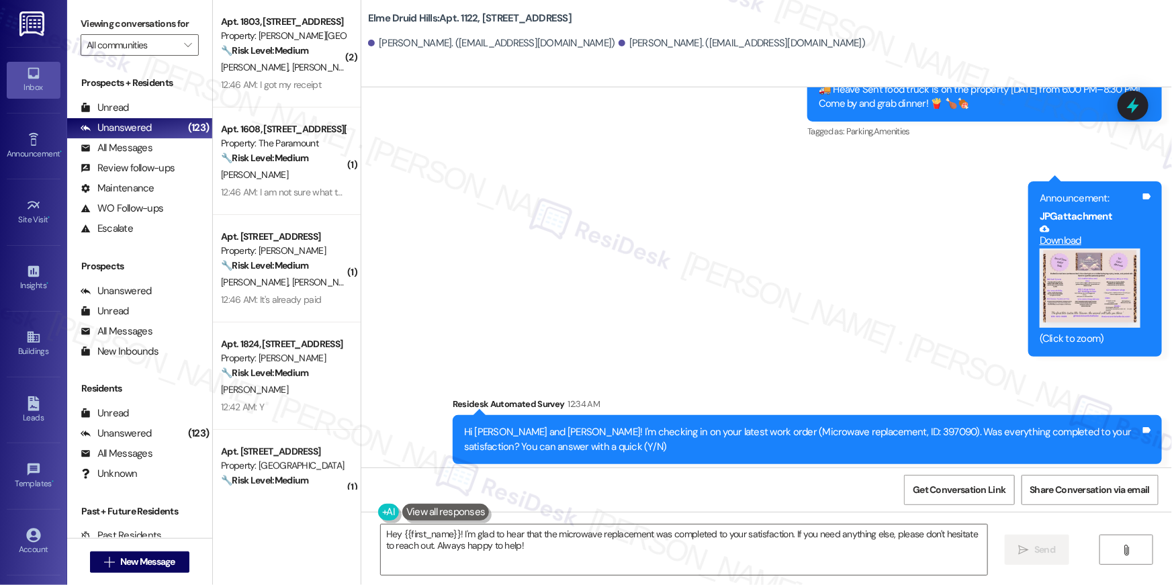
scroll to position [53103, 0]
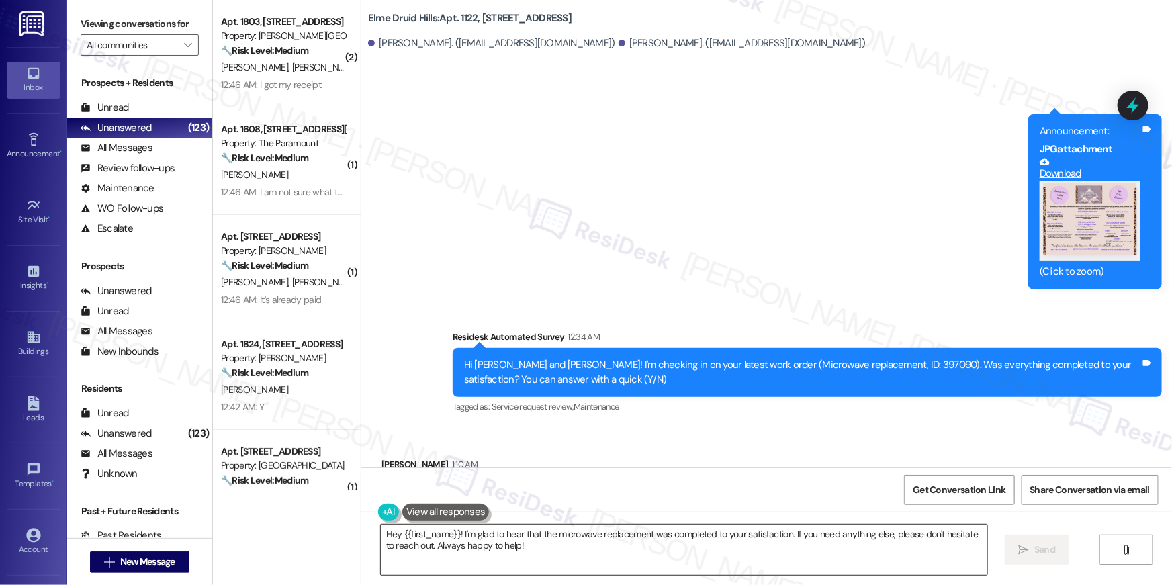
click at [698, 545] on textarea "Hey {{first_name}}! I'm glad to hear that the microwave replacement was complet…" at bounding box center [684, 550] width 607 height 50
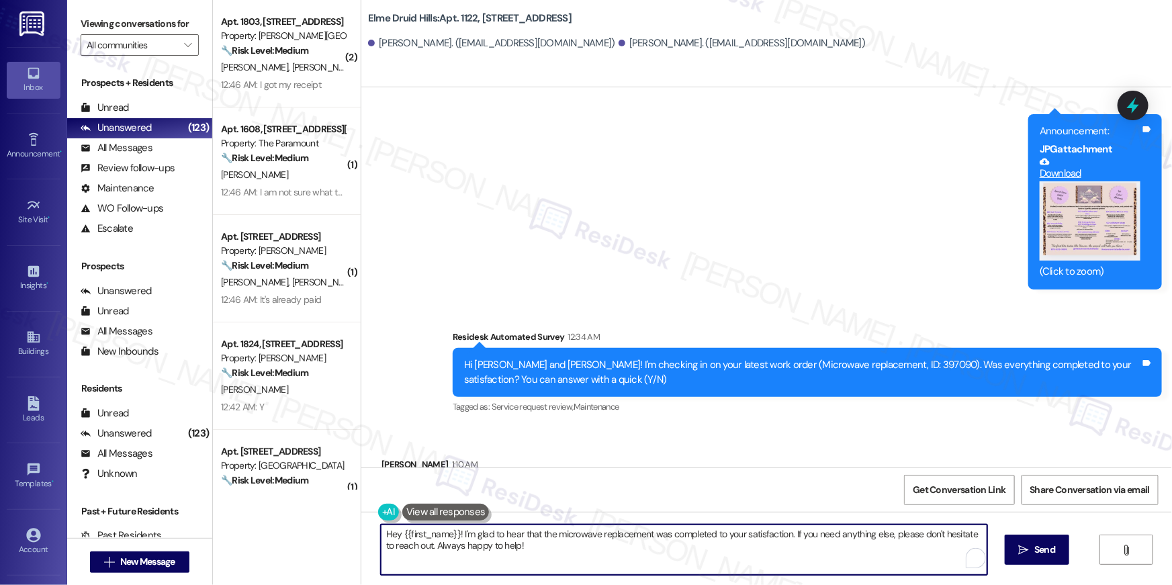
paste textarea "i {{first_name}}, I’m glad to hear your work order has been completed! If anyth…"
type textarea "Hi {{first_name}}, I’m glad to hear your work order has been completed! If anyt…"
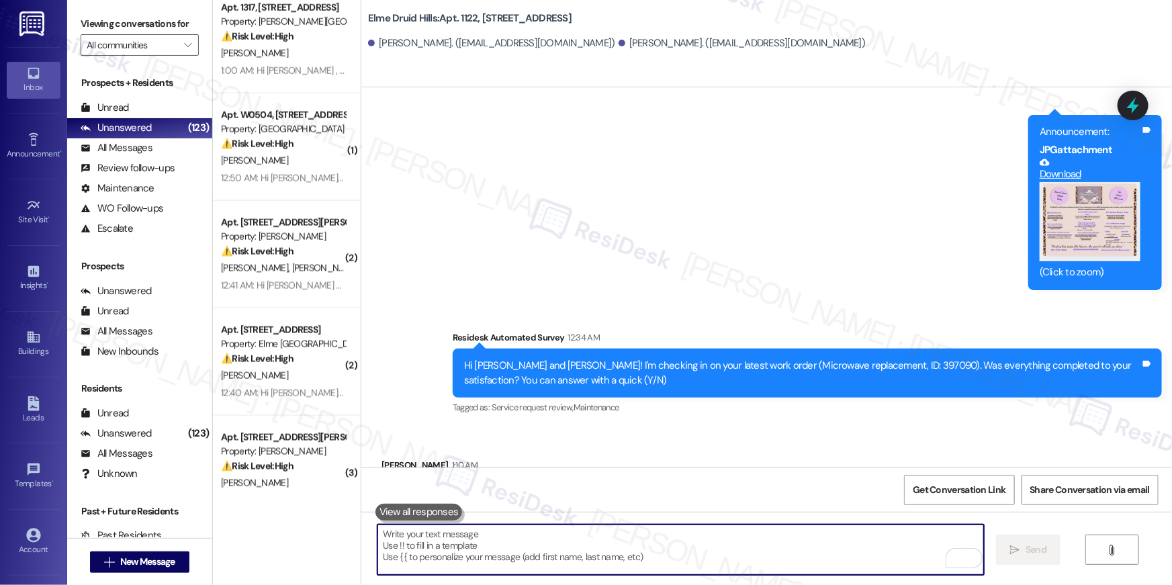
scroll to position [0, 0]
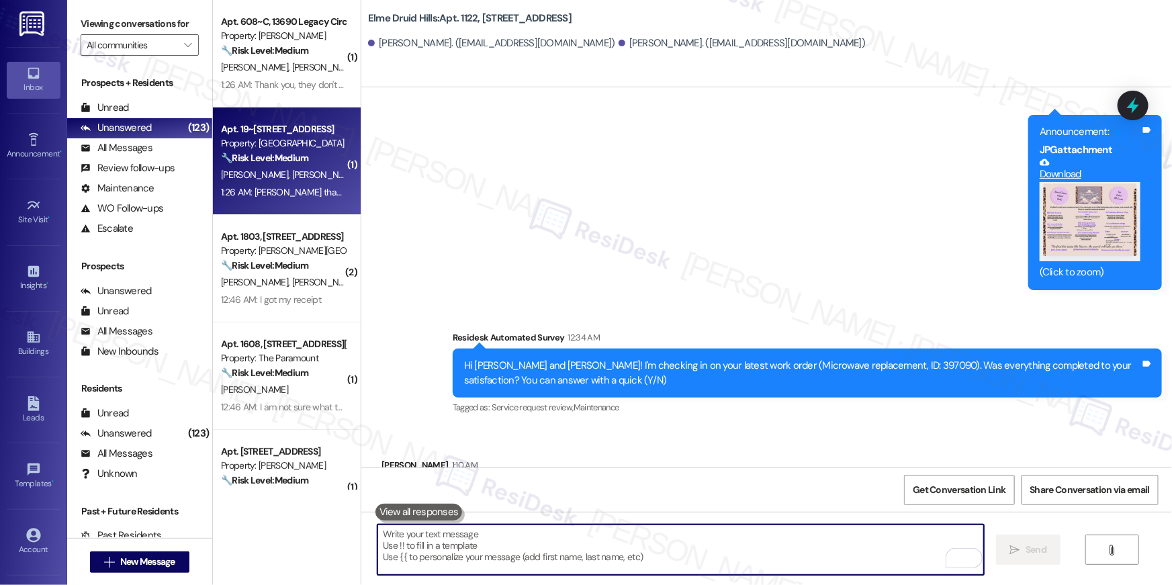
click at [292, 174] on span "R. Barnett" at bounding box center [325, 175] width 67 height 12
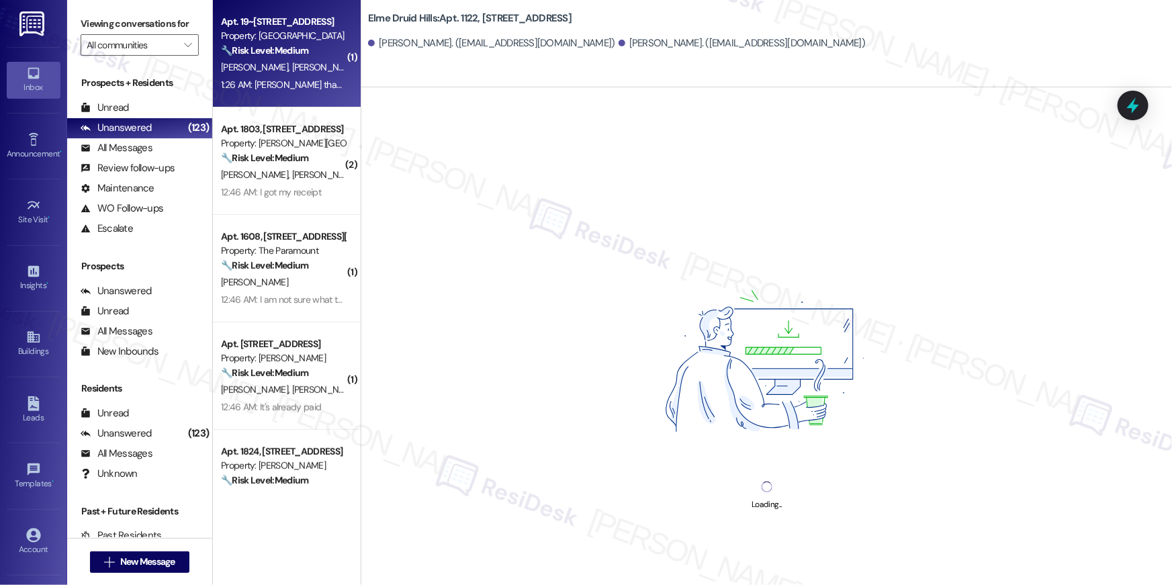
scroll to position [108, 0]
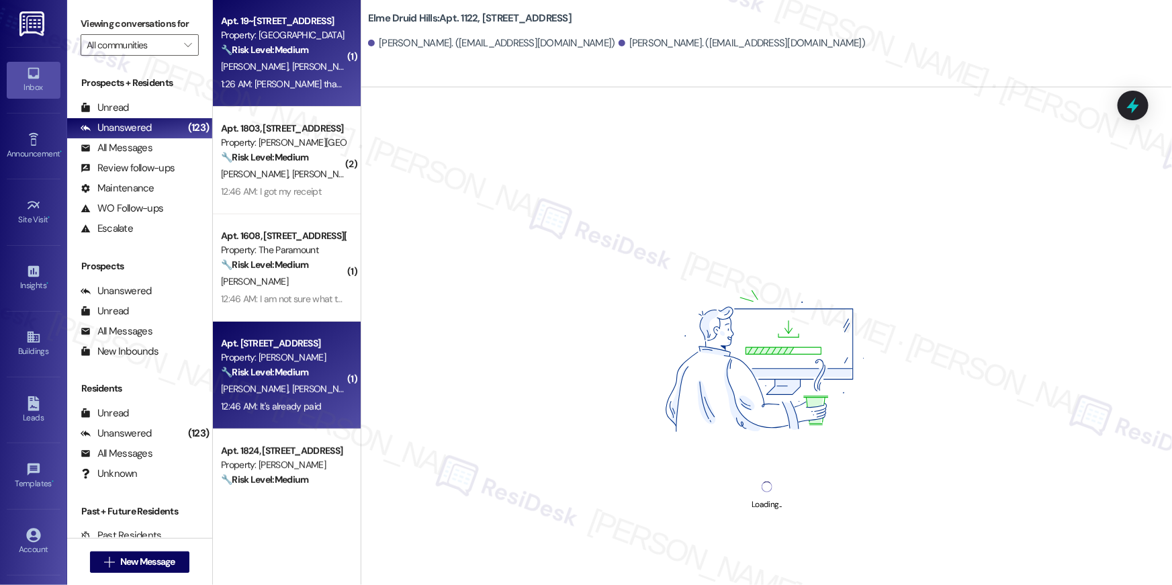
click at [294, 358] on div "Property: Elme Herndon" at bounding box center [283, 358] width 124 height 14
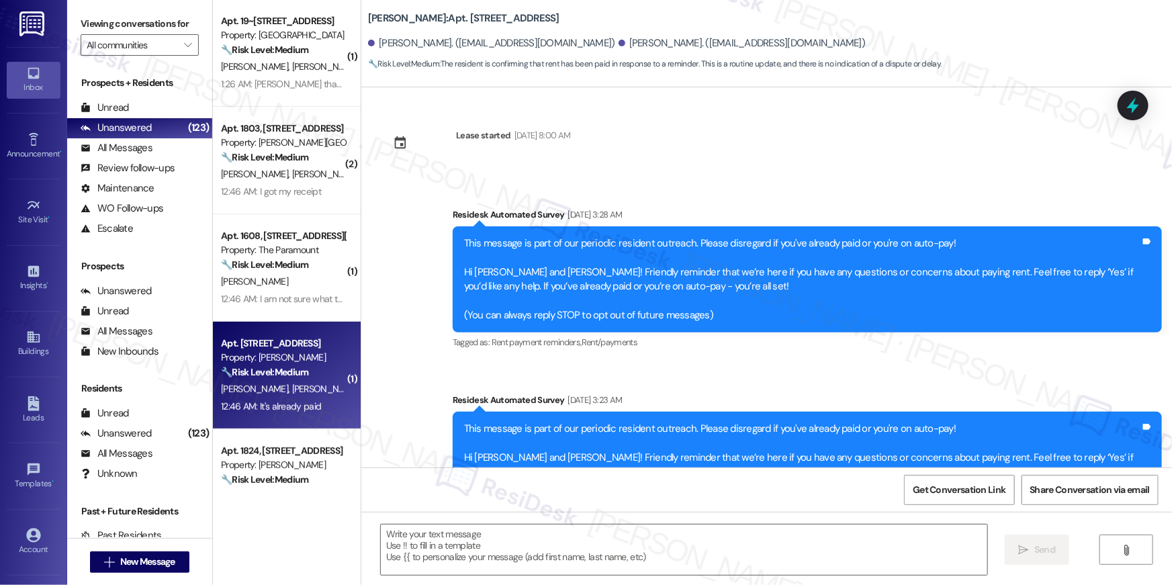
scroll to position [18339, 0]
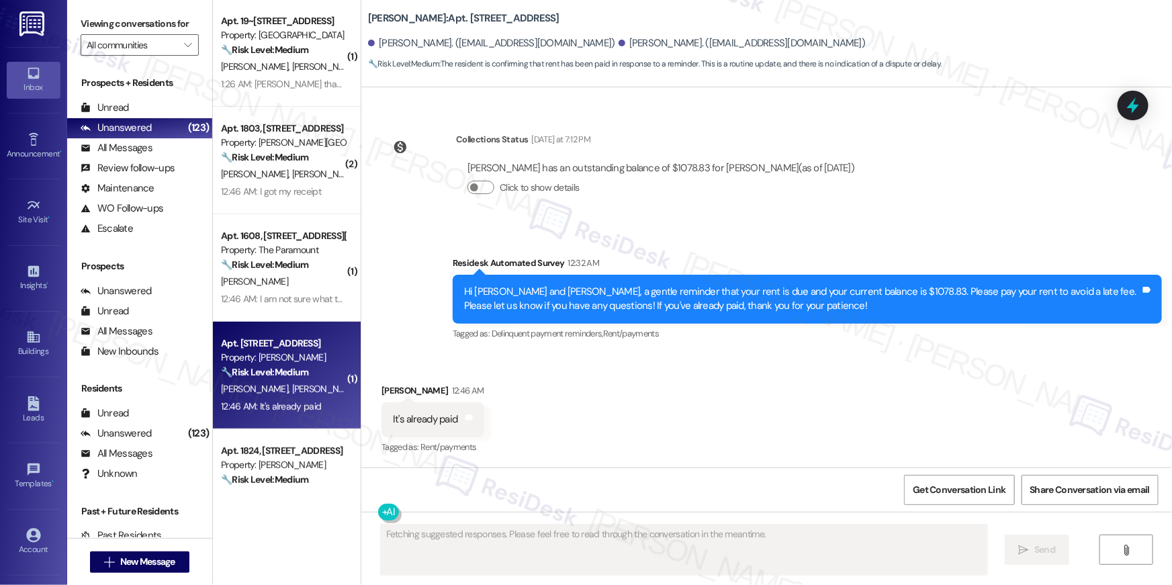
type textarea "Fetching suggested responses. Please feel free to read through the conversation…"
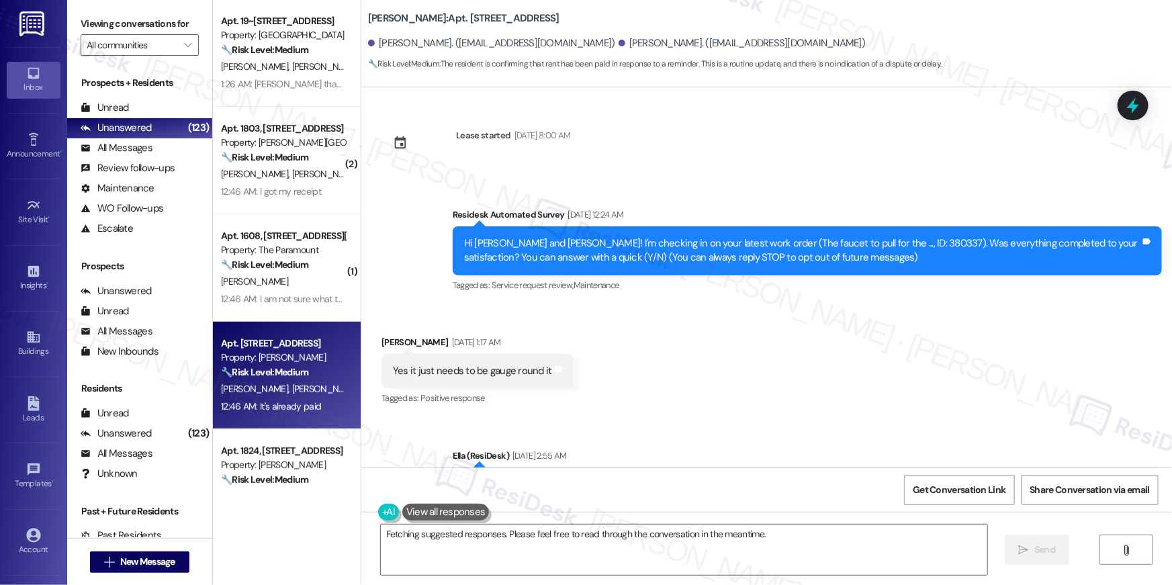
scroll to position [3575, 0]
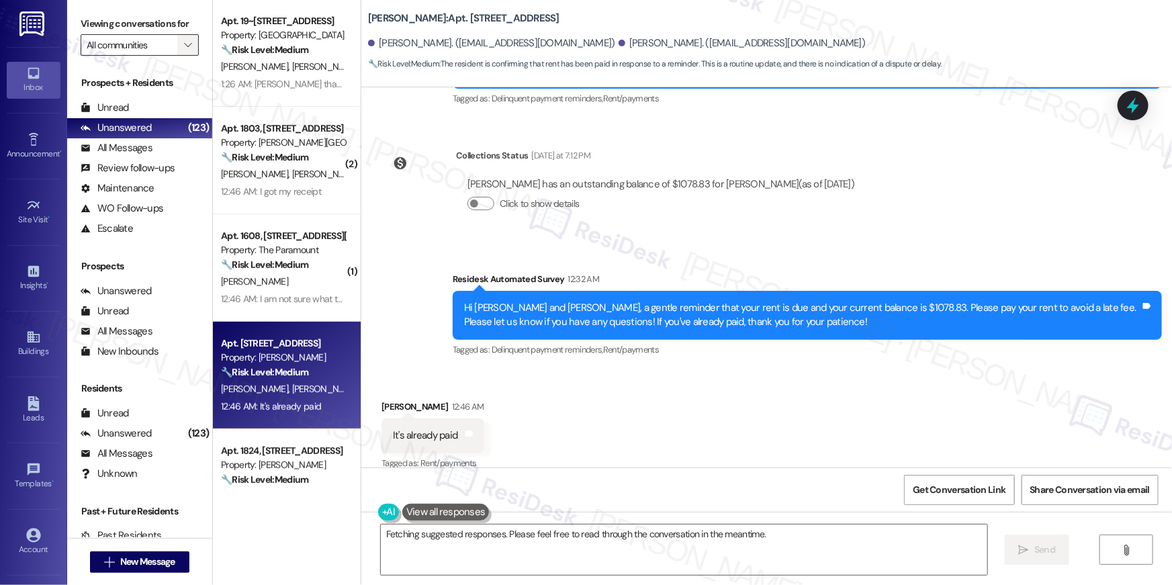
click at [177, 52] on button "" at bounding box center [187, 44] width 21 height 21
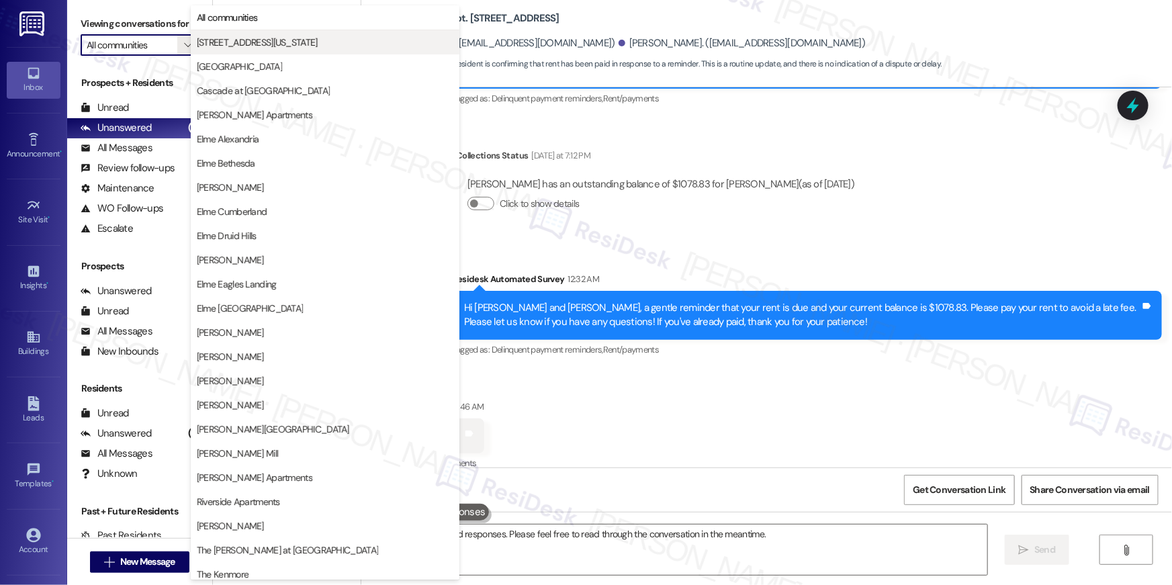
click at [231, 41] on span "[STREET_ADDRESS][US_STATE]" at bounding box center [257, 42] width 121 height 13
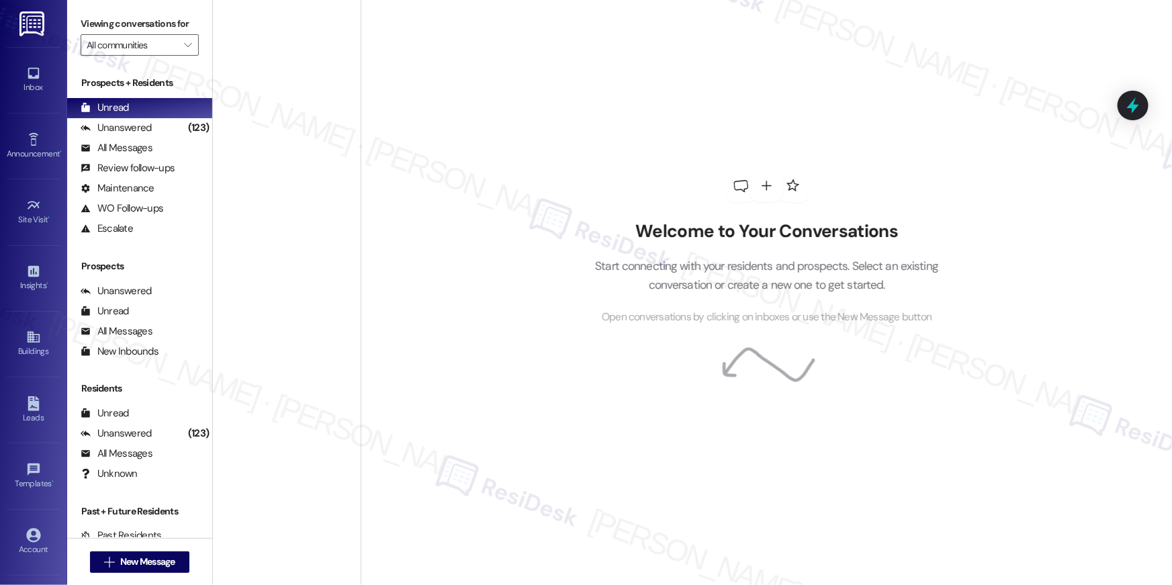
type input "[STREET_ADDRESS][US_STATE]"
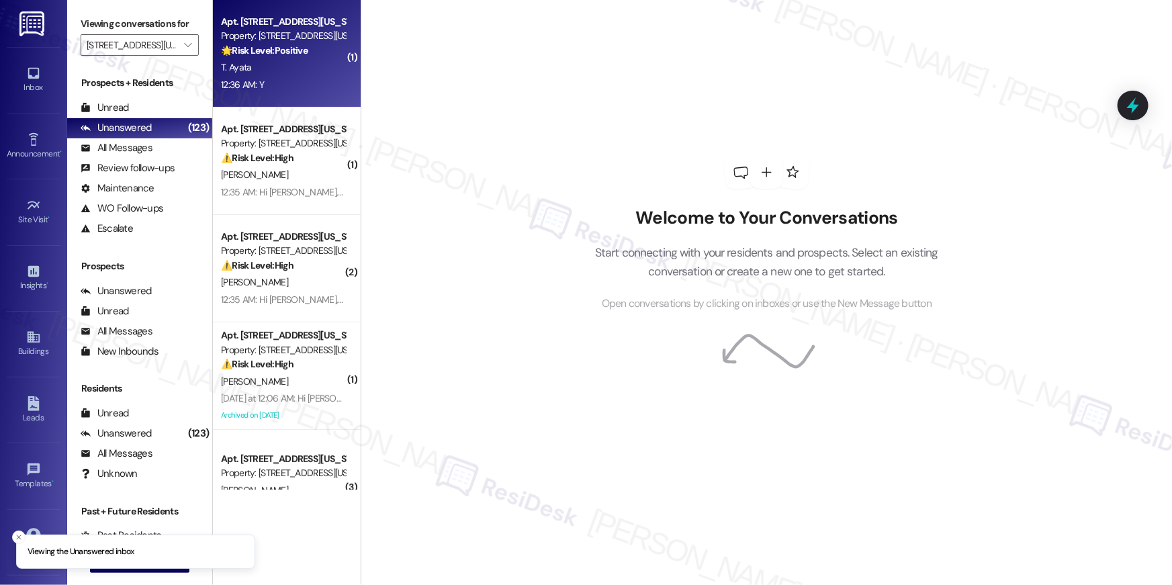
click at [300, 73] on div "T. Ayata" at bounding box center [283, 67] width 127 height 17
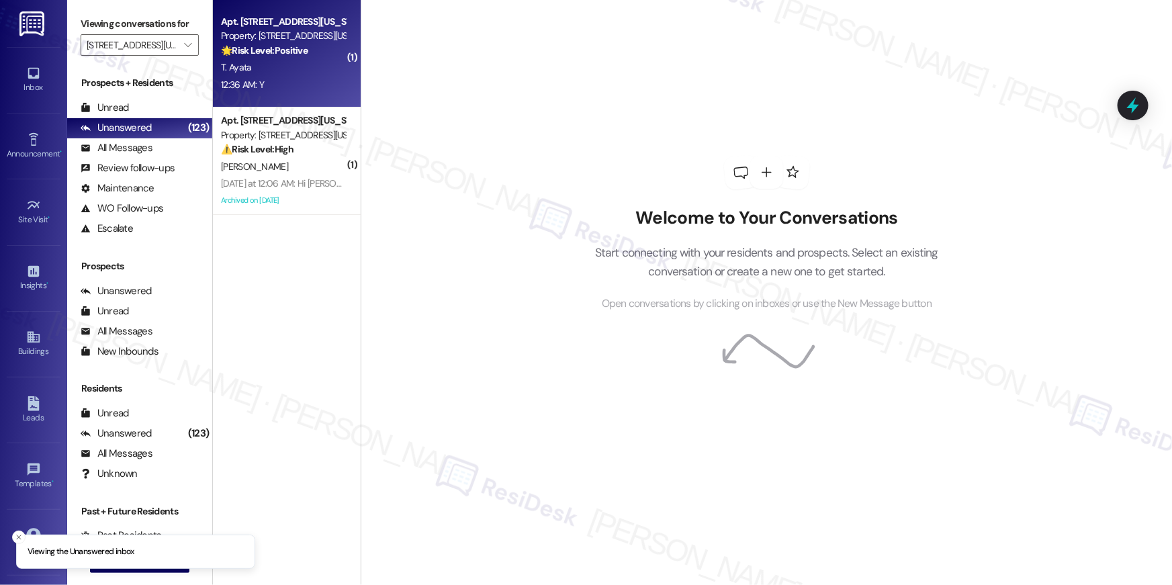
click at [300, 73] on div "T. Ayata" at bounding box center [283, 67] width 127 height 17
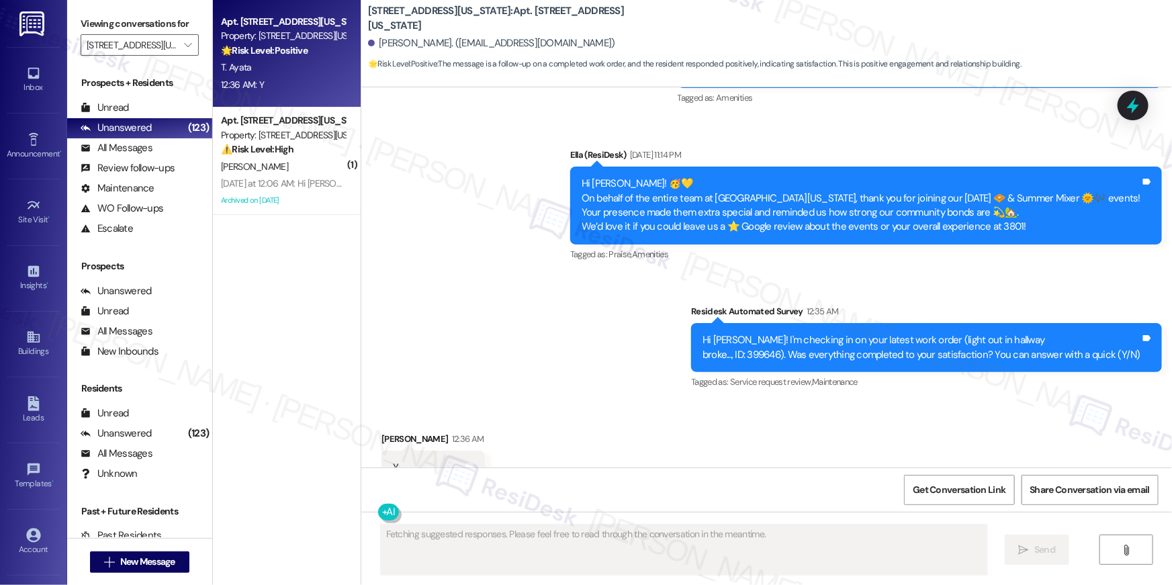
scroll to position [4780, 0]
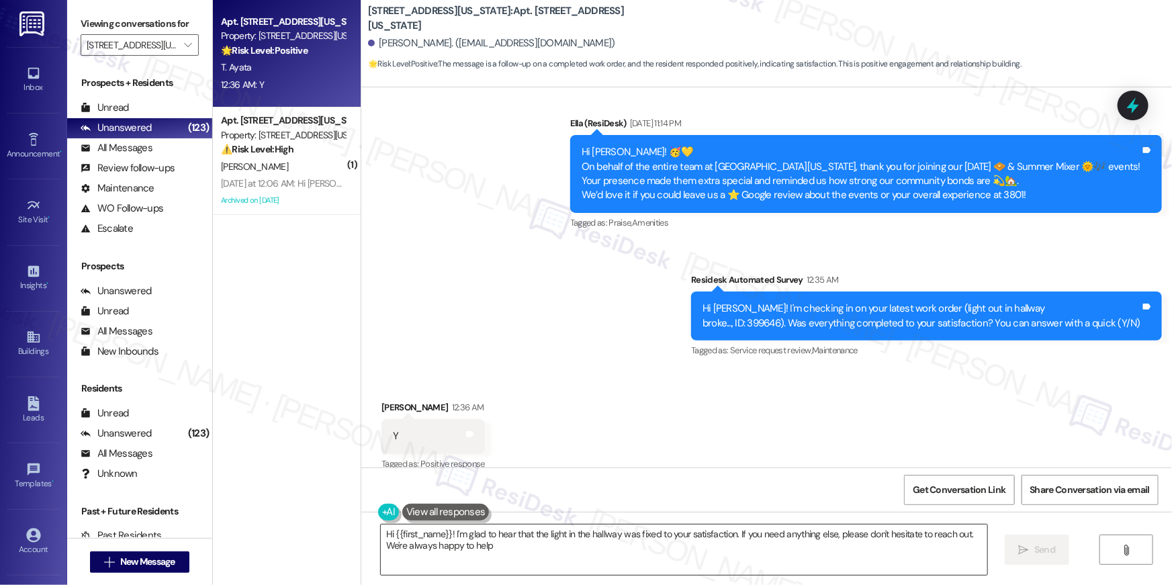
type textarea "Hi {{first_name}}! I'm glad to hear that the light in the hallway was fixed to …"
click at [621, 421] on div "Received via SMS [PERSON_NAME] 12:36 AM Y Tags and notes Tagged as: Positive re…" at bounding box center [766, 427] width 811 height 114
click at [730, 550] on textarea "Hi {{first_name}}! I'm glad to hear that the light in the hallway was fixed to …" at bounding box center [684, 550] width 607 height 50
click at [1028, 539] on button " Send" at bounding box center [1028, 550] width 65 height 30
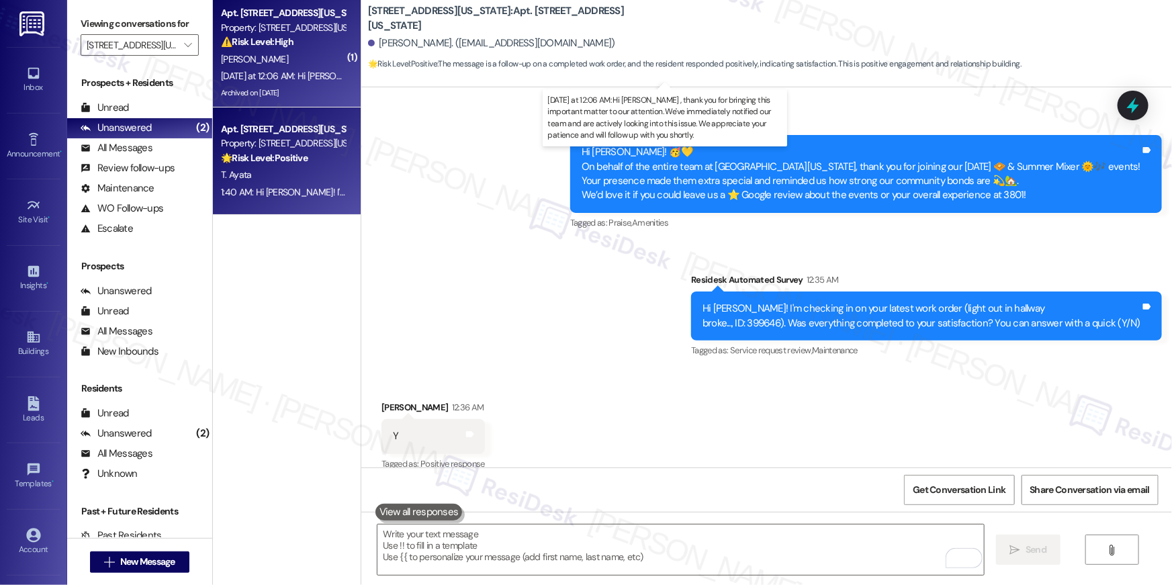
click at [299, 70] on div "[DATE] at 12:06 AM: Hi [PERSON_NAME] , thank you for bringing this important ma…" at bounding box center [688, 76] width 934 height 12
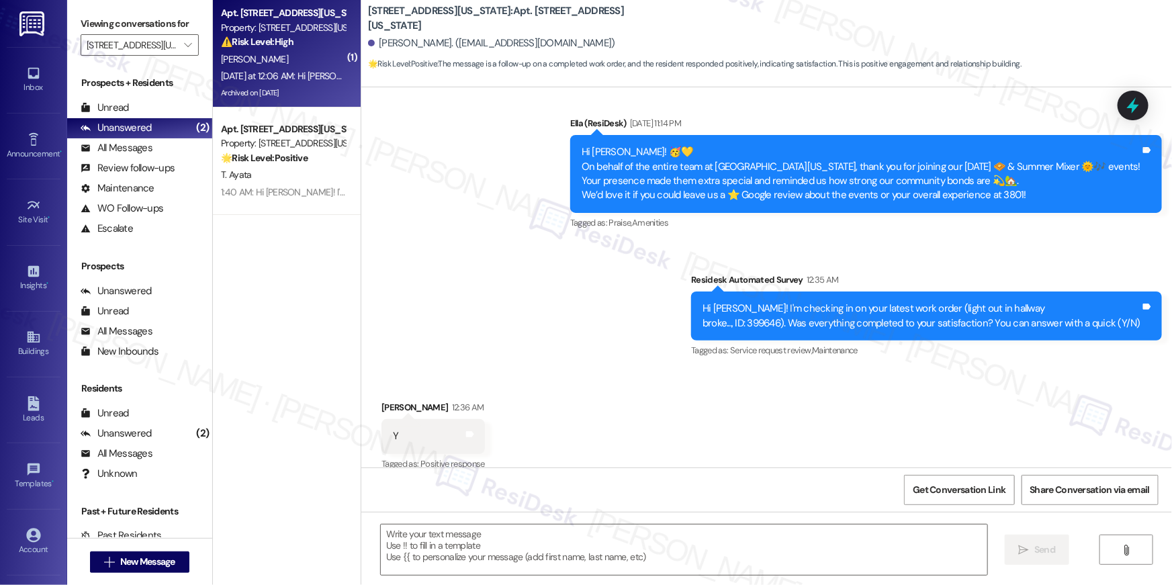
type textarea "Fetching suggested responses. Please feel free to read through the conversation…"
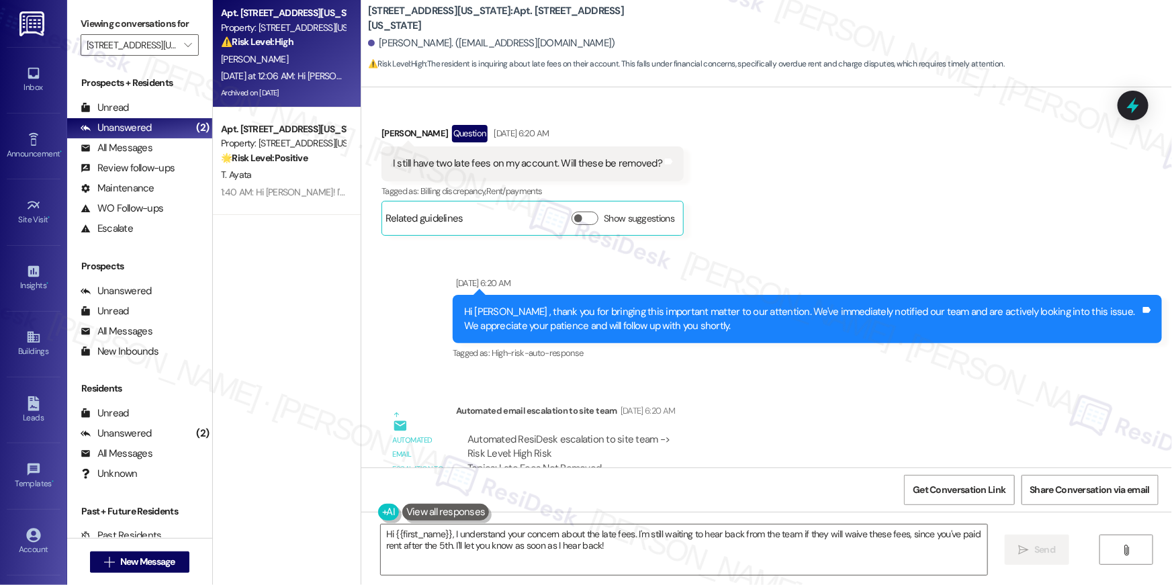
scroll to position [11952, 0]
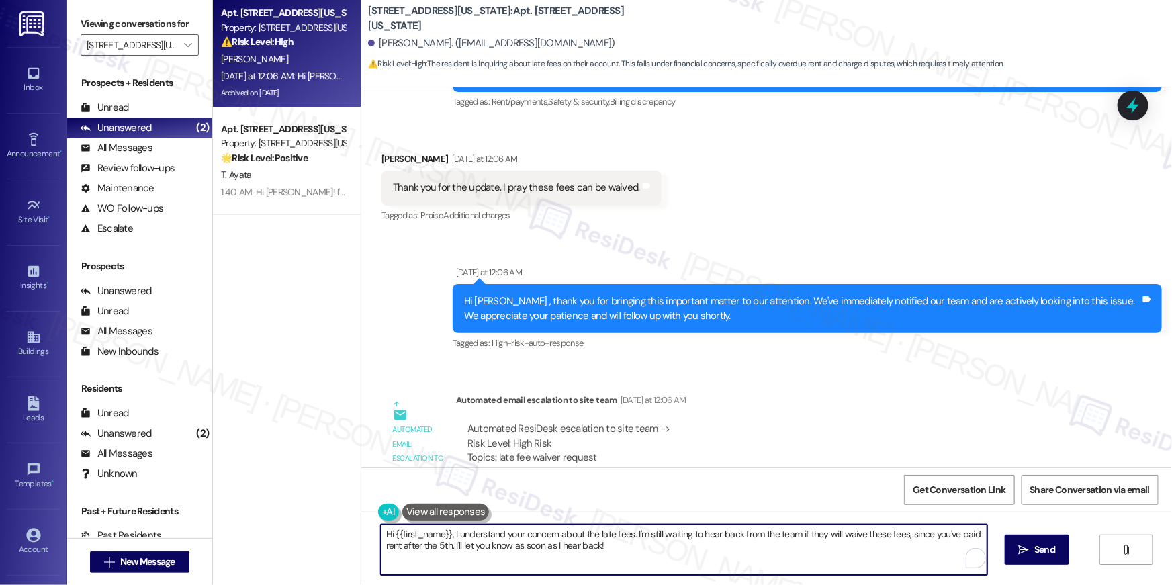
drag, startPoint x: 638, startPoint y: 544, endPoint x: 517, endPoint y: 552, distance: 120.5
click at [465, 542] on textarea "Hi {{first_name}}, I understand your concern about the late fees. I'm still wai…" at bounding box center [684, 550] width 607 height 50
click at [611, 556] on textarea "Hi {{first_name}}, I understand your concern about the late fees. I'm still wai…" at bounding box center [684, 550] width 607 height 50
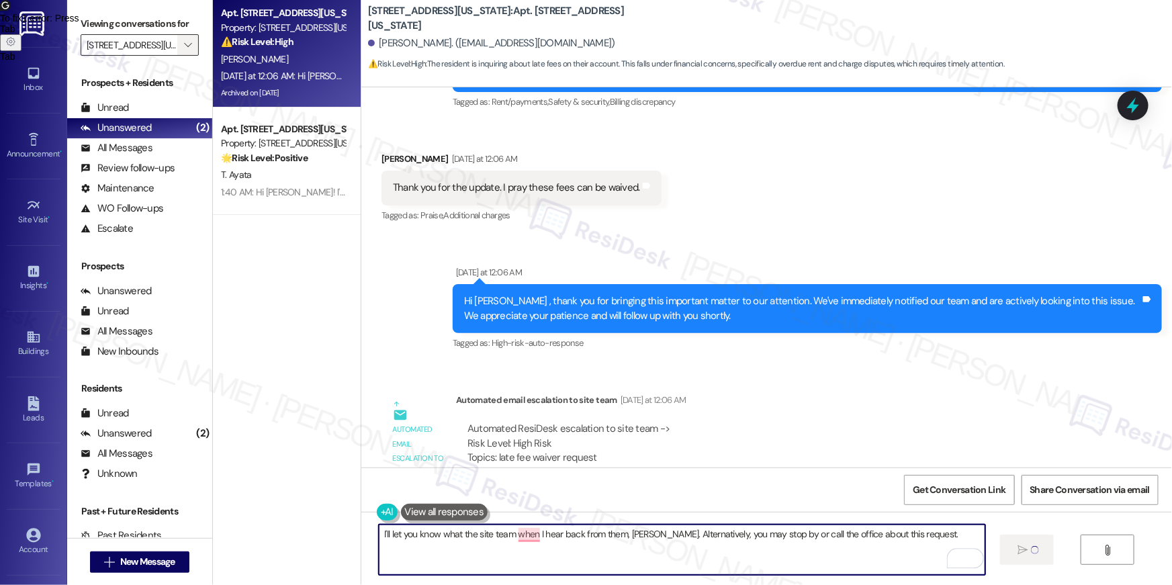
type textarea "I'll let you know what the site team when I hear back from them, Justin. Altern…"
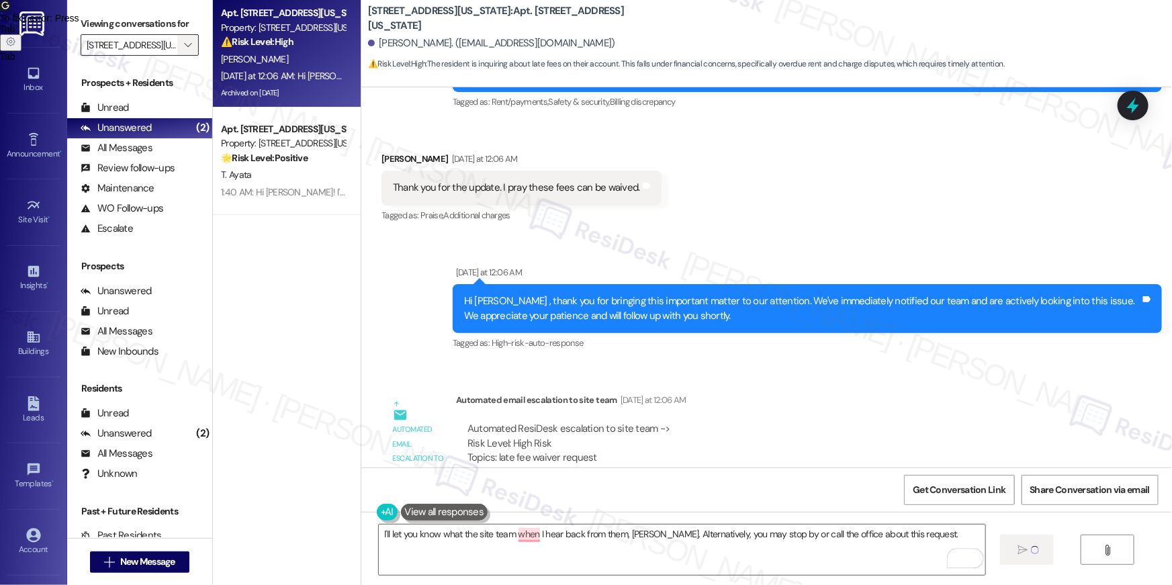
click at [185, 47] on span "" at bounding box center [187, 44] width 13 height 21
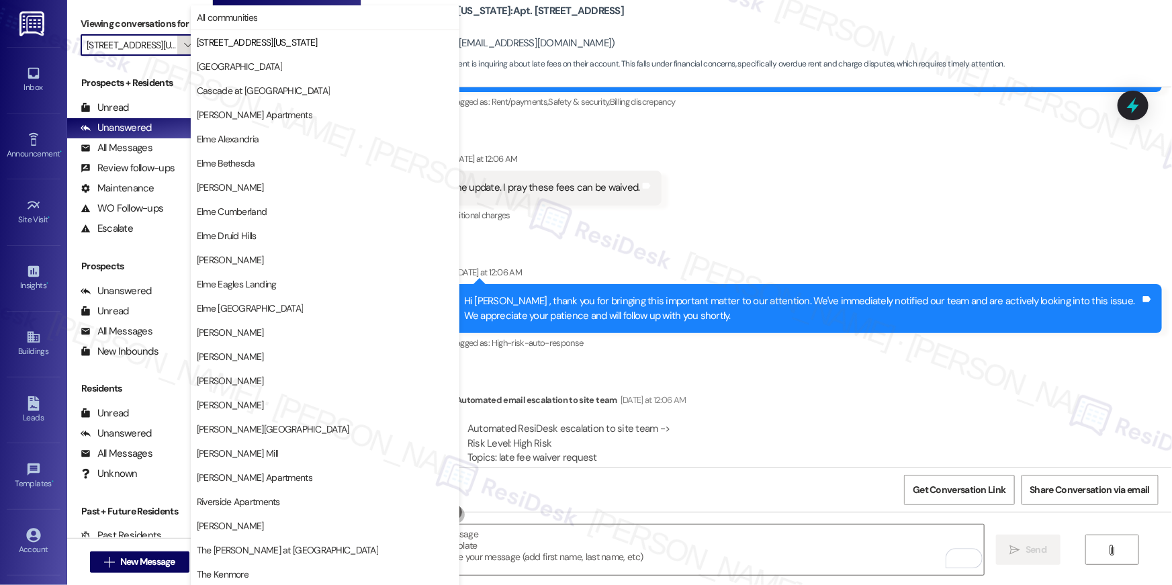
click at [177, 40] on button "" at bounding box center [187, 44] width 21 height 21
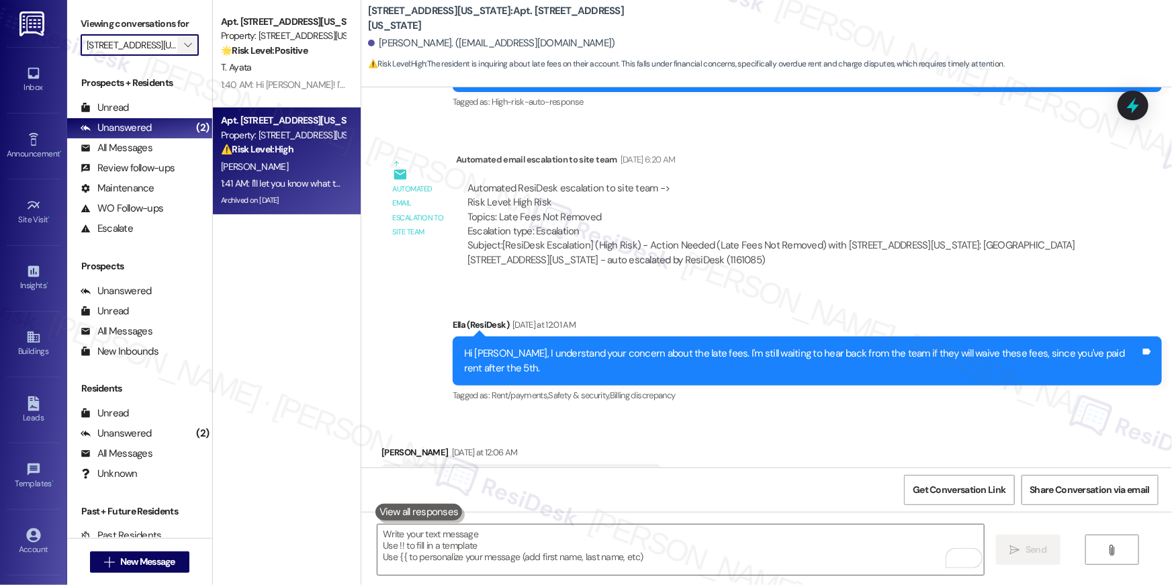
click at [184, 43] on icon "" at bounding box center [187, 45] width 7 height 11
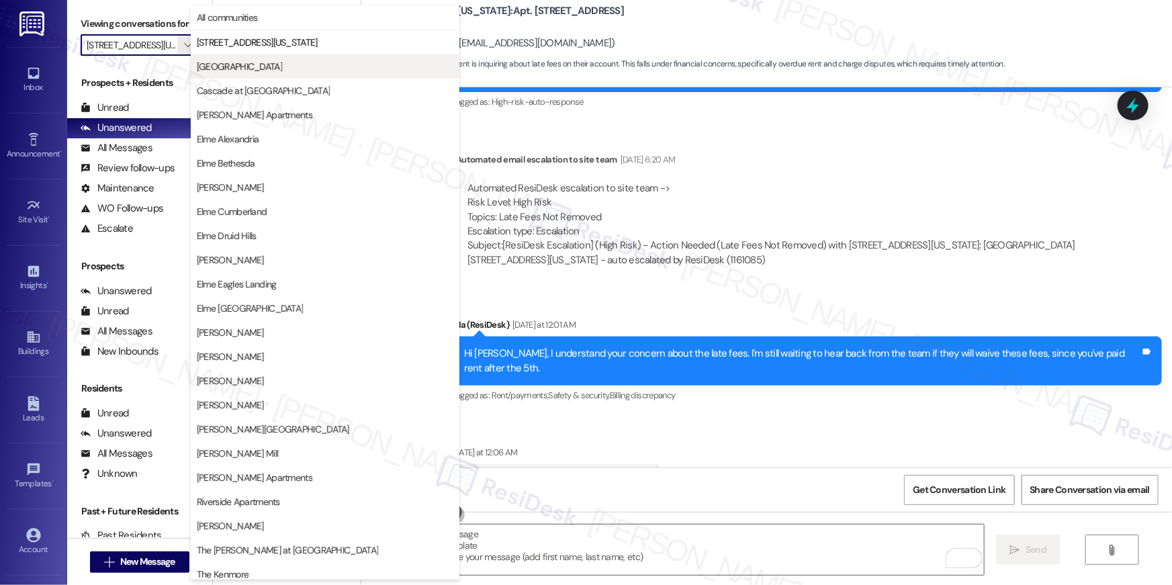
click at [234, 67] on span "[GEOGRAPHIC_DATA]" at bounding box center [239, 66] width 85 height 13
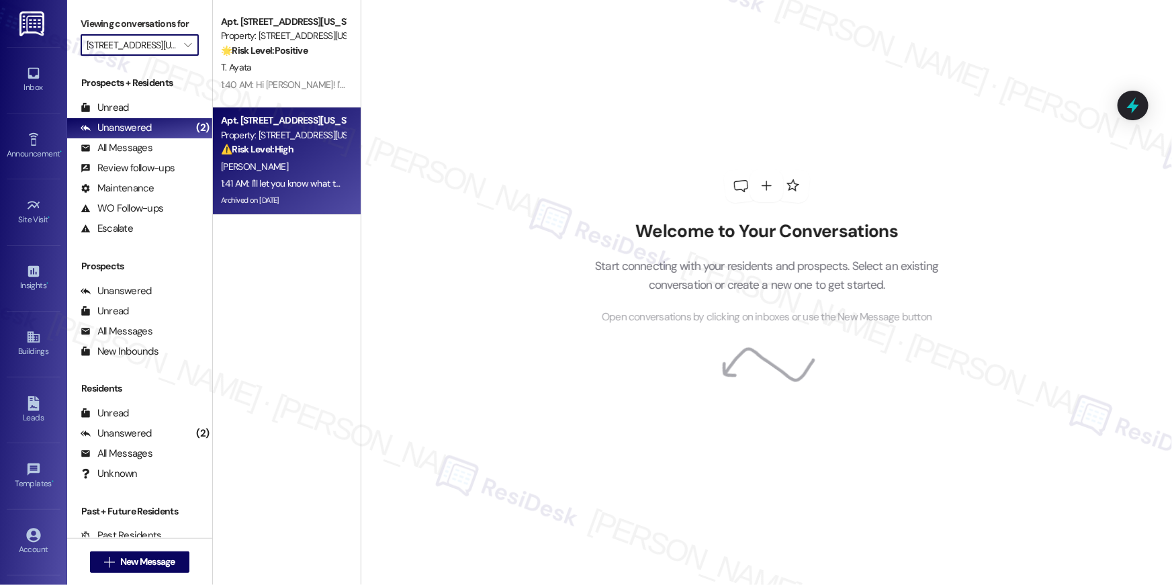
type input "[GEOGRAPHIC_DATA]"
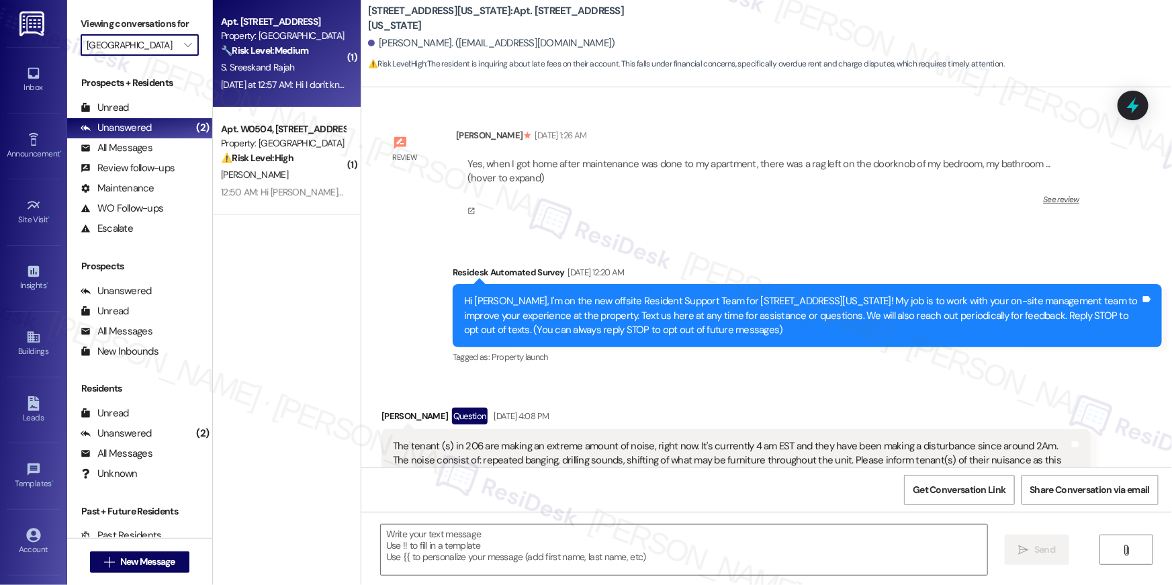
click at [247, 82] on div "Yesterday at 12:57 AM: Hi I don't know if they came Yesterday at 12:57 AM: Hi I…" at bounding box center [311, 85] width 181 height 12
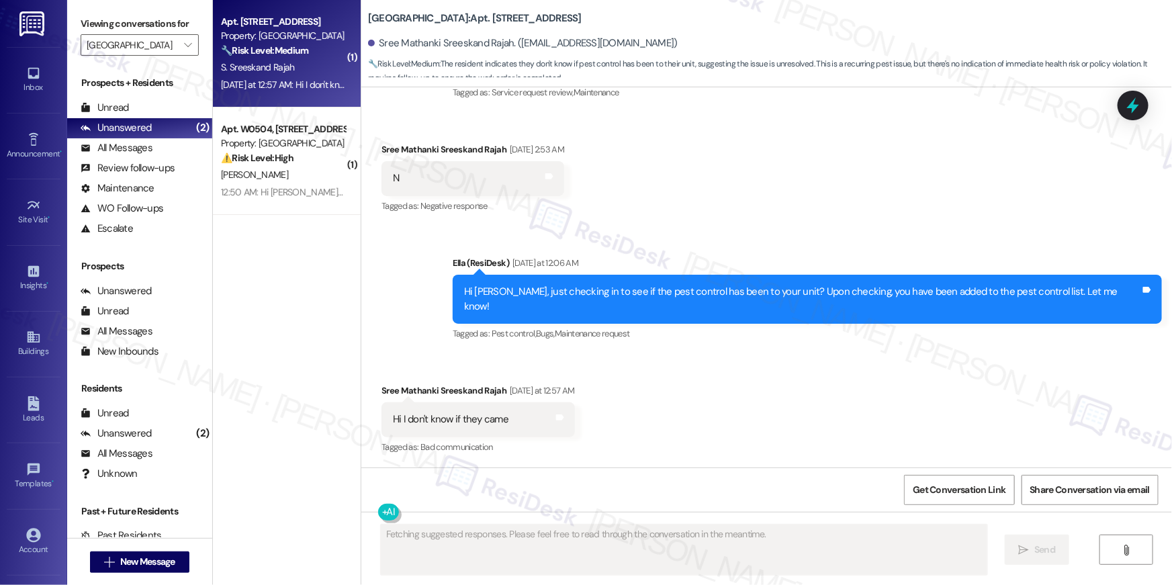
scroll to position [3597, 0]
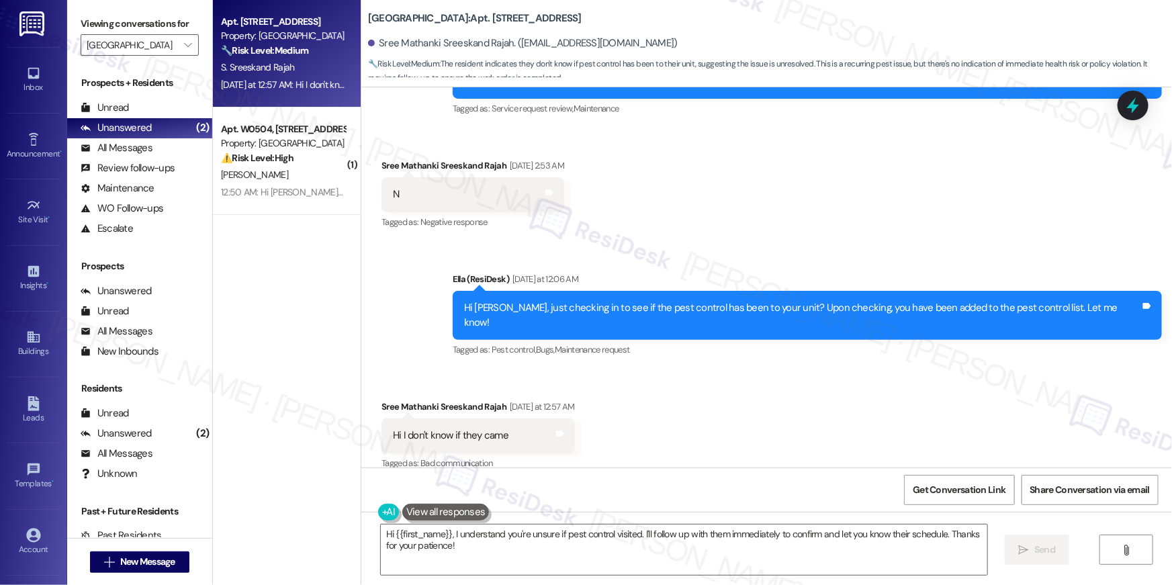
click at [712, 430] on div "Received via SMS Sree Mathanki Sreeskand Rajah Yesterday at 12:57 AM Hi I don't…" at bounding box center [766, 426] width 811 height 114
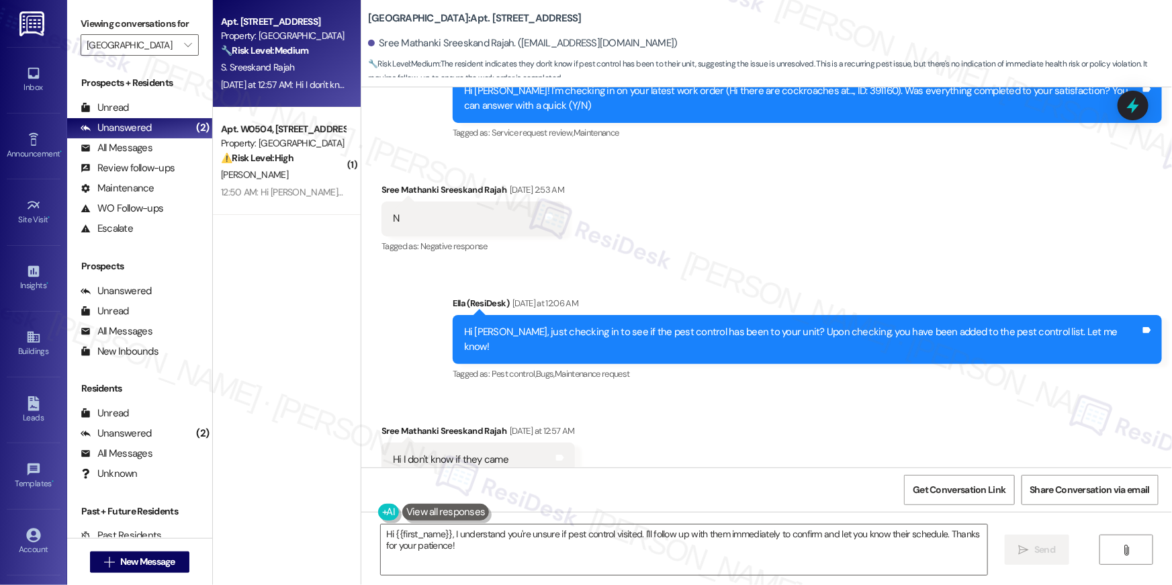
scroll to position [3544, 0]
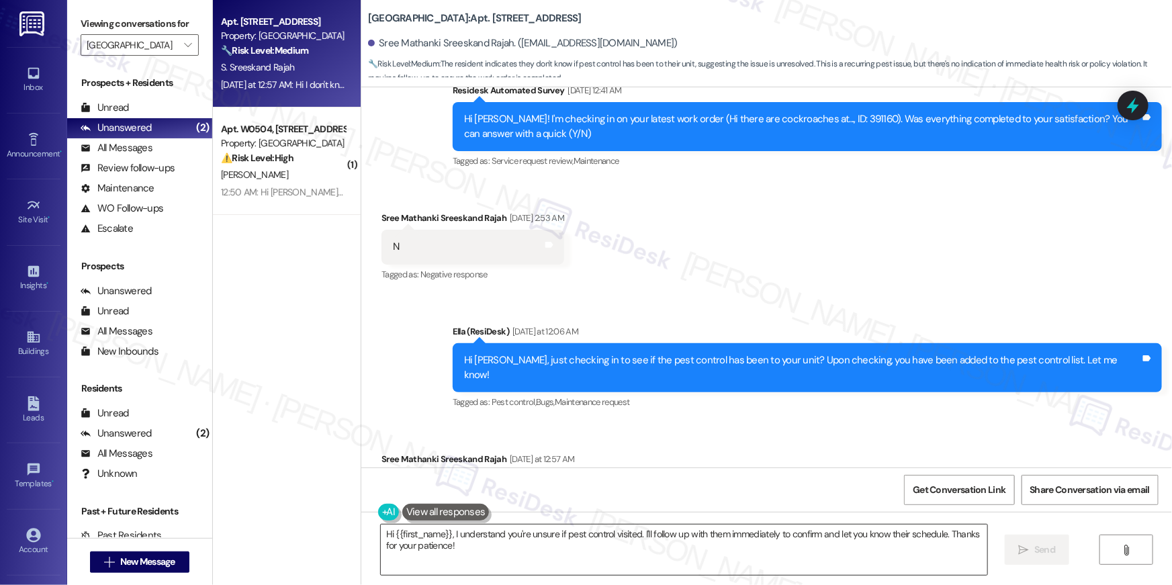
click at [512, 556] on textarea "Hi {{first_name}}, I understand you're unsure if pest control visited. I'll fol…" at bounding box center [684, 550] width 607 height 50
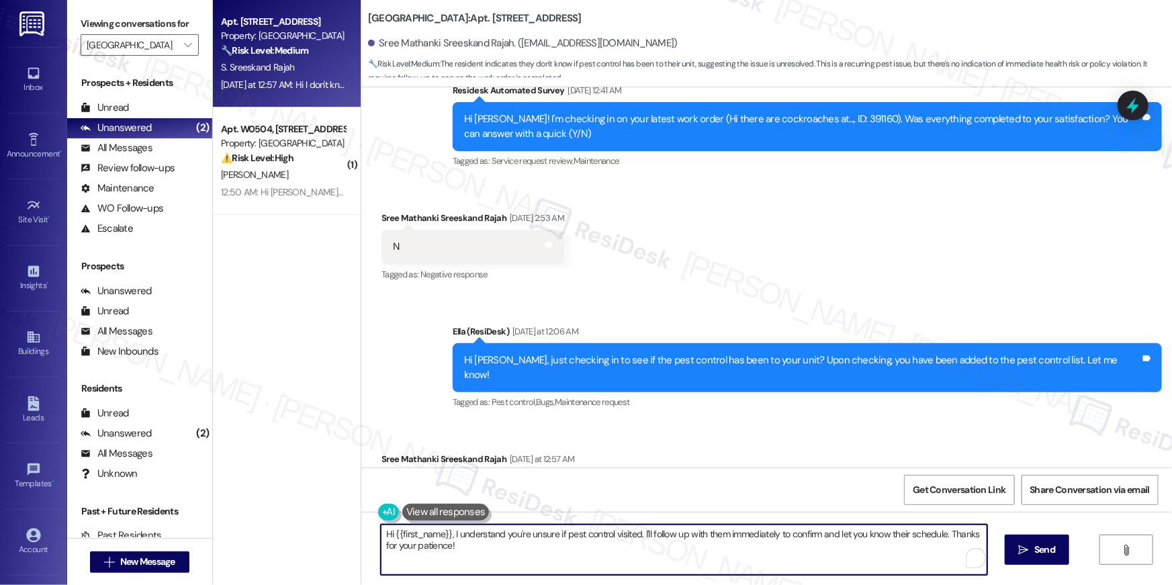
drag, startPoint x: 448, startPoint y: 531, endPoint x: 738, endPoint y: 556, distance: 291.3
click at [448, 532] on textarea "Hi {{first_name}}, I understand you're unsure if pest control visited. I'll fol…" at bounding box center [684, 550] width 607 height 50
click at [625, 533] on textarea "Hi {{first_name}}, it has been advised that they were there yetsreday. If any p…" at bounding box center [684, 550] width 607 height 50
type textarea "Hi {{first_name}}, it has been advised that they were there yesterday. If any p…"
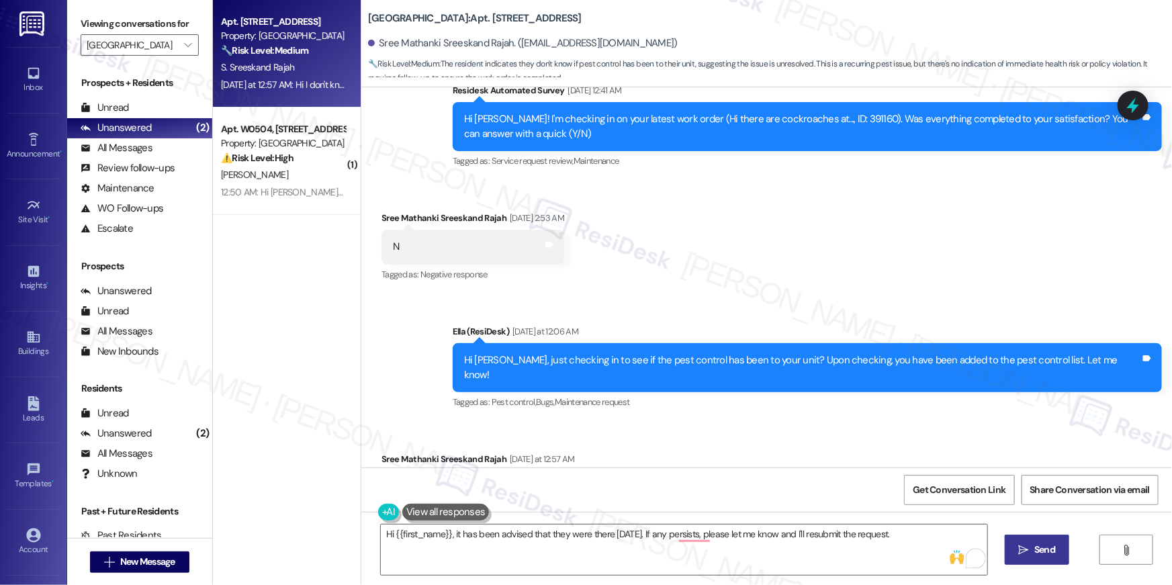
click at [1052, 546] on span "Send" at bounding box center [1045, 550] width 21 height 14
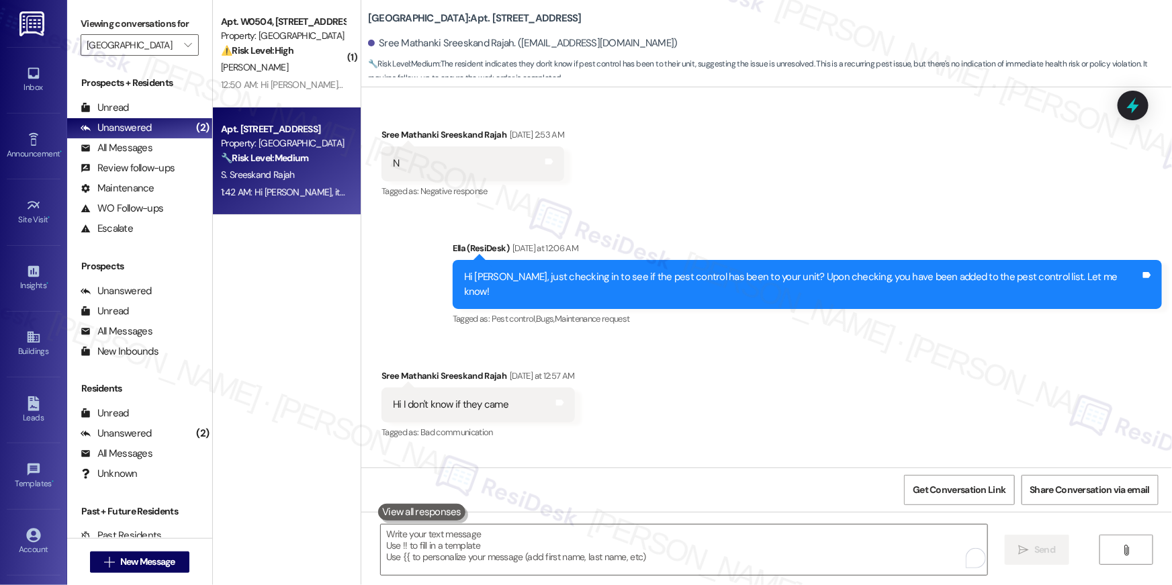
scroll to position [3690, 0]
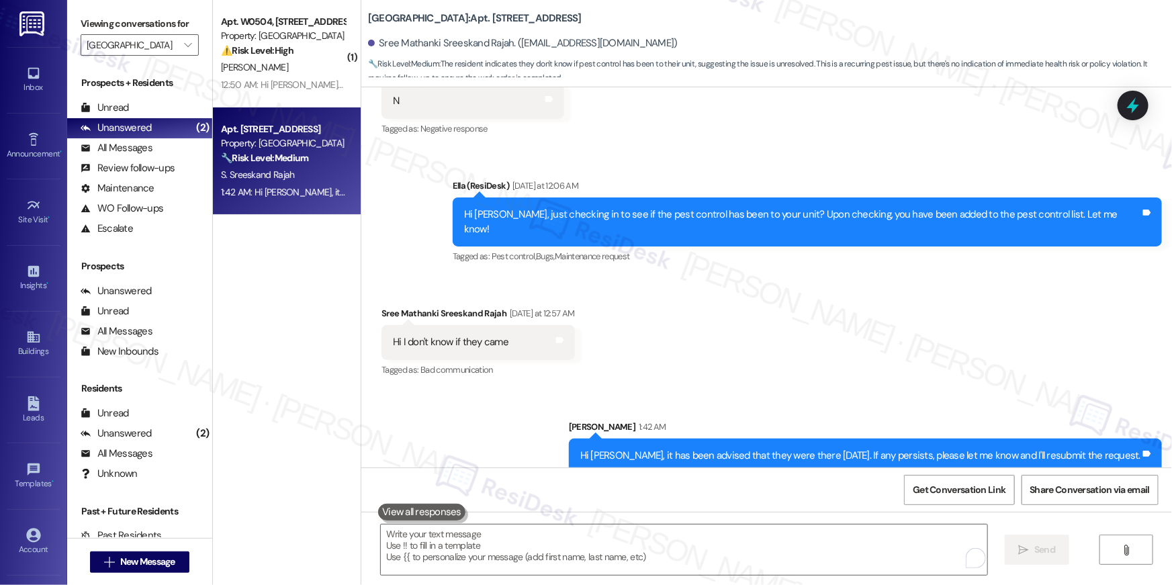
click at [745, 321] on div "Received via SMS Sree Mathanki Sreeskand Rajah Yesterday at 12:57 AM Hi I don't…" at bounding box center [766, 333] width 811 height 114
click at [651, 347] on div "Received via SMS Sree Mathanki Sreeskand Rajah Yesterday at 12:57 AM Hi I don't…" at bounding box center [766, 333] width 811 height 114
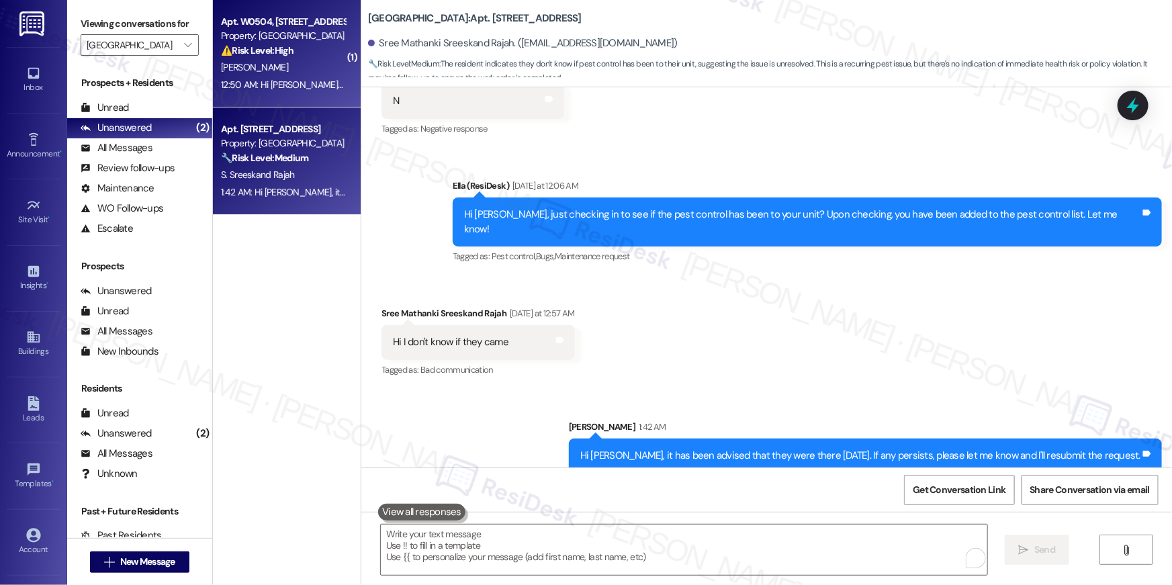
click at [221, 47] on strong "⚠️ Risk Level: High" at bounding box center [257, 50] width 73 height 12
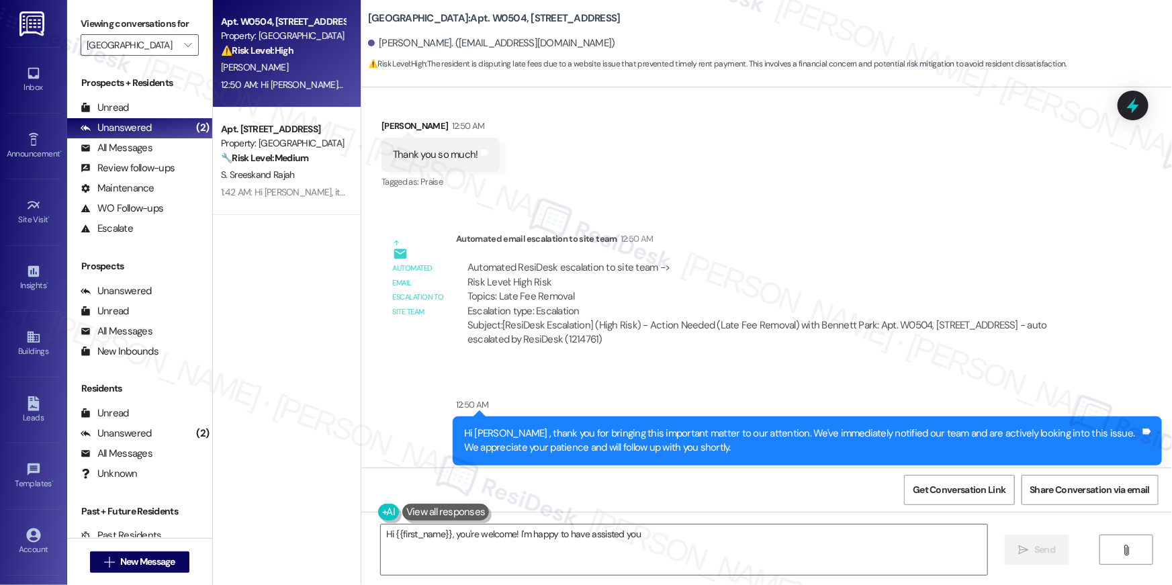
scroll to position [5105, 0]
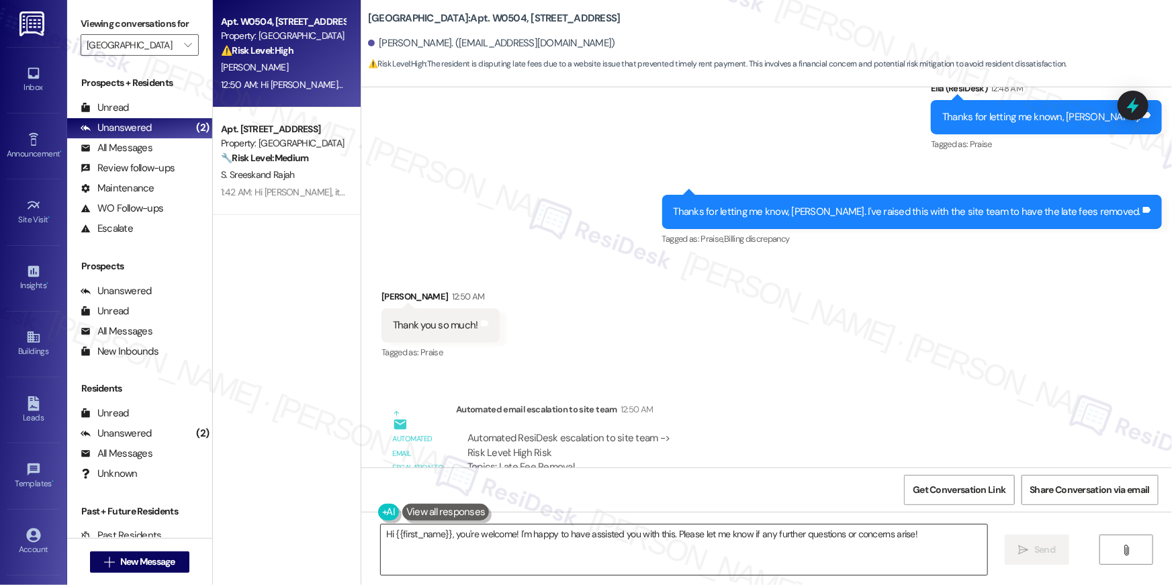
click at [742, 560] on textarea "Hi {{first_name}}, you're welcome! I'm happy to have assisted you with this. Pl…" at bounding box center [684, 550] width 607 height 50
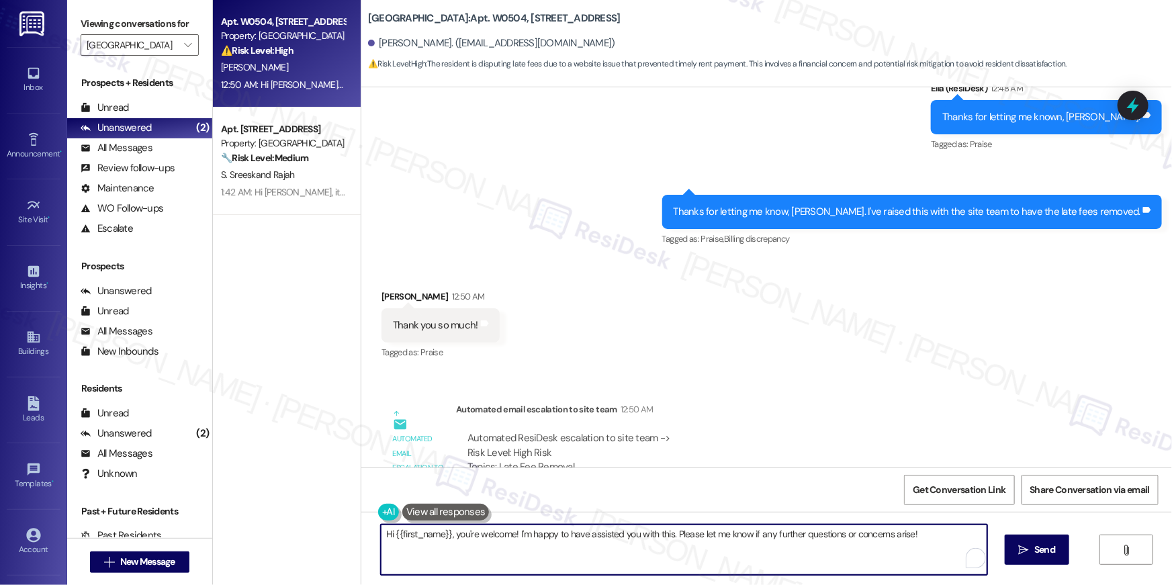
click at [742, 560] on textarea "Hi {{first_name}}, you're welcome! I'm happy to have assisted you with this. Pl…" at bounding box center [684, 550] width 607 height 50
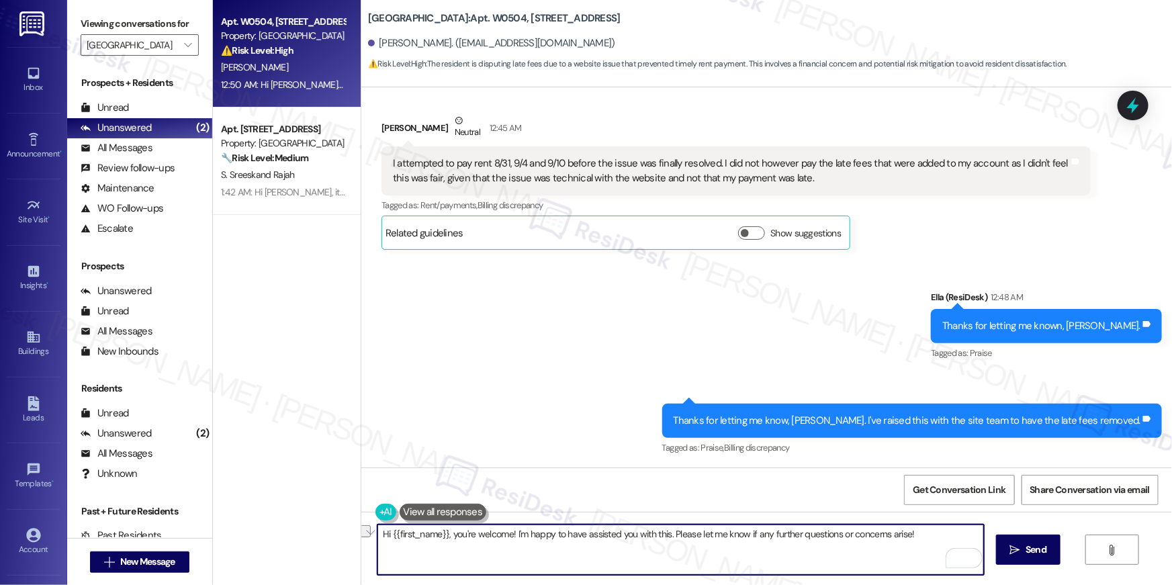
scroll to position [4895, 0]
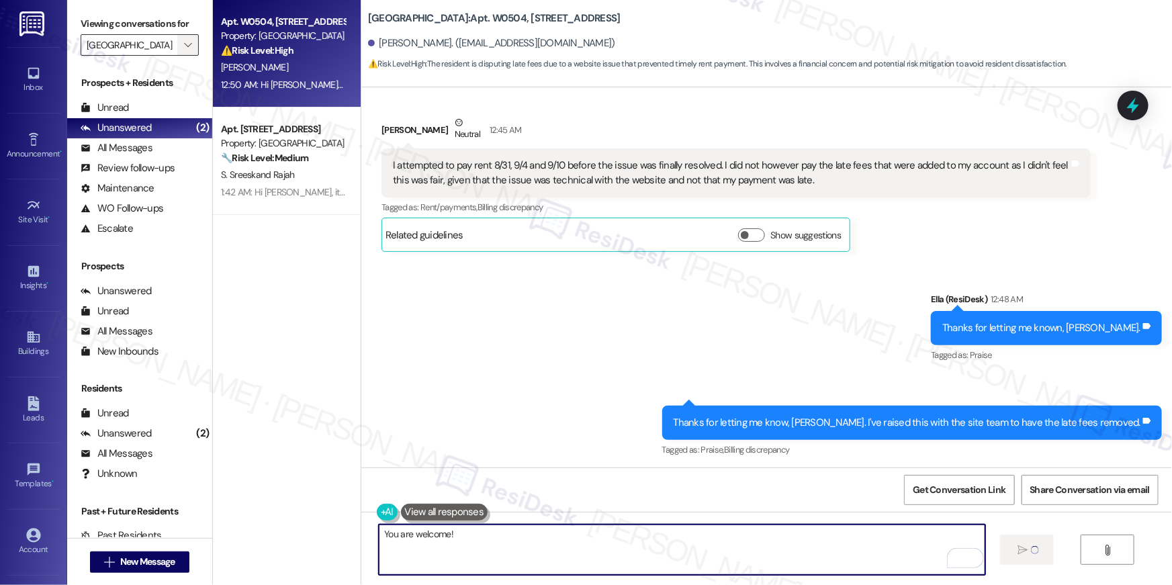
type textarea "You are welcome!"
click at [187, 46] on button "" at bounding box center [187, 44] width 21 height 21
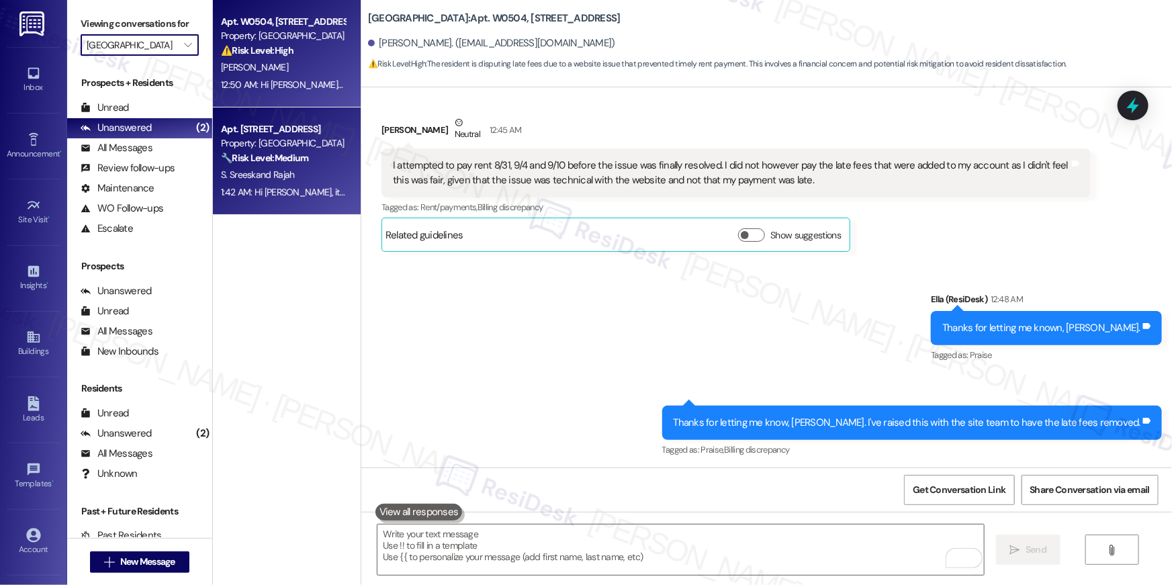
scroll to position [4993, 0]
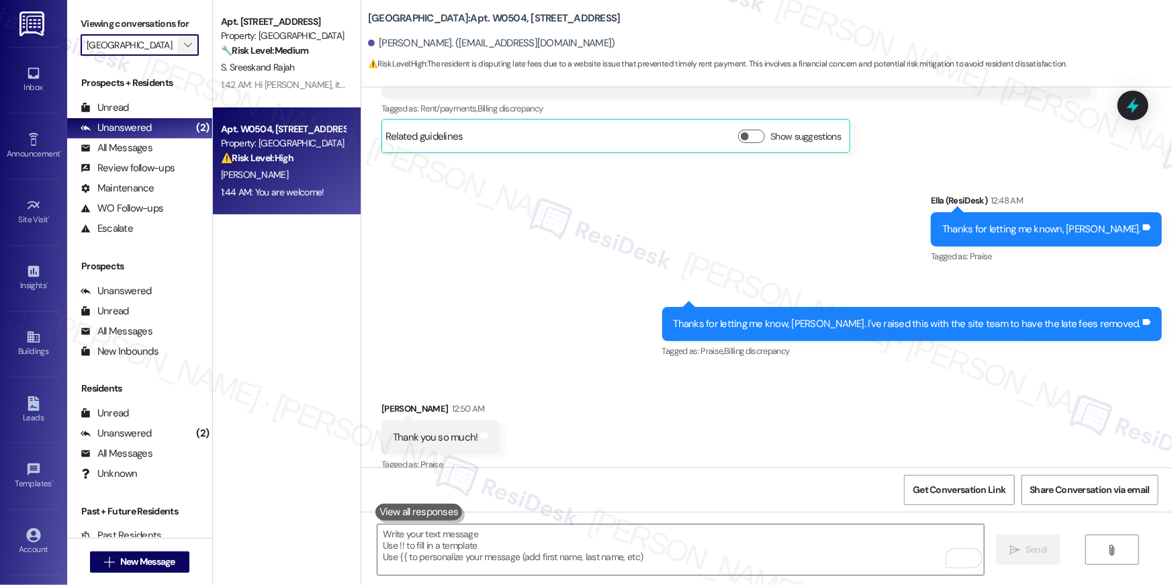
click at [184, 43] on icon "" at bounding box center [187, 45] width 7 height 11
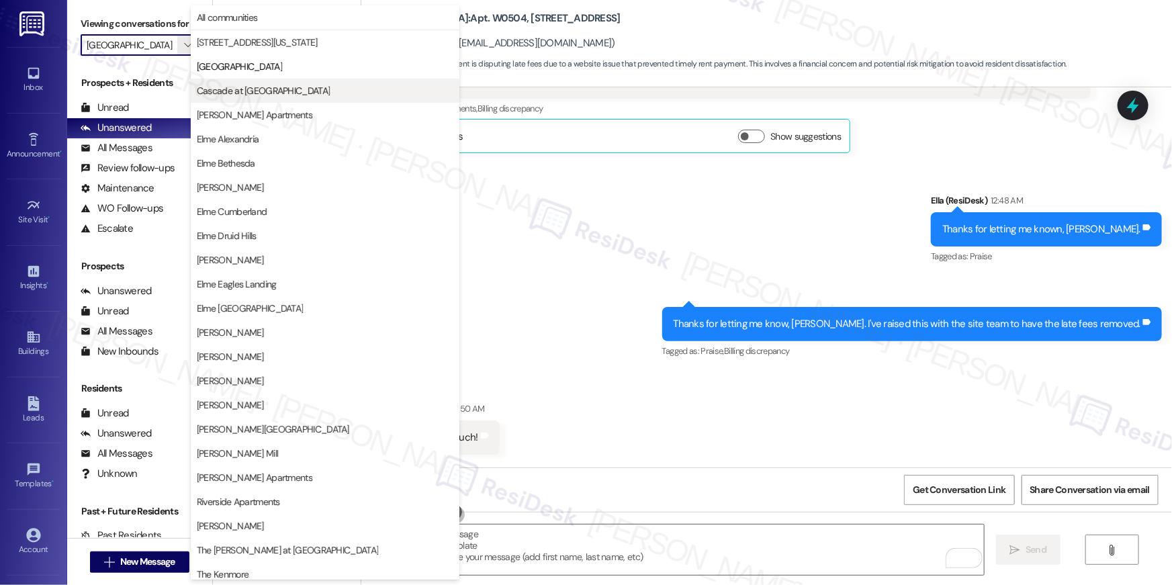
click at [228, 93] on span "Cascade at [GEOGRAPHIC_DATA]" at bounding box center [263, 90] width 133 height 13
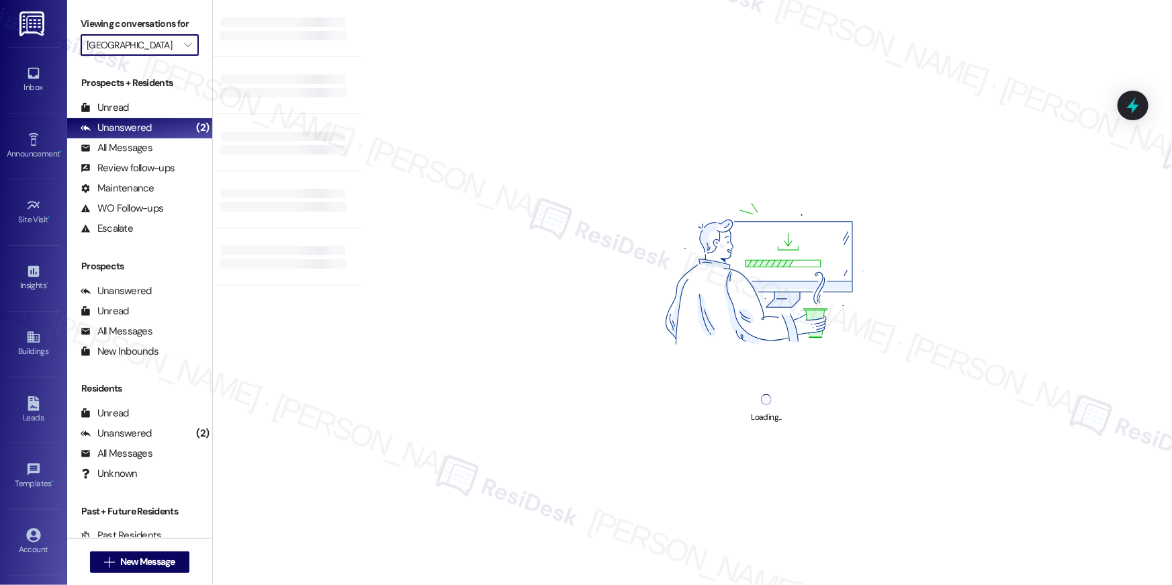
type input "Cascade at [GEOGRAPHIC_DATA]"
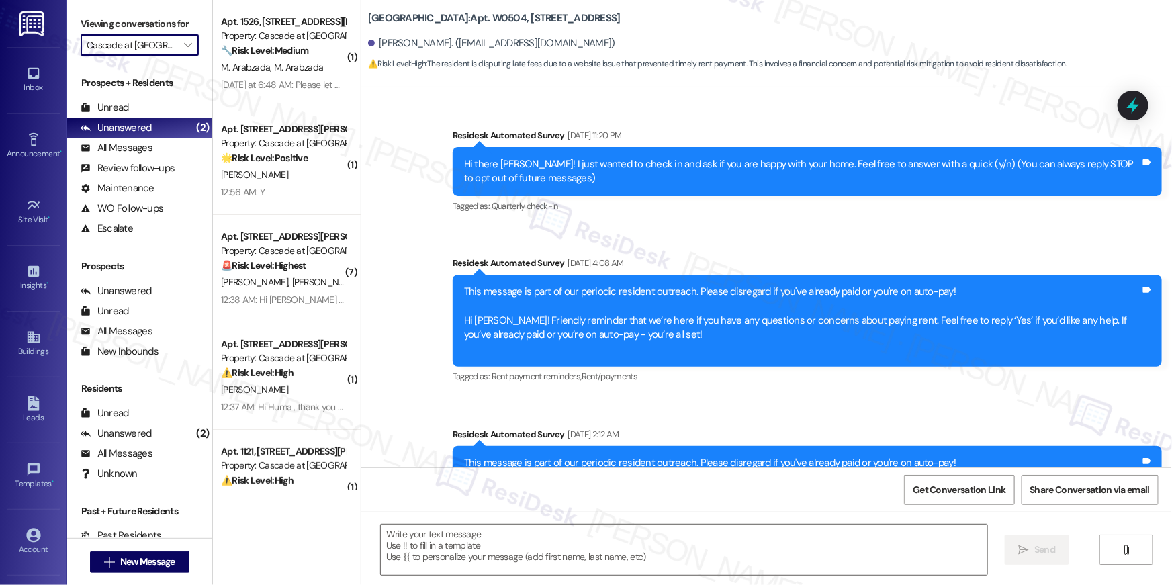
type textarea "Fetching suggested responses. Please feel free to read through the conversation…"
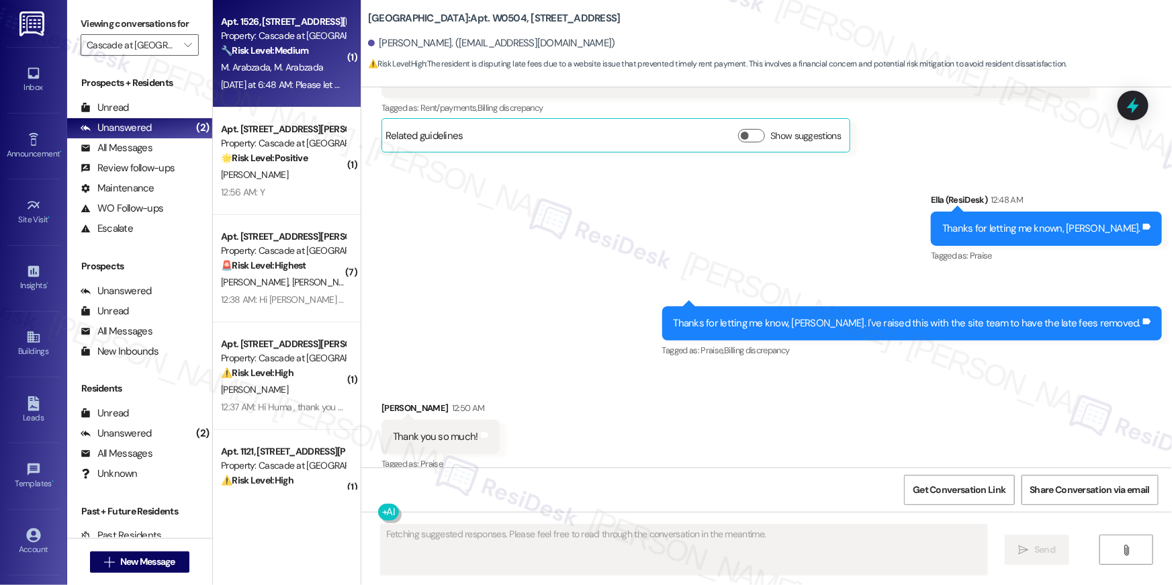
scroll to position [4993, 0]
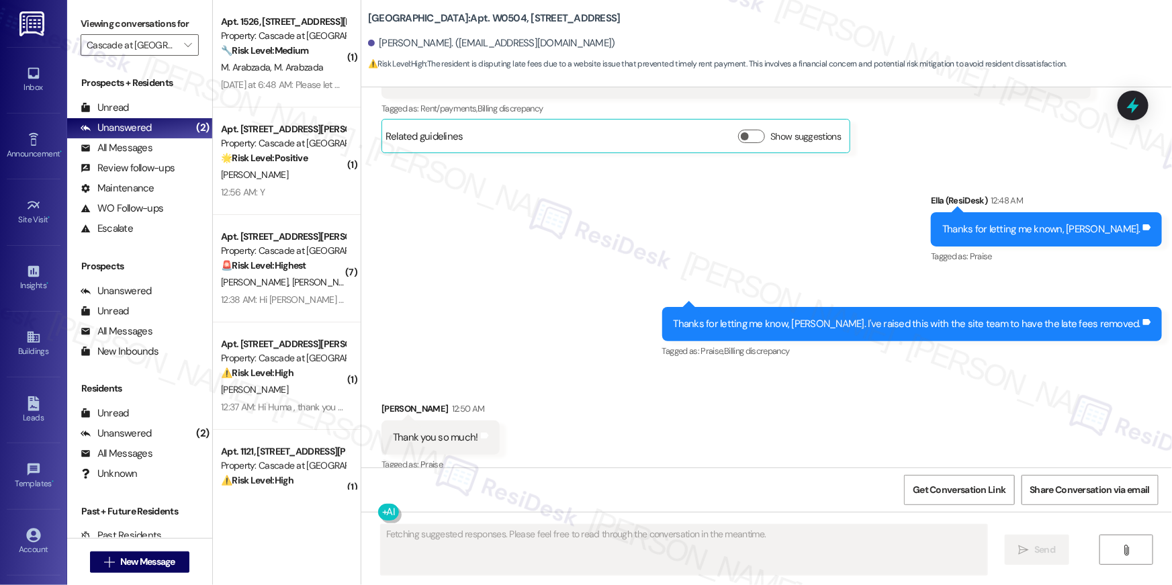
click at [312, 64] on div "M. Arabzada M. Arabzada" at bounding box center [283, 67] width 127 height 17
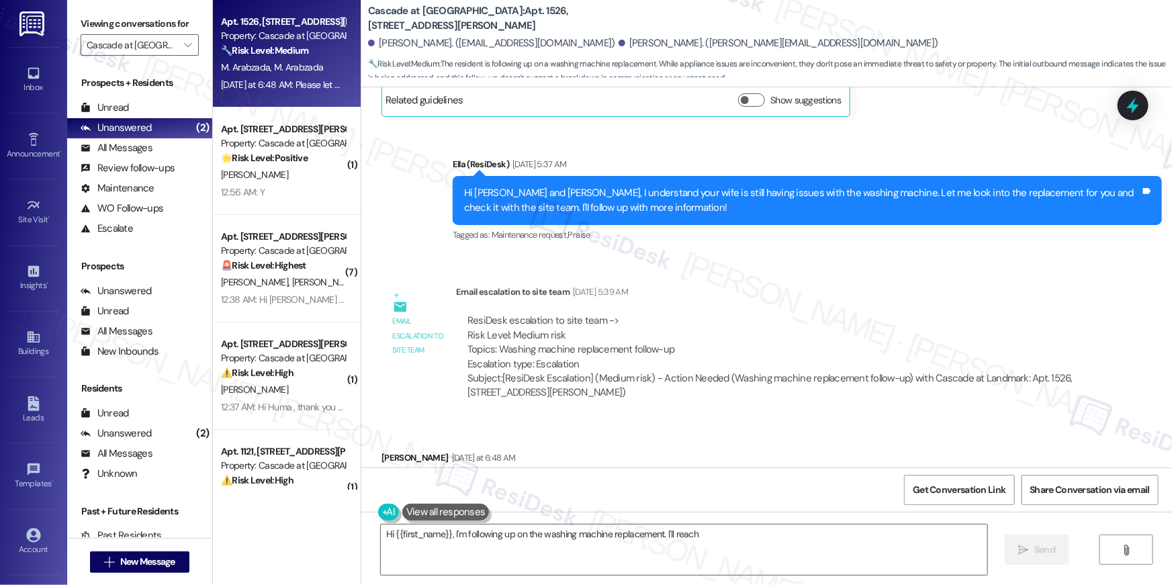
scroll to position [13999, 0]
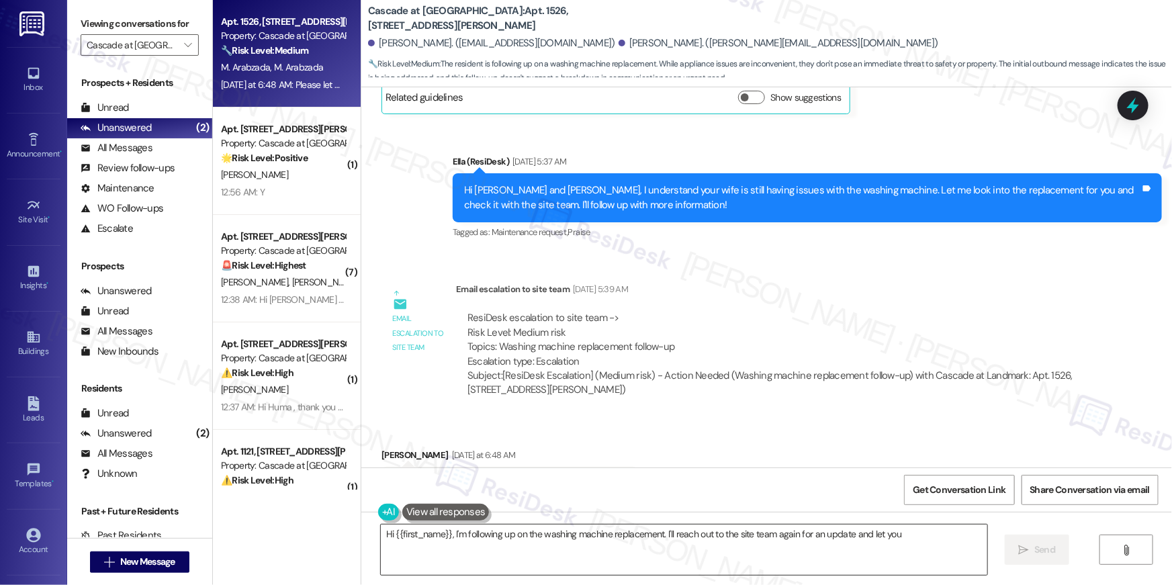
drag, startPoint x: 448, startPoint y: 535, endPoint x: 463, endPoint y: 545, distance: 17.9
click at [518, 584] on div "Hi {{first_name}}, I'm following up on the washing machine replacement. I'll re…" at bounding box center [766, 562] width 811 height 101
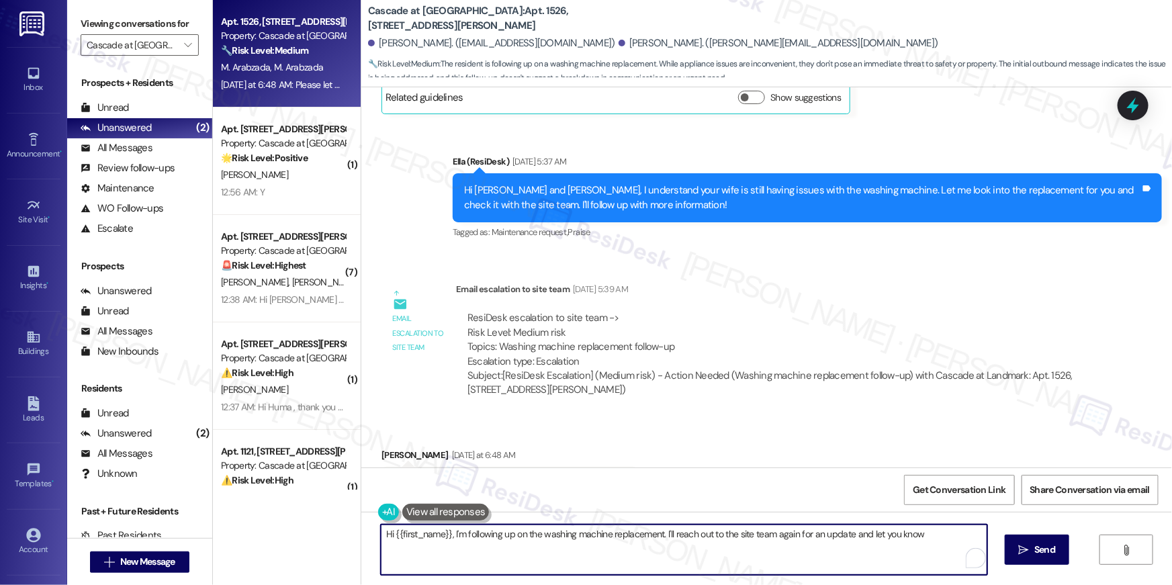
click at [457, 541] on textarea "Hi {{first_name}}, I'm following up on the washing machine replacement. I'll re…" at bounding box center [684, 550] width 607 height 50
click at [450, 537] on textarea "Hi {{first_name}}, I'm following up on the washing machine replacement. I'll re…" at bounding box center [684, 550] width 607 height 50
drag, startPoint x: 448, startPoint y: 535, endPoint x: 468, endPoint y: 574, distance: 43.9
click at [445, 539] on textarea "Hi {{first_name}}, I'm following up on the washing machine replacement. I'll re…" at bounding box center [681, 550] width 607 height 50
type textarea "Hi {{first_name}}, I have previously followed up with the site team, but I have…"
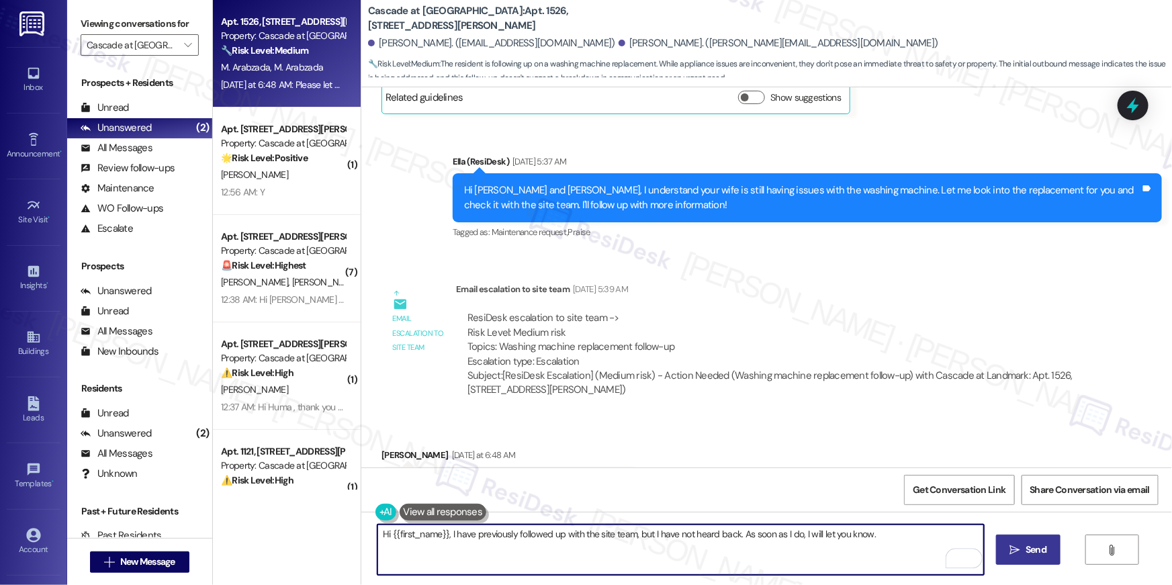
click at [1014, 554] on icon "" at bounding box center [1015, 550] width 10 height 11
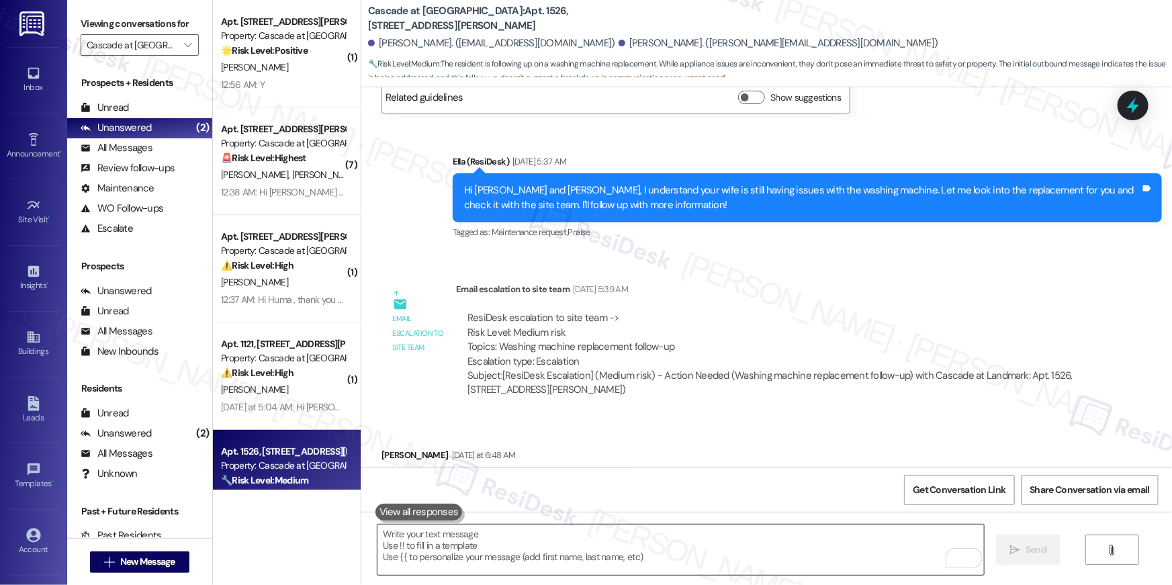
click at [795, 570] on textarea "To enrich screen reader interactions, please activate Accessibility in Grammarl…" at bounding box center [681, 550] width 607 height 50
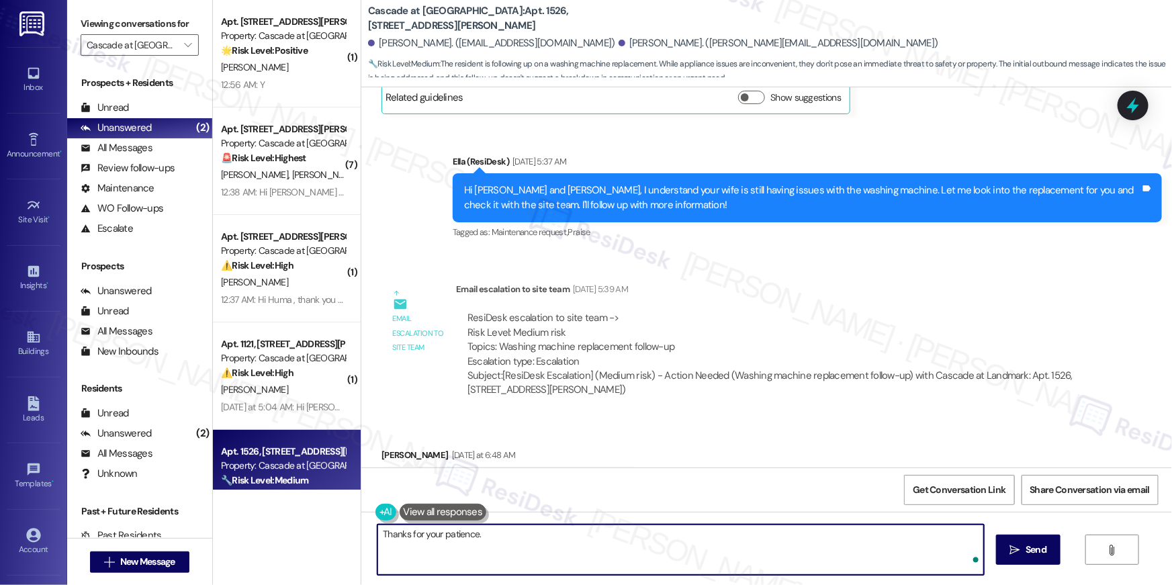
type textarea "Thanks for your patience."
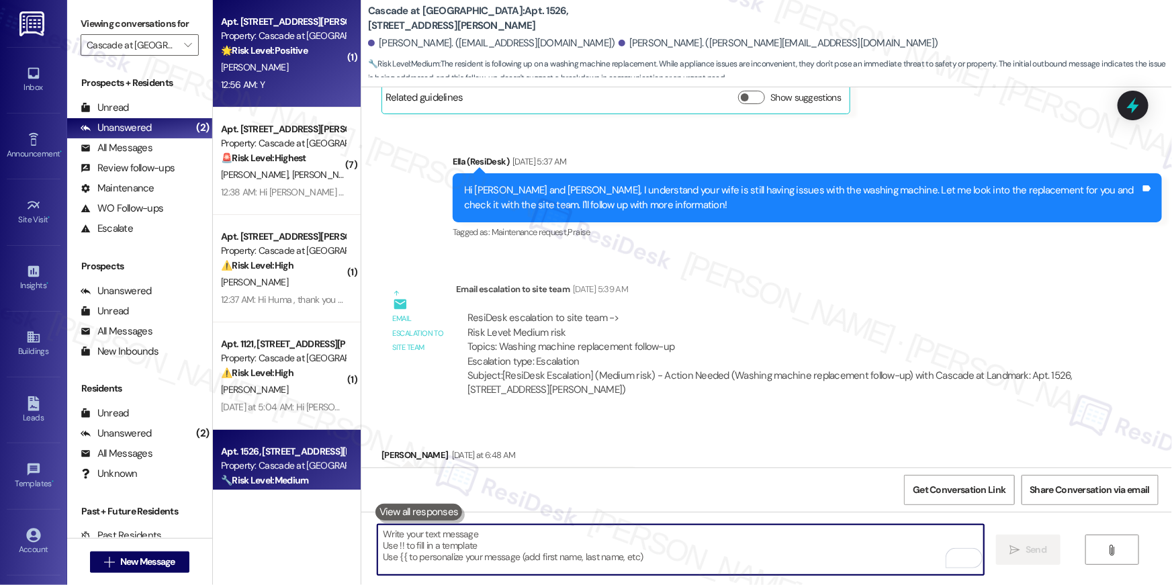
click at [273, 59] on div "C. Jackson" at bounding box center [283, 67] width 127 height 17
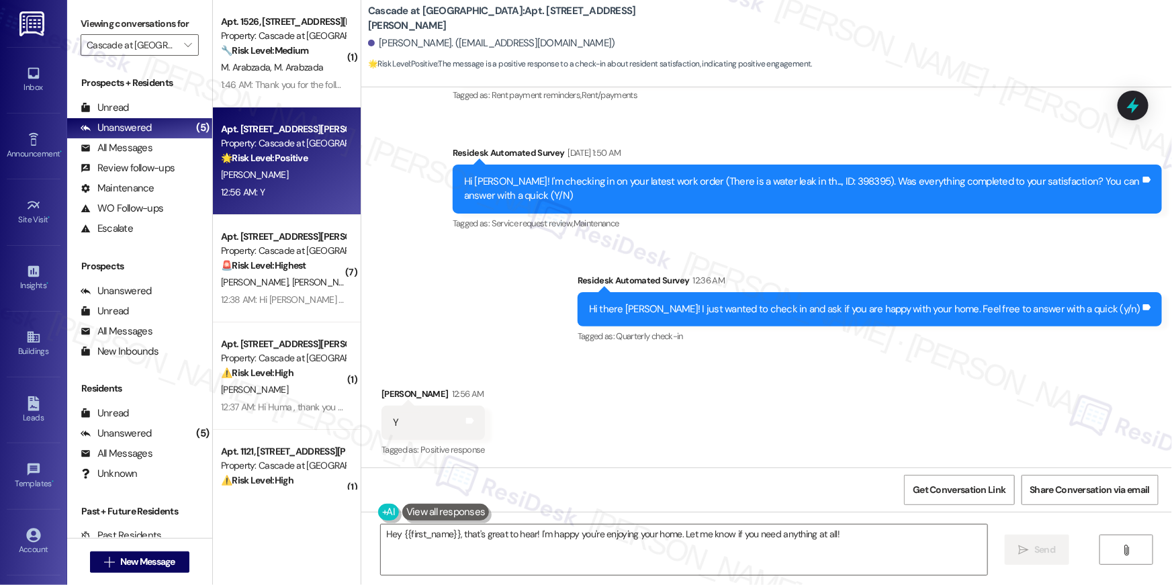
scroll to position [5274, 0]
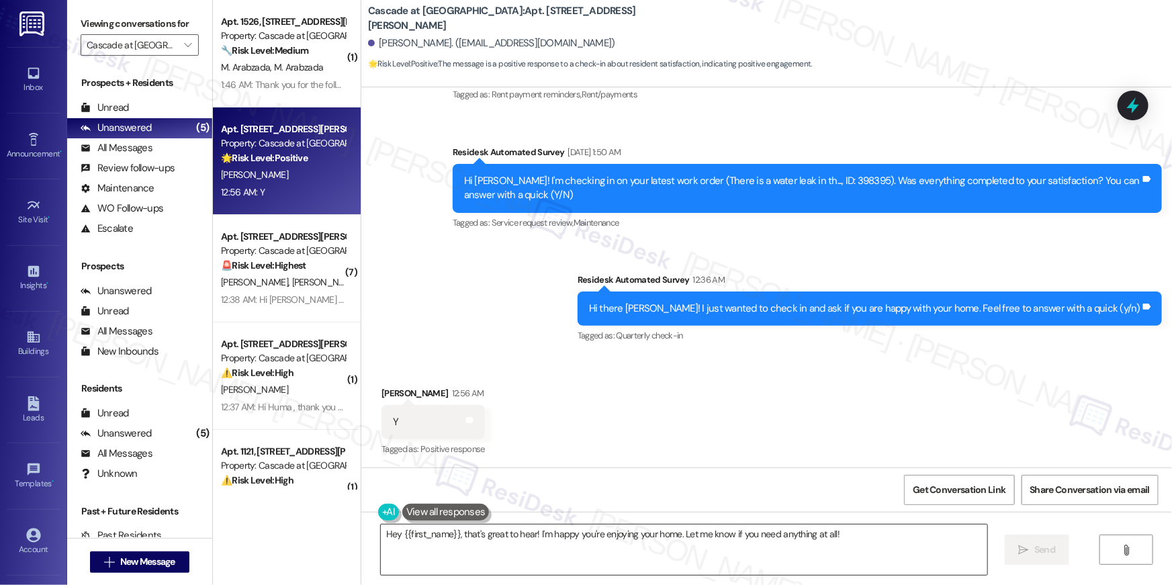
click at [761, 556] on textarea "Hey {{first_name}}, that's great to hear! I'm happy you're enjoying your home. …" at bounding box center [684, 550] width 607 height 50
paste textarea "Thank you so much, {{first_name}}! I’m so glad to hear that you’re enjoying you…"
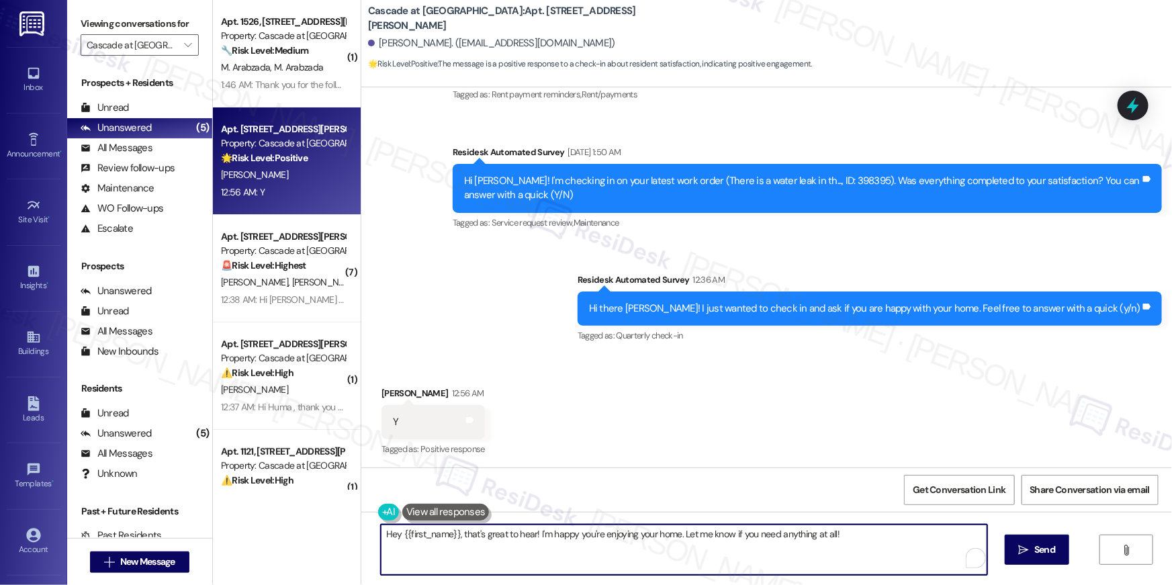
type textarea "Thank you so much, {{first_name}}! I’m so glad to hear that you’re enjoying you…"
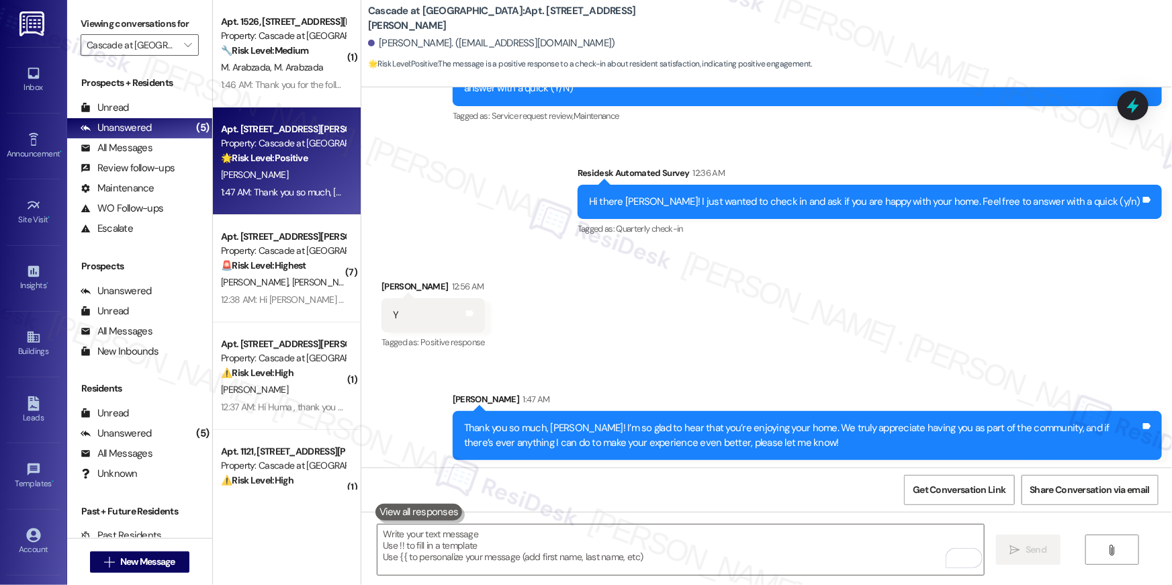
scroll to position [5382, 0]
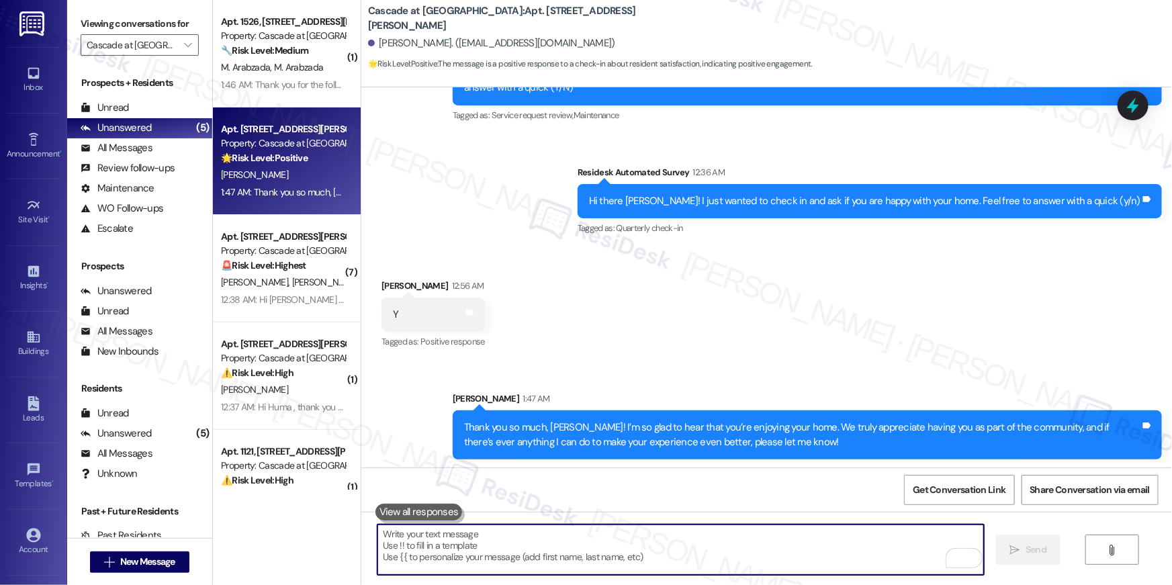
click at [794, 552] on textarea "To enrich screen reader interactions, please activate Accessibility in Grammarl…" at bounding box center [681, 550] width 607 height 50
drag, startPoint x: 739, startPoint y: 542, endPoint x: 731, endPoint y: 544, distance: 8.3
click at [739, 542] on textarea "To enrich screen reader interactions, please activate Accessibility in Grammarl…" at bounding box center [681, 550] width 607 height 50
paste textarea "When you have a moment, would you mind leaving us a quick Google Review? ⭐ It o…"
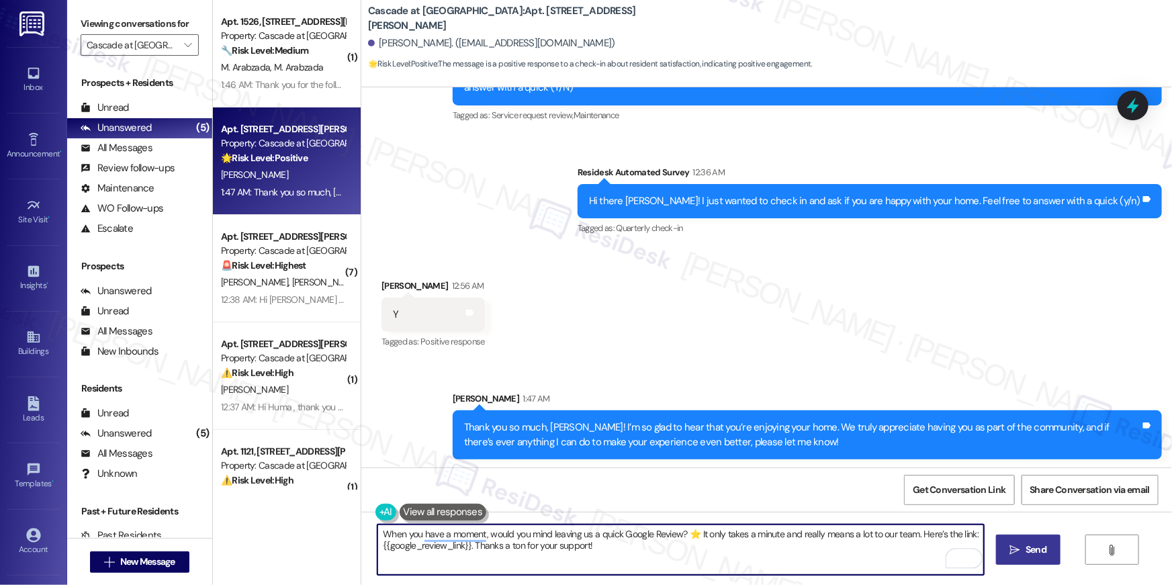
type textarea "When you have a moment, would you mind leaving us a quick Google Review? ⭐ It o…"
click at [1027, 561] on button " Send" at bounding box center [1028, 550] width 65 height 30
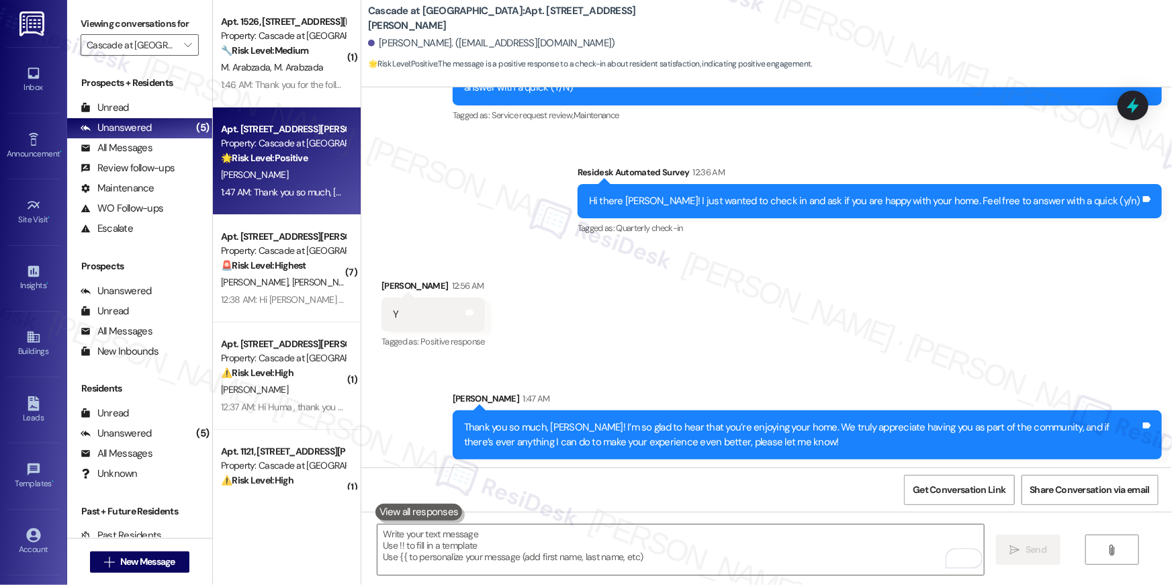
scroll to position [5273, 0]
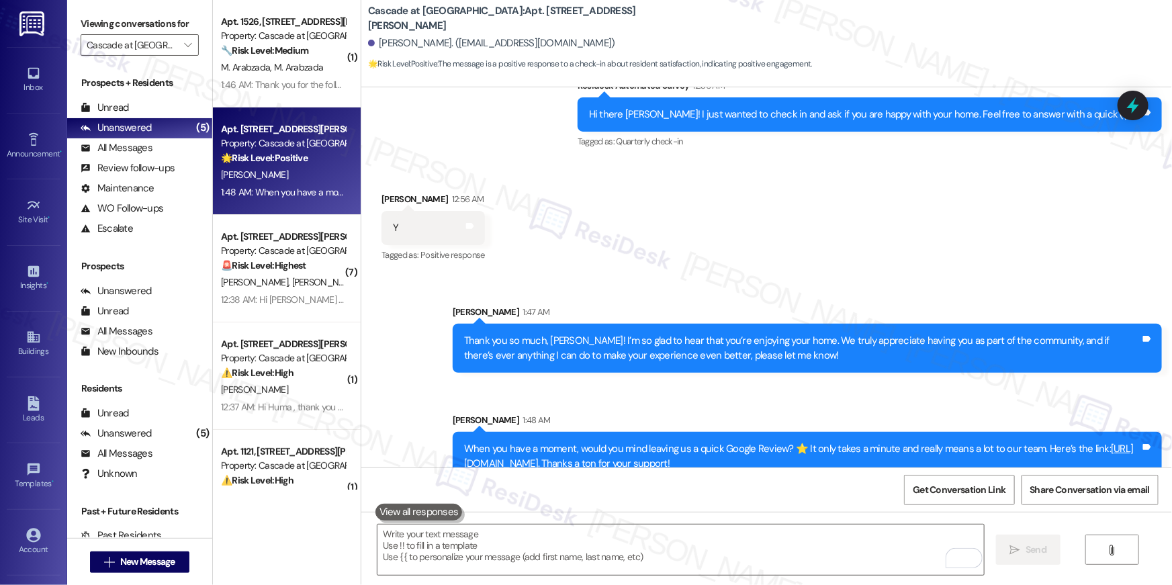
scroll to position [5490, 0]
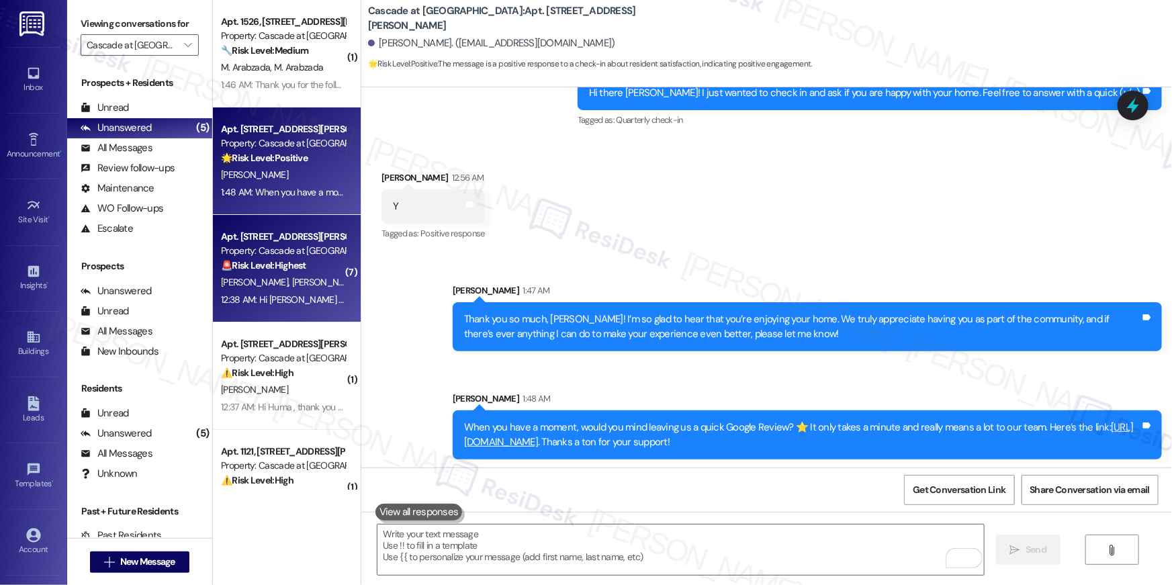
click at [292, 277] on span "[PERSON_NAME]" at bounding box center [325, 282] width 67 height 12
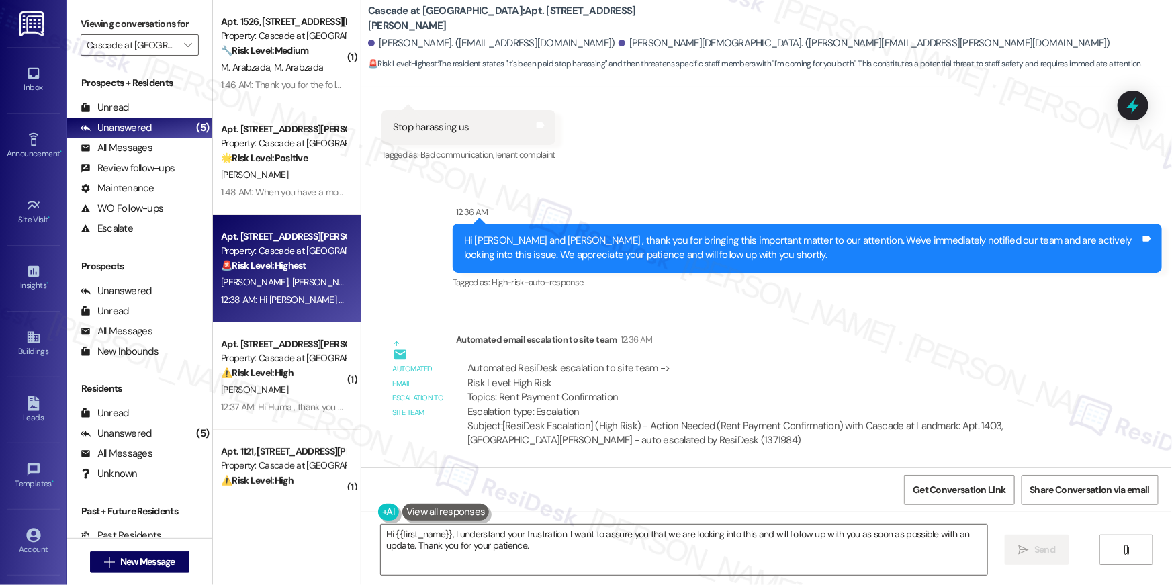
scroll to position [16399, 0]
click at [572, 556] on textarea "Hi {{first_name}}, I understand your frustration. I want to assure you that we …" at bounding box center [684, 550] width 607 height 50
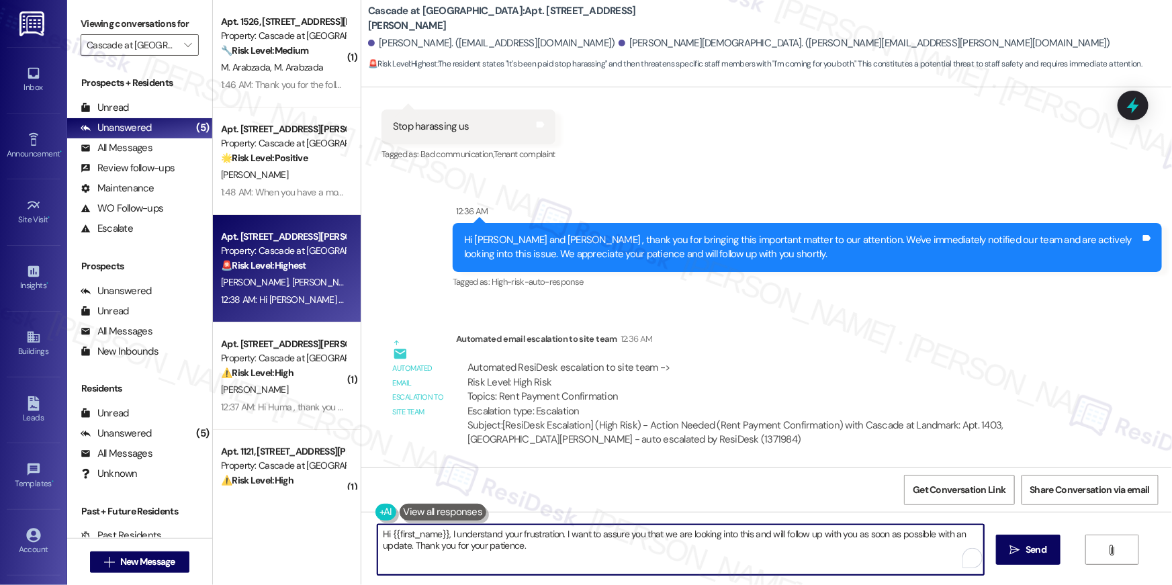
drag, startPoint x: 577, startPoint y: 553, endPoint x: 563, endPoint y: 538, distance: 20.4
click at [563, 538] on textarea "Hi {{first_name}}, I understand your frustration. I want to assure you that we …" at bounding box center [681, 550] width 607 height 50
click at [582, 559] on textarea "Hi {{first_name}}, I understand your frustration. I want to assure you that we …" at bounding box center [681, 550] width 607 height 50
drag, startPoint x: 562, startPoint y: 542, endPoint x: 559, endPoint y: 535, distance: 7.9
click at [559, 535] on textarea "Hi {{first_name}}, I understand your frustration. I want to assure you that we …" at bounding box center [681, 550] width 607 height 50
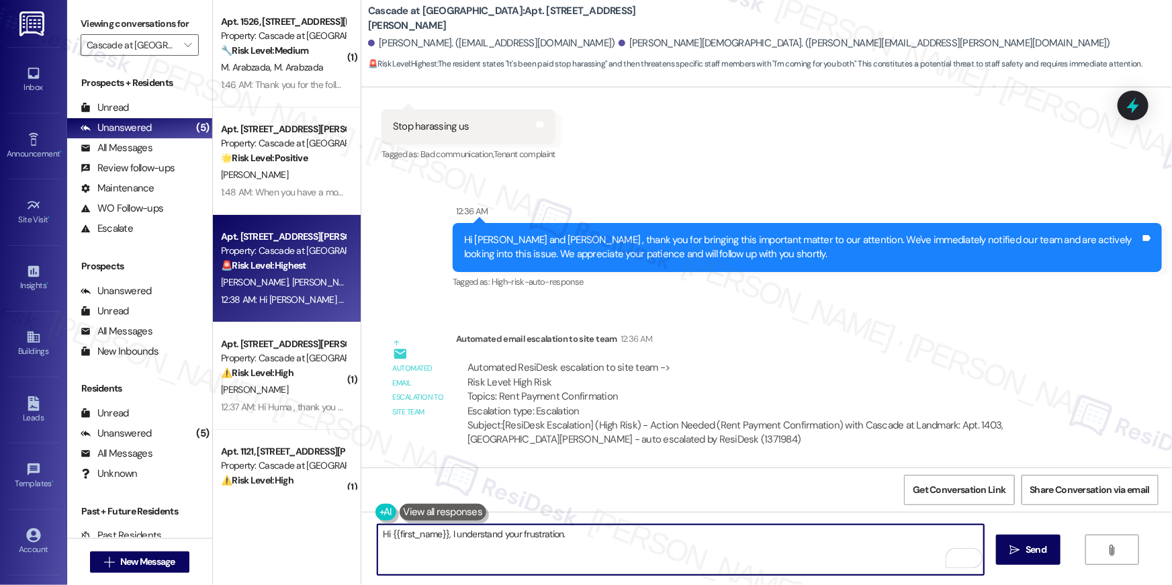
click at [446, 537] on textarea "Hi {{first_name}}, I understand your frustration." at bounding box center [681, 550] width 607 height 50
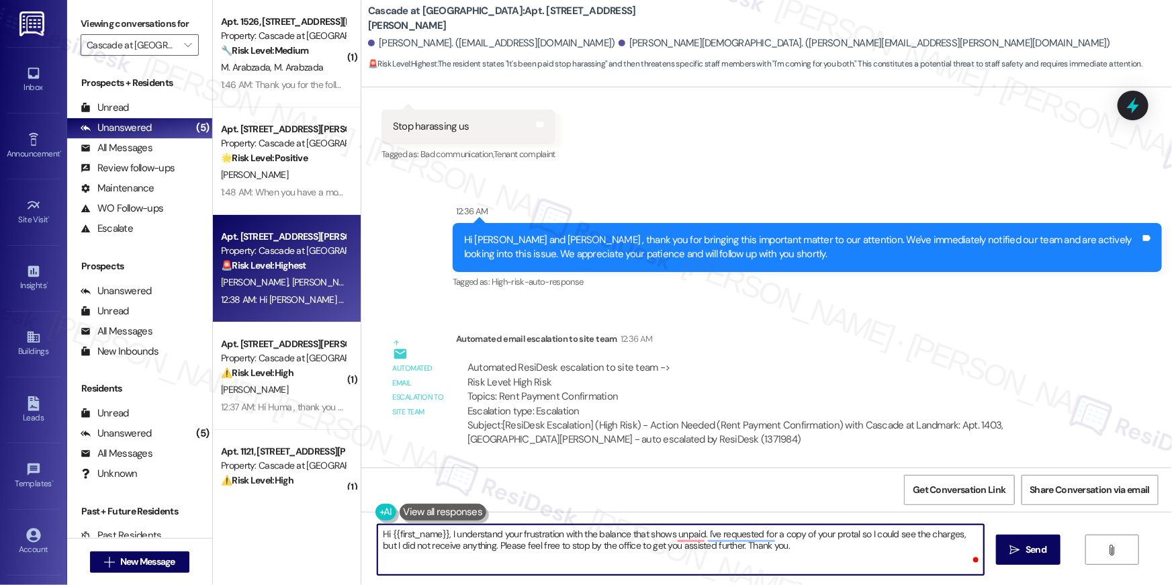
type textarea "Hi {{first_name}}, I understand your frustration with the balance that shows un…"
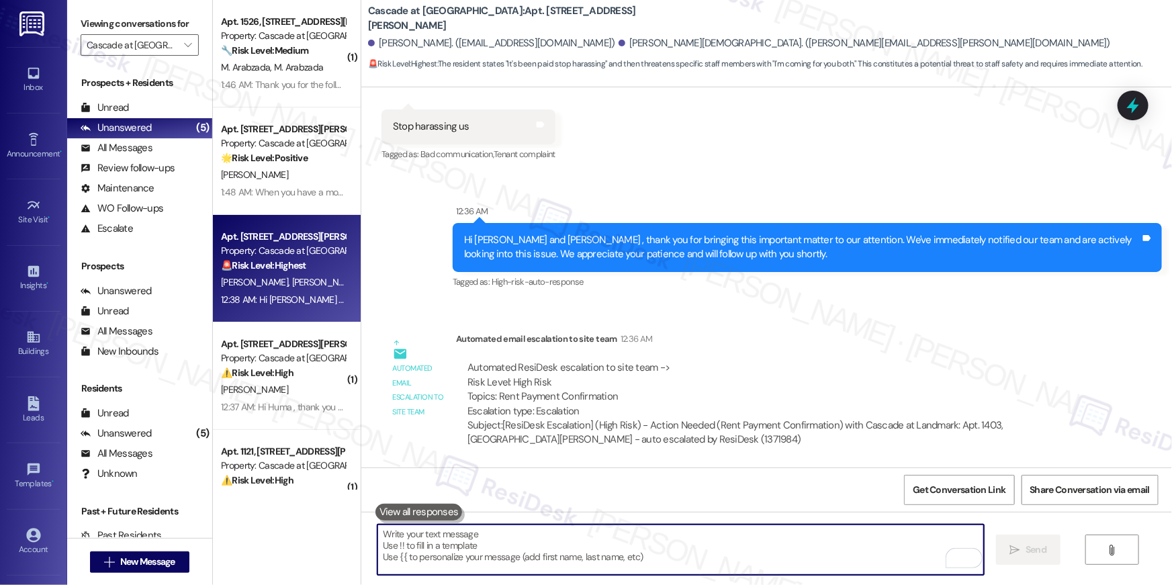
scroll to position [17244, 0]
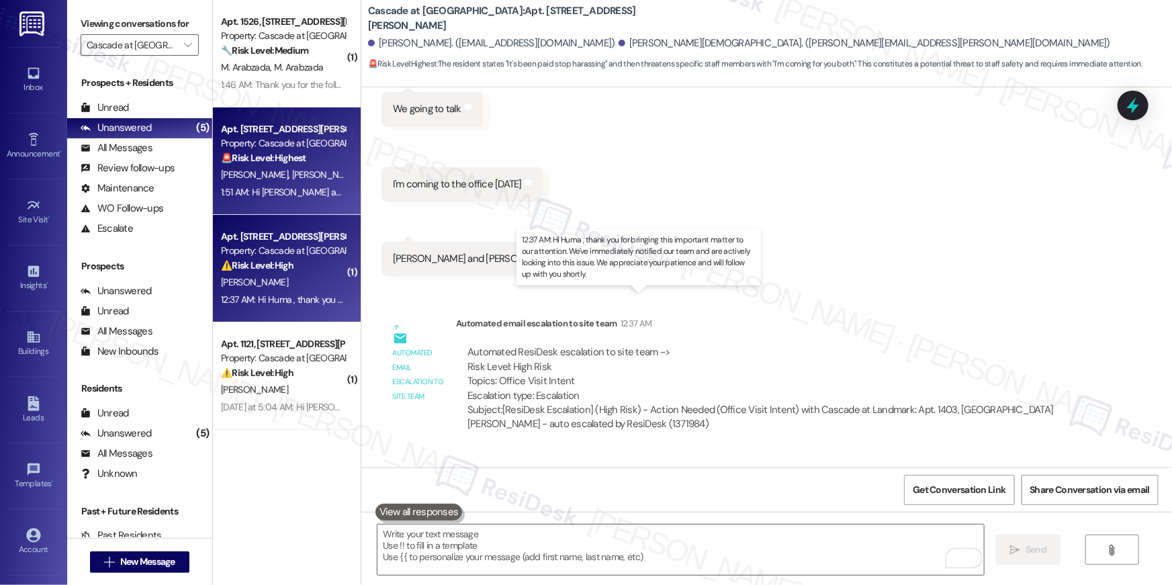
click at [302, 294] on div "12:37 AM: Hi Huma , thank you for bringing this important matter to our attenti…" at bounding box center [647, 300] width 852 height 12
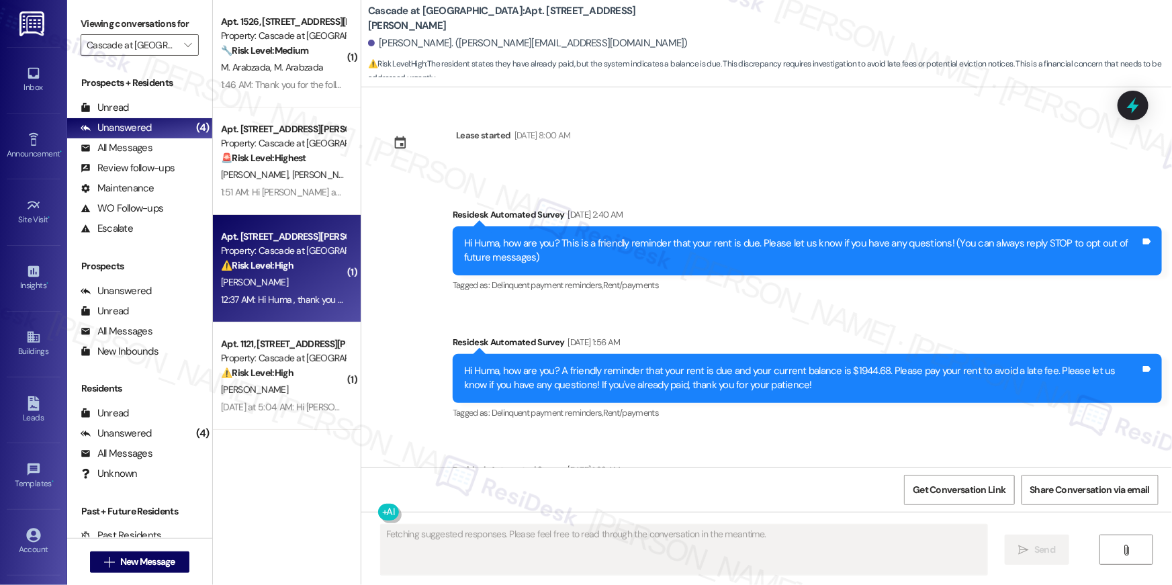
scroll to position [4716, 0]
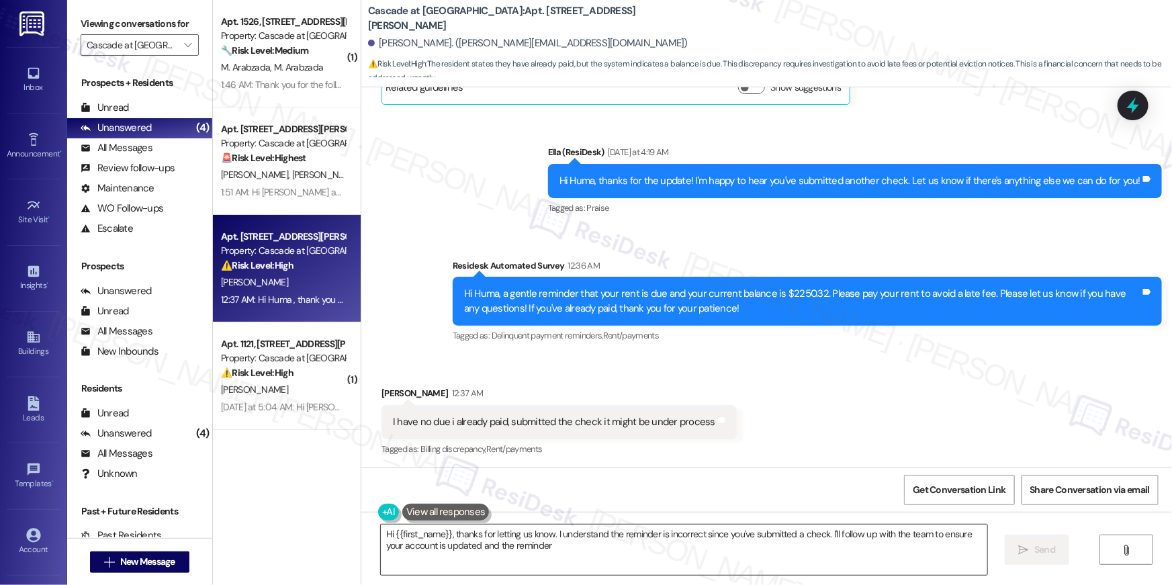
click at [494, 562] on textarea "Hi {{first_name}}, thanks for letting us know. I understand the reminder is inc…" at bounding box center [684, 550] width 607 height 50
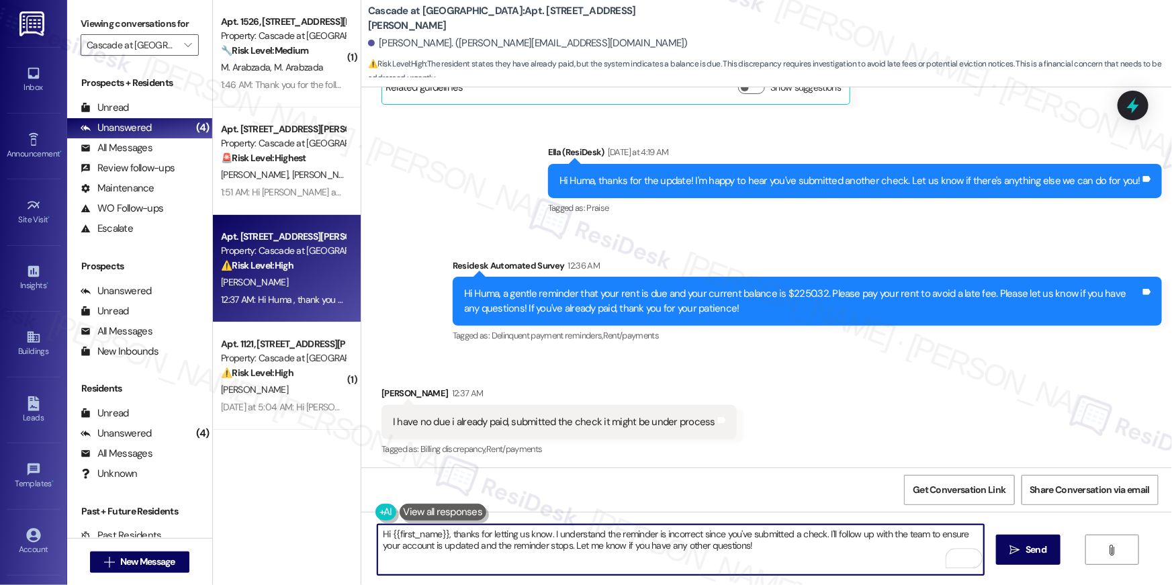
drag, startPoint x: 547, startPoint y: 534, endPoint x: 556, endPoint y: 557, distance: 24.5
click at [556, 557] on textarea "Hi {{first_name}}, thanks for letting us know. I understand the reminder is inc…" at bounding box center [681, 550] width 607 height 50
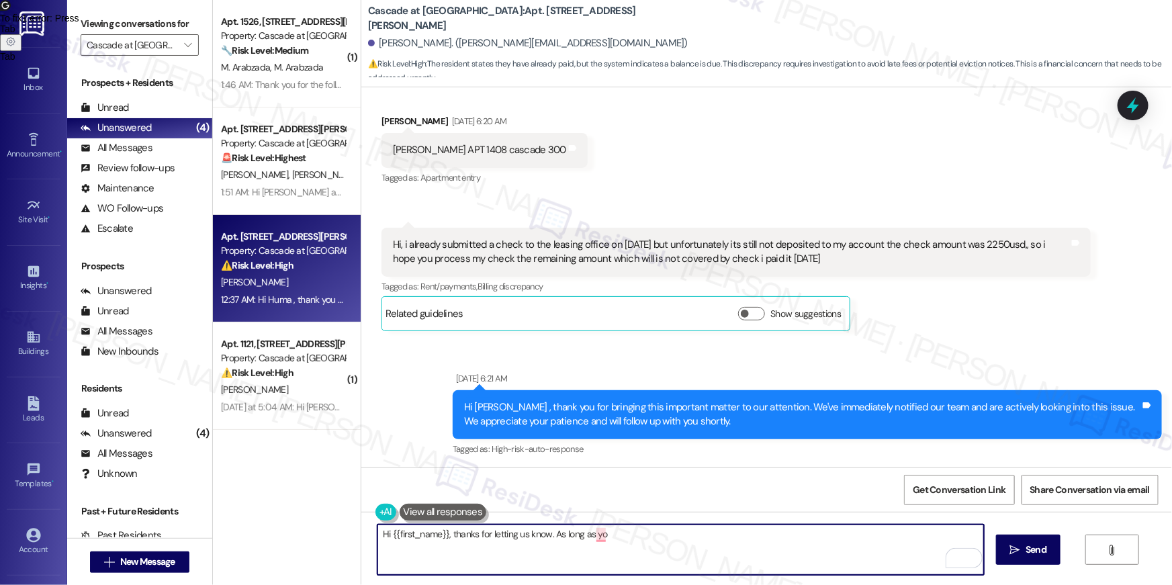
scroll to position [2790, 0]
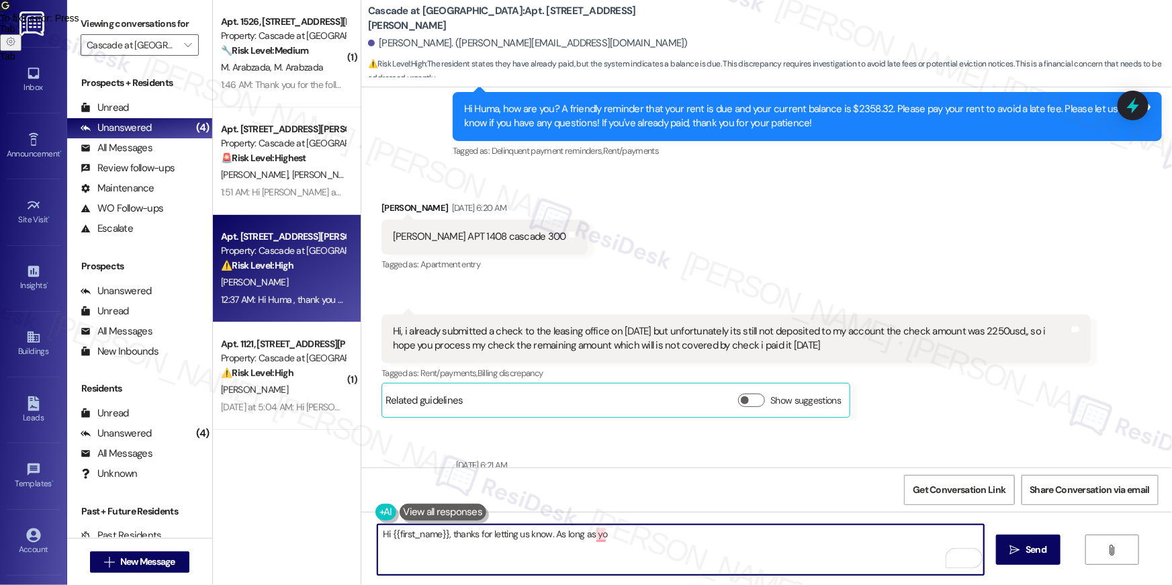
click at [795, 539] on textarea "Hi {{first_name}}, thanks for letting us know. As long as yo" at bounding box center [681, 550] width 607 height 50
paste textarea "me know that you mailed your payment. As soon as it's received in our main offi…"
type textarea "Hi {{first_name}}, thanks for letting me know that you mailed your payment. As …"
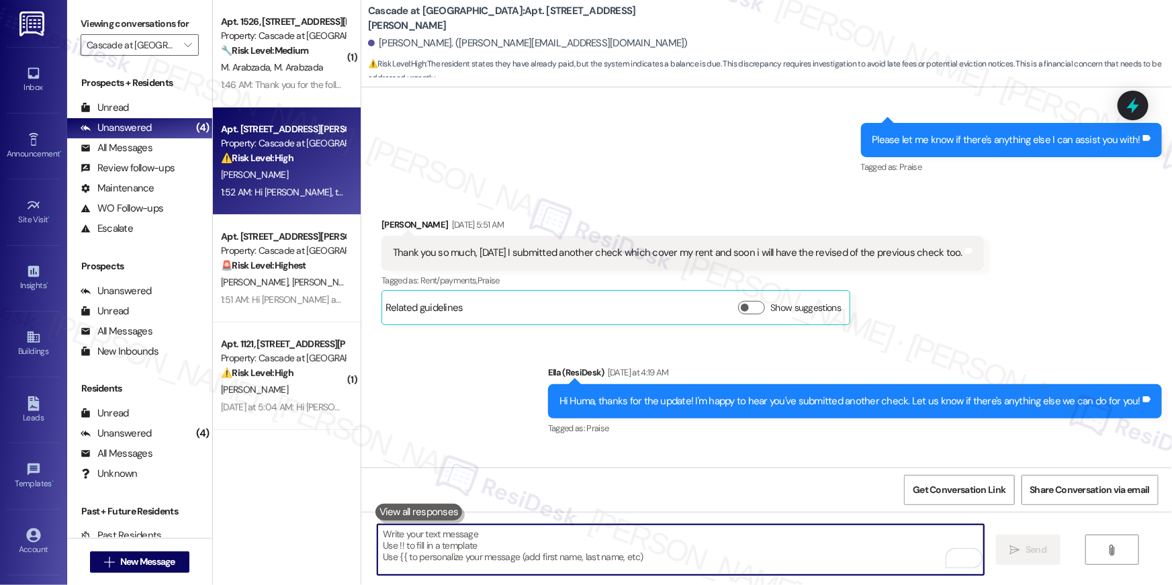
scroll to position [5118, 0]
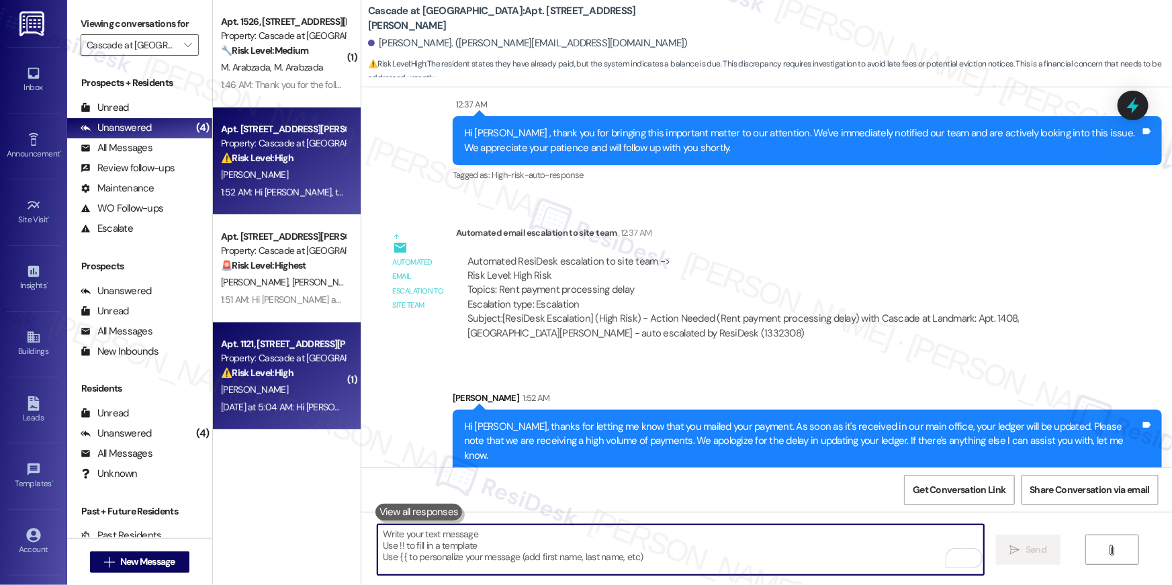
click at [286, 383] on div "[PERSON_NAME]" at bounding box center [283, 390] width 127 height 17
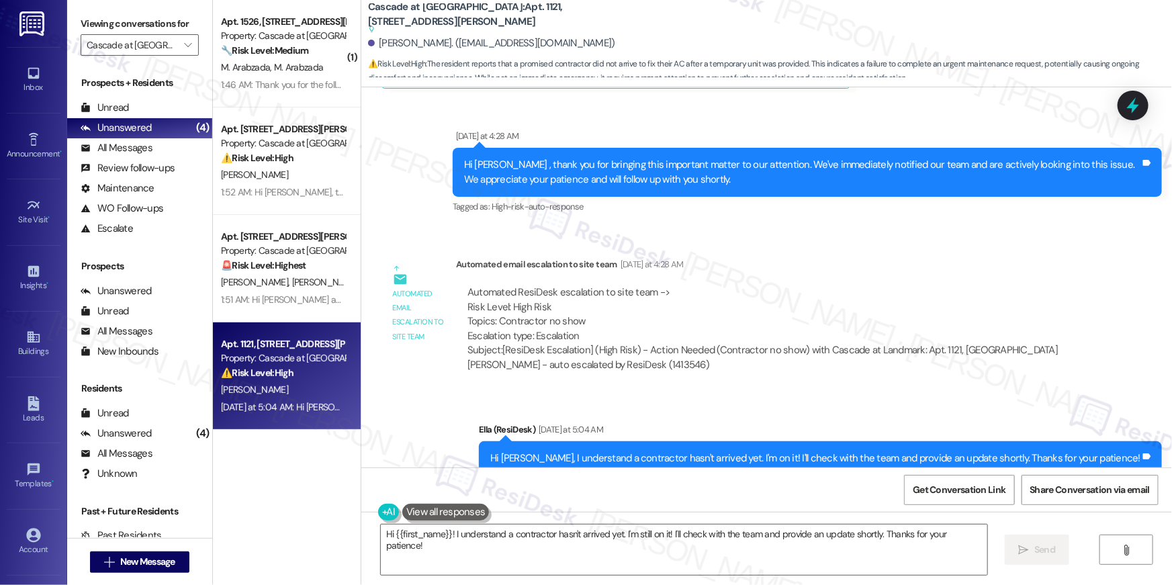
scroll to position [2960, 0]
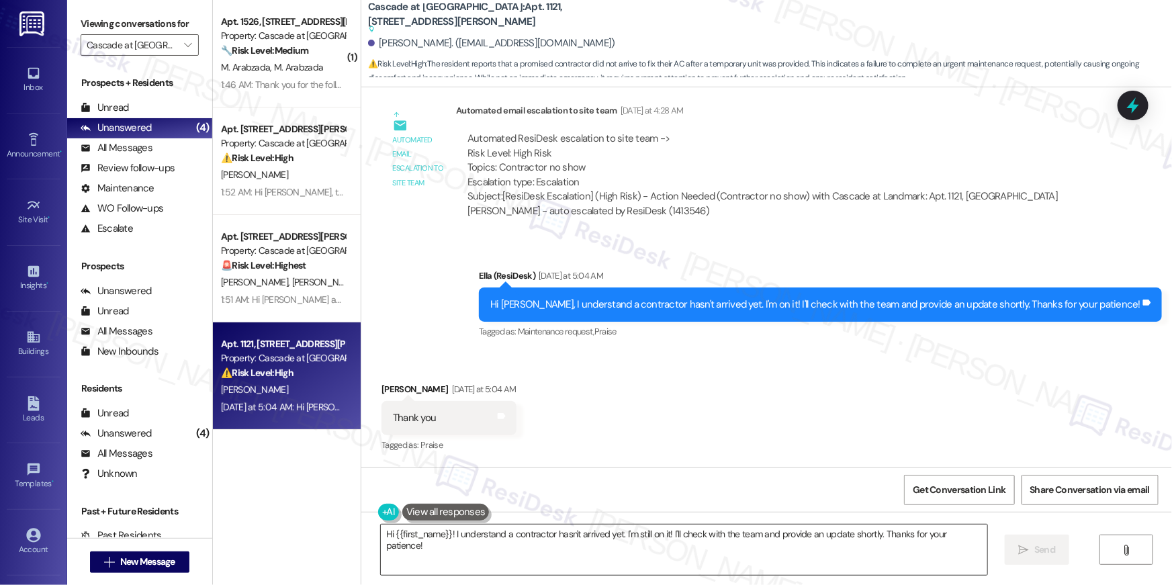
click at [626, 564] on textarea "Hi {{first_name}}! I understand a contractor hasn't arrived yet. I'm still on i…" at bounding box center [684, 550] width 607 height 50
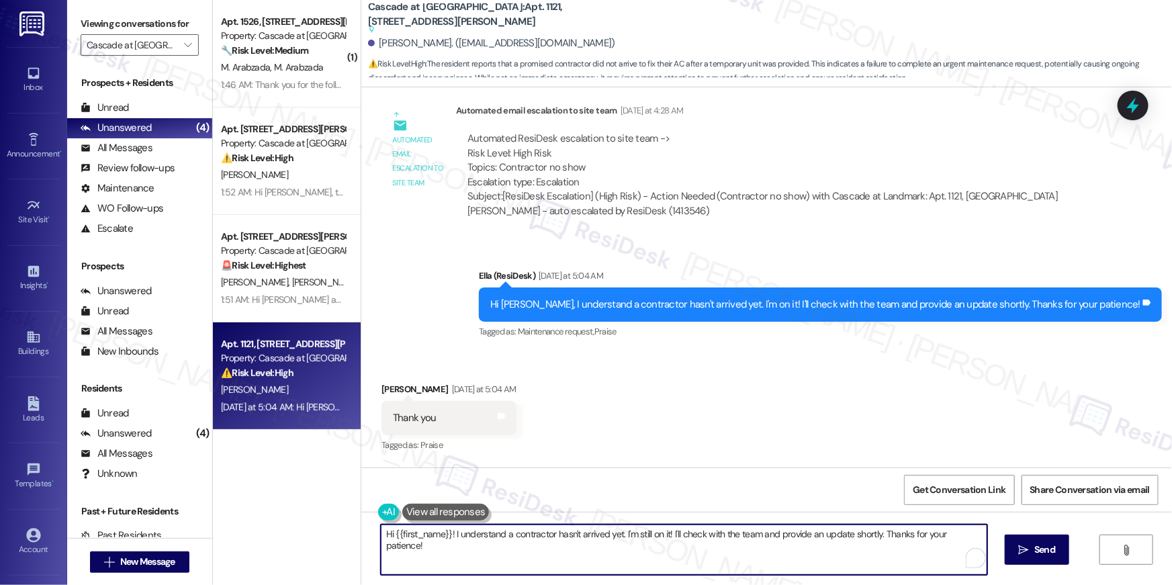
click at [626, 564] on textarea "Hi {{first_name}}! I understand a contractor hasn't arrived yet. I'm still on i…" at bounding box center [684, 550] width 607 height 50
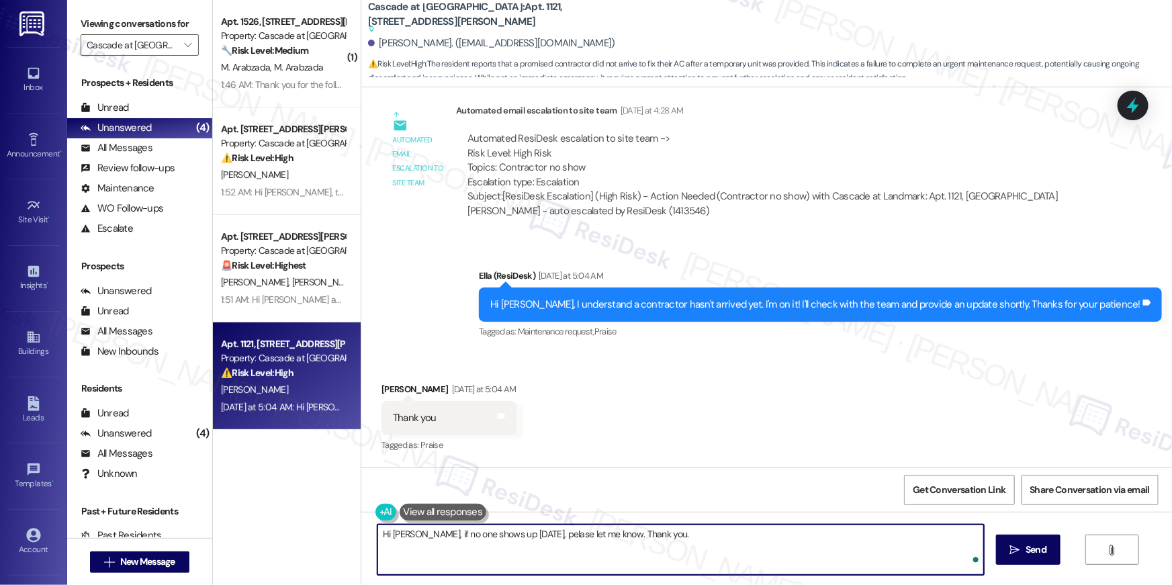
type textarea "Hi [PERSON_NAME], if no one shows up [DATE], pelase let me know. Thank you."
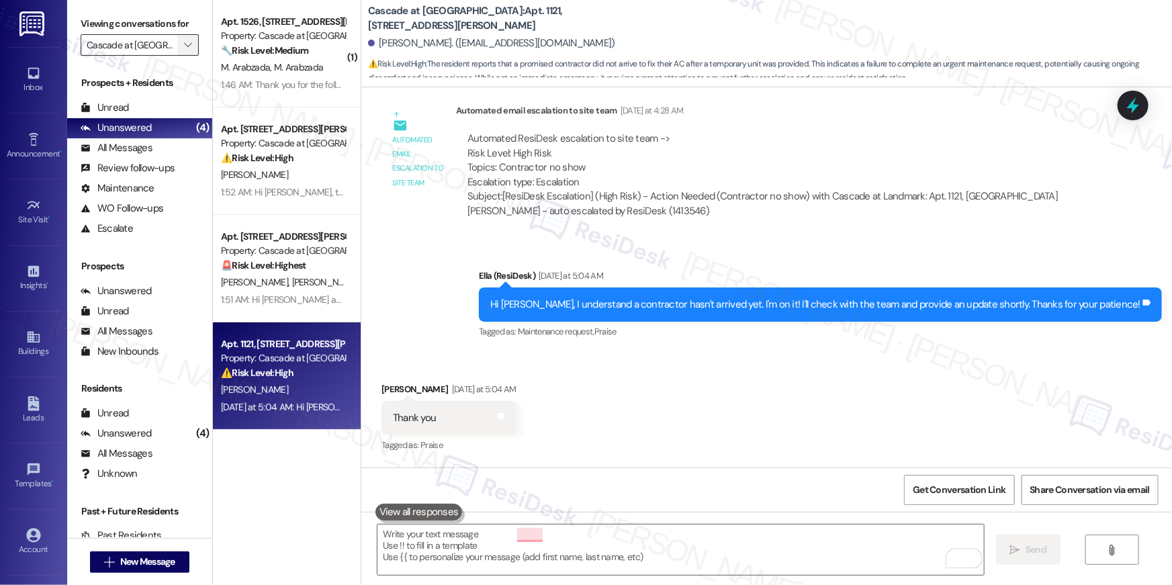
scroll to position [2956, 0]
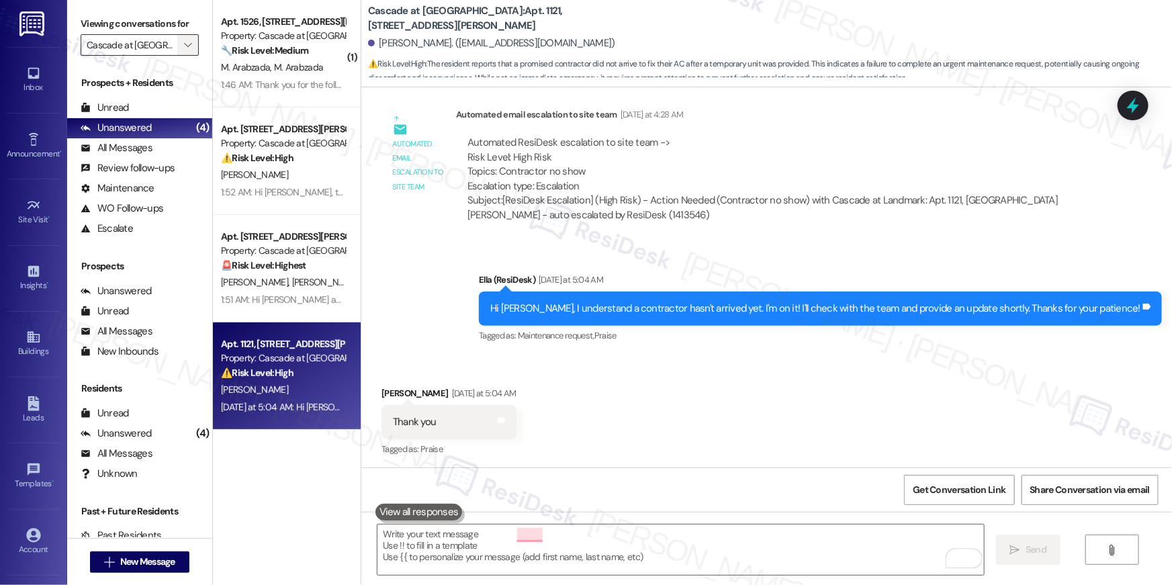
click at [184, 45] on icon "" at bounding box center [187, 45] width 7 height 11
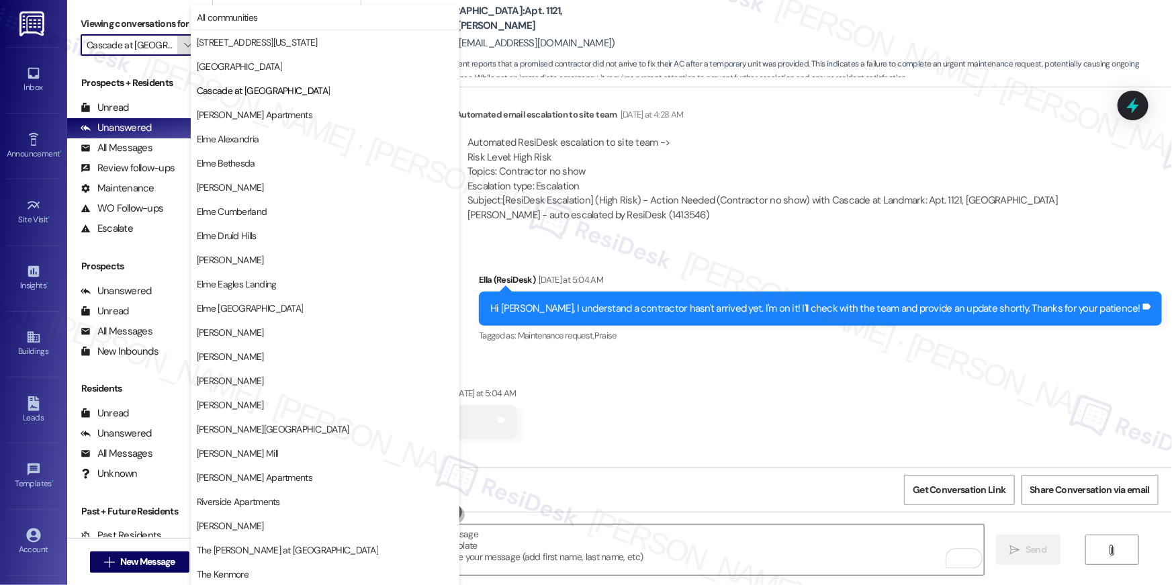
scroll to position [0, 3]
click at [257, 111] on span "[PERSON_NAME] Apartments" at bounding box center [255, 114] width 116 height 13
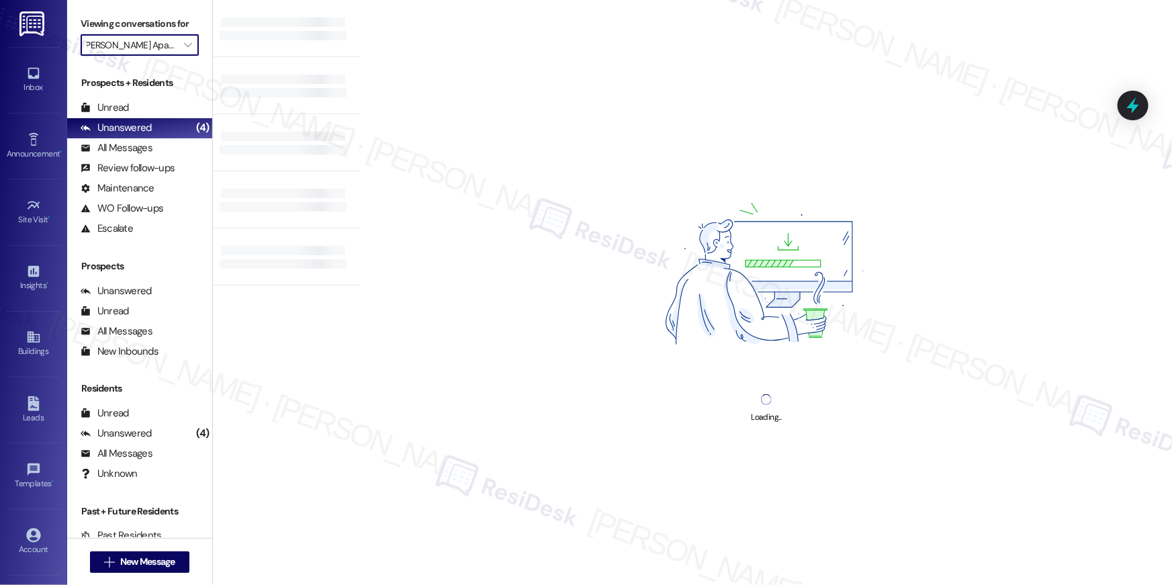
type input "[PERSON_NAME] Apartments"
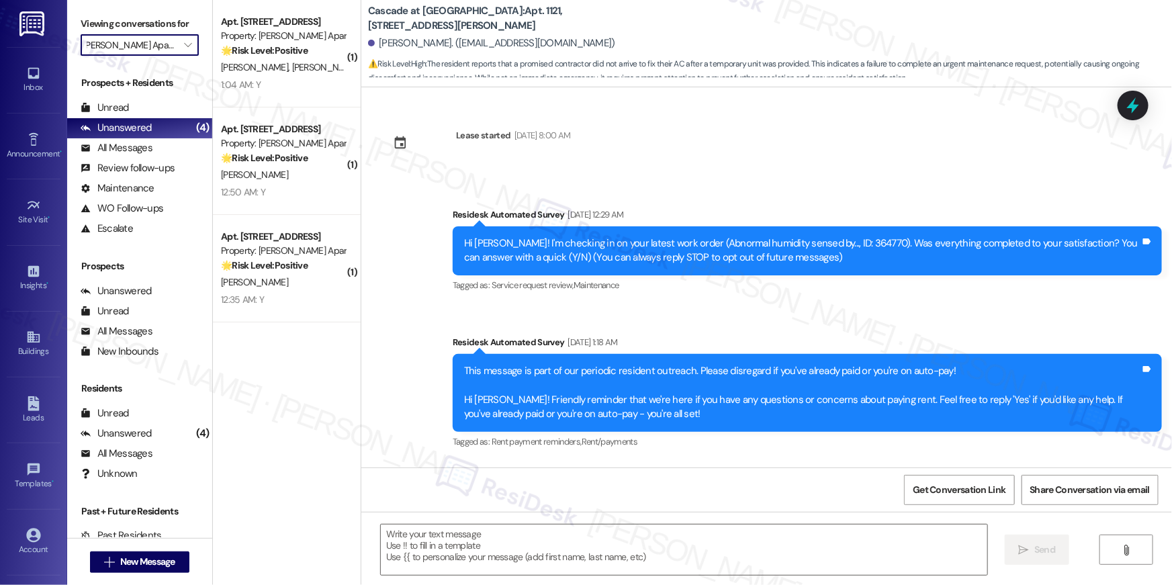
scroll to position [3364, 0]
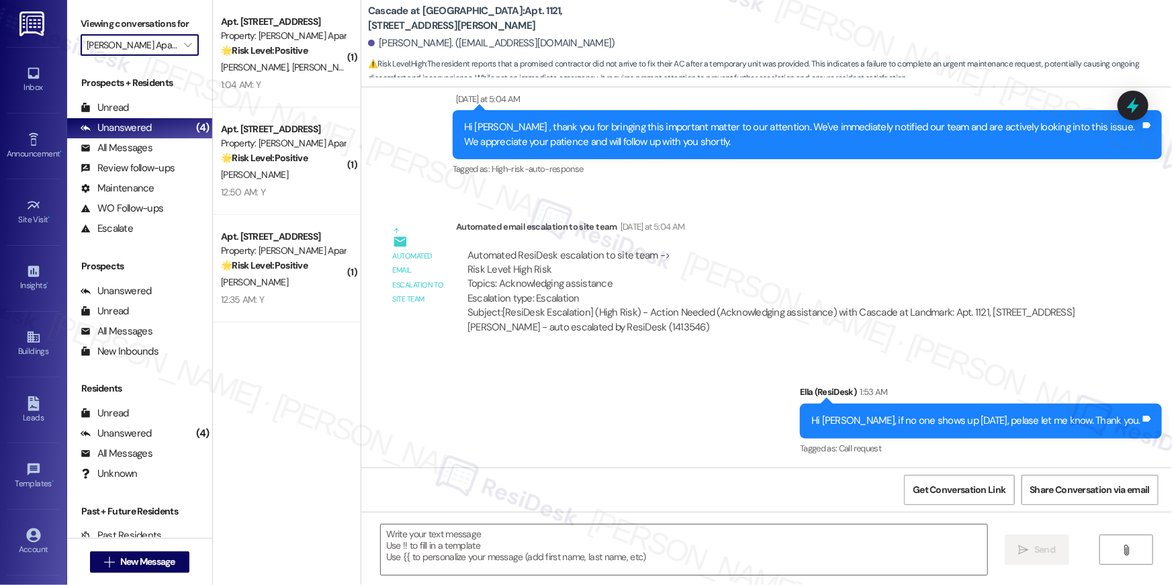
type textarea "Fetching suggested responses. Please feel free to read through the conversation…"
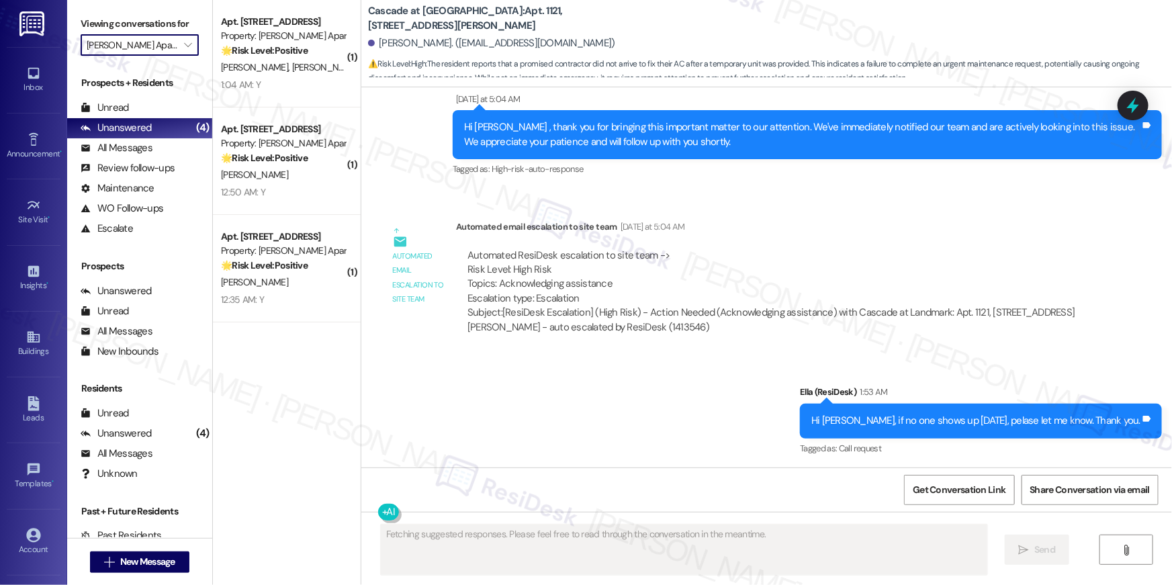
click at [271, 69] on div "[PERSON_NAME] [PERSON_NAME]" at bounding box center [283, 67] width 127 height 17
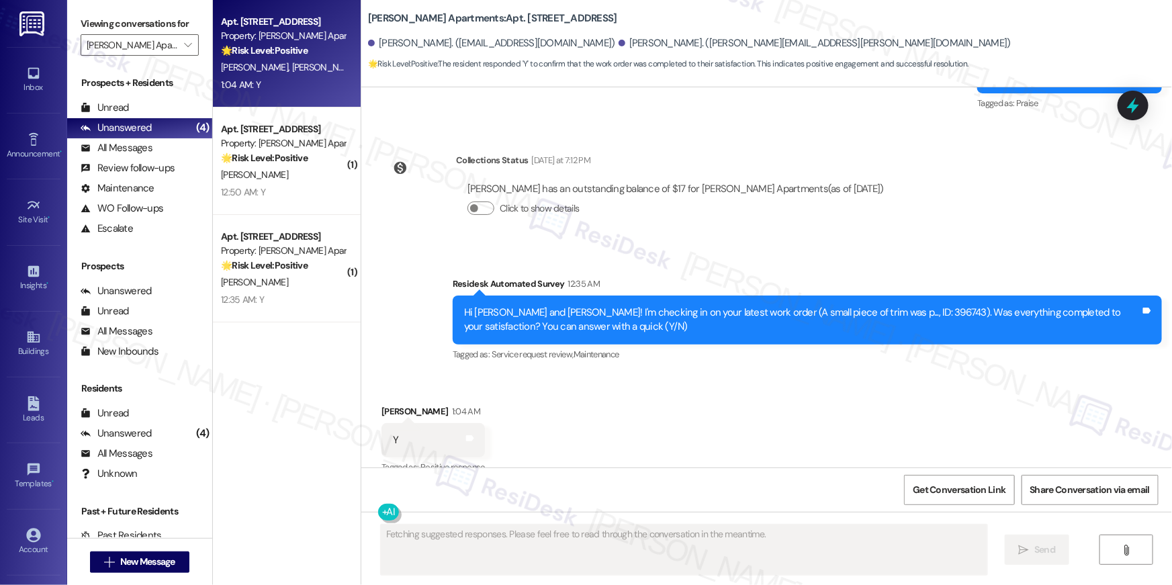
scroll to position [4281, 0]
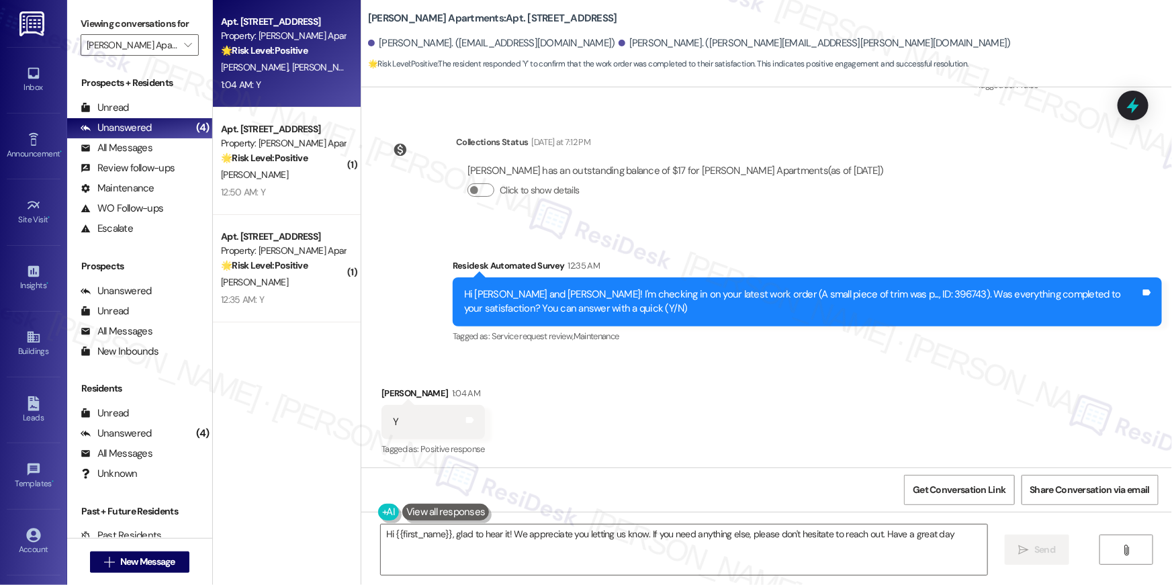
type textarea "Hi {{first_name}}, glad to hear it! We appreciate you letting us know. If you n…"
click at [184, 47] on icon "" at bounding box center [187, 45] width 7 height 11
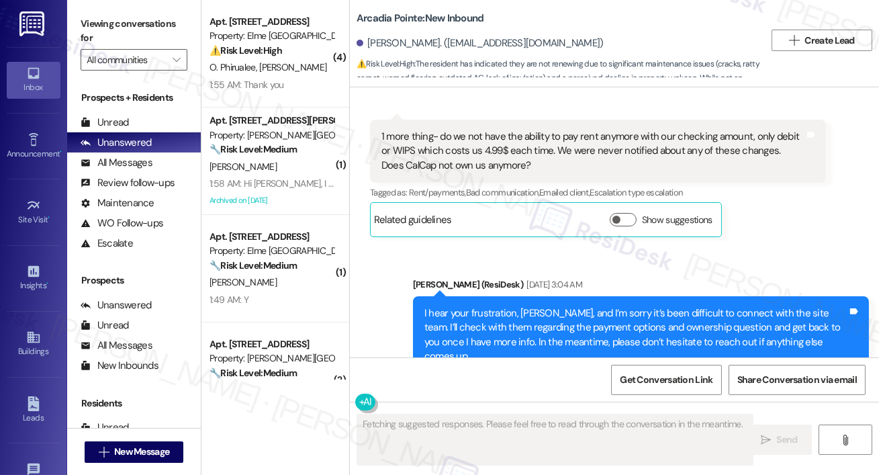
scroll to position [3164, 0]
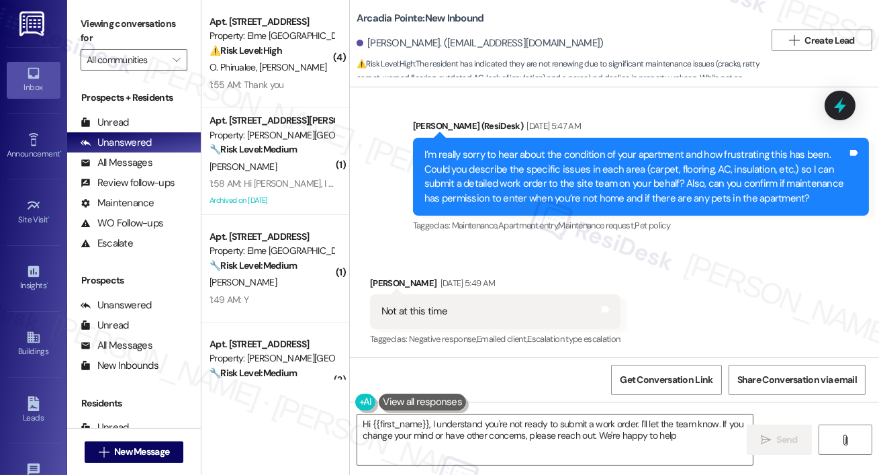
type textarea "Hi {{first_name}}, I understand you're not ready to submit a work order. I'll l…"
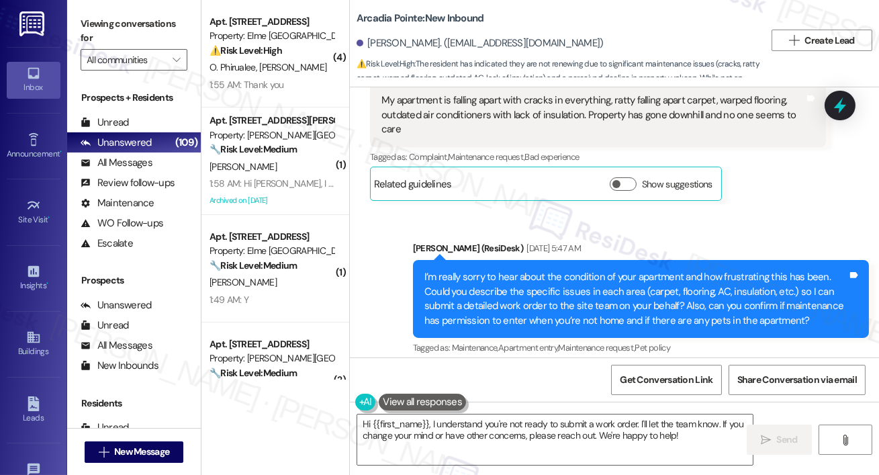
scroll to position [2848, 0]
